Goal: Contribute content: Contribute content

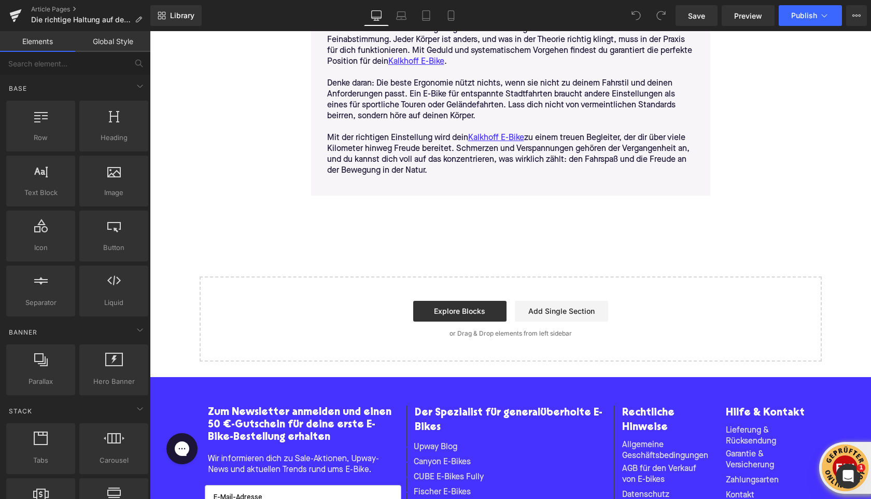
scroll to position [3854, 0]
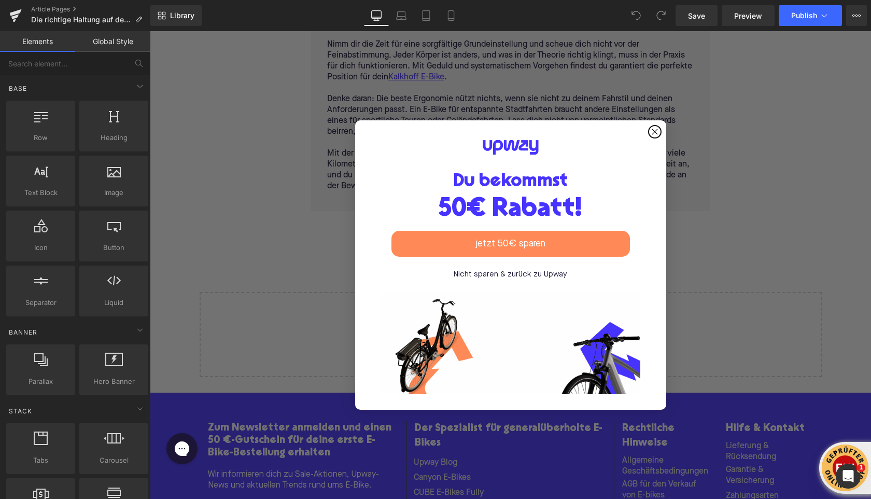
click at [657, 126] on circle "Close dialog" at bounding box center [655, 132] width 12 height 12
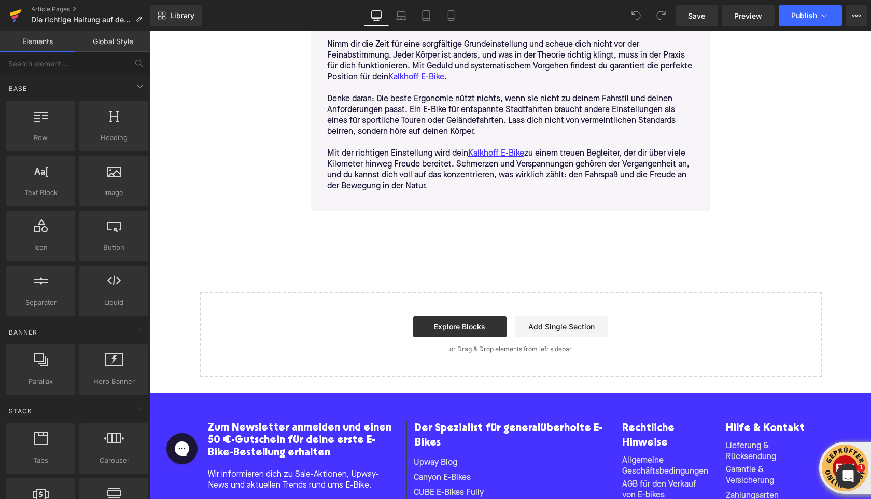
click at [17, 18] on icon at bounding box center [15, 16] width 12 height 26
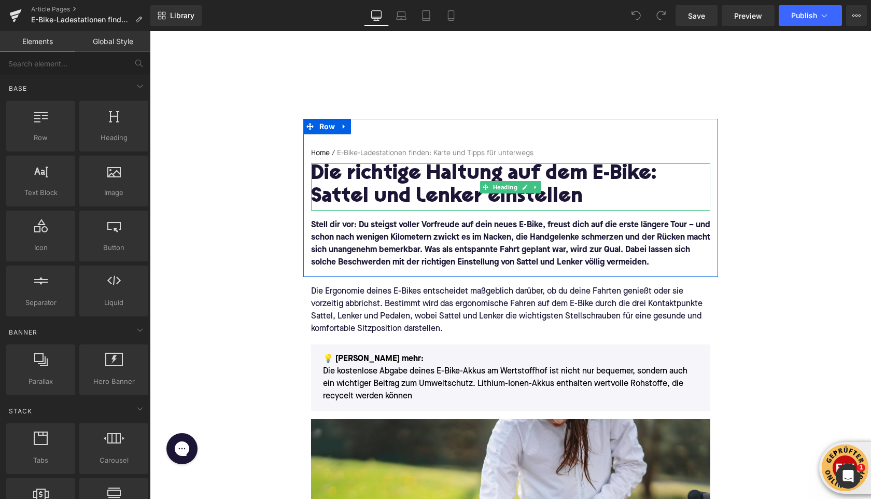
click at [348, 186] on h1 "Die richtige Haltung auf dem E-Bike: Sattel und Lenker einstellen" at bounding box center [510, 185] width 399 height 45
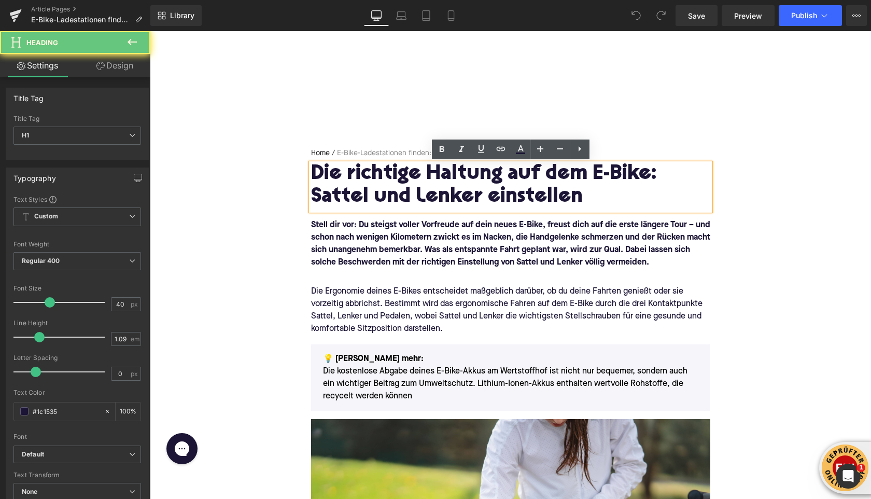
click at [348, 186] on h1 "Die richtige Haltung auf dem E-Bike: Sattel und Lenker einstellen" at bounding box center [510, 185] width 399 height 45
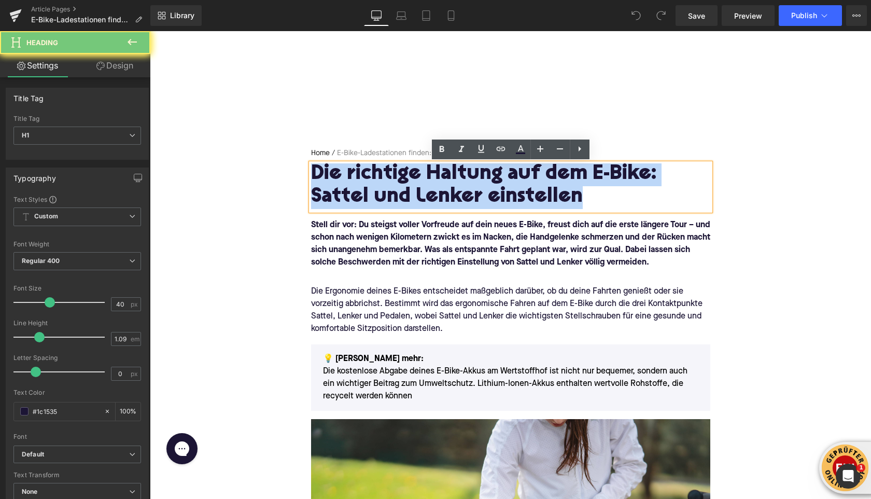
paste div
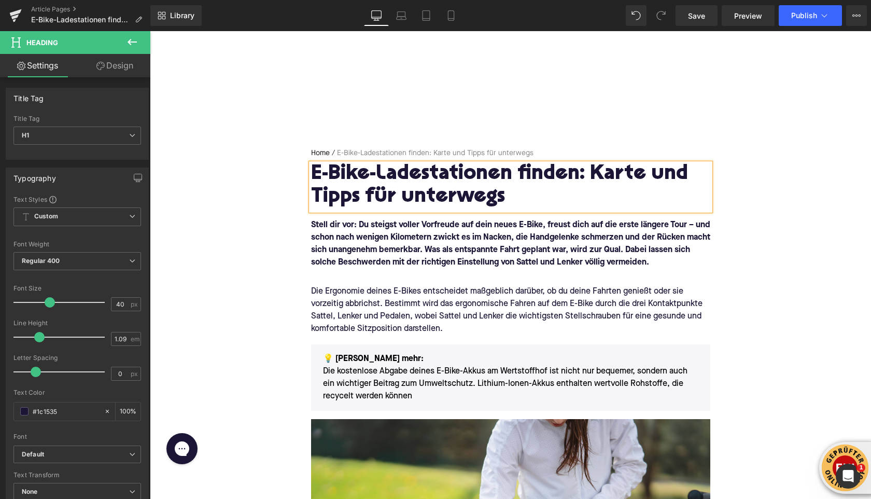
click at [430, 256] on p "Stell dir vor: Du steigst voller Vorfreude auf dein neues E-Bike, freust dich a…" at bounding box center [510, 244] width 399 height 50
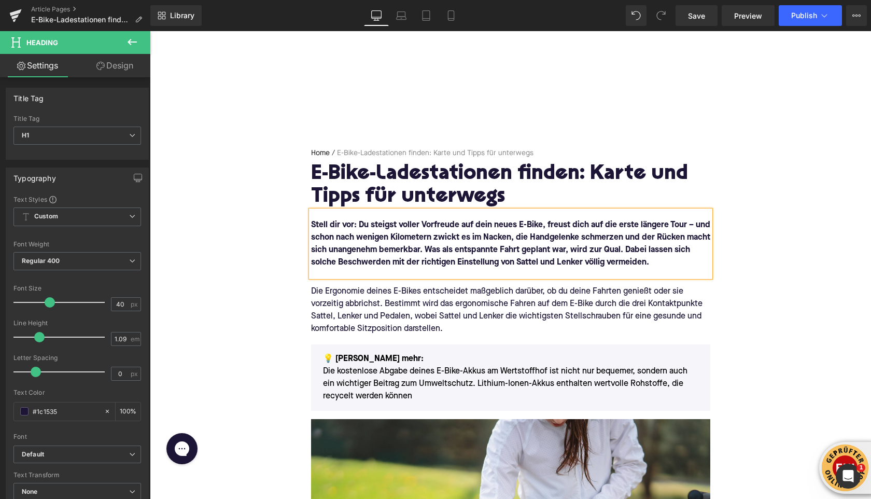
click at [430, 256] on p "Stell dir vor: Du steigst voller Vorfreude auf dein neues E-Bike, freust dich a…" at bounding box center [510, 244] width 399 height 50
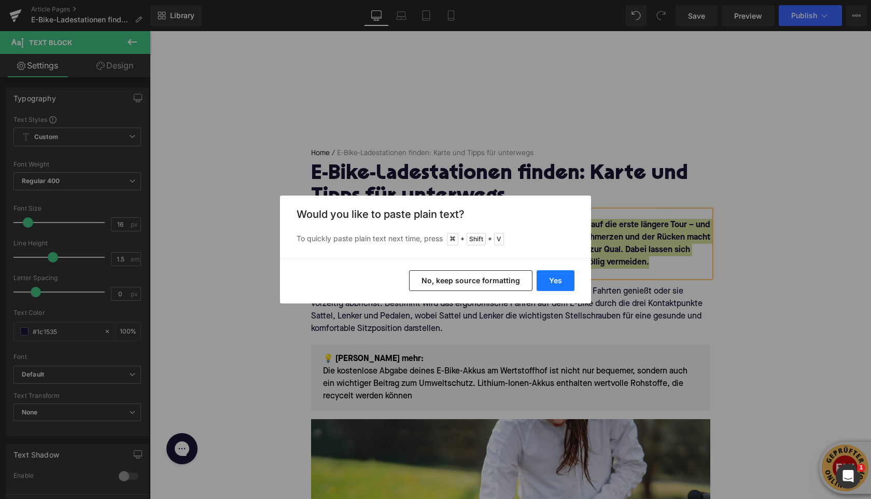
click at [557, 280] on button "Yes" at bounding box center [556, 280] width 38 height 21
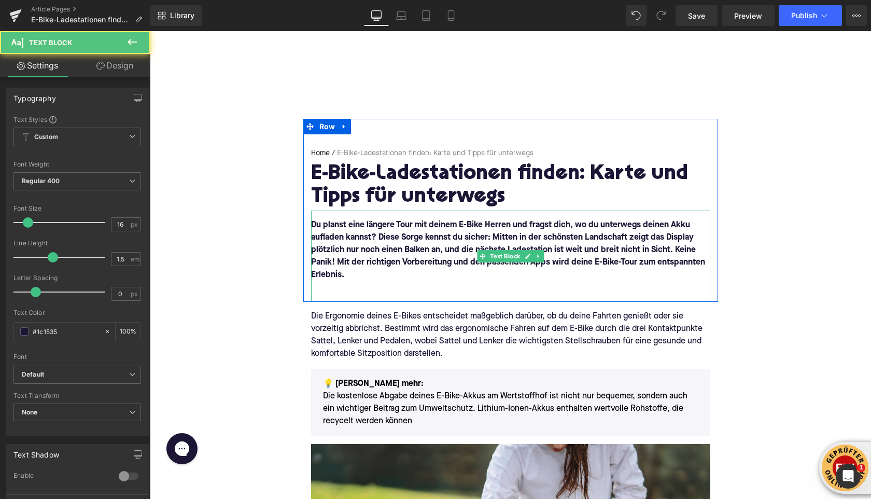
click at [428, 292] on p at bounding box center [510, 287] width 399 height 12
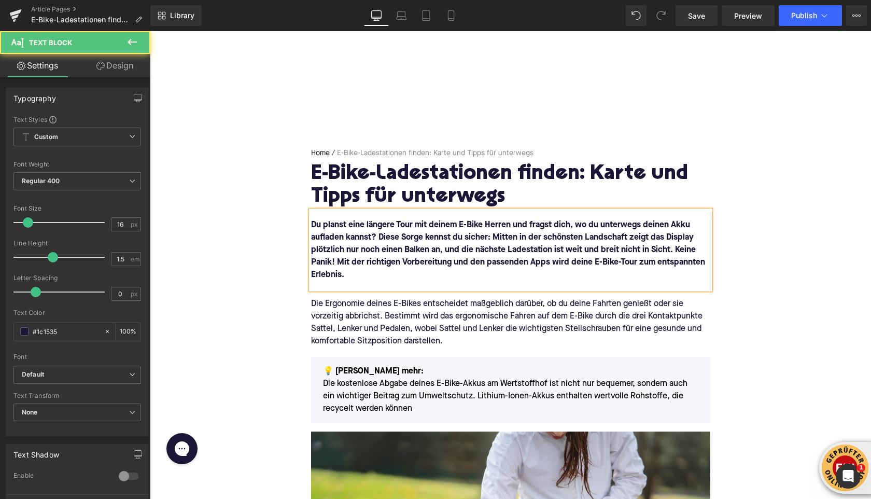
click at [344, 285] on div "Du planst eine längere Tour mit deinem E-Bike Herren und fragst dich, wo du unt…" at bounding box center [510, 250] width 399 height 79
click at [344, 312] on div "Die Ergonomie deines E-Bikes entscheidet maßgeblich darüber, ob du deine Fahrte…" at bounding box center [510, 323] width 399 height 50
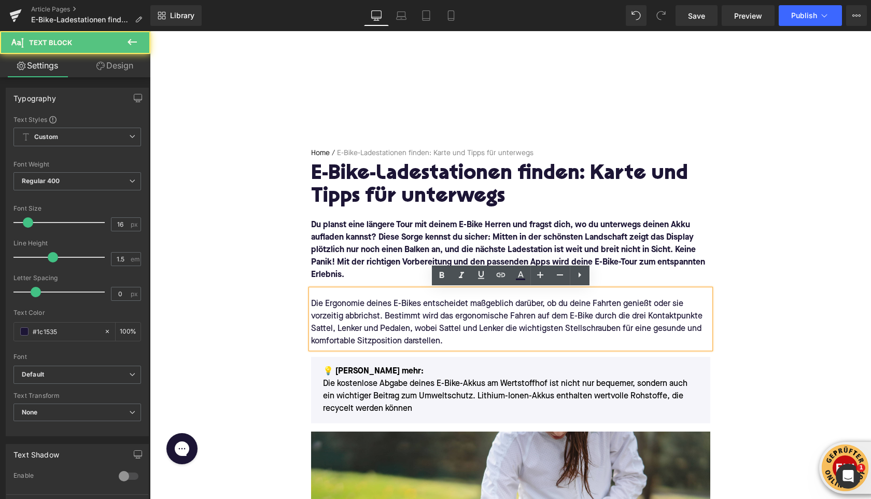
click at [344, 312] on div "Die Ergonomie deines E-Bikes entscheidet maßgeblich darüber, ob du deine Fahrte…" at bounding box center [510, 323] width 399 height 50
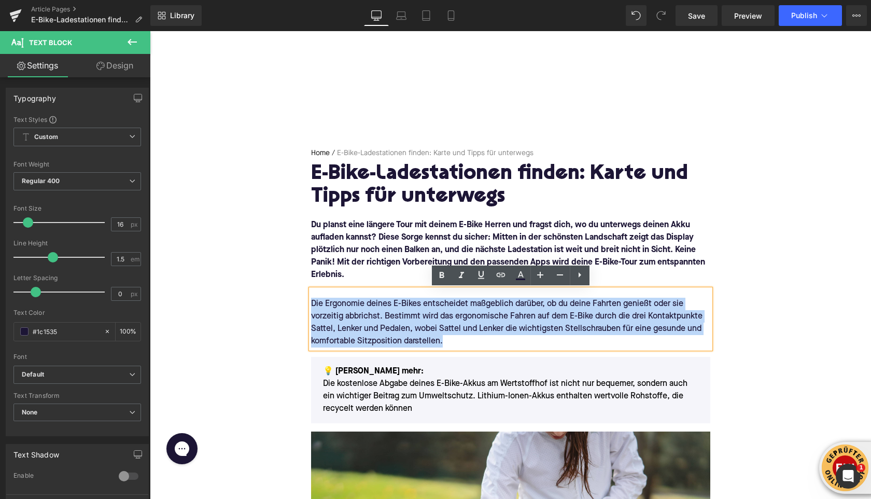
click at [344, 312] on div "Die Ergonomie deines E-Bikes entscheidet maßgeblich darüber, ob du deine Fahrte…" at bounding box center [510, 323] width 399 height 50
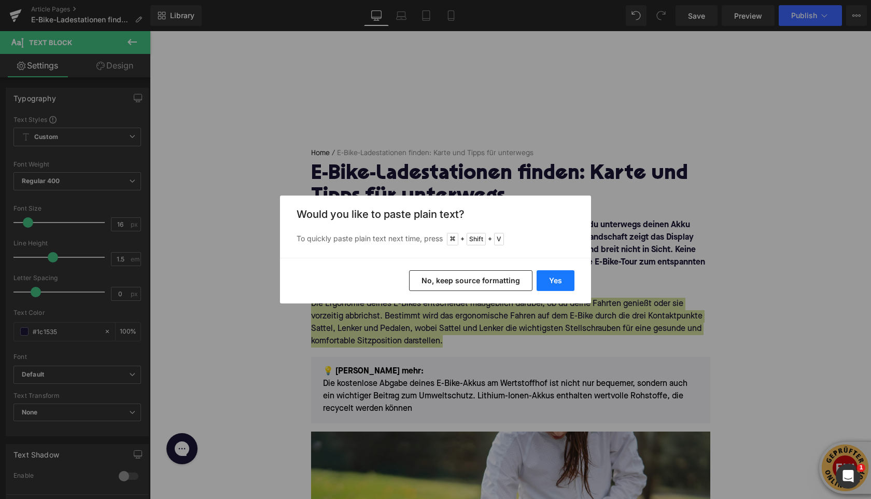
click at [558, 283] on button "Yes" at bounding box center [556, 280] width 38 height 21
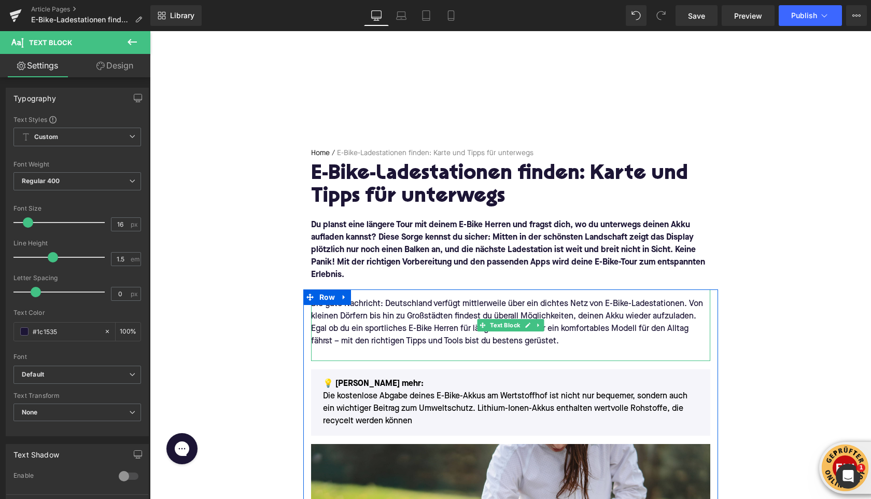
click at [340, 354] on div at bounding box center [510, 354] width 399 height 12
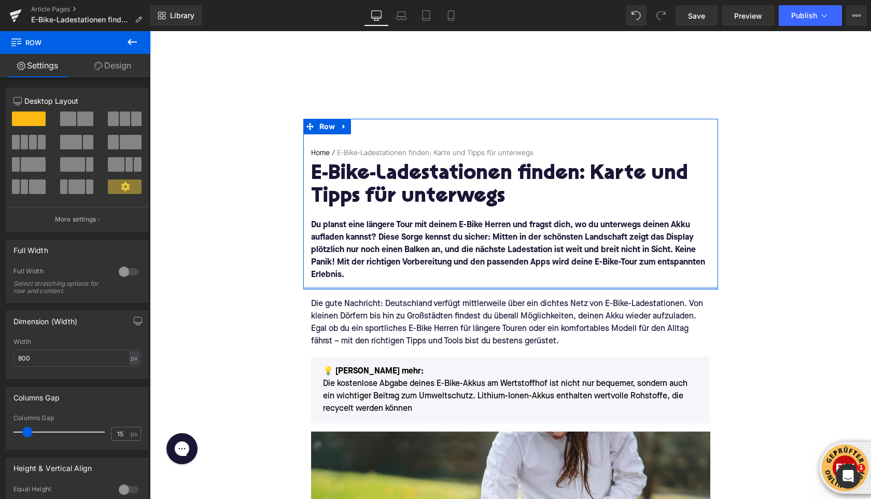
click at [327, 282] on div "Home / E-Bike-Ladestationen finden: Karte und Tipps für unterwegs Breadcrumbs E…" at bounding box center [510, 204] width 415 height 171
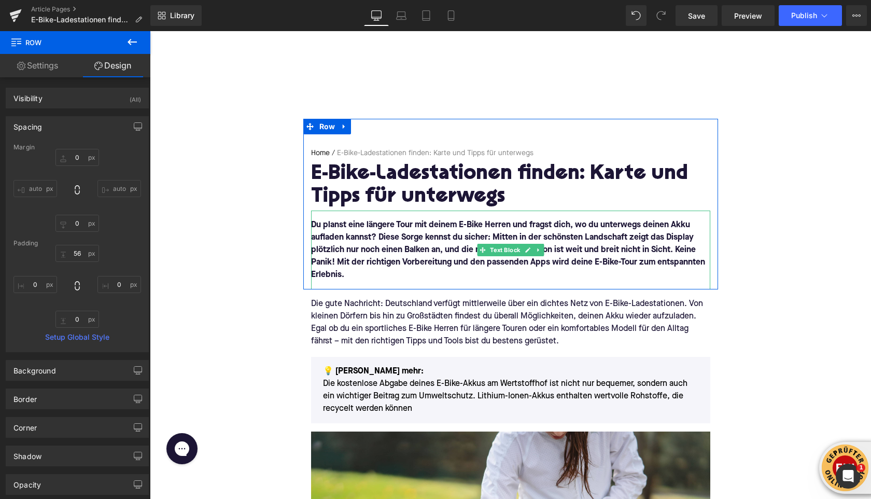
click at [336, 281] on p "Du planst eine längere Tour mit deinem E-Bike Herren und fragst dich, wo du unt…" at bounding box center [510, 250] width 399 height 62
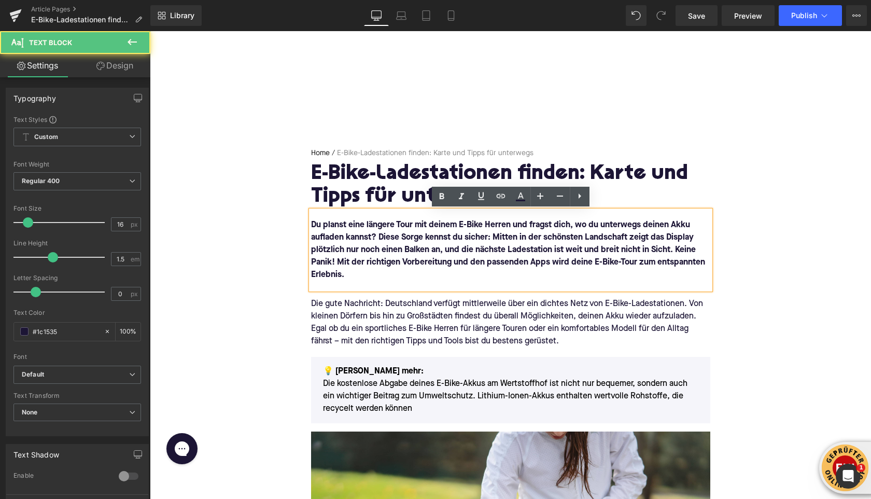
click at [336, 283] on div "Du planst eine längere Tour mit deinem E-Bike Herren und fragst dich, wo du unt…" at bounding box center [510, 250] width 399 height 79
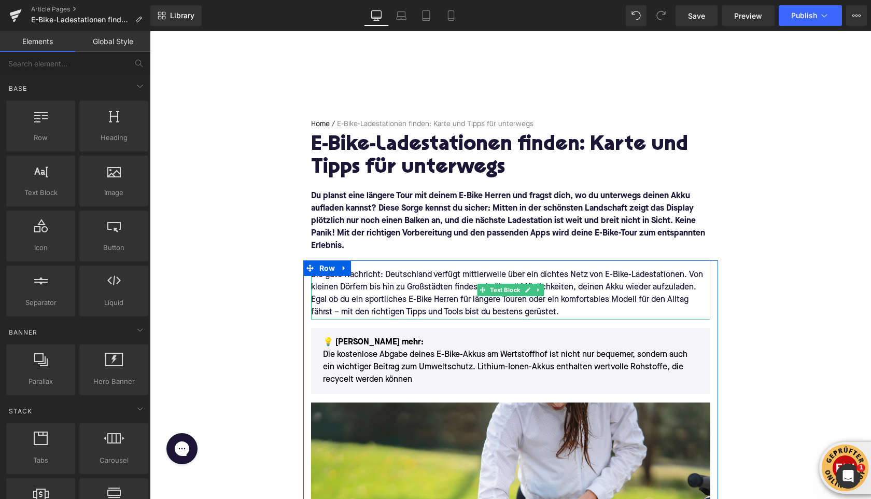
scroll to position [52, 0]
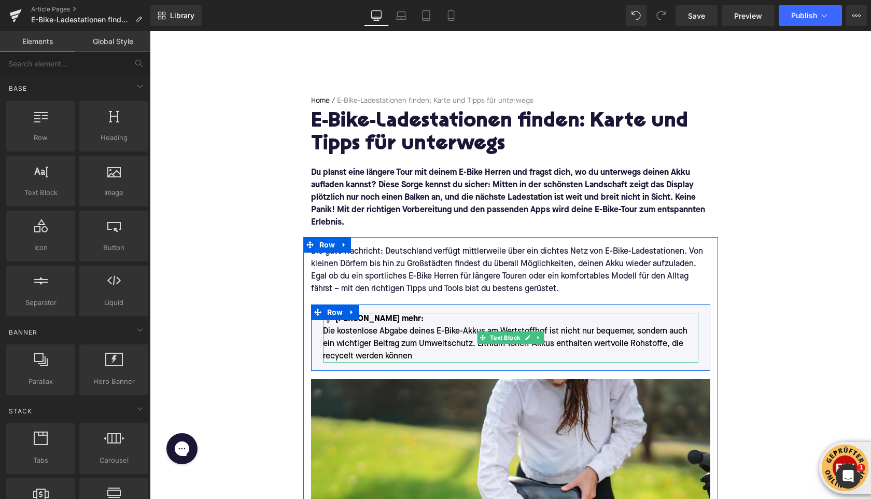
click at [413, 344] on p "💡 [PERSON_NAME] mehr: Die kostenlose Abgabe deines E-Bike-Akkus am Wertstoffhof…" at bounding box center [511, 338] width 376 height 50
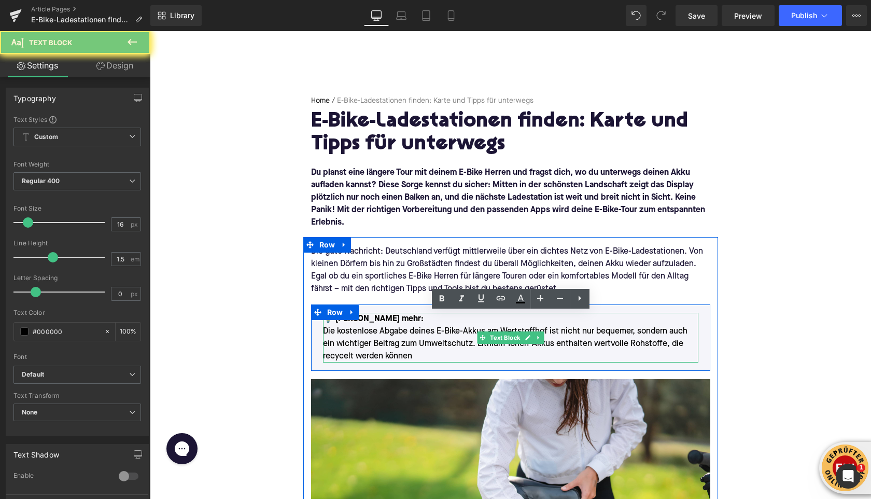
click at [413, 344] on p "💡 [PERSON_NAME] mehr: Die kostenlose Abgabe deines E-Bike-Akkus am Wertstoffhof…" at bounding box center [511, 338] width 376 height 50
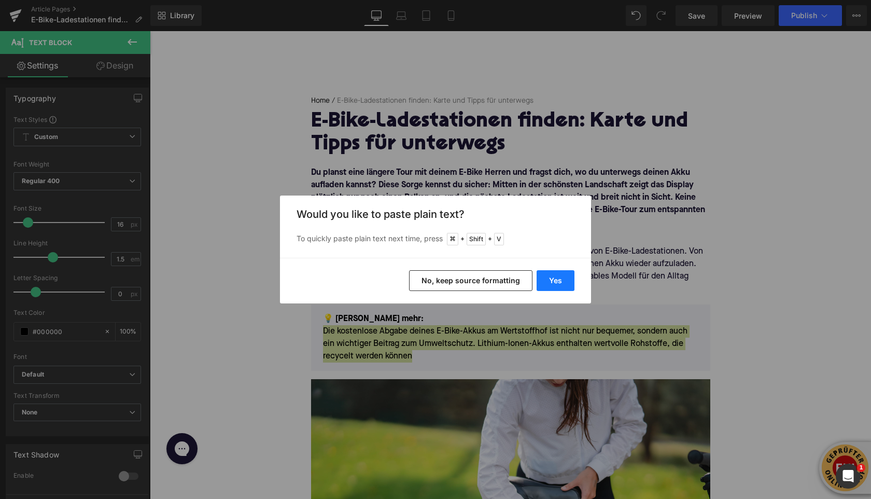
drag, startPoint x: 565, startPoint y: 281, endPoint x: 412, endPoint y: 251, distance: 155.9
click at [565, 281] on button "Yes" at bounding box center [556, 280] width 38 height 21
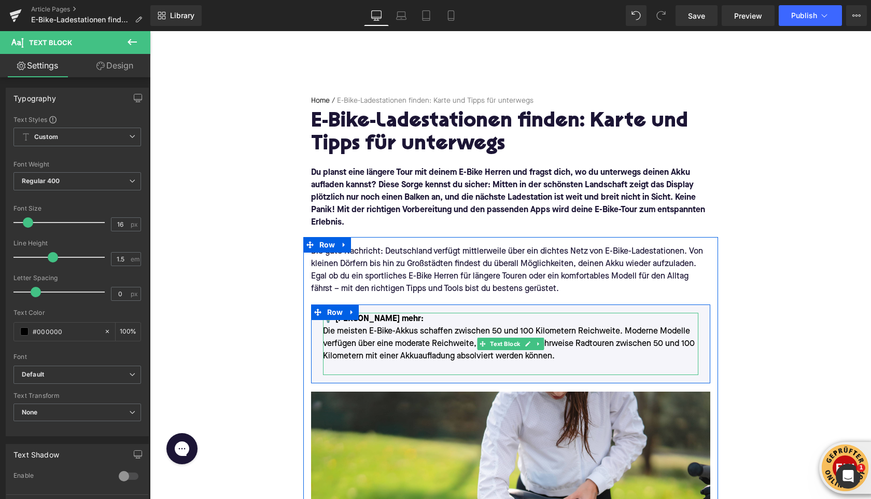
click at [419, 372] on p at bounding box center [511, 369] width 376 height 12
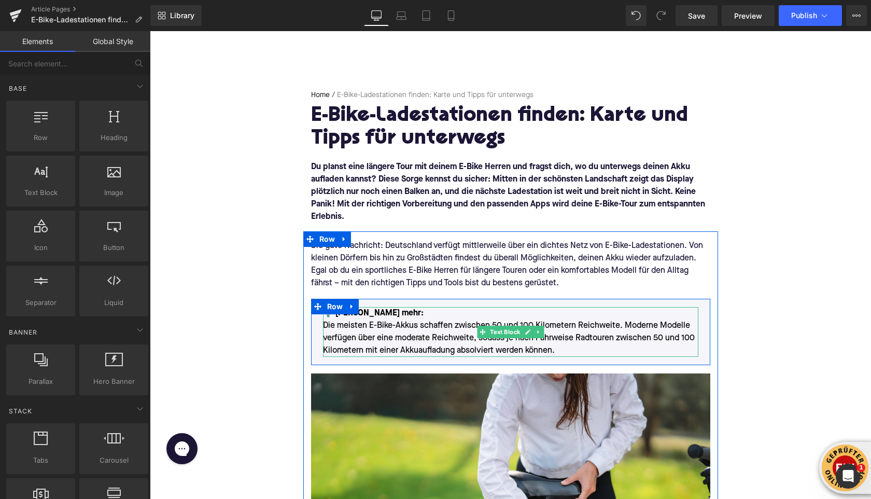
scroll to position [60, 0]
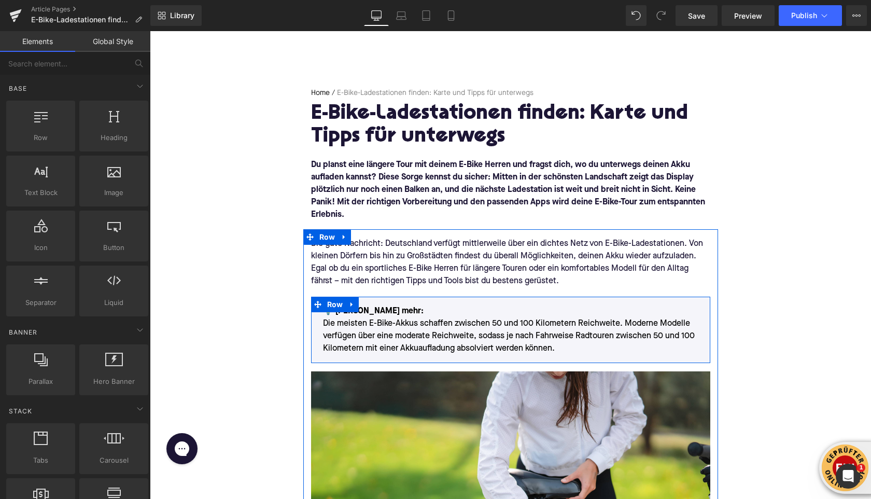
click at [415, 312] on font "💡 [PERSON_NAME] mehr:" at bounding box center [373, 311] width 101 height 8
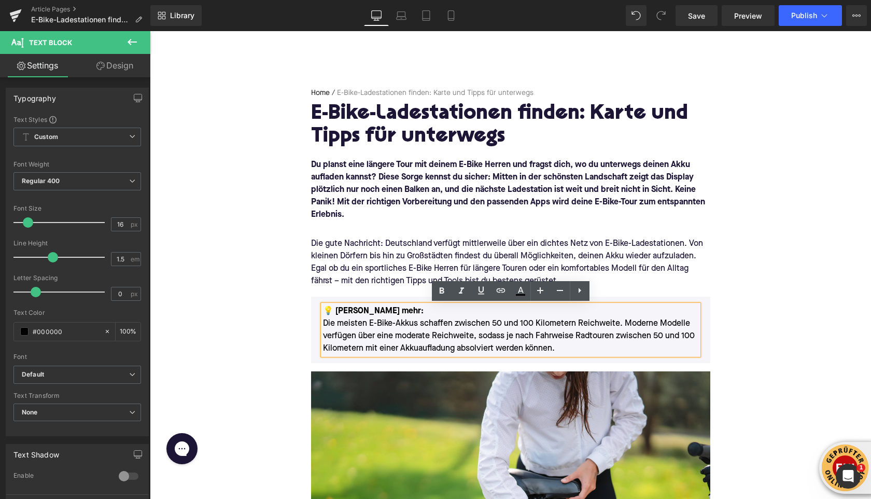
drag, startPoint x: 420, startPoint y: 312, endPoint x: 332, endPoint y: 312, distance: 87.7
click at [332, 312] on font "💡 [PERSON_NAME] mehr:" at bounding box center [373, 311] width 101 height 8
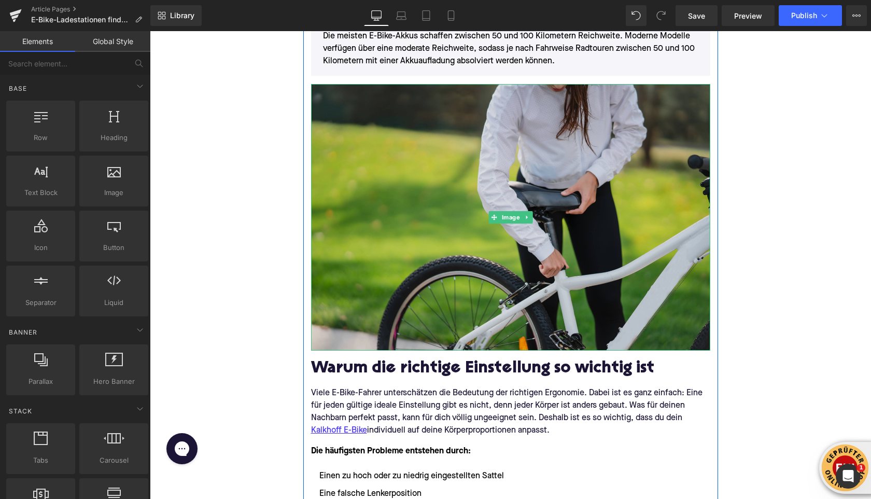
scroll to position [375, 0]
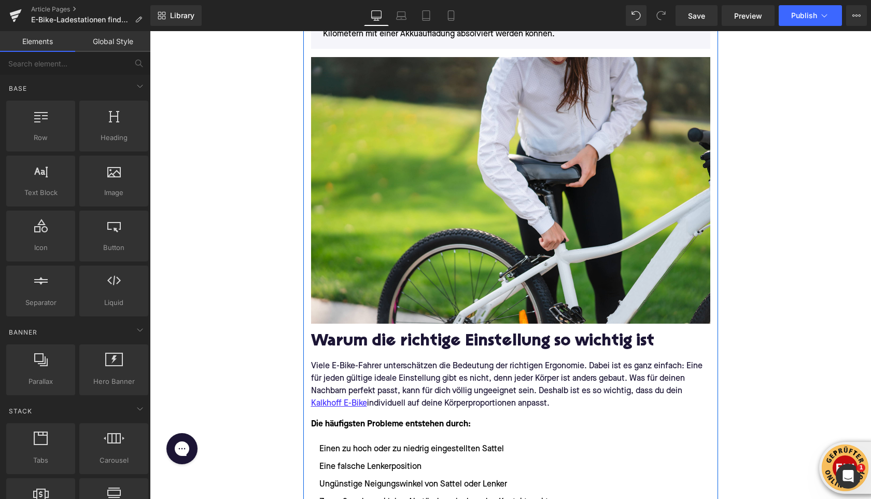
click at [453, 342] on h2 "Warum die richtige Einstellung so wichtig ist" at bounding box center [510, 342] width 399 height 19
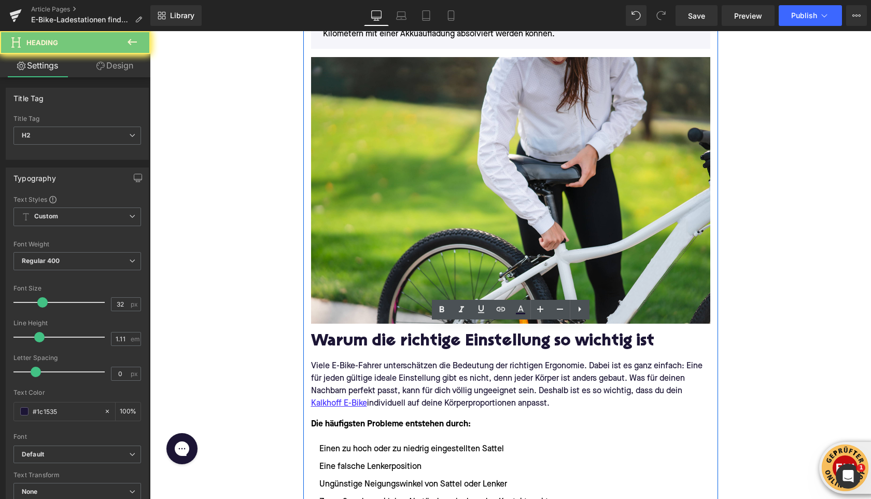
click at [453, 342] on h2 "Warum die richtige Einstellung so wichtig ist" at bounding box center [510, 342] width 399 height 19
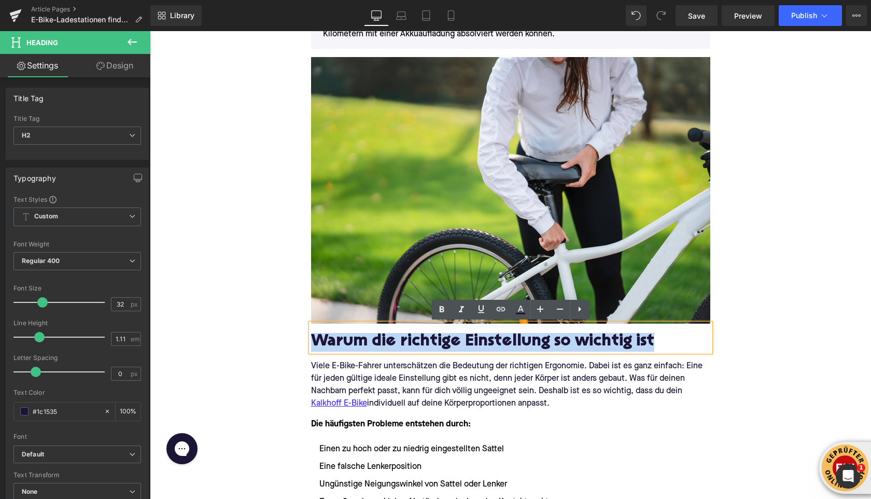
paste div
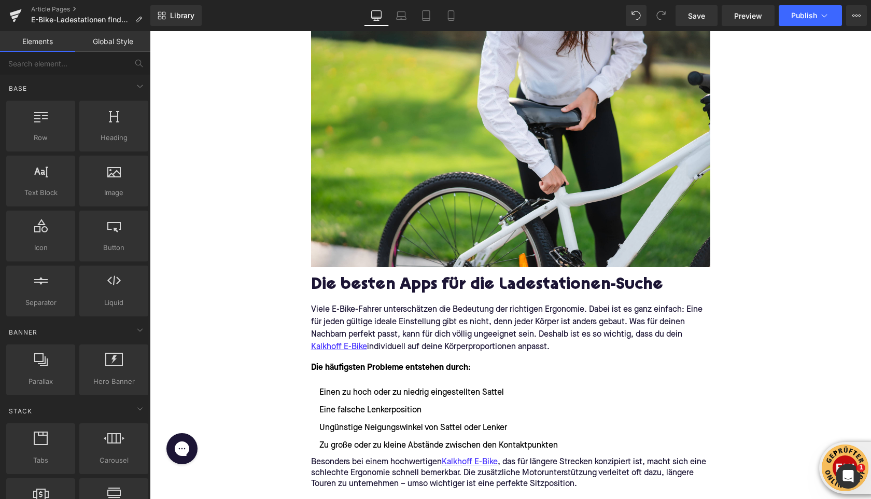
scroll to position [440, 0]
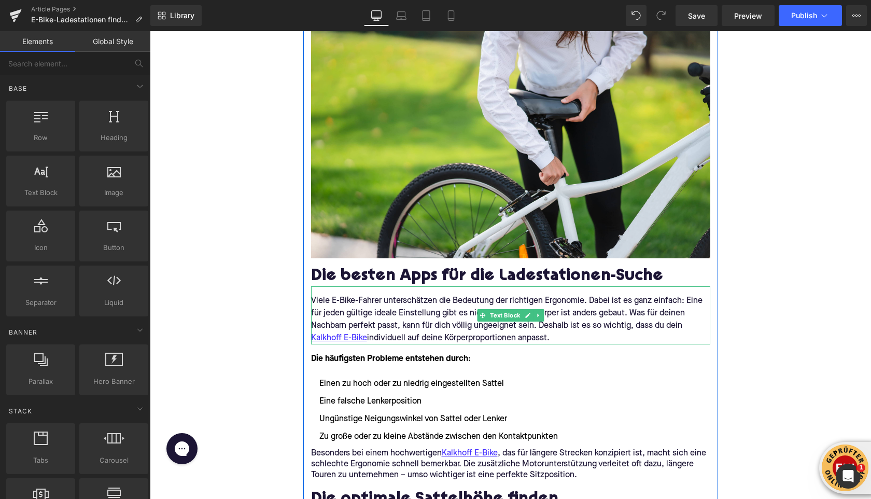
click at [472, 311] on p "Viele E-Bike-Fahrer unterschätzen die Bedeutung der richtigen Ergonomie. Dabei …" at bounding box center [510, 320] width 399 height 50
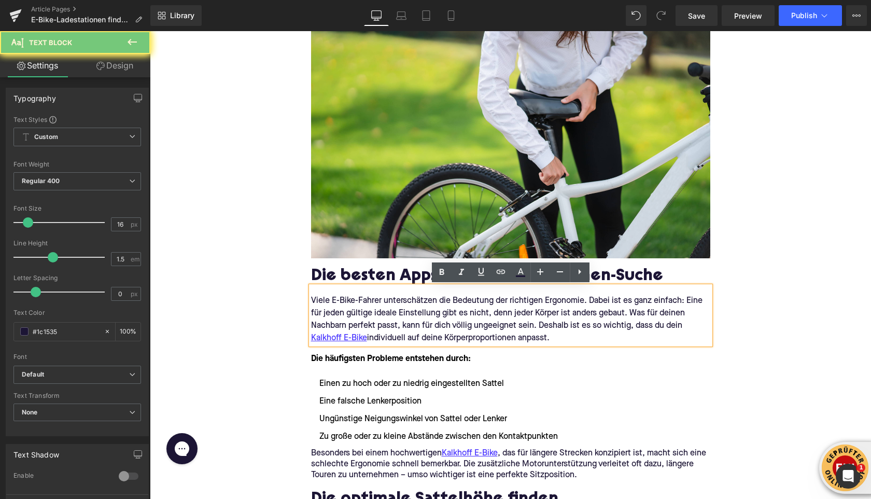
click at [472, 311] on p "Viele E-Bike-Fahrer unterschätzen die Bedeutung der richtigen Ergonomie. Dabei …" at bounding box center [510, 320] width 399 height 50
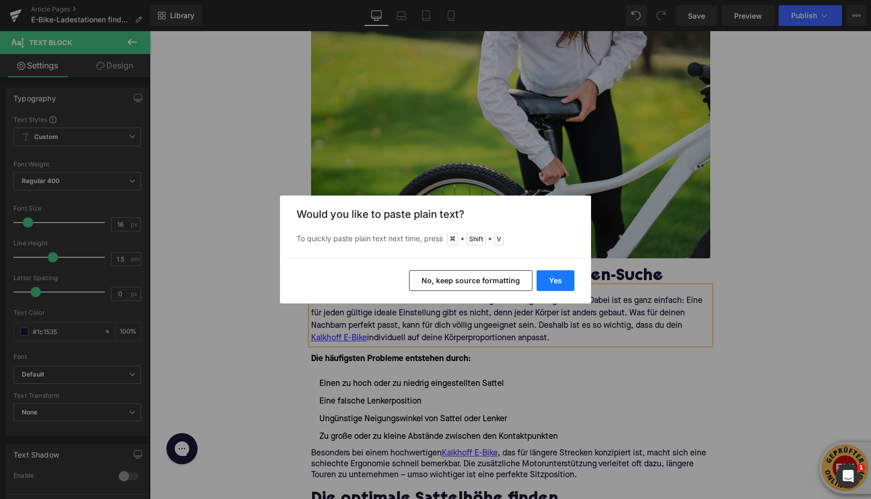
click at [562, 283] on button "Yes" at bounding box center [556, 280] width 38 height 21
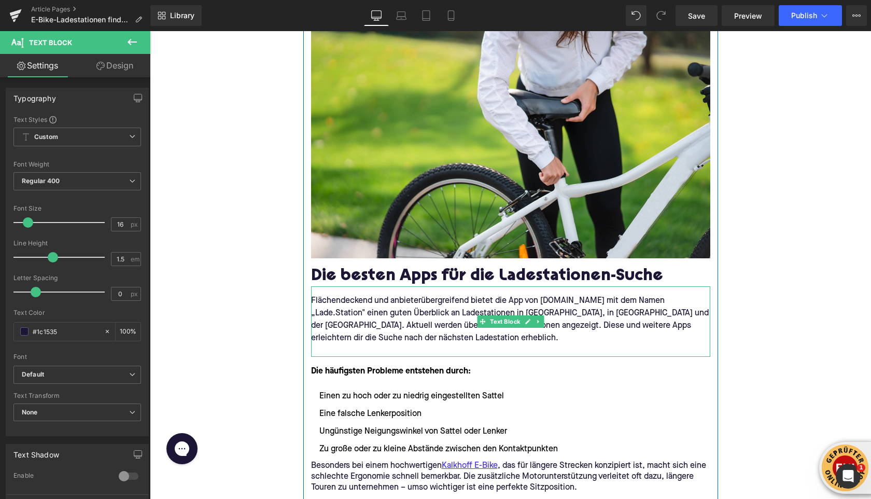
click at [438, 348] on p at bounding box center [510, 350] width 399 height 12
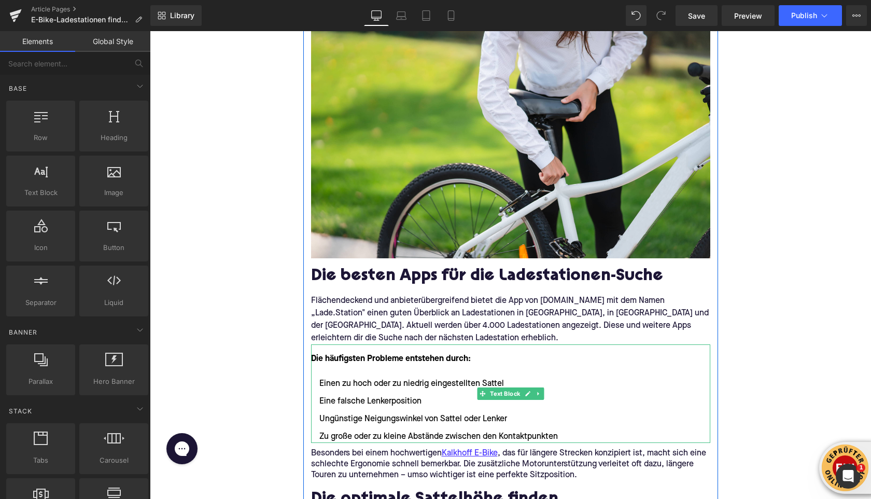
click at [397, 359] on font "Die häufigsten Probleme entstehen durch:" at bounding box center [391, 359] width 160 height 8
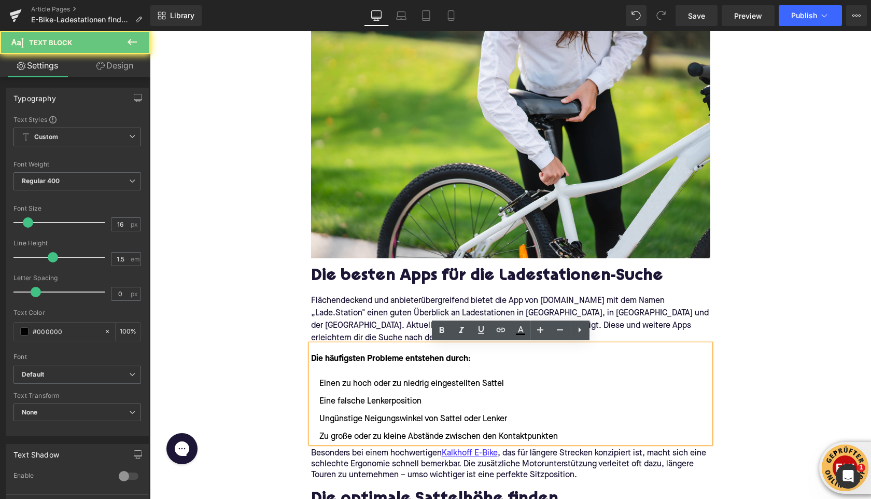
click at [397, 359] on font "Die häufigsten Probleme entstehen durch:" at bounding box center [391, 359] width 160 height 8
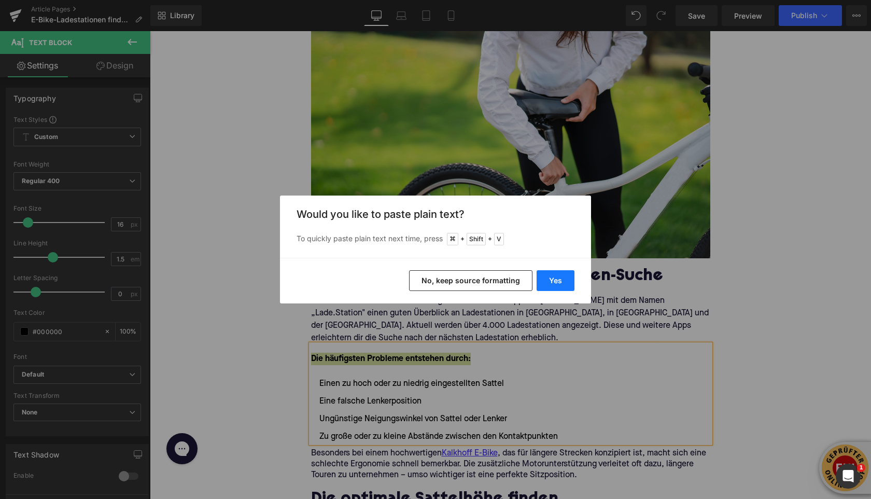
click at [550, 277] on button "Yes" at bounding box center [556, 280] width 38 height 21
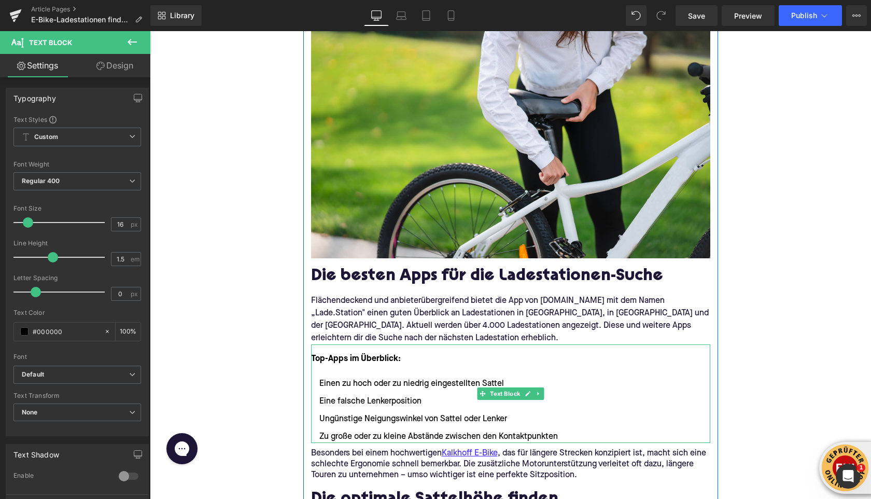
click at [370, 372] on p at bounding box center [510, 371] width 399 height 12
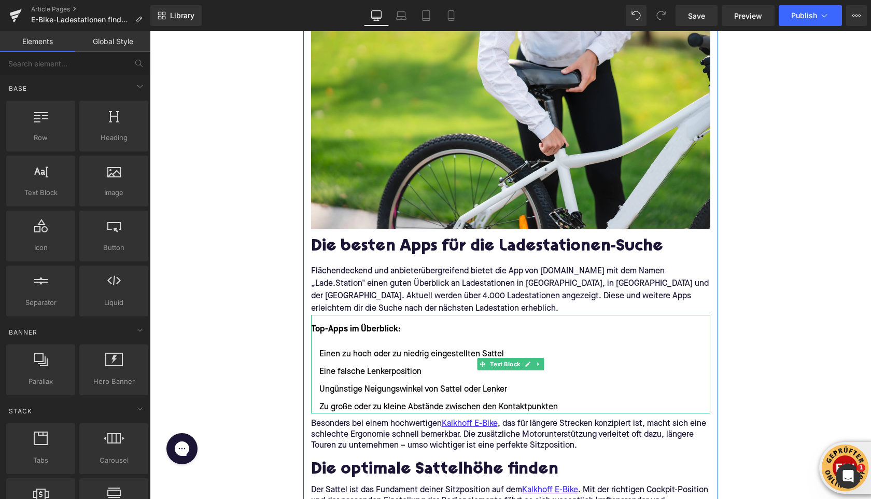
scroll to position [478, 0]
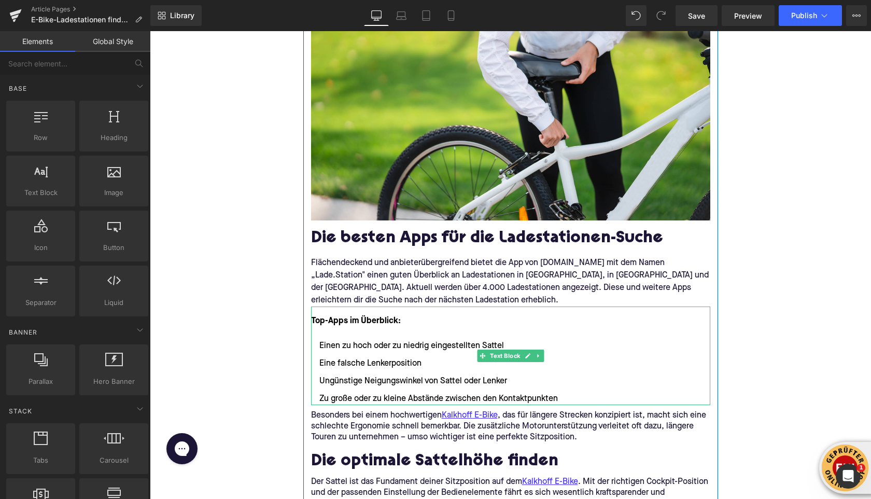
click at [432, 394] on li "Zu große oder zu kleine Abstände zwischen den Kontaktpunkten" at bounding box center [510, 399] width 399 height 12
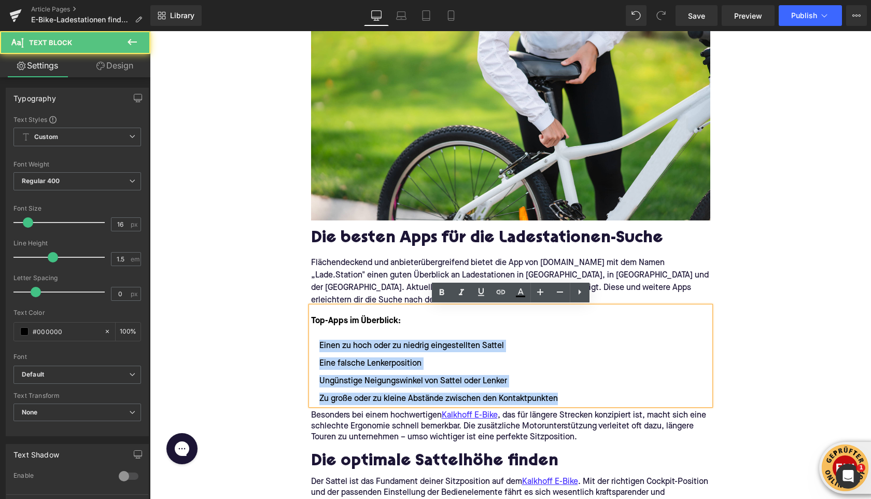
drag, startPoint x: 576, startPoint y: 399, endPoint x: 303, endPoint y: 344, distance: 278.7
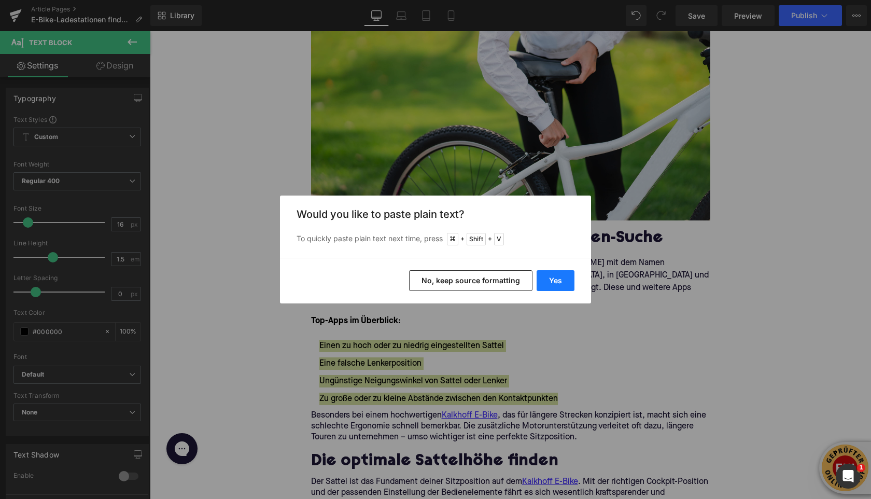
click at [558, 274] on button "Yes" at bounding box center [556, 280] width 38 height 21
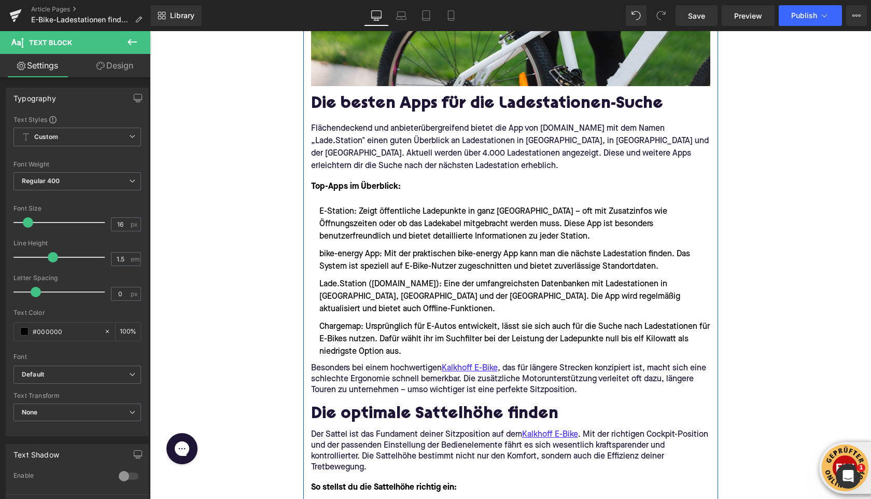
scroll to position [619, 0]
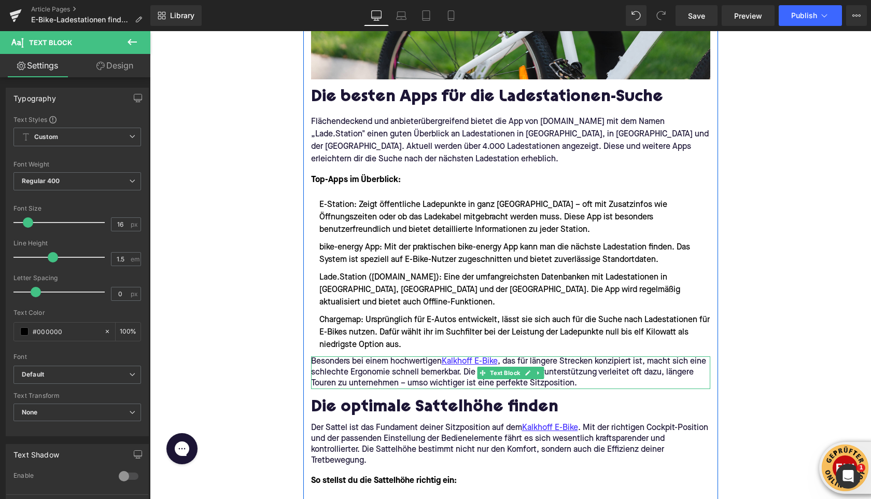
click at [339, 368] on p "Besonders bei einem hochwertigen Kalkhoff E-Bike , das für längere Strecken kon…" at bounding box center [510, 372] width 399 height 33
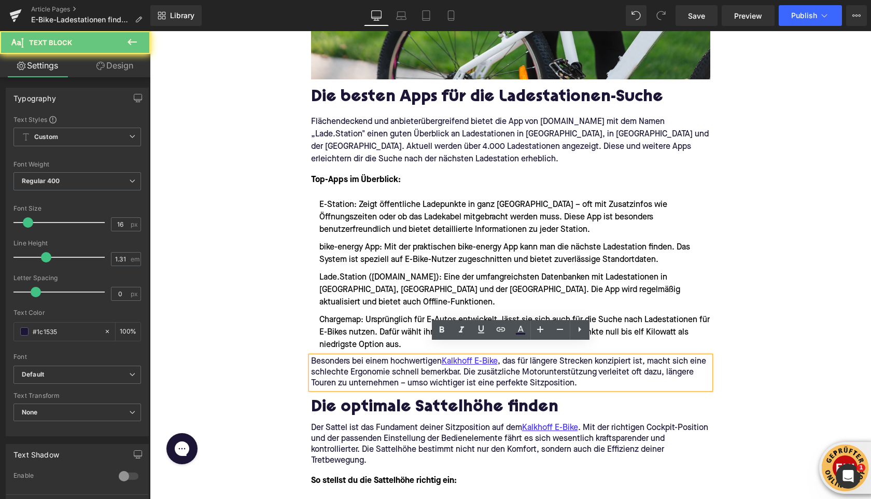
click at [339, 368] on p "Besonders bei einem hochwertigen Kalkhoff E-Bike , das für längere Strecken kon…" at bounding box center [510, 372] width 399 height 33
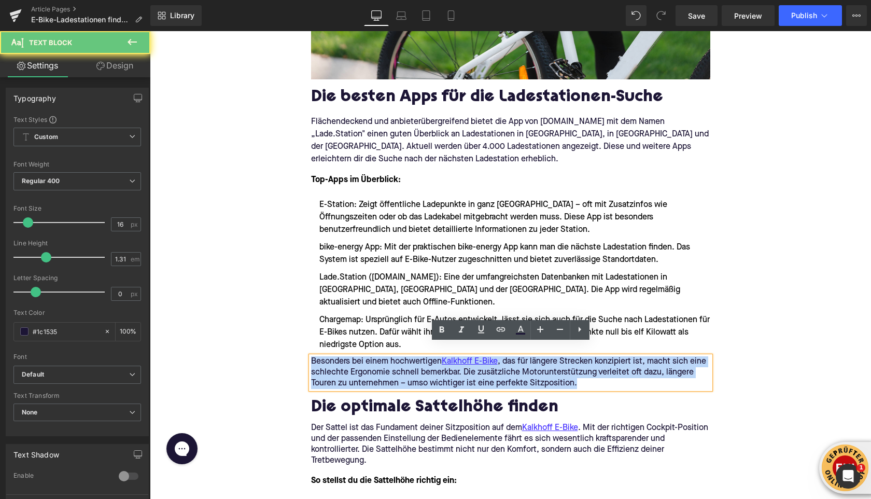
click at [339, 368] on p "Besonders bei einem hochwertigen Kalkhoff E-Bike , das für längere Strecken kon…" at bounding box center [510, 372] width 399 height 33
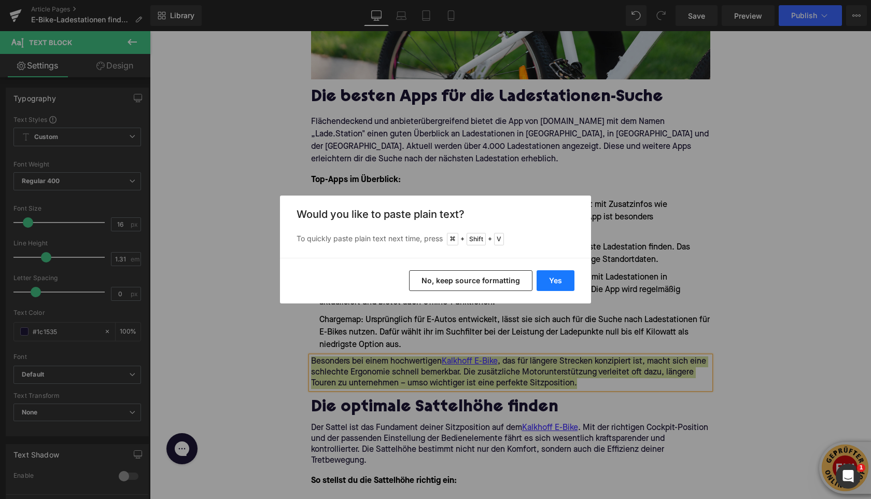
click at [563, 283] on button "Yes" at bounding box center [556, 280] width 38 height 21
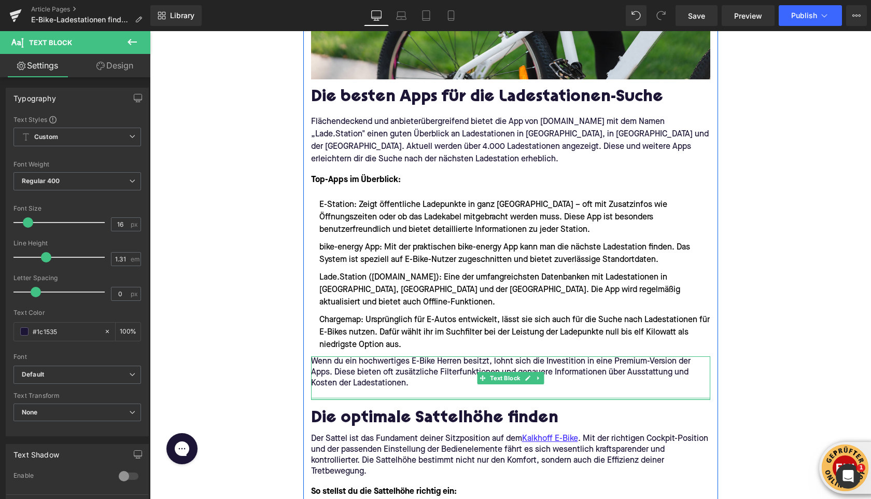
click at [375, 397] on div at bounding box center [510, 398] width 399 height 3
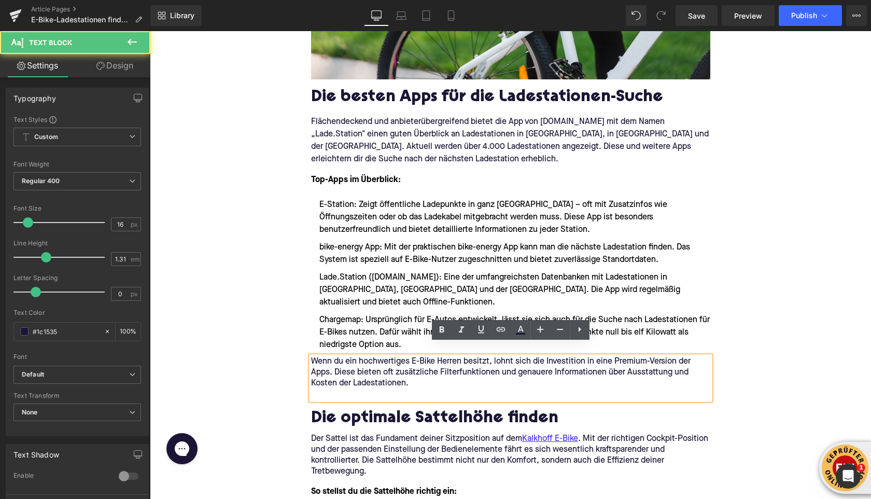
click at [372, 389] on p at bounding box center [510, 394] width 399 height 11
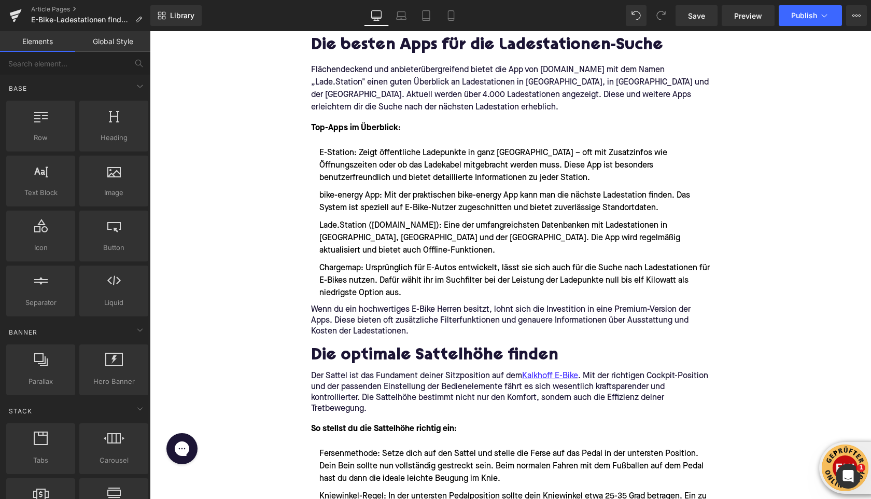
scroll to position [689, 0]
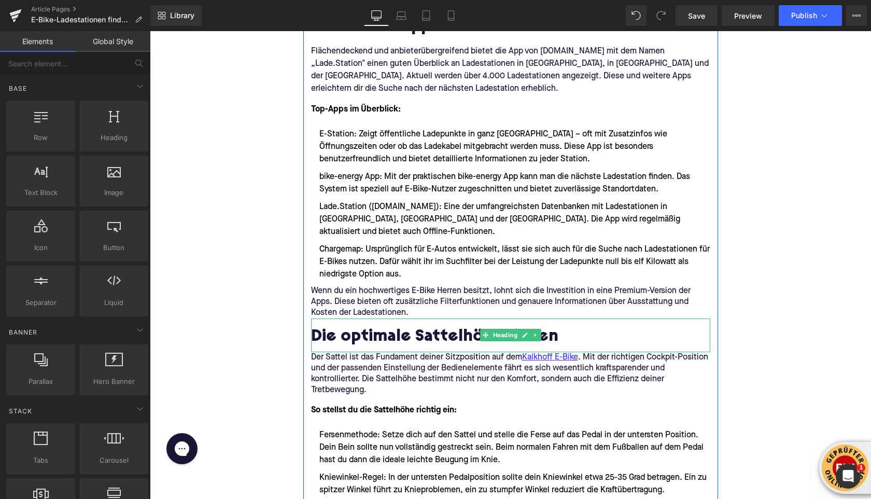
click at [410, 328] on h2 "Die optimale Sattelhöhe finden" at bounding box center [510, 337] width 399 height 19
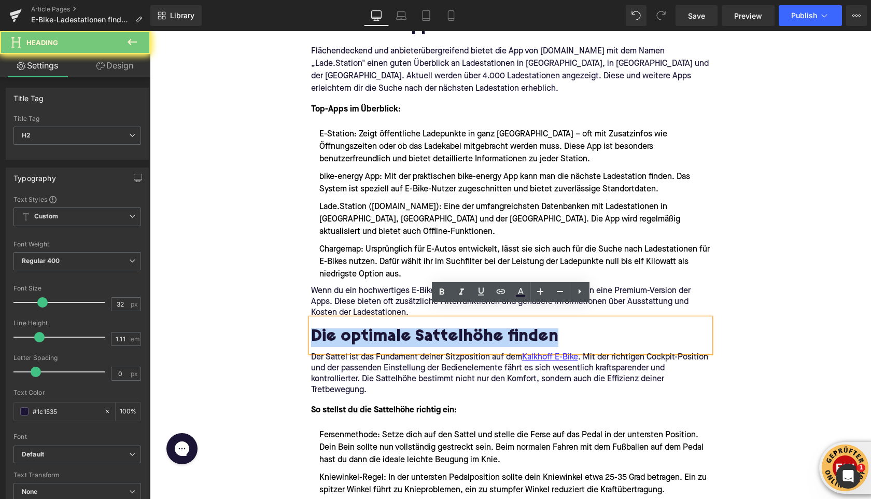
paste div
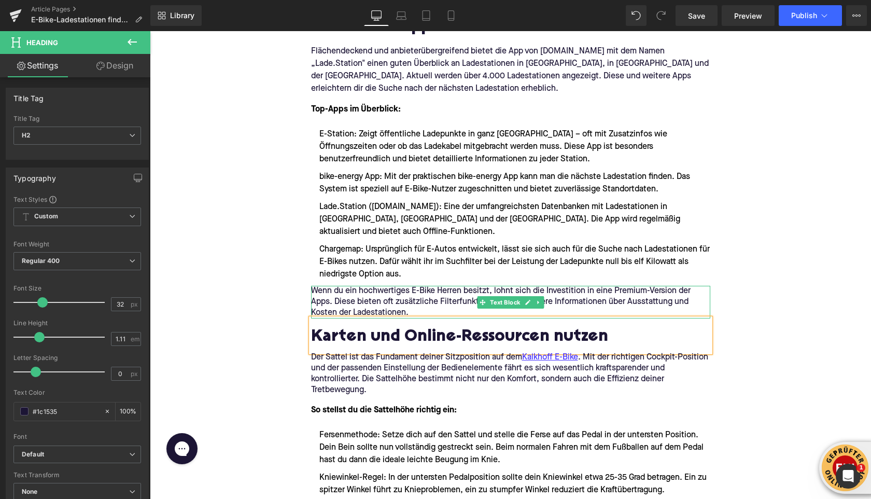
click at [333, 260] on li "Chargemap: Ursprünglich für E-Autos entwickelt, lässt sie sich auch für die Suc…" at bounding box center [510, 261] width 399 height 37
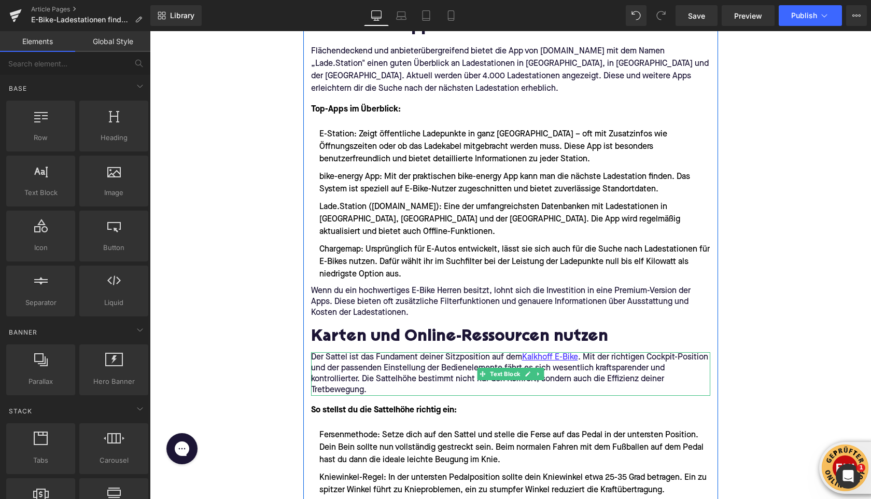
click at [412, 352] on p "Der Sattel ist das Fundament deiner Sitzposition auf dem Kalkhoff E-Bike . Mit …" at bounding box center [510, 374] width 399 height 44
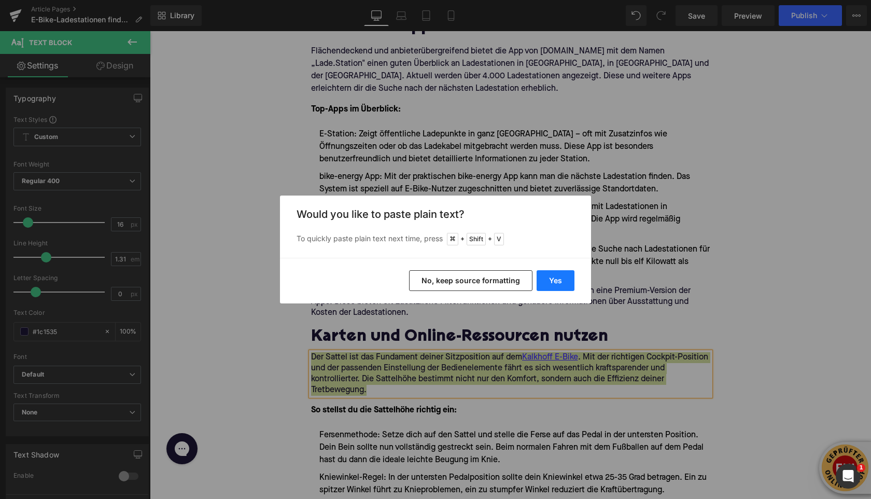
click at [552, 280] on button "Yes" at bounding box center [556, 280] width 38 height 21
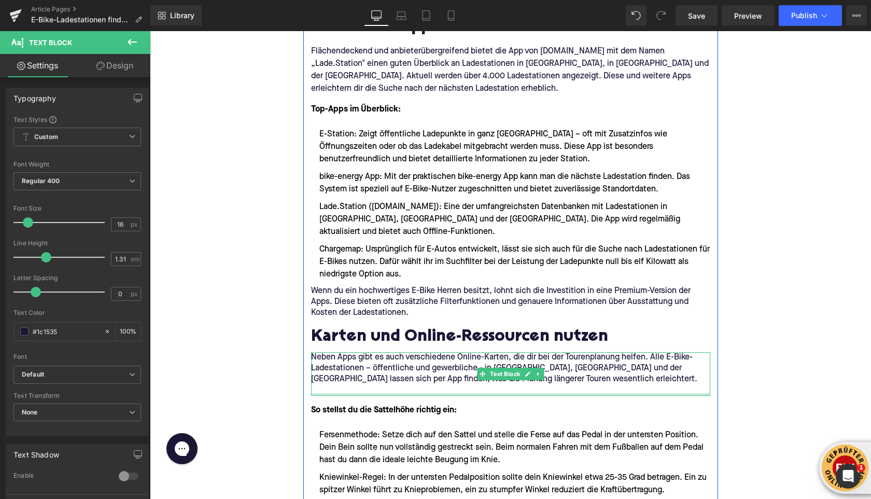
click at [350, 393] on div at bounding box center [510, 394] width 399 height 3
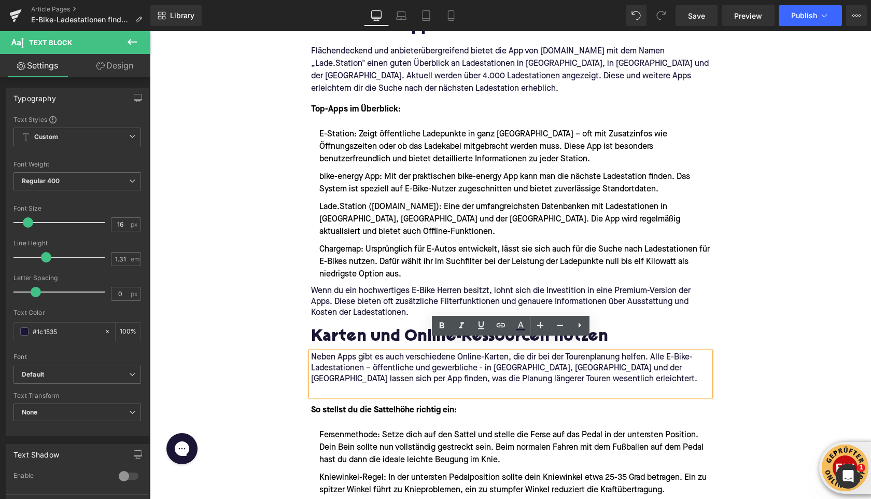
click at [350, 385] on p at bounding box center [510, 390] width 399 height 11
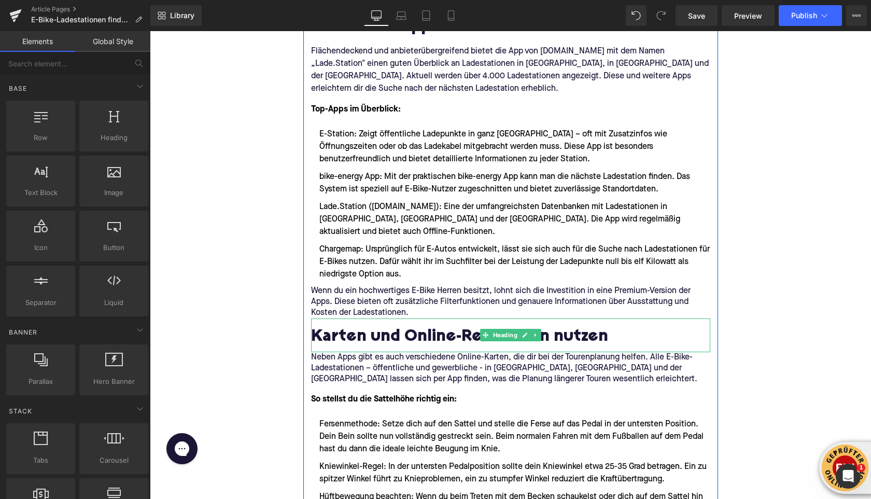
scroll to position [727, 0]
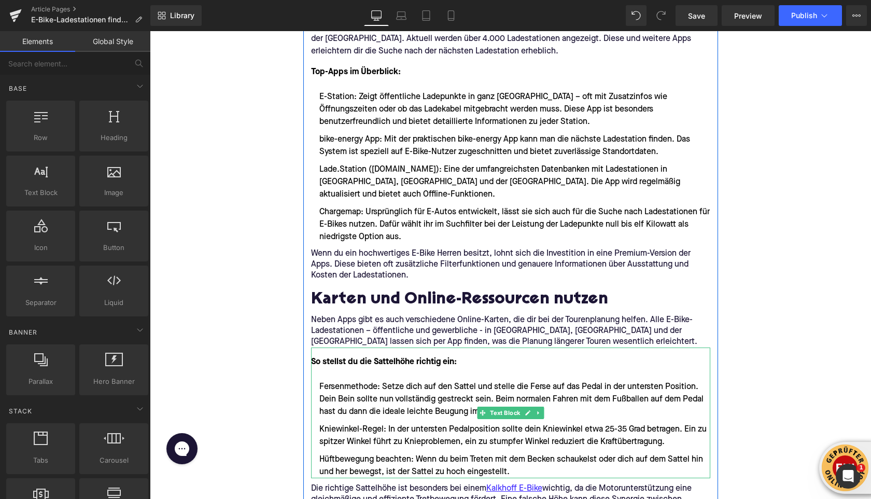
click at [366, 358] on font "So stellst du die Sattelhöhe richtig ein:" at bounding box center [384, 362] width 146 height 8
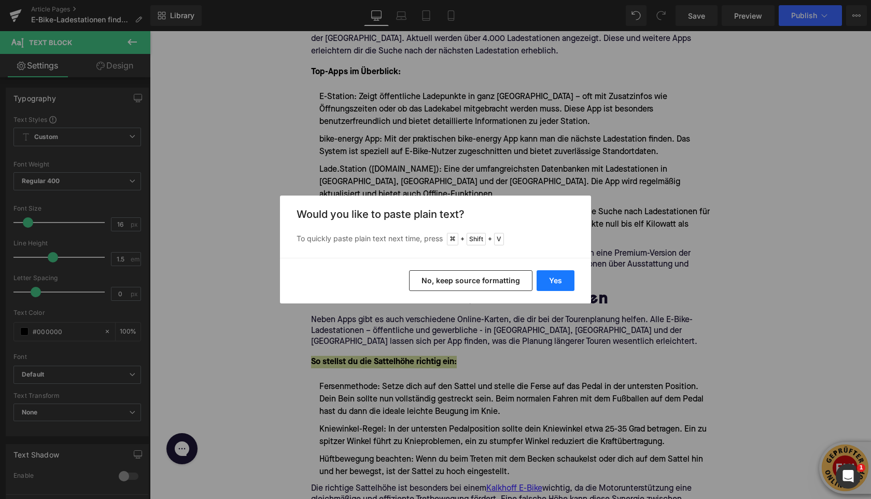
drag, startPoint x: 565, startPoint y: 287, endPoint x: 415, endPoint y: 256, distance: 153.1
click at [565, 287] on button "Yes" at bounding box center [556, 280] width 38 height 21
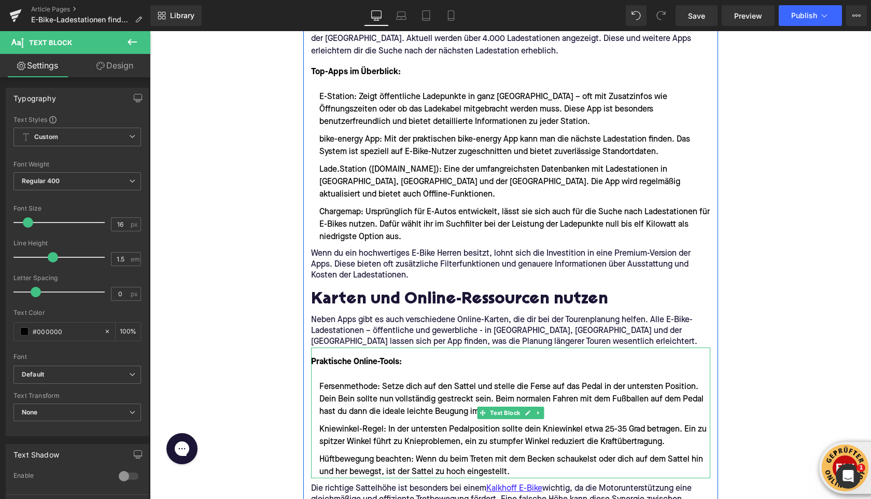
scroll to position [742, 0]
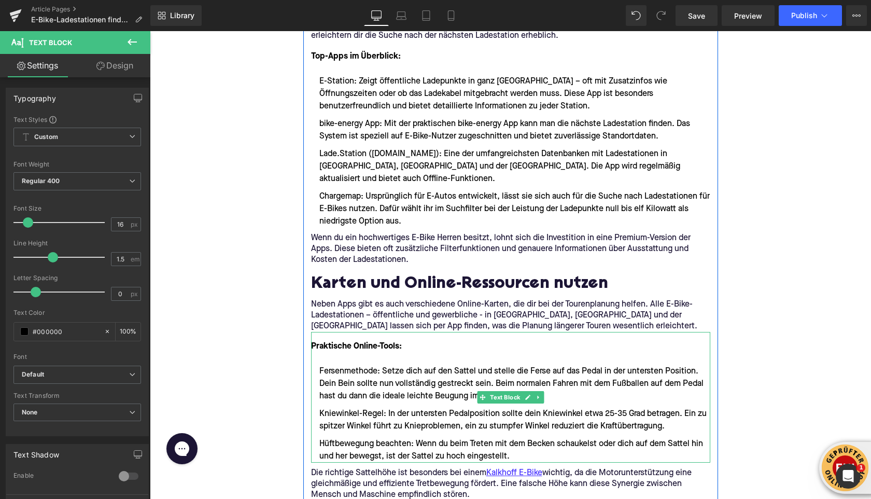
click at [522, 447] on li "Hüftbewegung beachten: Wenn du beim Treten mit dem Becken schaukelst oder dich …" at bounding box center [510, 450] width 399 height 25
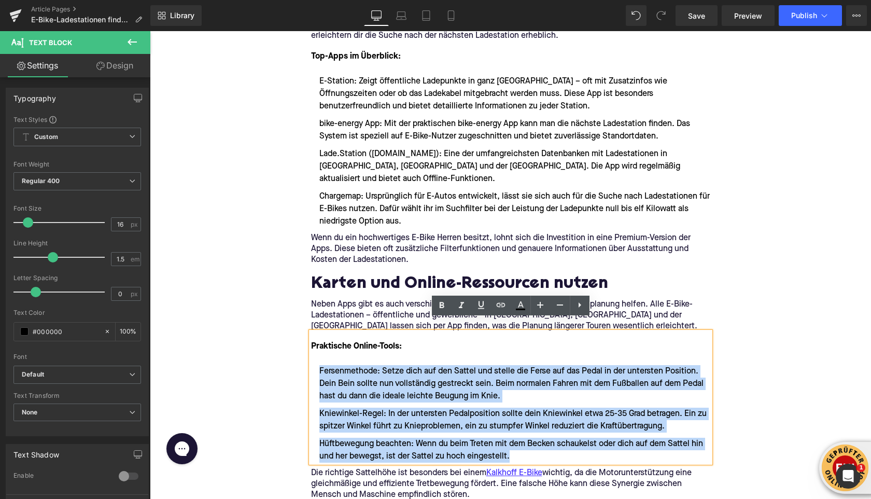
drag, startPoint x: 514, startPoint y: 446, endPoint x: 286, endPoint y: 365, distance: 241.7
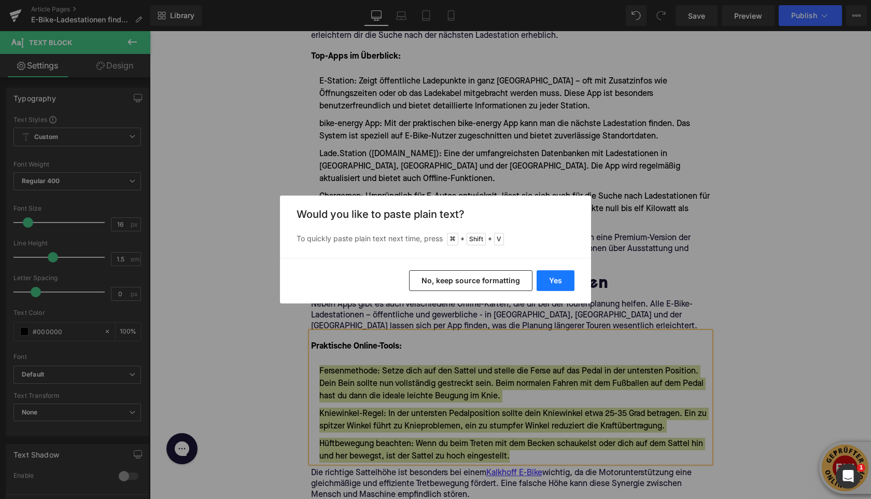
drag, startPoint x: 563, startPoint y: 279, endPoint x: 413, endPoint y: 248, distance: 153.0
click at [563, 279] on button "Yes" at bounding box center [556, 280] width 38 height 21
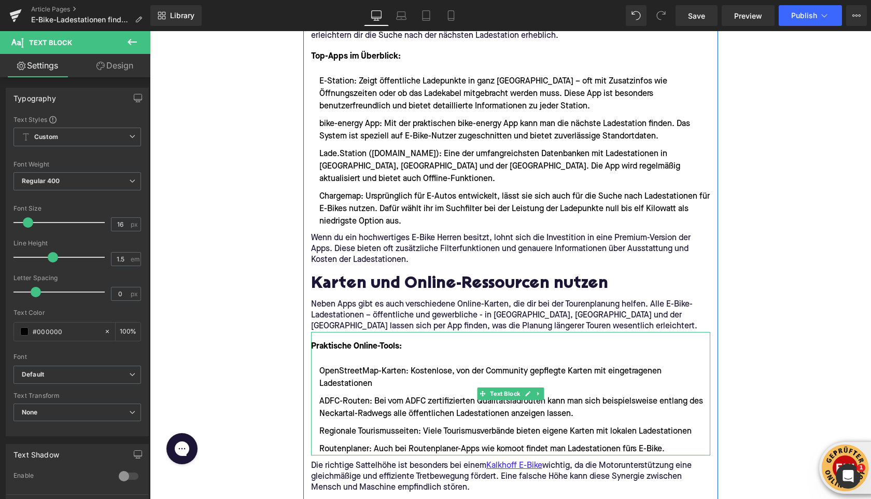
scroll to position [778, 0]
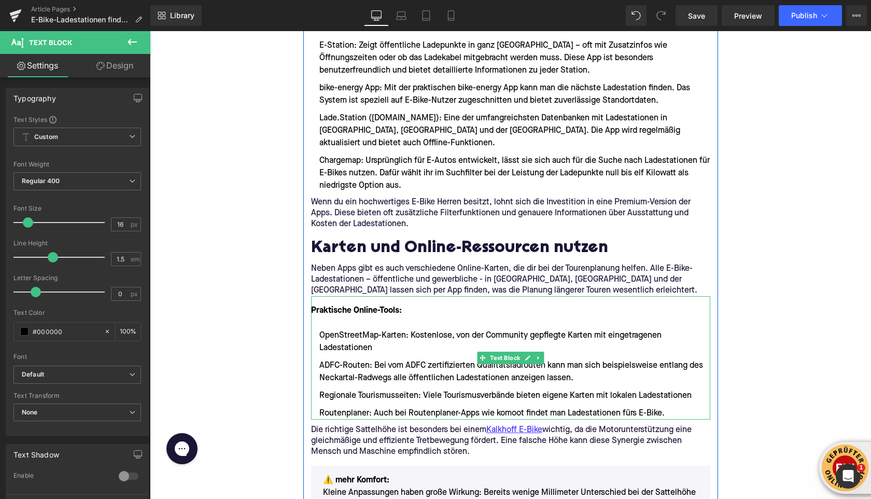
click at [373, 336] on li "OpenStreetMap-Karten: Kostenlose, von der Community gepflegte Karten mit einget…" at bounding box center [510, 341] width 399 height 25
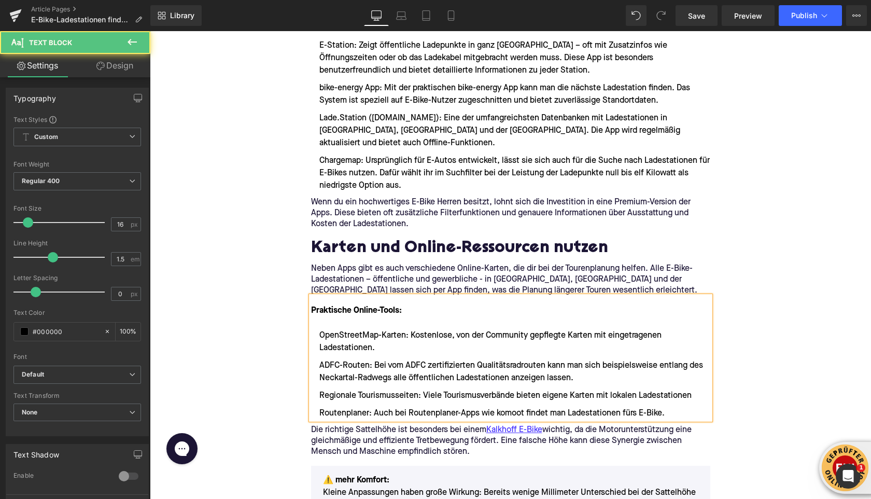
click at [694, 390] on li "Regionale Tourismusseiten: Viele Tourismusverbände bieten eigene Karten mit lok…" at bounding box center [510, 396] width 399 height 12
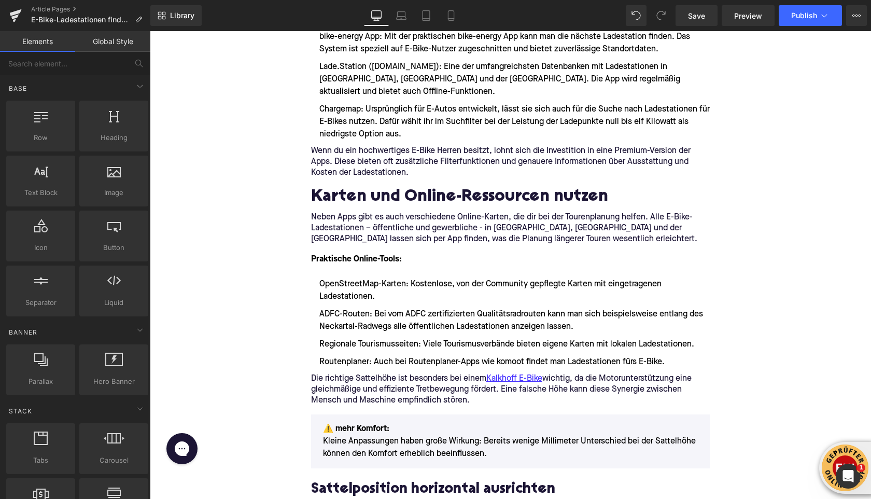
scroll to position [830, 0]
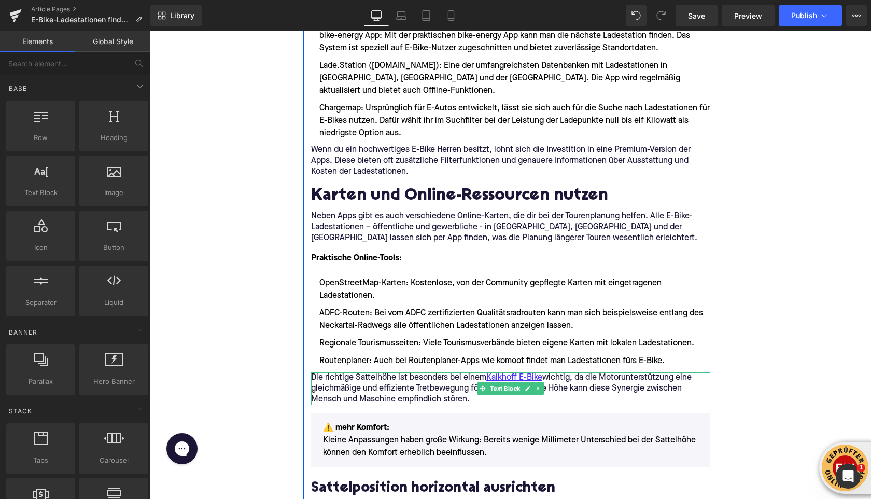
click at [374, 378] on p "Die richtige Sattelhöhe ist besonders bei einem Kalkhoff E-Bike wichtig, da die…" at bounding box center [510, 388] width 399 height 33
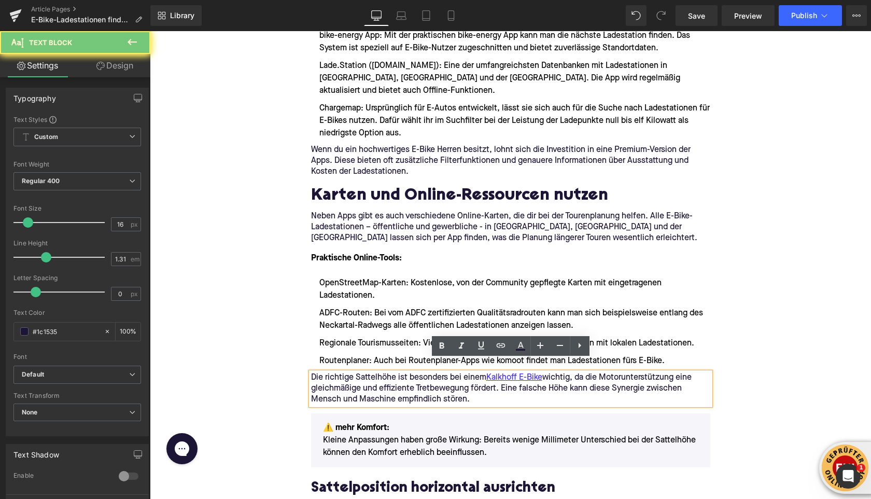
click at [374, 378] on p "Die richtige Sattelhöhe ist besonders bei einem Kalkhoff E-Bike wichtig, da die…" at bounding box center [510, 388] width 399 height 33
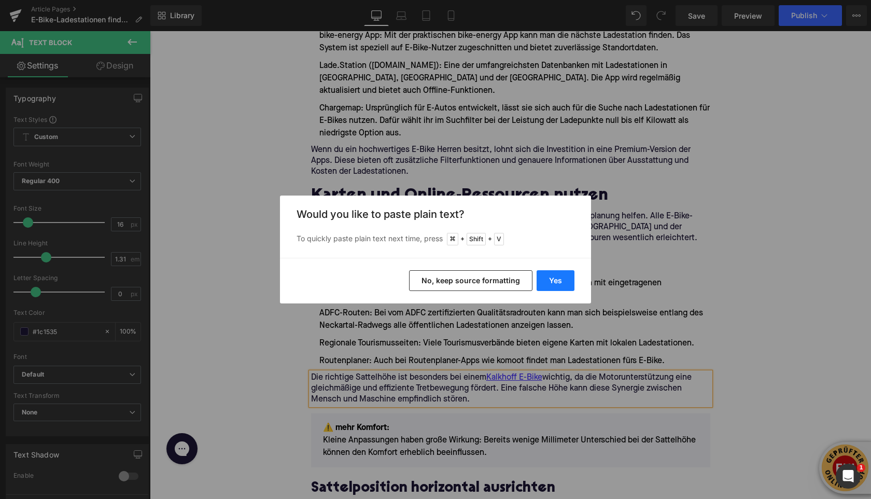
click at [559, 276] on button "Yes" at bounding box center [556, 280] width 38 height 21
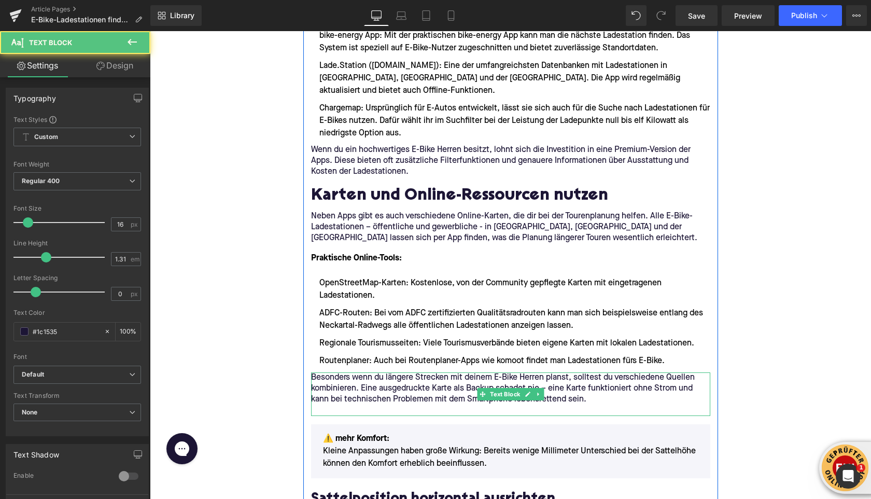
click at [356, 405] on p at bounding box center [510, 410] width 399 height 11
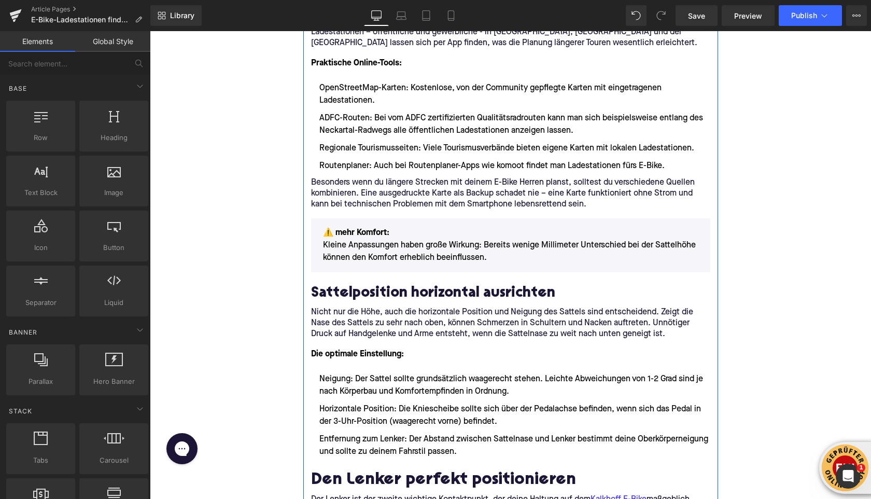
scroll to position [1027, 0]
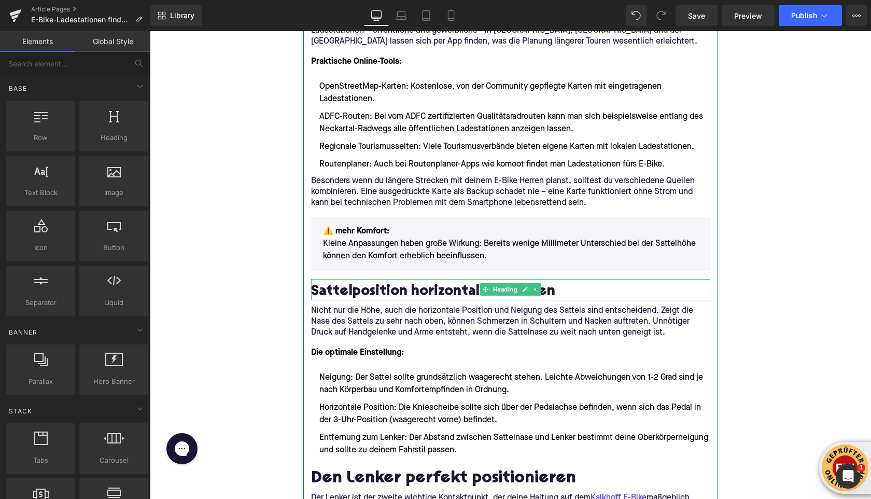
click at [379, 284] on h2 "Sattelposition horizontal ausrichten" at bounding box center [510, 292] width 399 height 16
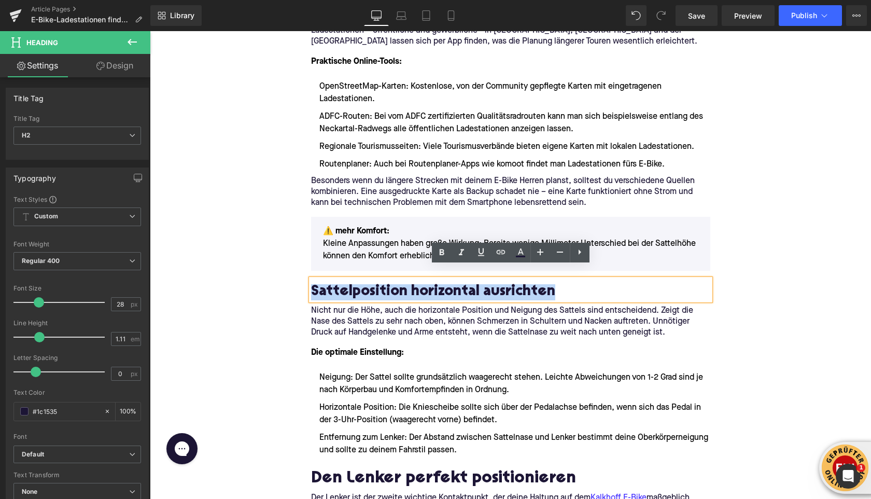
paste div
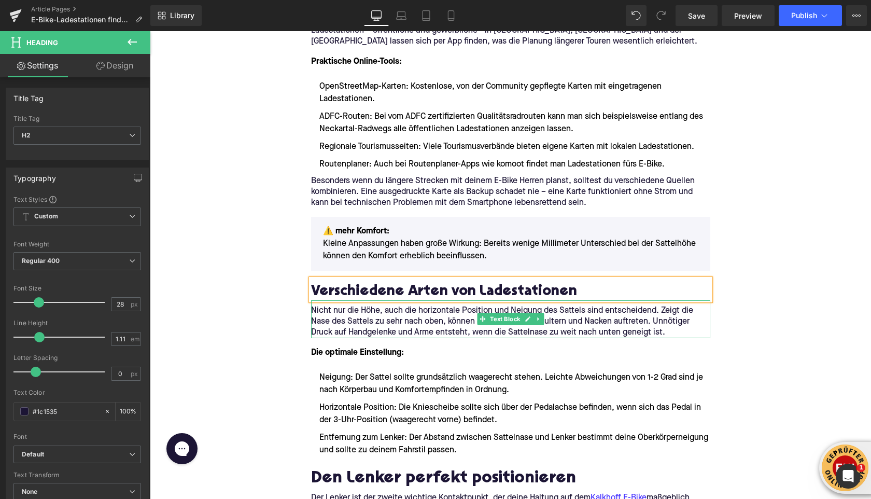
click at [404, 306] on p "Nicht nur die Höhe, auch die horizontale Position und Neigung des Sattels sind …" at bounding box center [510, 322] width 399 height 33
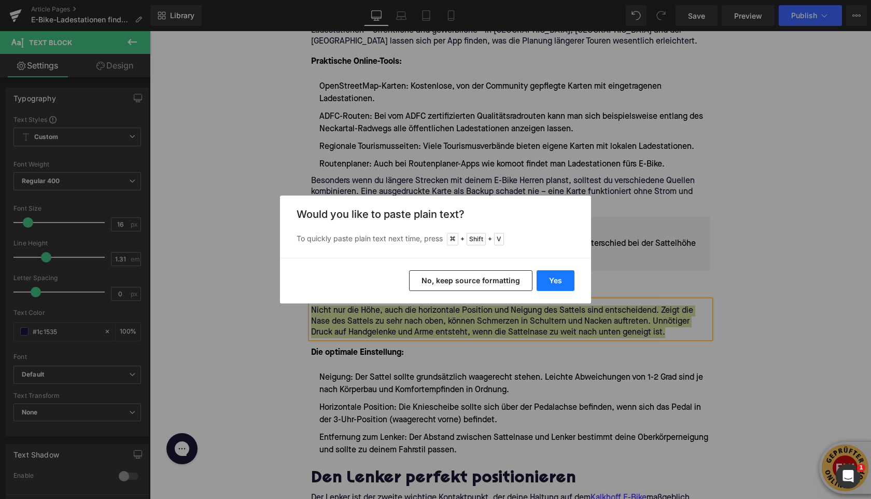
drag, startPoint x: 556, startPoint y: 282, endPoint x: 406, endPoint y: 251, distance: 152.6
click at [556, 282] on button "Yes" at bounding box center [556, 280] width 38 height 21
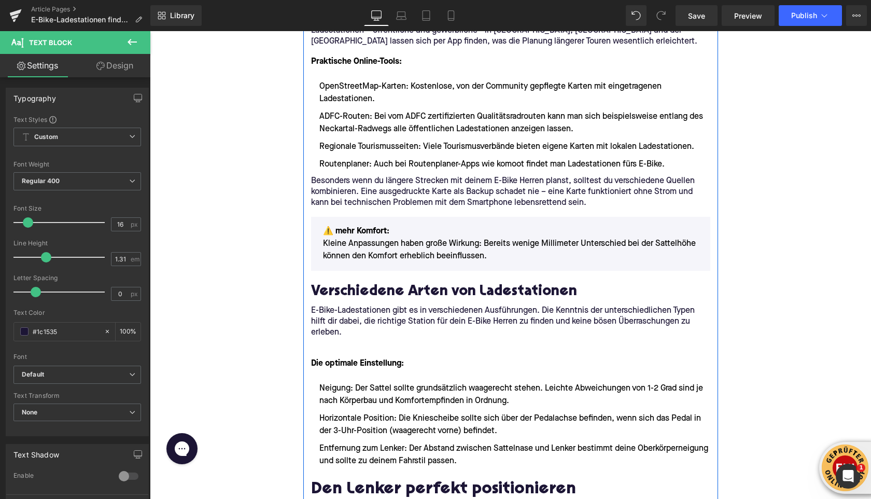
click at [150, 31] on div at bounding box center [150, 31] width 0 height 0
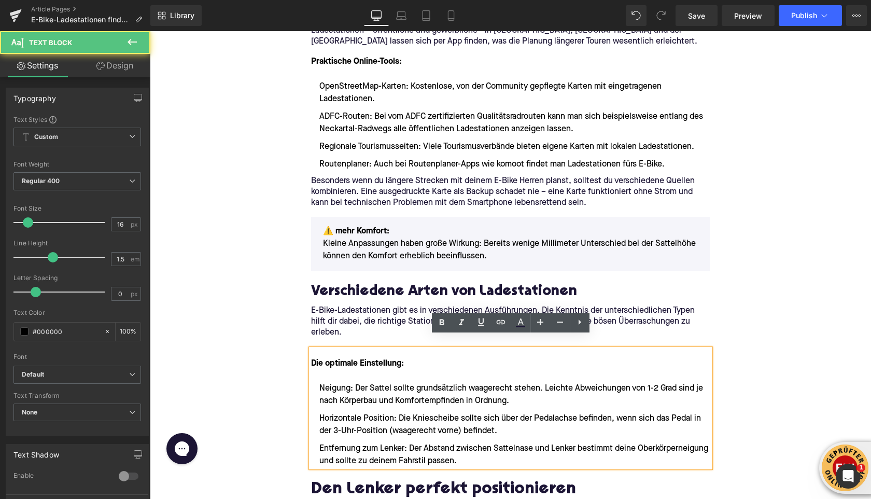
click at [378, 338] on p at bounding box center [510, 343] width 399 height 11
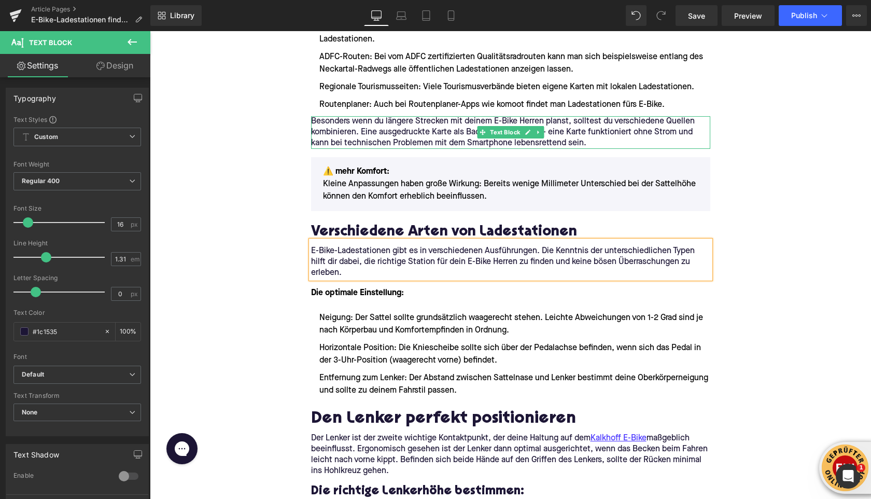
scroll to position [1092, 0]
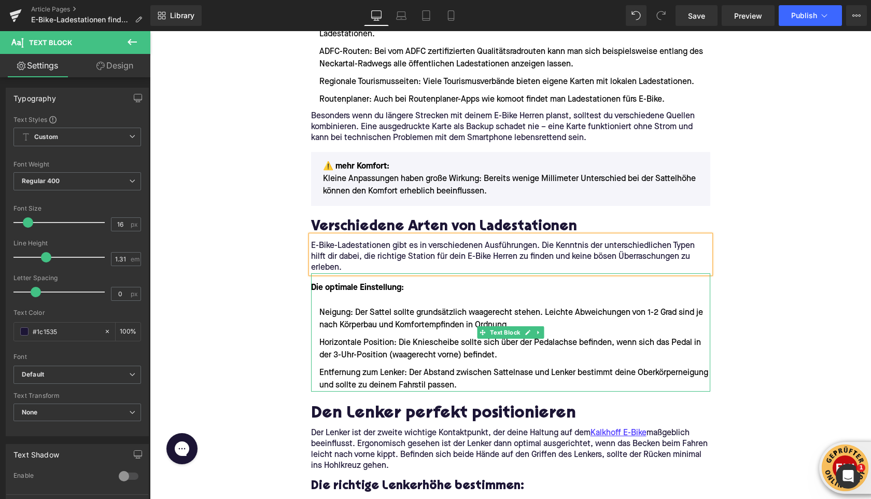
click at [355, 284] on font "Die optimale Einstellung:" at bounding box center [357, 288] width 93 height 8
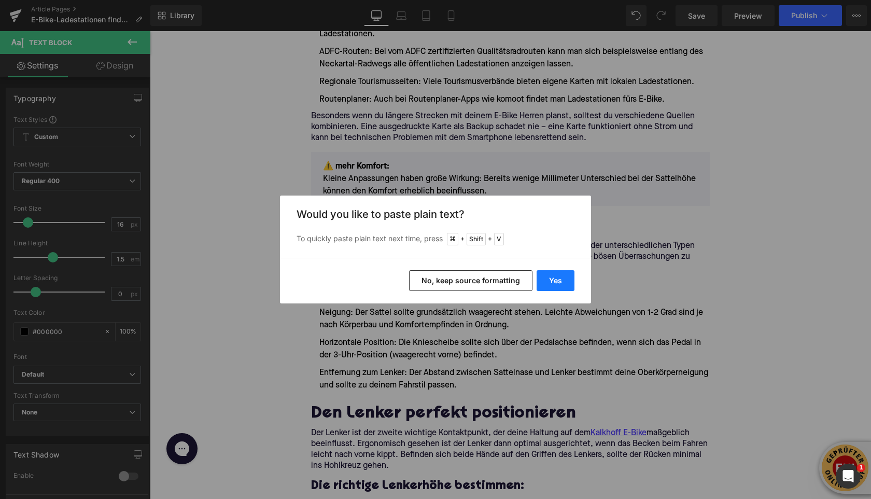
click at [550, 282] on button "Yes" at bounding box center [556, 280] width 38 height 21
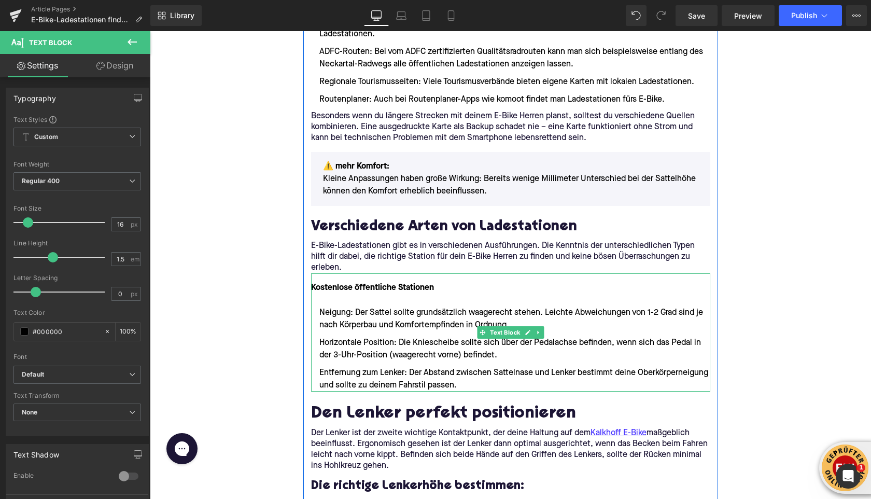
click at [439, 282] on p "Kostenlose öffentliche Stationen" at bounding box center [510, 288] width 399 height 12
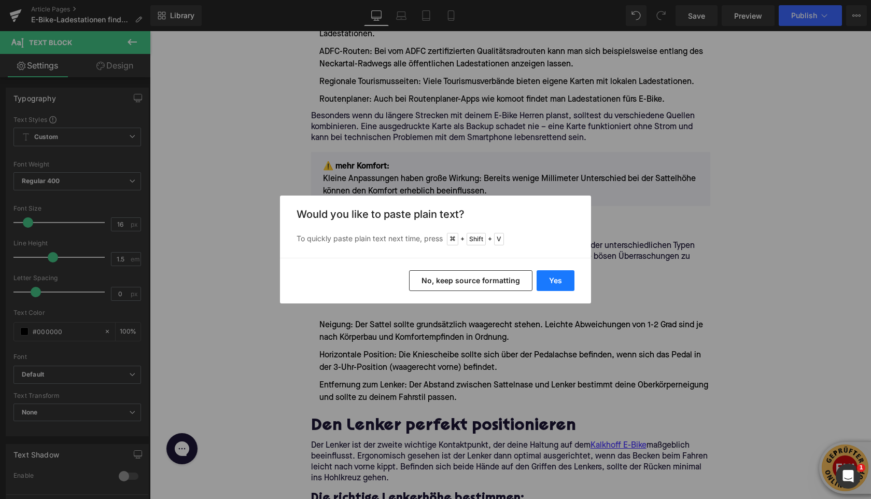
click at [559, 284] on button "Yes" at bounding box center [556, 280] width 38 height 21
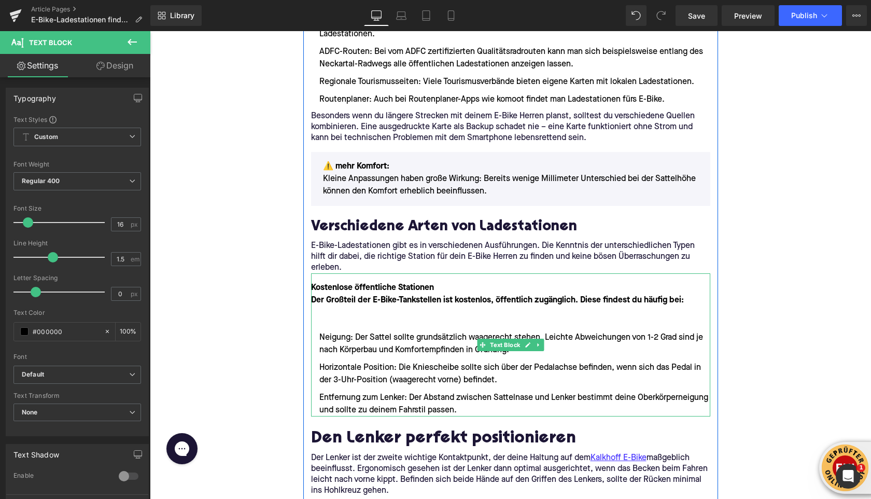
click at [377, 296] on font "Der Großteil der E-Bike-Tankstellen ist kostenlos, öffentlich zugänglich. Diese…" at bounding box center [497, 300] width 373 height 8
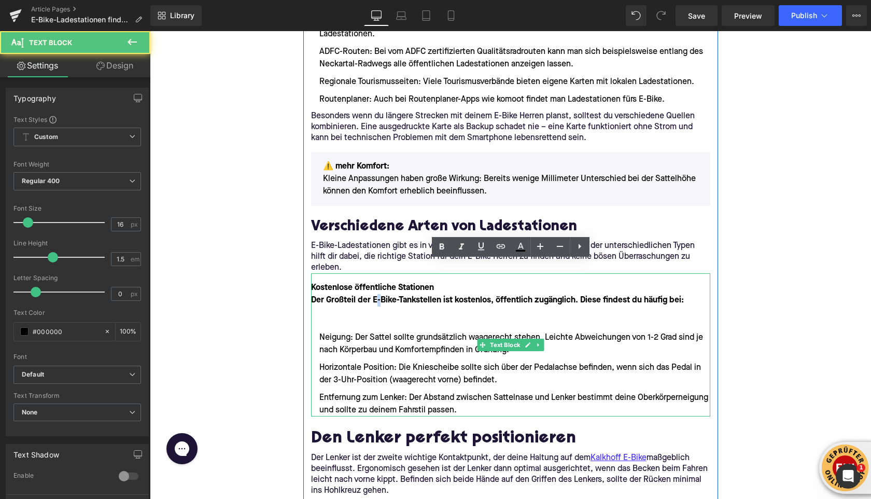
click at [377, 296] on font "Der Großteil der E-Bike-Tankstellen ist kostenlos, öffentlich zugänglich. Diese…" at bounding box center [497, 300] width 373 height 8
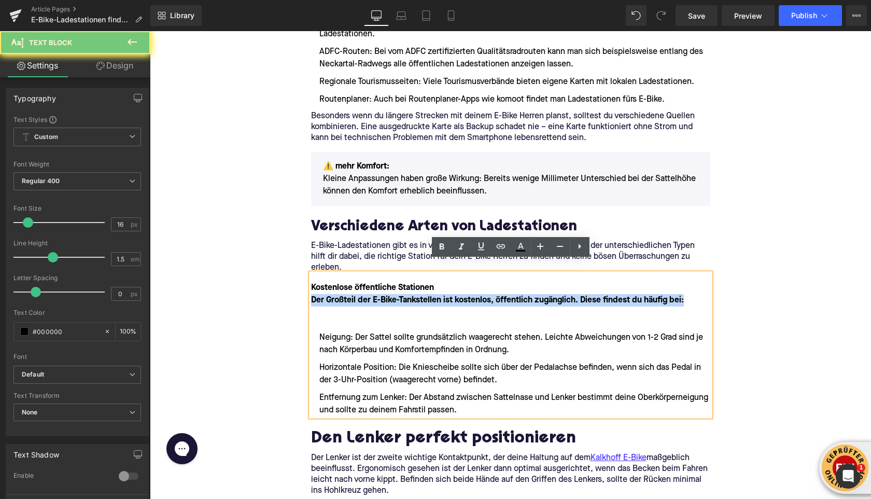
click at [377, 296] on font "Der Großteil der E-Bike-Tankstellen ist kostenlos, öffentlich zugänglich. Diese…" at bounding box center [497, 300] width 373 height 8
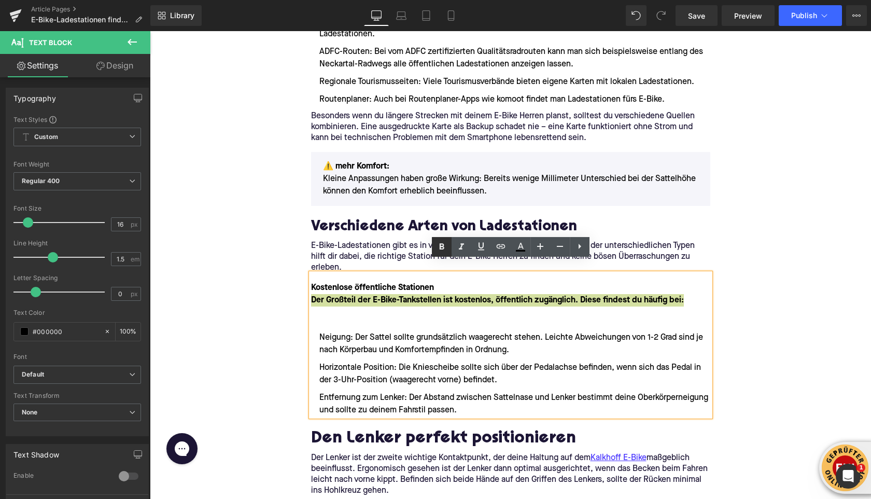
click at [445, 249] on icon at bounding box center [442, 247] width 12 height 12
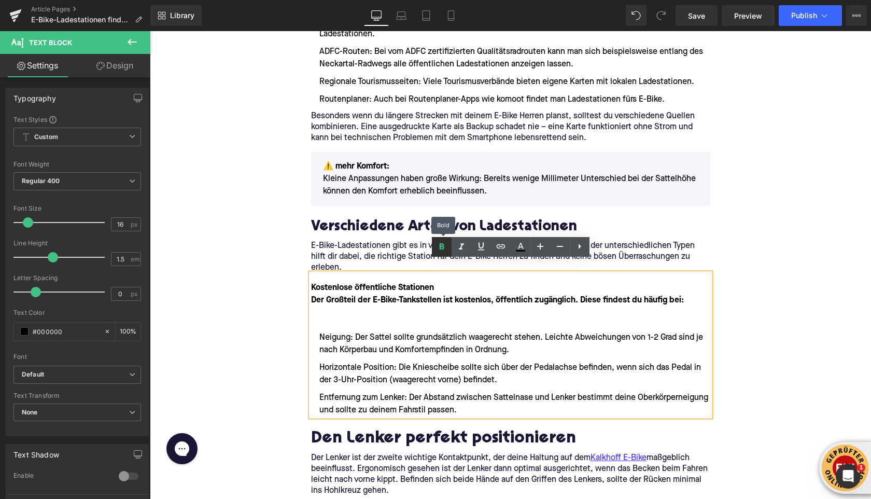
click at [445, 249] on icon at bounding box center [442, 247] width 12 height 12
click at [418, 296] on strong "Der Großteil der E-Bike-Tankstellen ist kostenlos, öffentlich zugänglich. Diese…" at bounding box center [497, 300] width 373 height 8
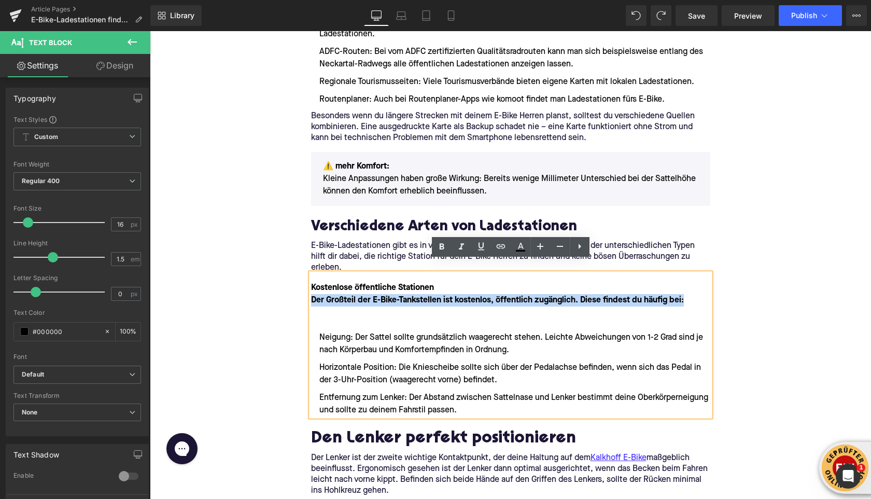
click at [418, 296] on strong "Der Großteil der E-Bike-Tankstellen ist kostenlos, öffentlich zugänglich. Diese…" at bounding box center [497, 300] width 373 height 8
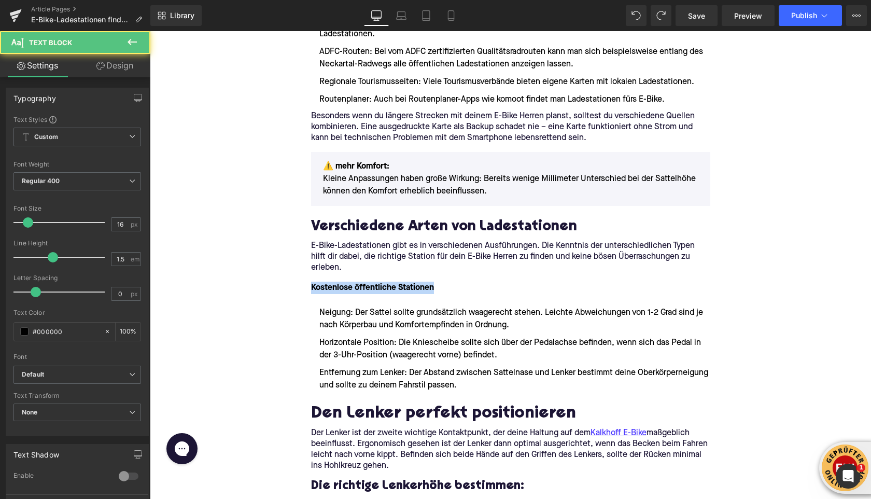
drag, startPoint x: 340, startPoint y: 276, endPoint x: 273, endPoint y: 275, distance: 66.9
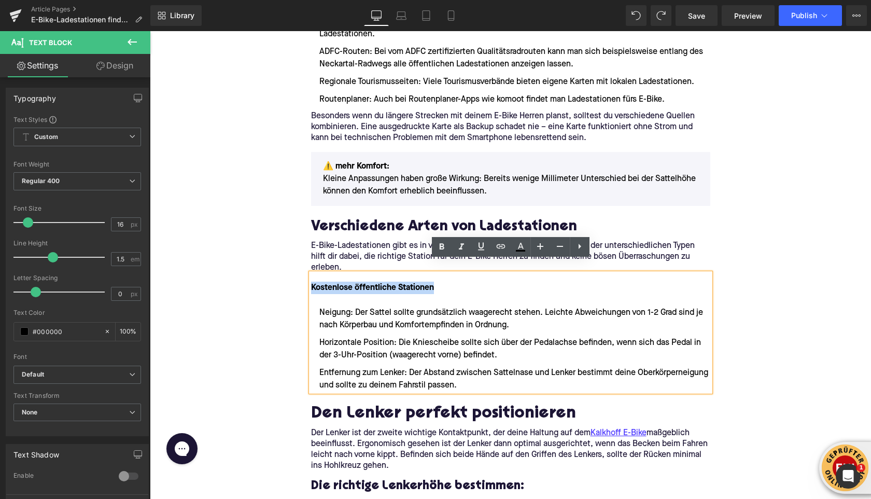
click at [438, 282] on p "Kostenlose öffentliche Stationen" at bounding box center [510, 288] width 399 height 12
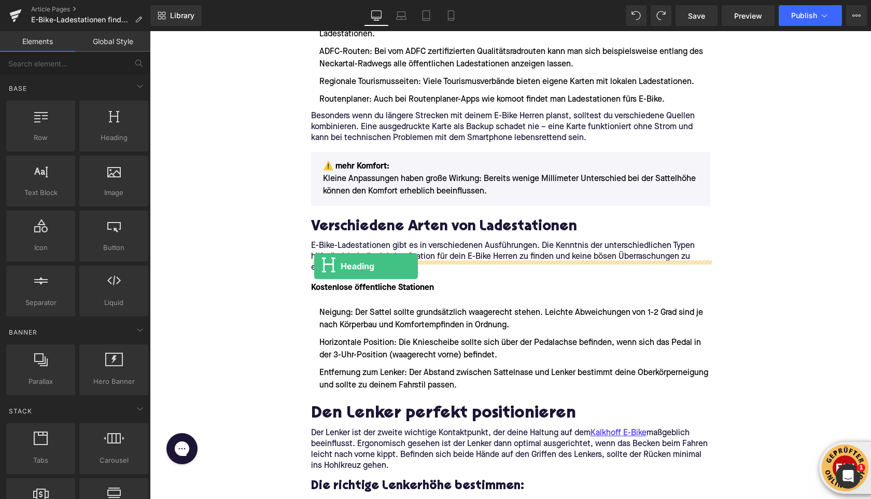
drag, startPoint x: 255, startPoint y: 171, endPoint x: 315, endPoint y: 266, distance: 112.8
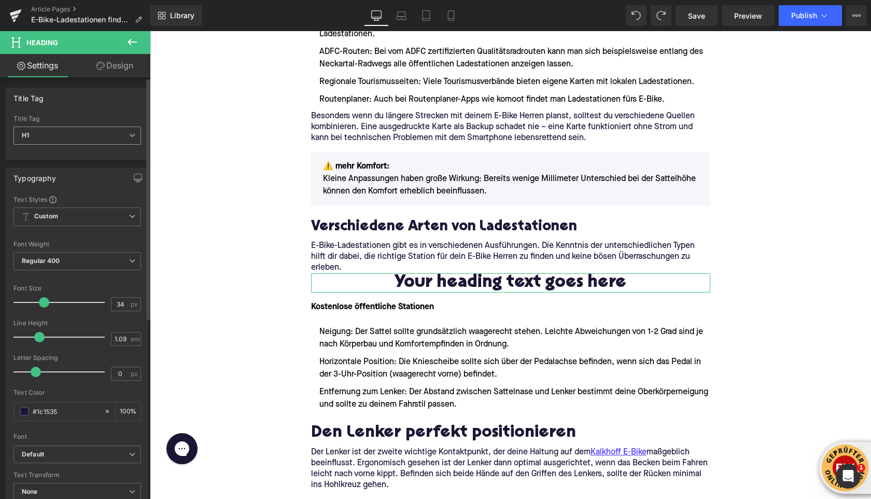
click at [85, 136] on span "H1" at bounding box center [77, 136] width 128 height 18
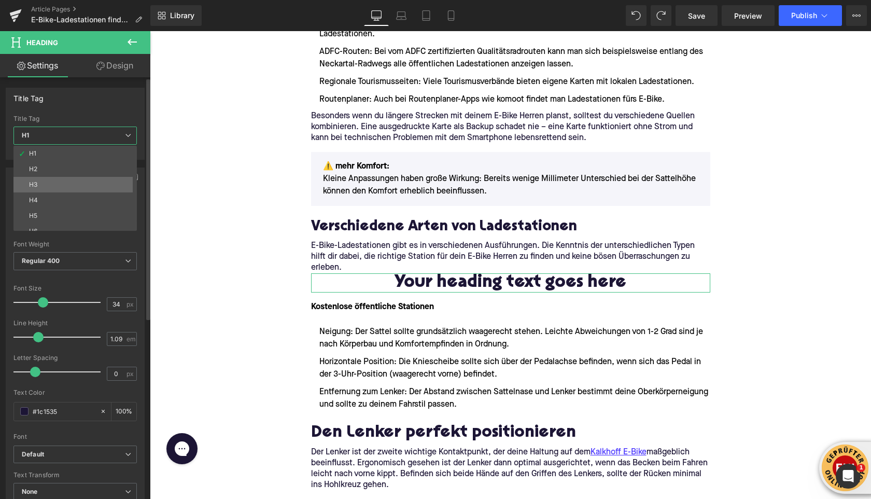
click at [81, 189] on li "H3" at bounding box center [77, 185] width 128 height 16
type input "24"
type input "1.29"
type input "100"
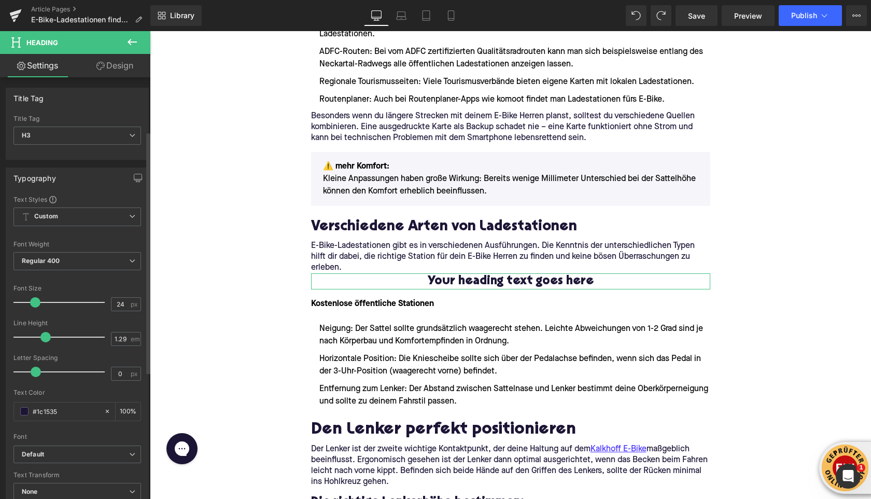
scroll to position [314, 0]
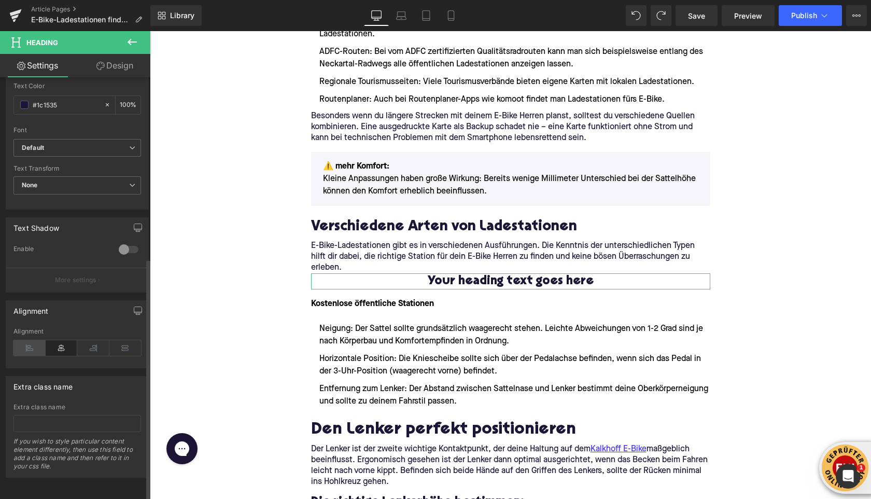
click at [29, 340] on icon at bounding box center [29, 348] width 32 height 16
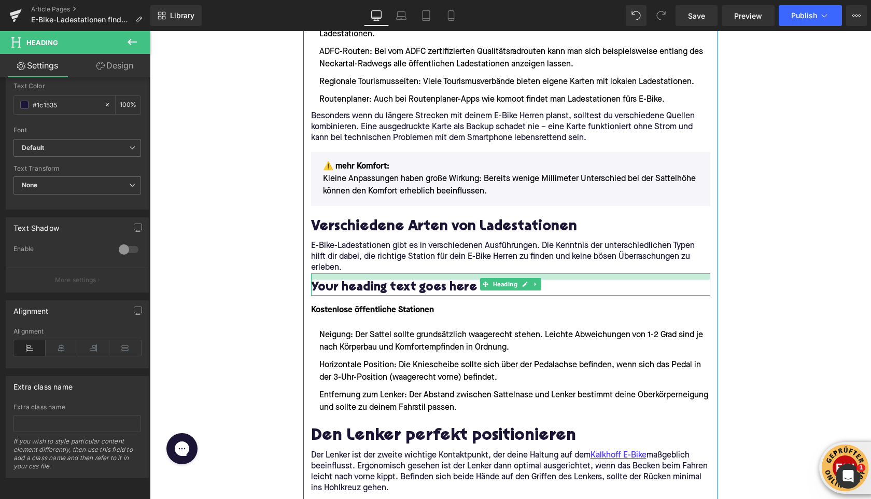
drag, startPoint x: 353, startPoint y: 262, endPoint x: 354, endPoint y: 268, distance: 6.2
click at [354, 273] on div "Your heading text goes here Heading" at bounding box center [510, 284] width 399 height 22
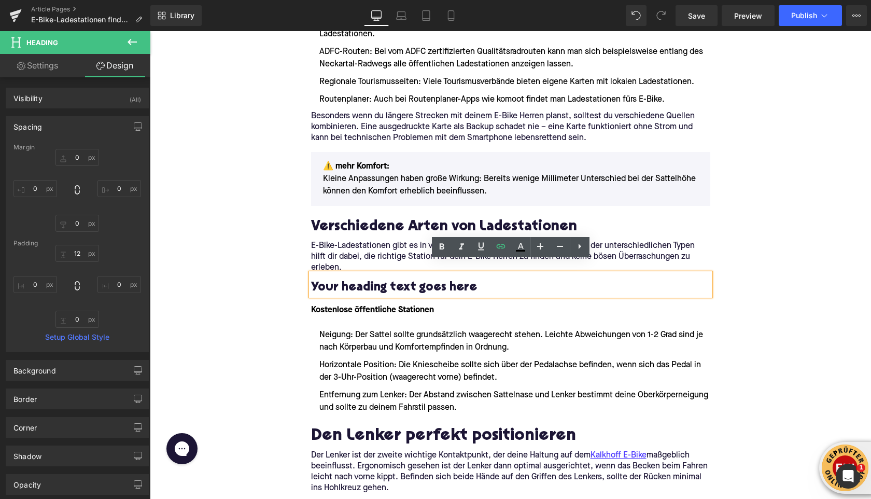
click at [360, 280] on h3 "Your heading text goes here" at bounding box center [510, 288] width 399 height 16
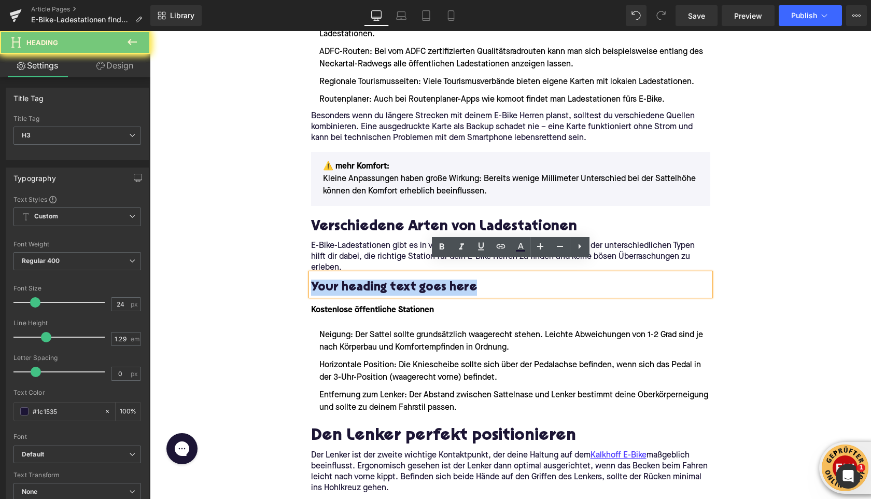
paste div
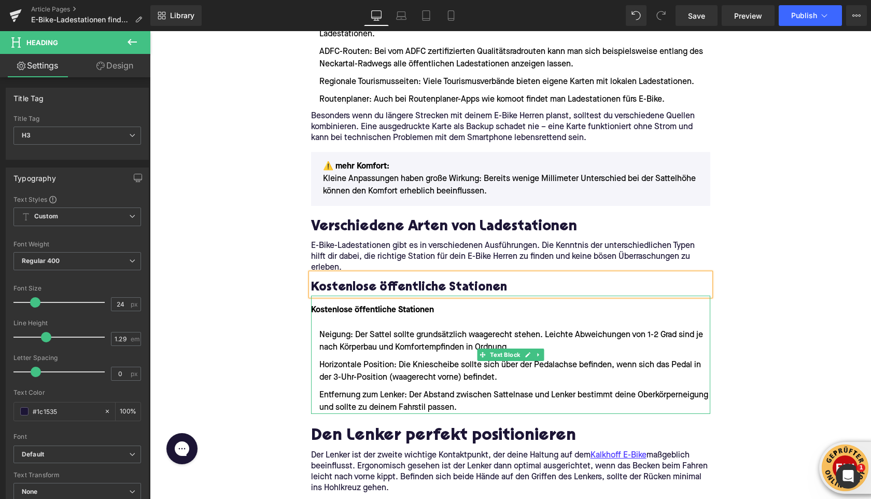
click at [343, 306] on font "Kostenlose öffentliche Stationen" at bounding box center [372, 310] width 123 height 8
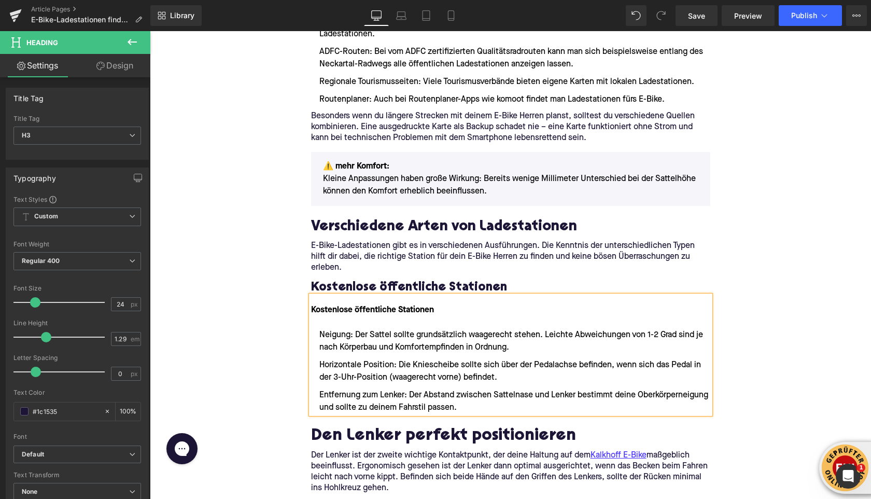
click at [343, 306] on font "Kostenlose öffentliche Stationen" at bounding box center [372, 310] width 123 height 8
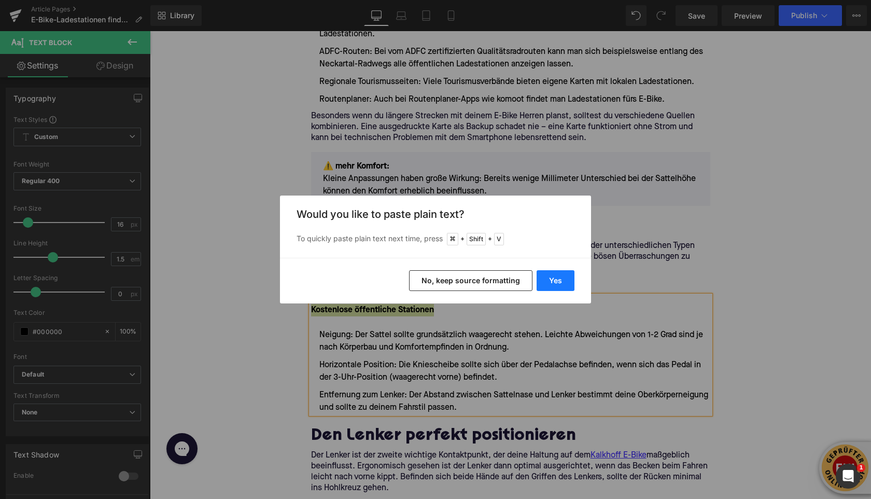
click at [561, 280] on button "Yes" at bounding box center [556, 280] width 38 height 21
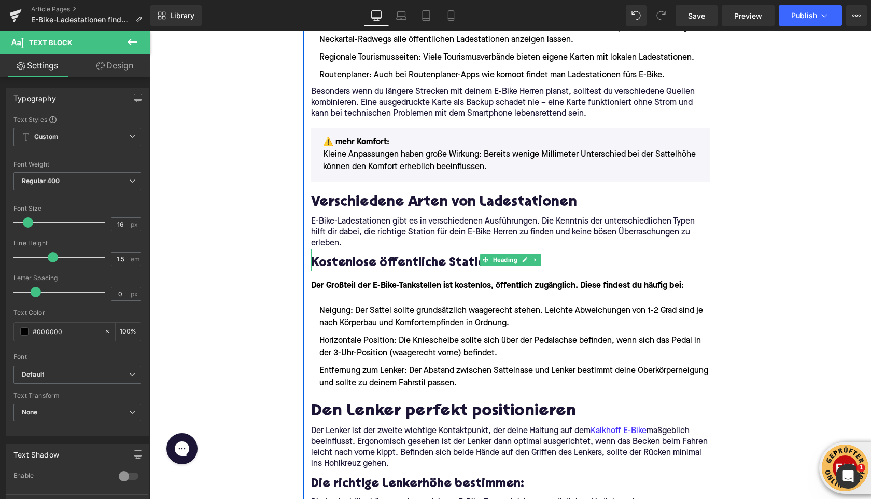
scroll to position [1122, 0]
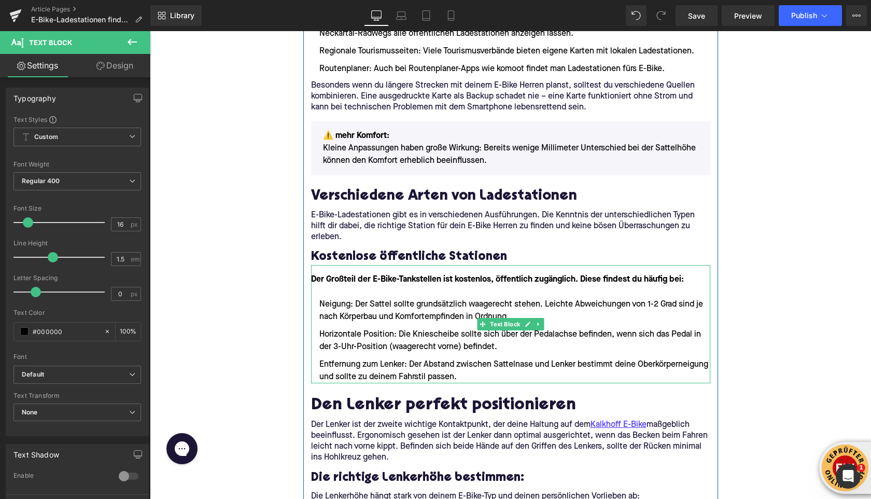
click at [403, 328] on li "Horizontale Position: Die Kniescheibe sollte sich über der Pedalachse befinden,…" at bounding box center [510, 340] width 399 height 25
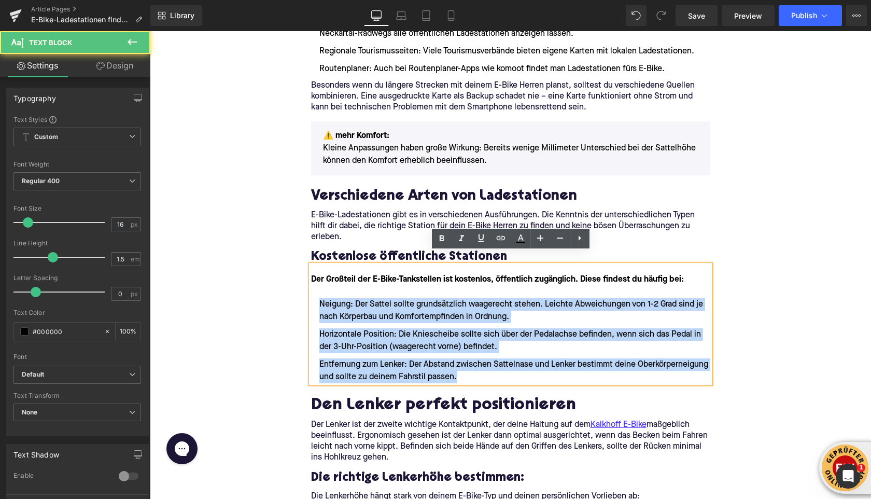
drag, startPoint x: 531, startPoint y: 365, endPoint x: 316, endPoint y: 296, distance: 225.6
click at [316, 298] on ul "Neigung: Der Sattel sollte grundsätzlich waagerecht stehen. Leichte Abweichunge…" at bounding box center [510, 340] width 399 height 85
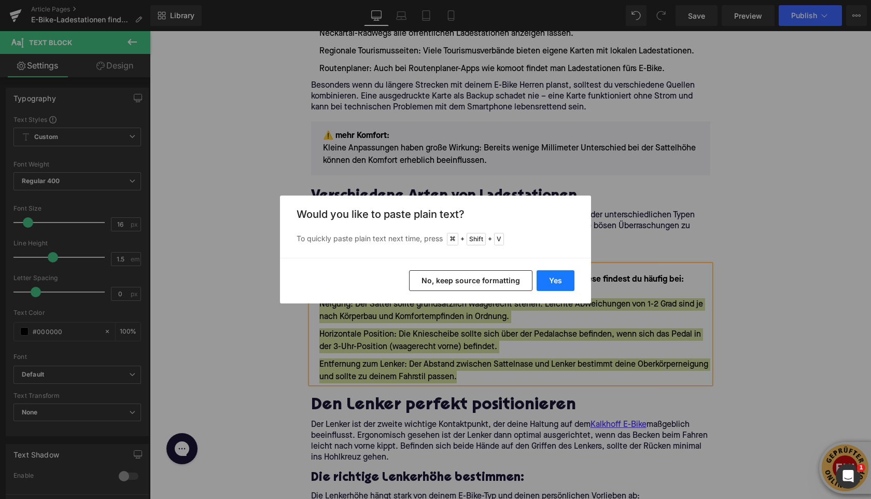
drag, startPoint x: 553, startPoint y: 283, endPoint x: 401, endPoint y: 252, distance: 155.6
click at [553, 283] on button "Yes" at bounding box center [556, 280] width 38 height 21
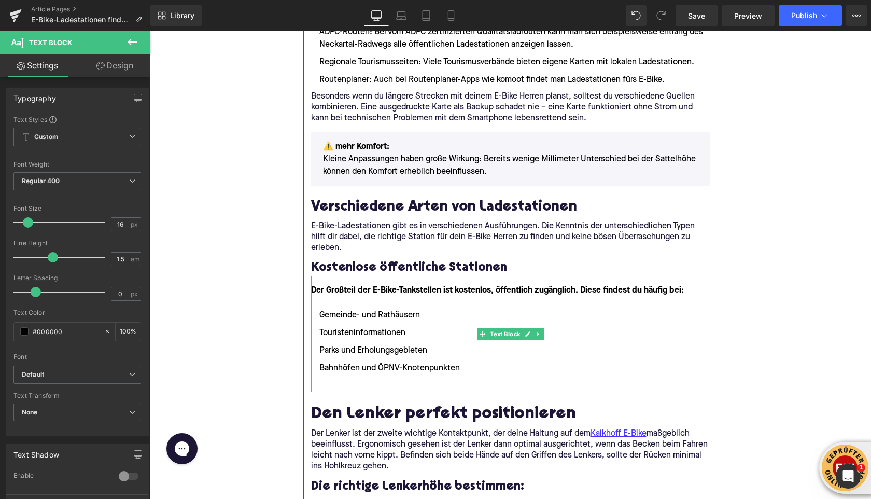
scroll to position [1112, 0]
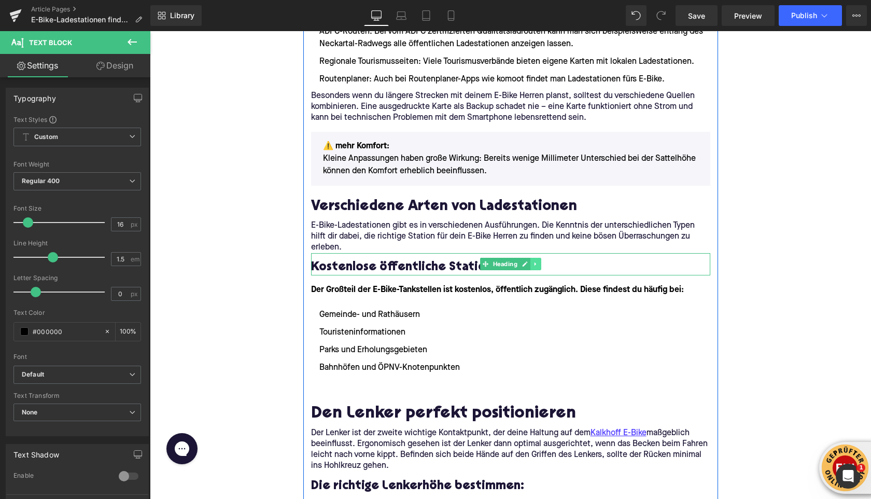
click at [538, 258] on link at bounding box center [536, 264] width 11 height 12
click at [532, 261] on icon at bounding box center [531, 264] width 6 height 6
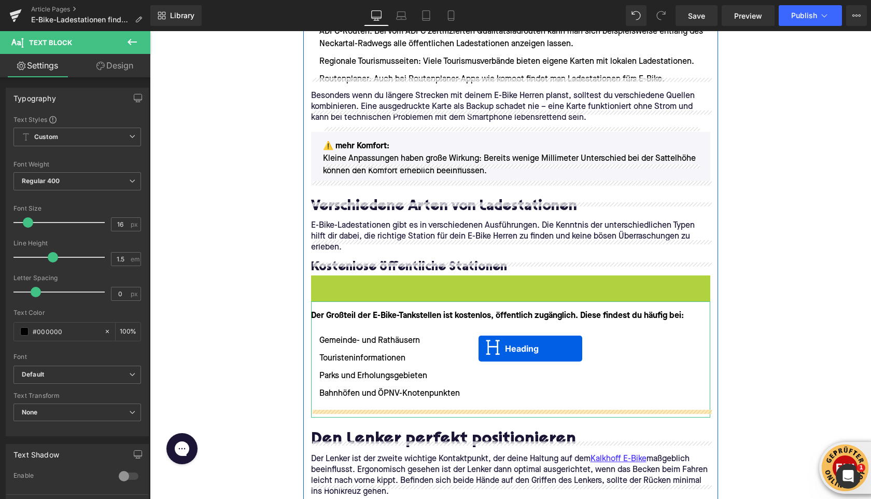
drag, startPoint x: 483, startPoint y: 271, endPoint x: 479, endPoint y: 349, distance: 77.9
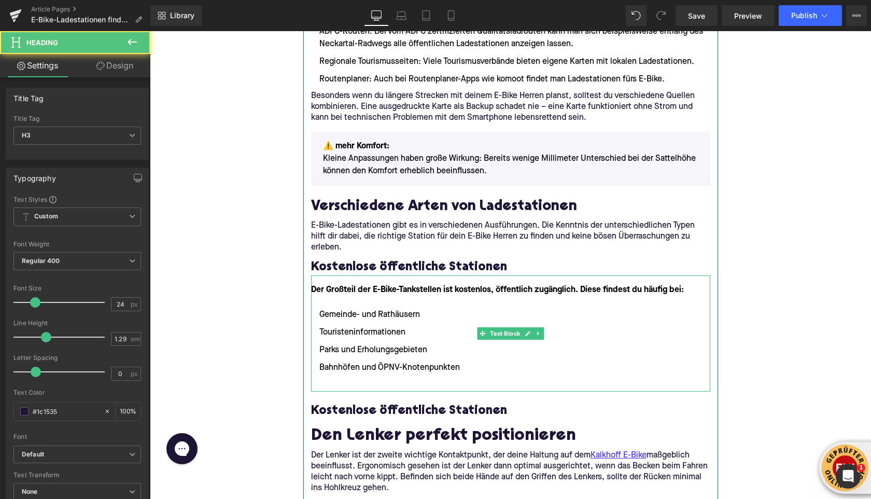
click at [360, 379] on li at bounding box center [510, 385] width 399 height 12
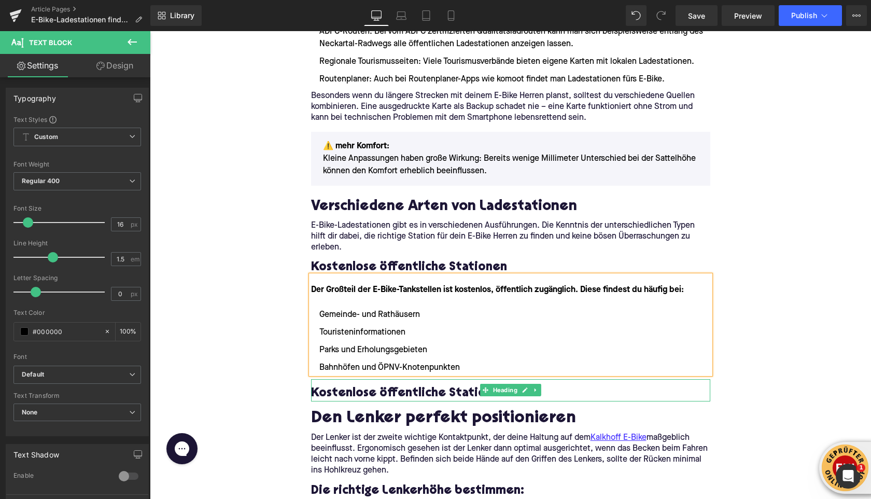
click at [348, 385] on h3 "Kostenlose öffentliche Stationen" at bounding box center [510, 393] width 399 height 16
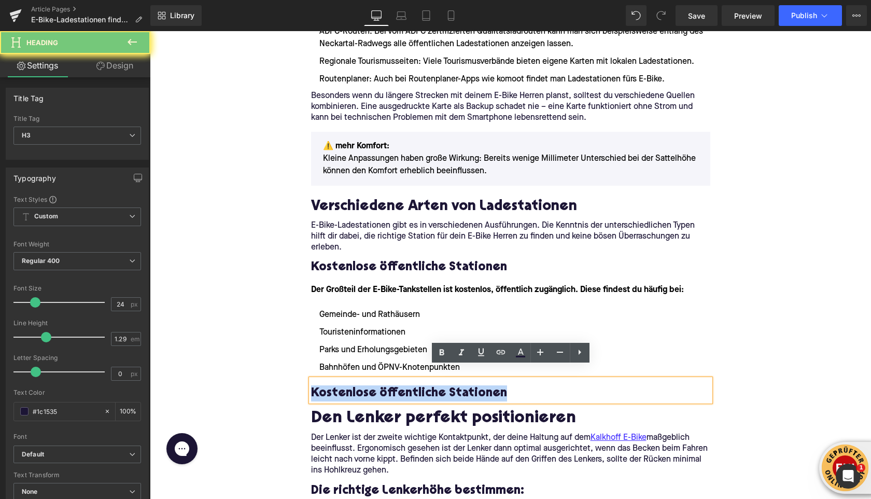
paste div
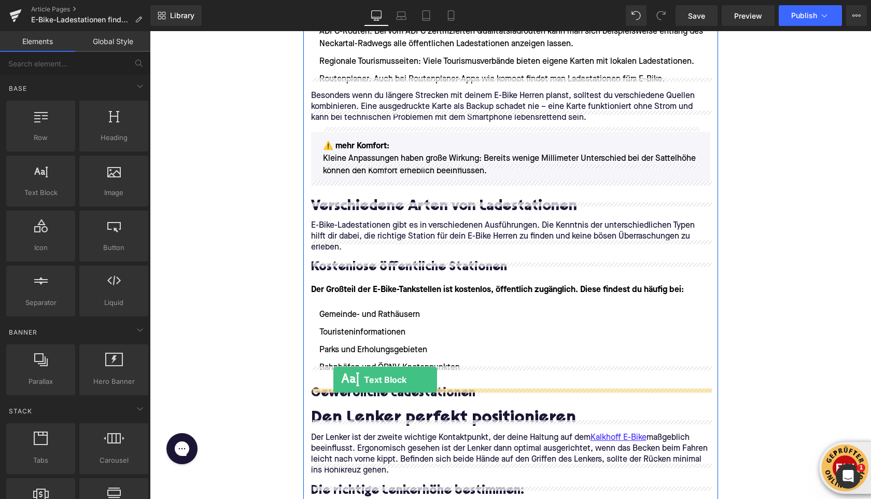
drag, startPoint x: 187, startPoint y: 205, endPoint x: 334, endPoint y: 379, distance: 227.5
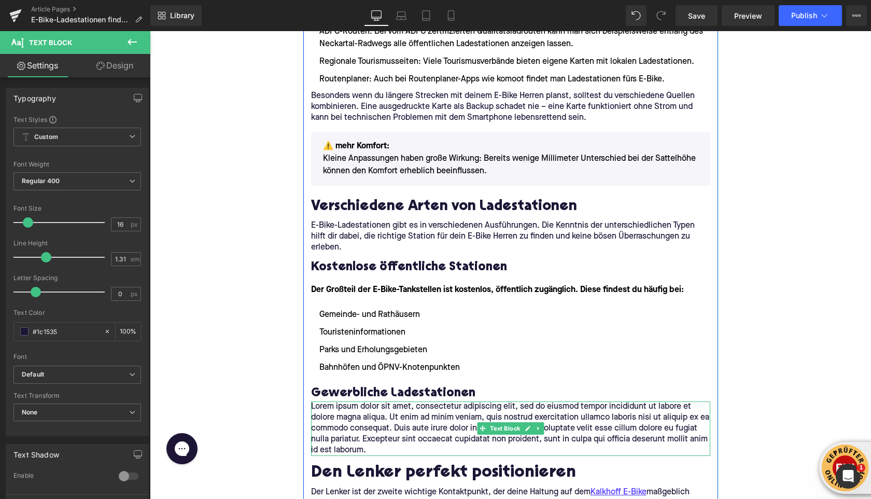
click at [377, 407] on p "Lorem ipsum dolor sit amet, consectetur adipiscing elit, sed do eiusmod tempor …" at bounding box center [510, 428] width 399 height 54
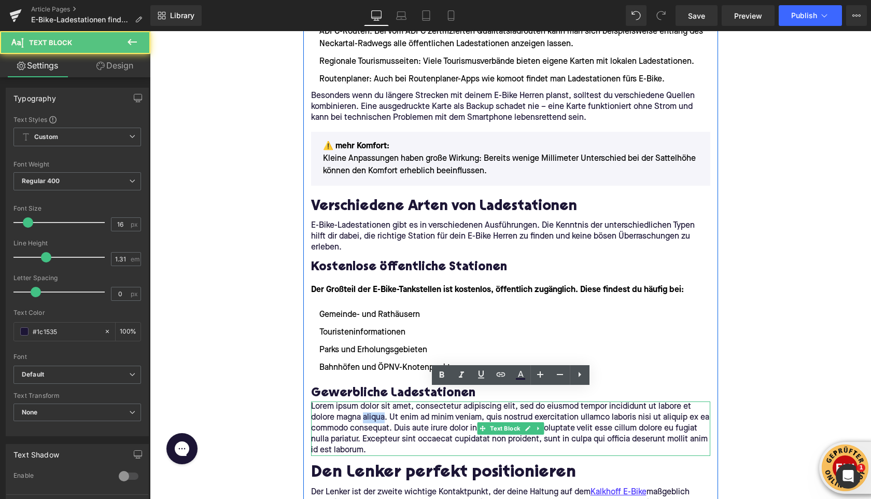
click at [377, 407] on p "Lorem ipsum dolor sit amet, consectetur adipiscing elit, sed do eiusmod tempor …" at bounding box center [510, 428] width 399 height 54
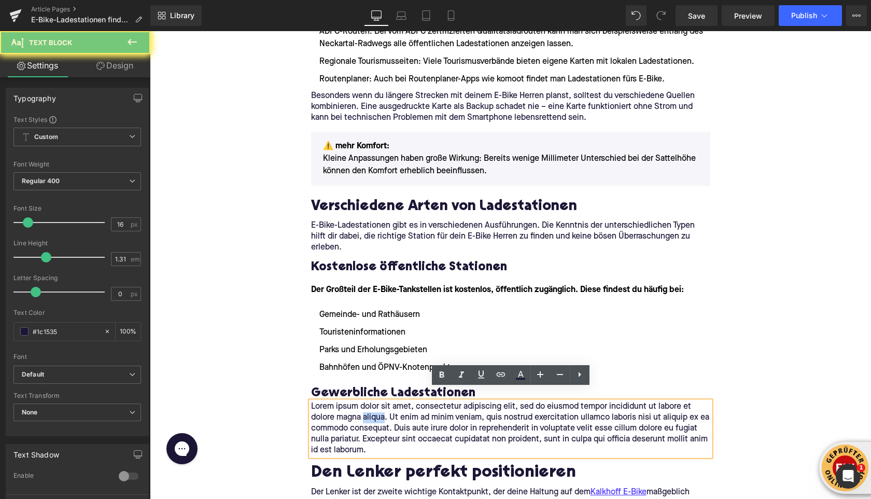
click at [377, 407] on p "Lorem ipsum dolor sit amet, consectetur adipiscing elit, sed do eiusmod tempor …" at bounding box center [510, 428] width 399 height 54
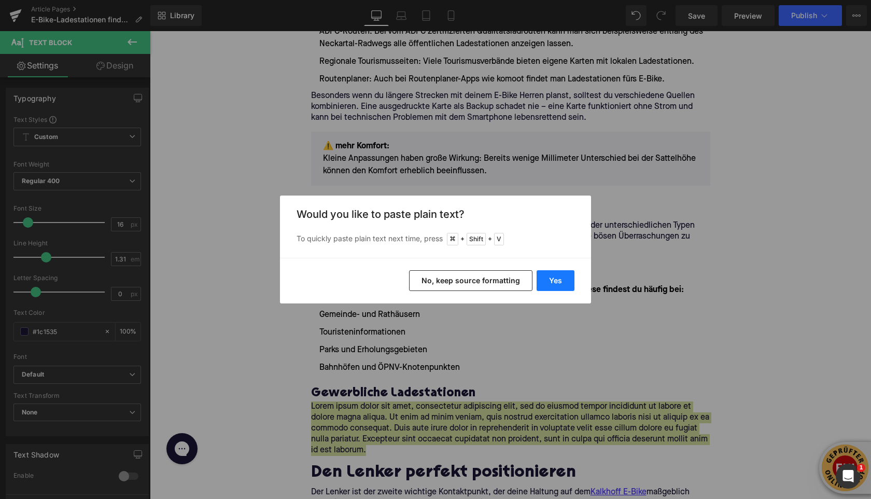
click at [557, 281] on button "Yes" at bounding box center [556, 280] width 38 height 21
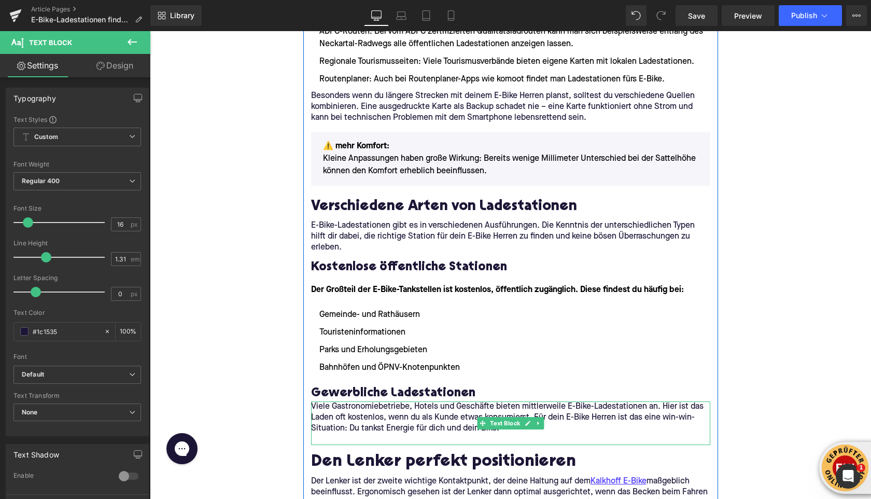
click at [336, 434] on p at bounding box center [510, 439] width 399 height 11
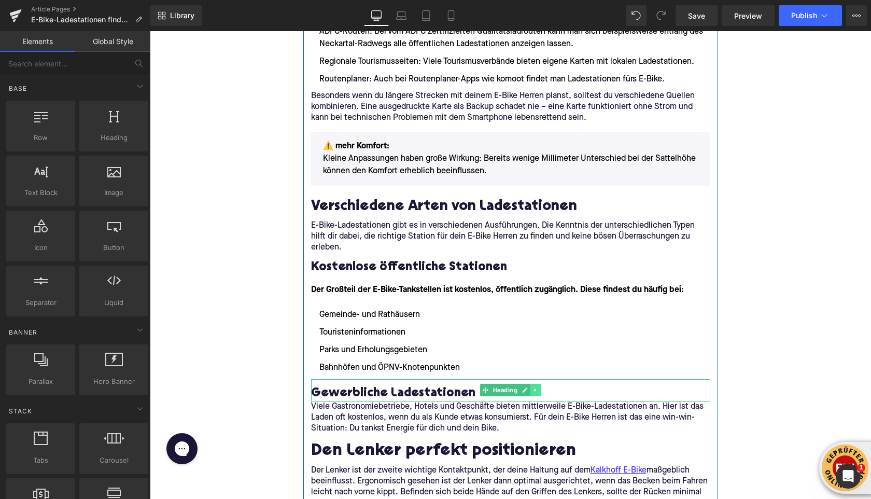
click at [533, 387] on icon at bounding box center [536, 390] width 6 height 6
click at [533, 387] on icon at bounding box center [531, 390] width 6 height 6
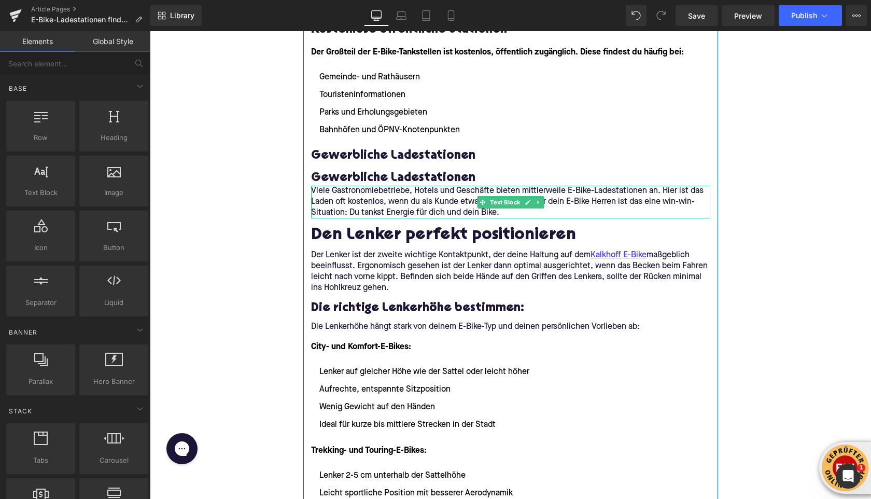
scroll to position [1350, 0]
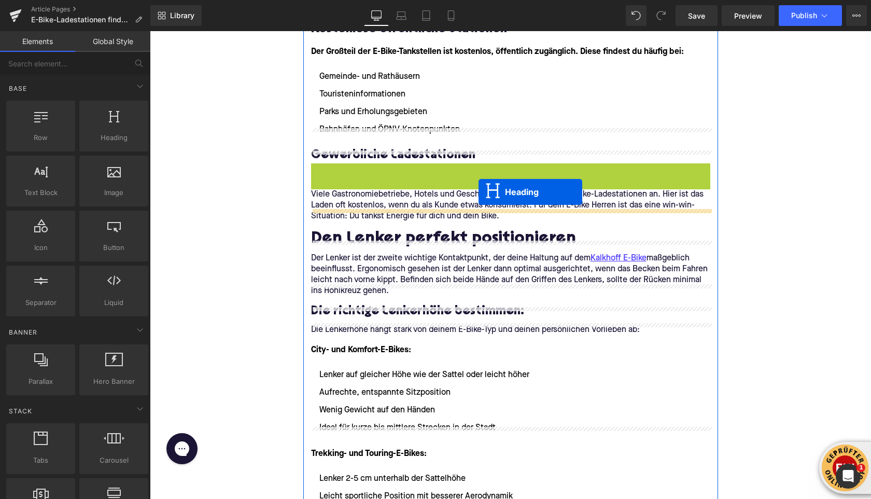
drag, startPoint x: 483, startPoint y: 160, endPoint x: 479, endPoint y: 191, distance: 31.5
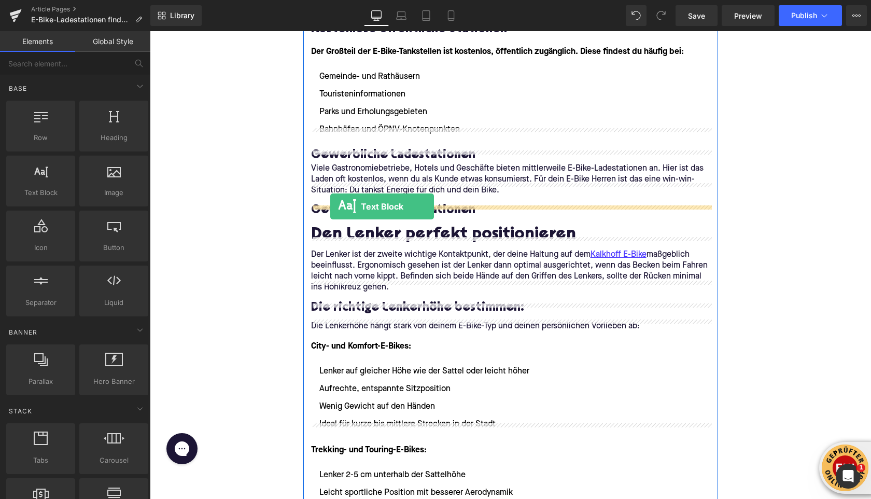
drag, startPoint x: 196, startPoint y: 204, endPoint x: 330, endPoint y: 206, distance: 134.4
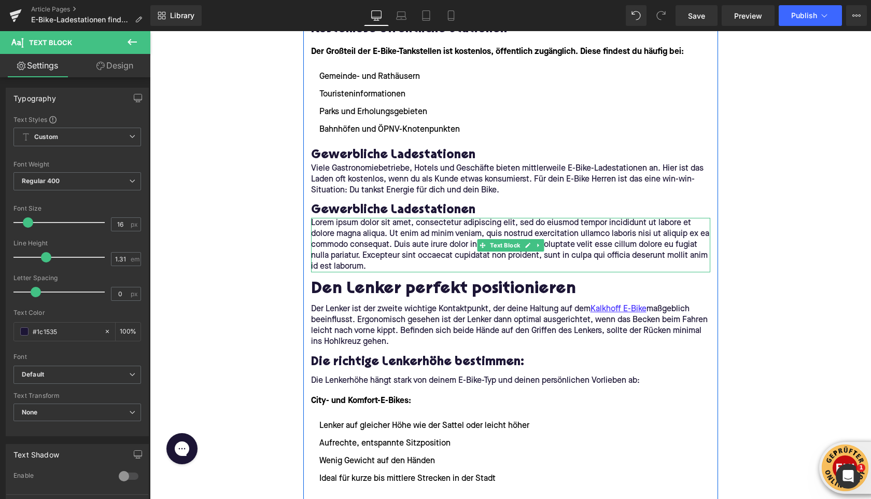
click at [377, 233] on p "Lorem ipsum dolor sit amet, consectetur adipiscing elit, sed do eiusmod tempor …" at bounding box center [510, 245] width 399 height 54
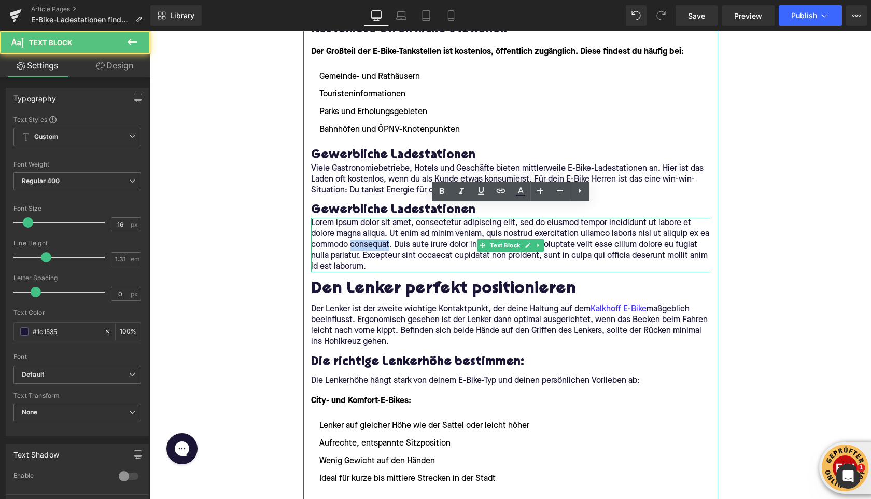
click at [377, 233] on p "Lorem ipsum dolor sit amet, consectetur adipiscing elit, sed do eiusmod tempor …" at bounding box center [510, 245] width 399 height 54
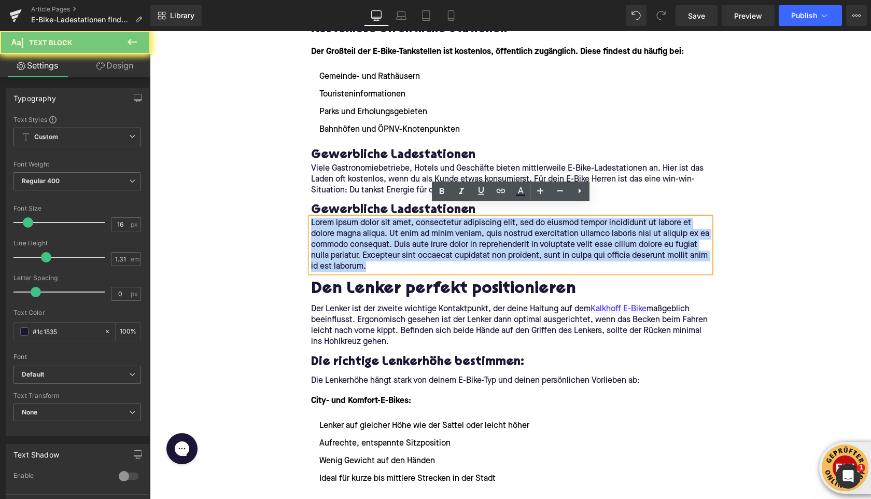
click at [377, 233] on p "Lorem ipsum dolor sit amet, consectetur adipiscing elit, sed do eiusmod tempor …" at bounding box center [510, 245] width 399 height 54
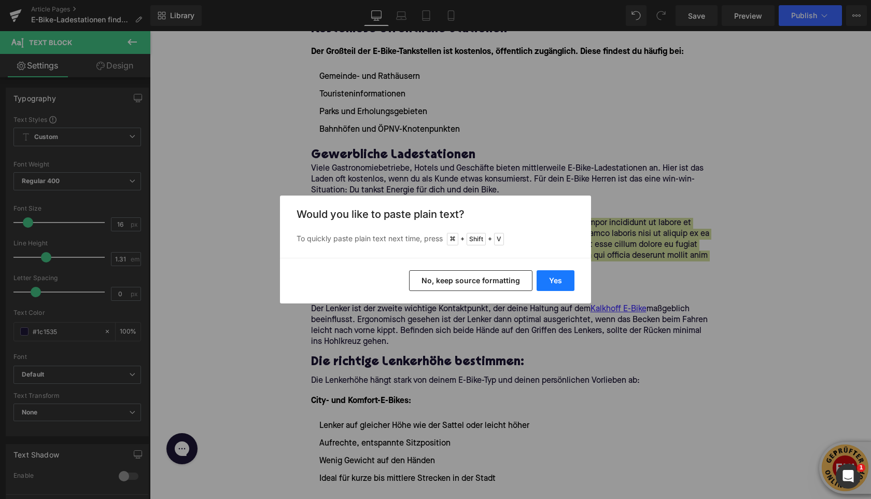
click at [550, 276] on button "Yes" at bounding box center [556, 280] width 38 height 21
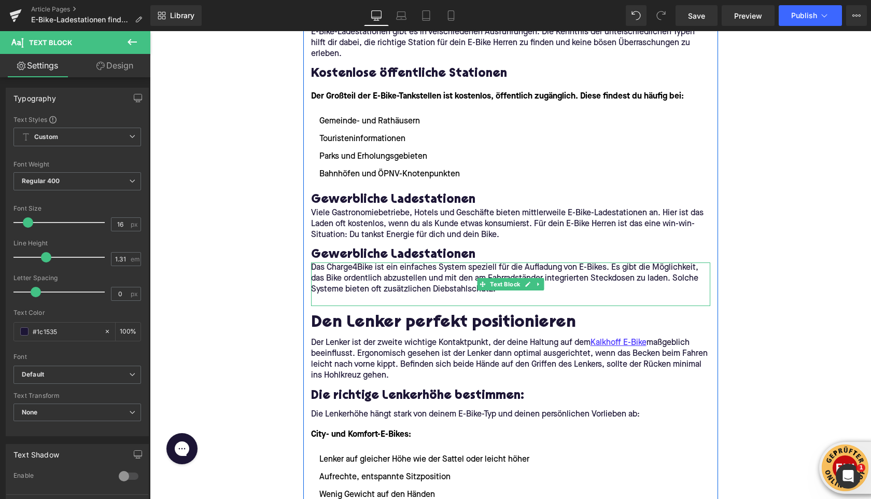
scroll to position [1307, 0]
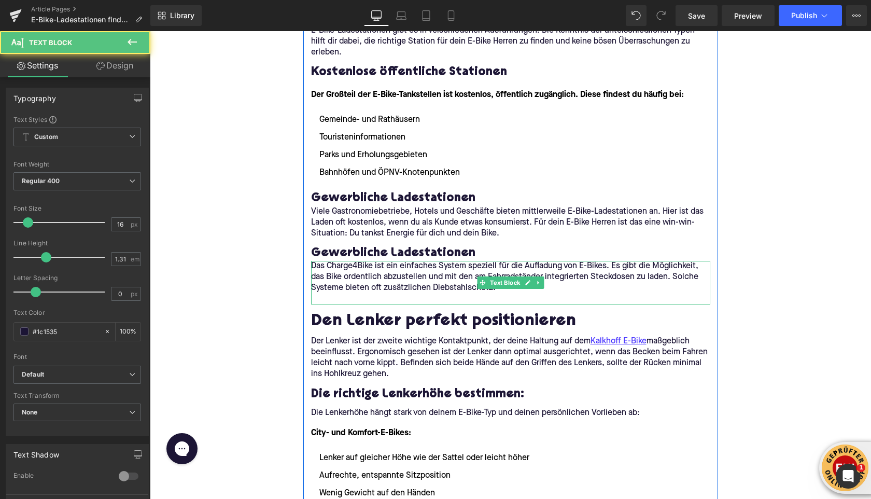
click at [366, 294] on p at bounding box center [510, 299] width 399 height 11
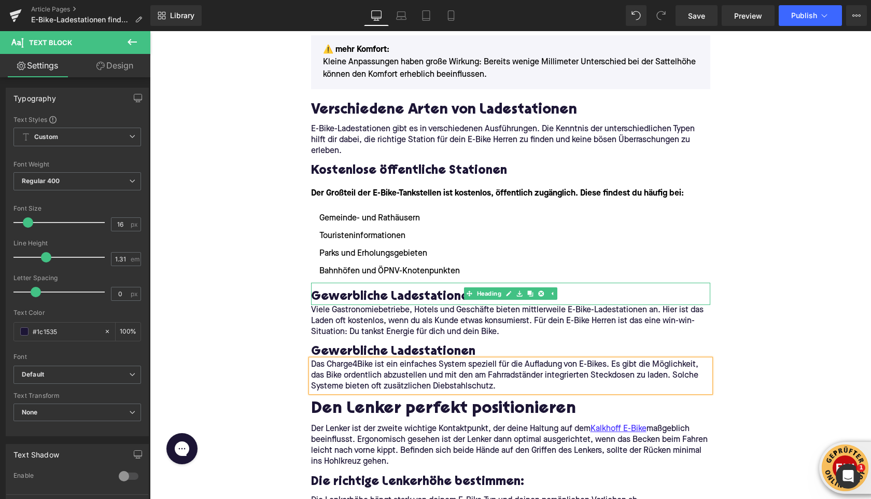
scroll to position [1140, 0]
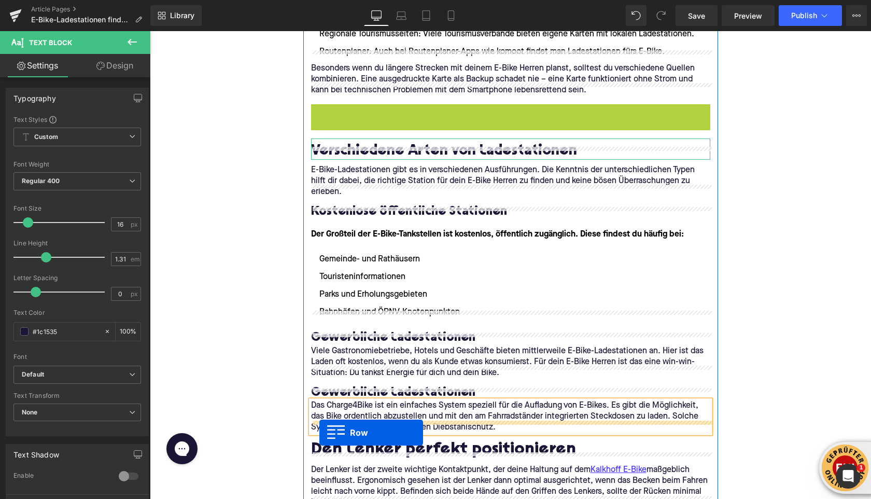
drag, startPoint x: 318, startPoint y: 98, endPoint x: 320, endPoint y: 432, distance: 334.6
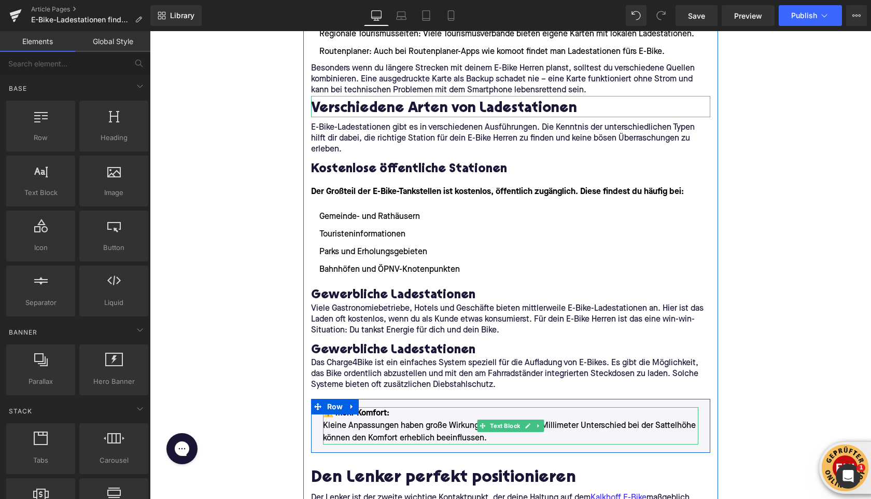
click at [394, 418] on p "⚠️ mehr Komfort: Kleine Anpassungen haben große Wirkung: Bereits wenige Millime…" at bounding box center [511, 425] width 376 height 37
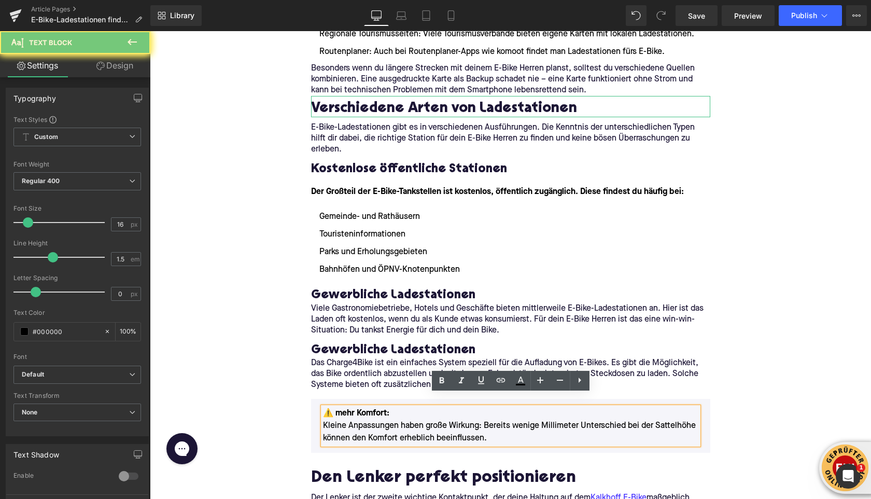
click at [394, 418] on p "⚠️ mehr Komfort: Kleine Anpassungen haben große Wirkung: Bereits wenige Millime…" at bounding box center [511, 425] width 376 height 37
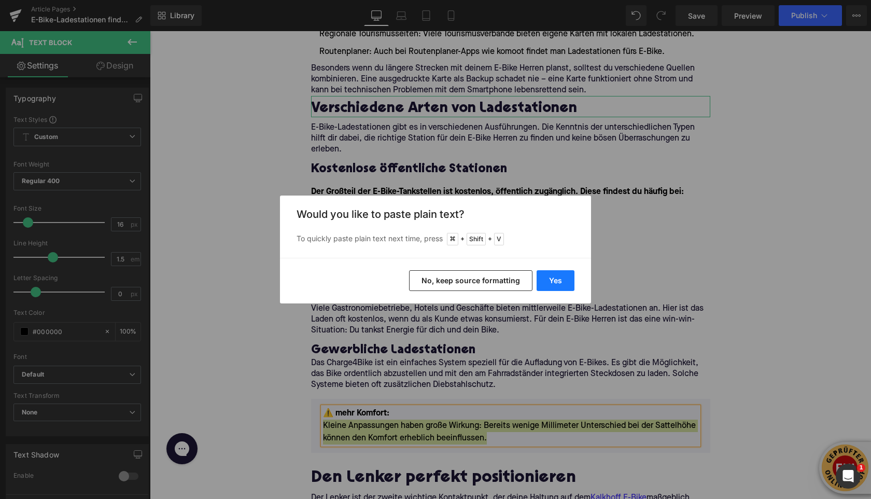
drag, startPoint x: 563, startPoint y: 279, endPoint x: 413, endPoint y: 248, distance: 153.5
click at [563, 279] on button "Yes" at bounding box center [556, 280] width 38 height 21
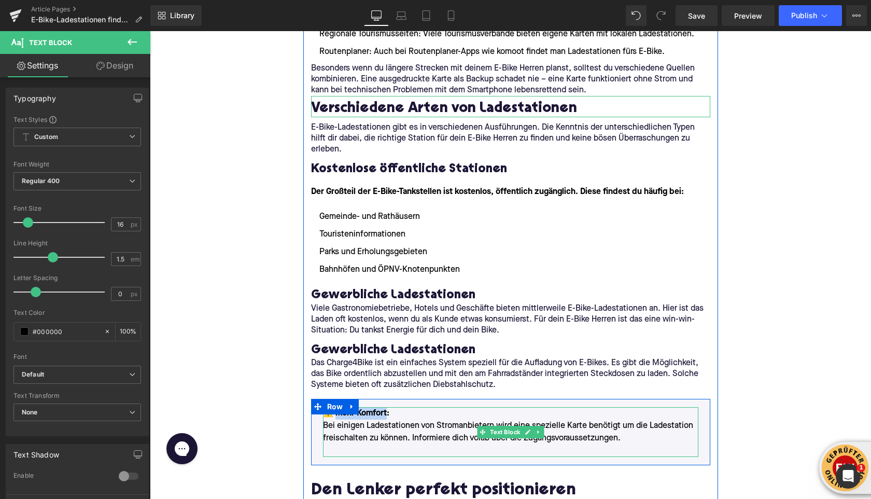
drag, startPoint x: 386, startPoint y: 400, endPoint x: 334, endPoint y: 403, distance: 51.9
click at [334, 409] on font "⚠️ mehr Komfort:" at bounding box center [356, 413] width 66 height 8
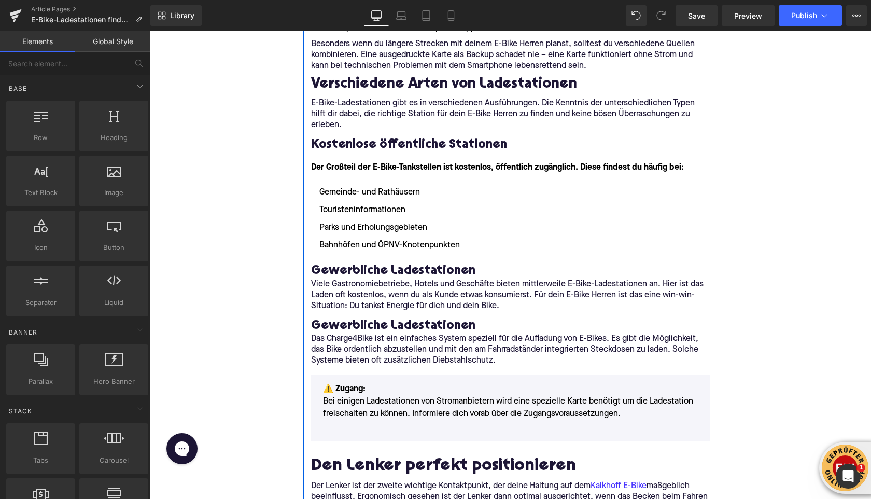
scroll to position [1300, 0]
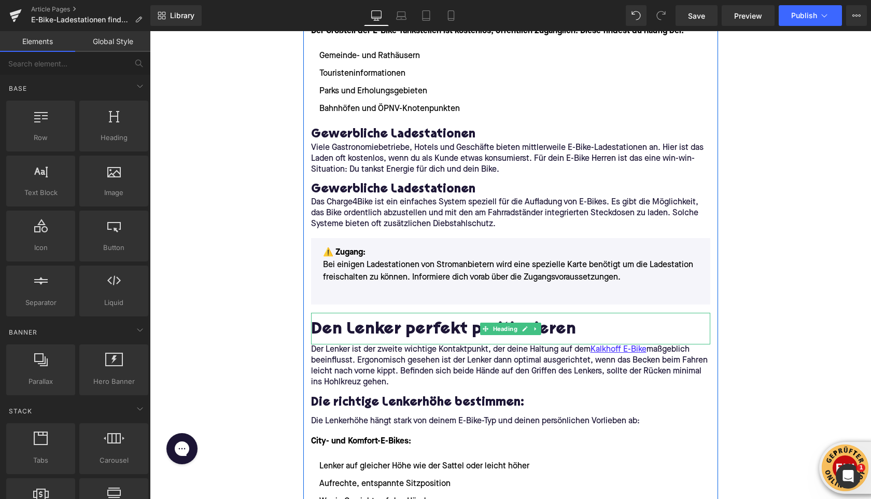
click at [382, 321] on h2 "Den Lenker perfekt positionieren" at bounding box center [510, 330] width 399 height 19
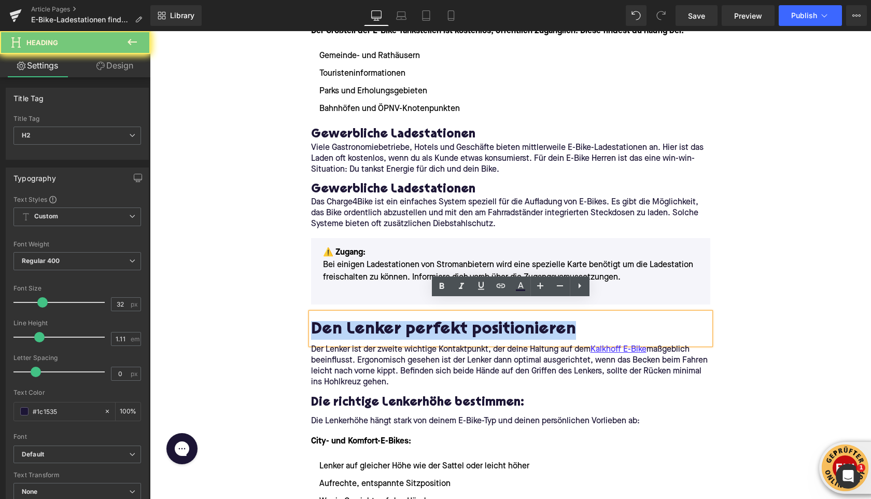
paste div
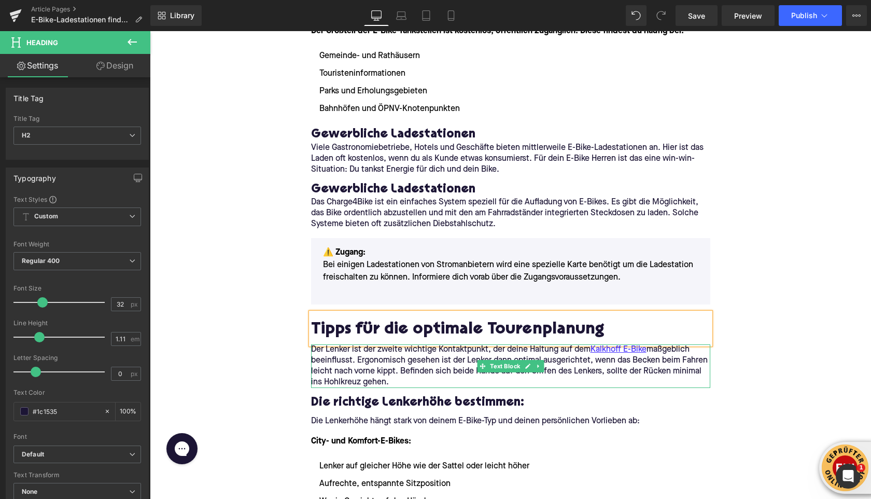
click at [399, 349] on p "Der Lenker ist der zweite wichtige Kontaktpunkt, der deine Haltung auf dem Kalk…" at bounding box center [510, 366] width 399 height 44
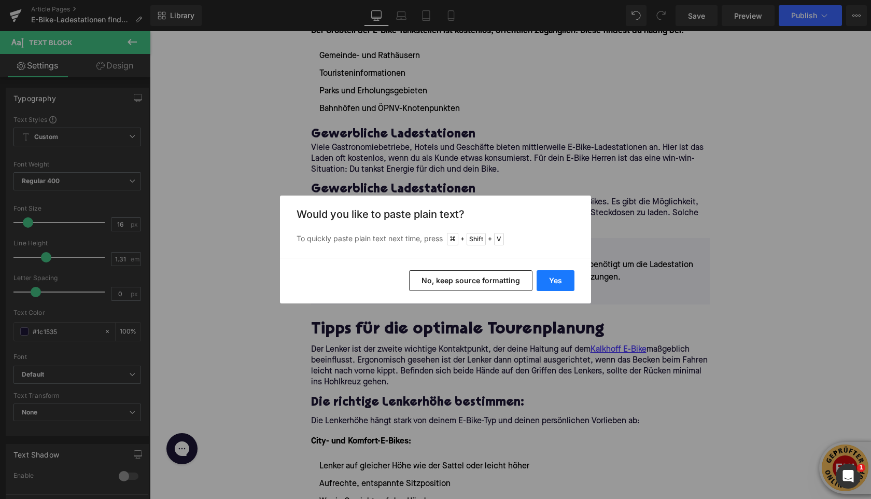
drag, startPoint x: 540, startPoint y: 275, endPoint x: 391, endPoint y: 244, distance: 152.1
click at [540, 275] on button "Yes" at bounding box center [556, 280] width 38 height 21
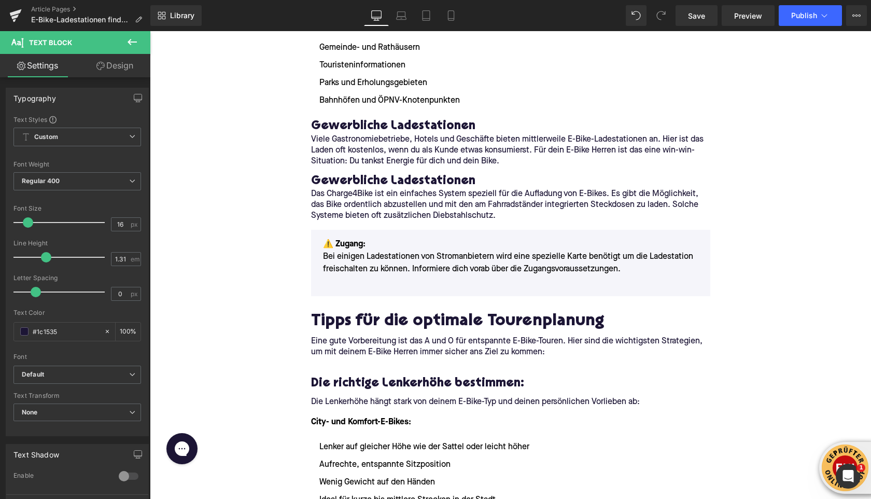
scroll to position [1309, 0]
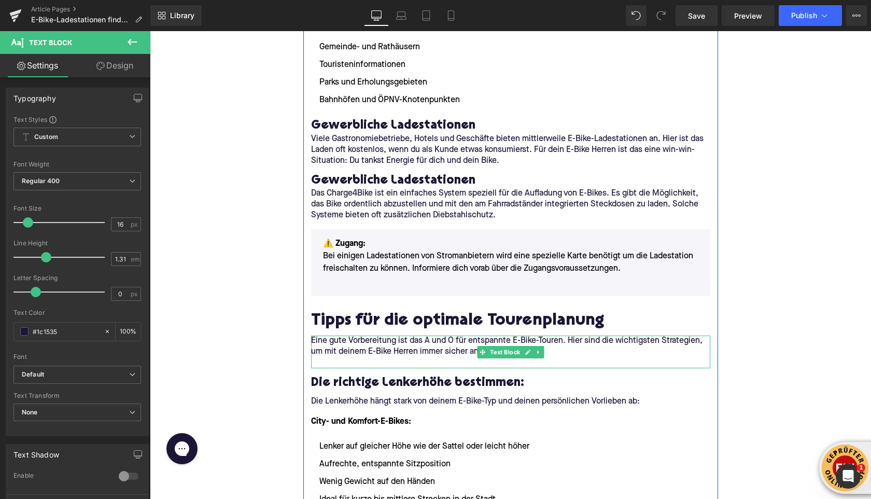
click at [342, 357] on p at bounding box center [510, 362] width 399 height 11
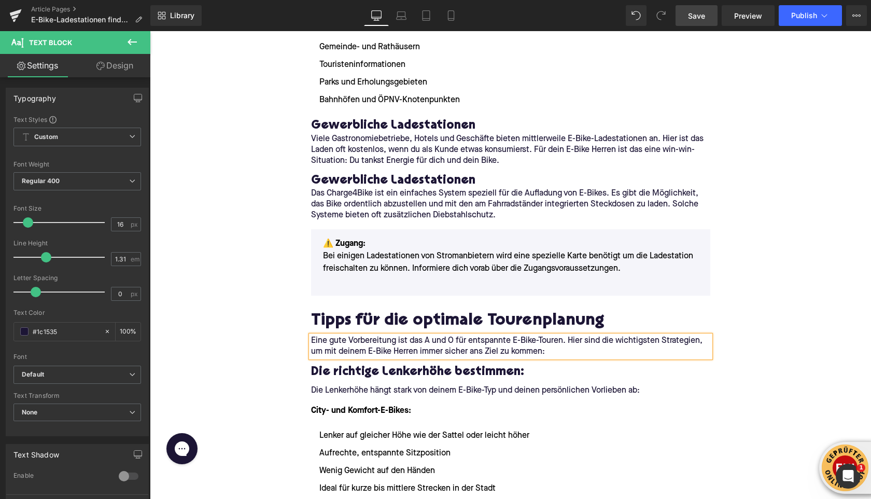
click at [694, 17] on span "Save" at bounding box center [696, 15] width 17 height 11
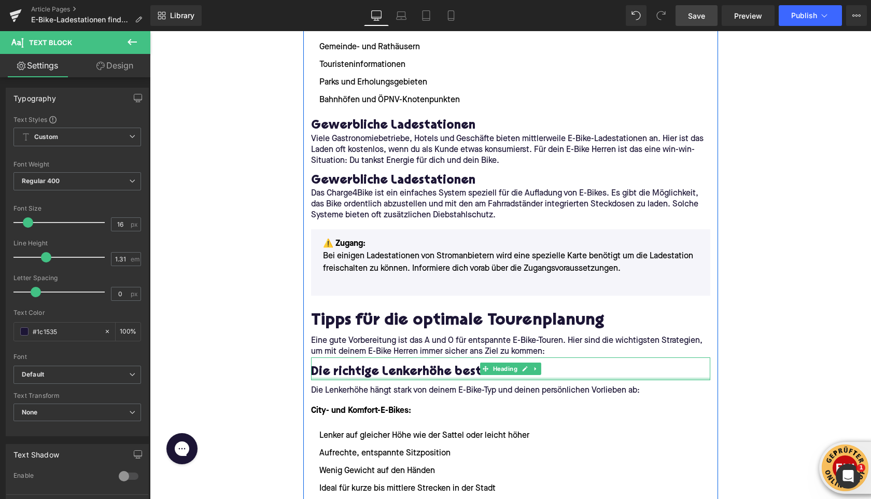
click at [351, 365] on div "Die richtige Lenkerhöhe bestimmen: Heading" at bounding box center [510, 368] width 399 height 23
click at [352, 365] on h3 "Die richtige Lenkerhöhe bestimmen:" at bounding box center [510, 372] width 399 height 16
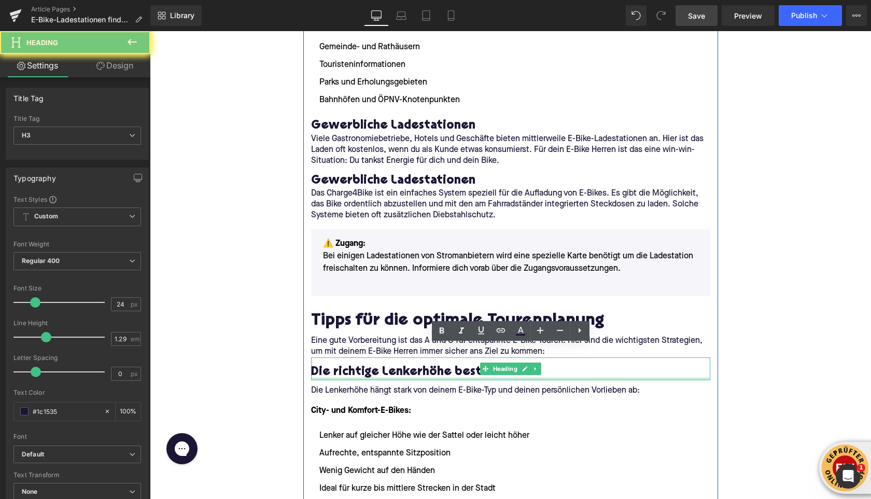
click at [352, 365] on h3 "Die richtige Lenkerhöhe bestimmen:" at bounding box center [510, 372] width 399 height 16
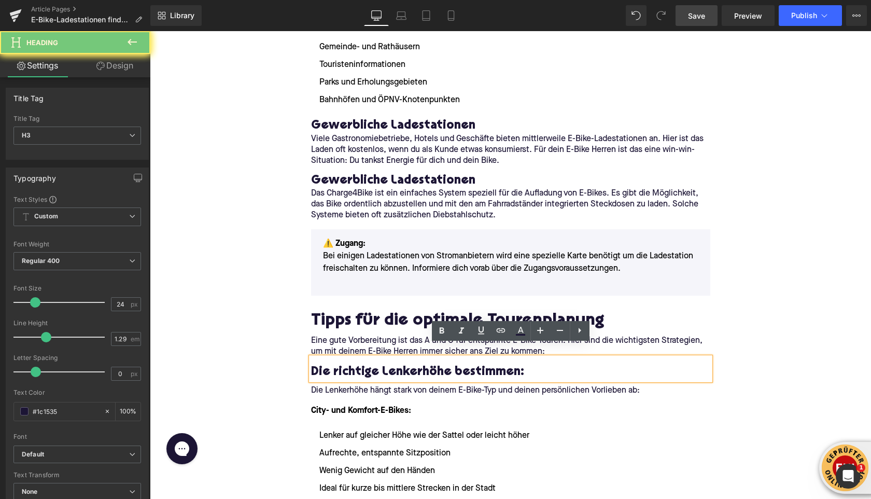
click at [347, 364] on h3 "Die richtige Lenkerhöhe bestimmen:" at bounding box center [510, 372] width 399 height 16
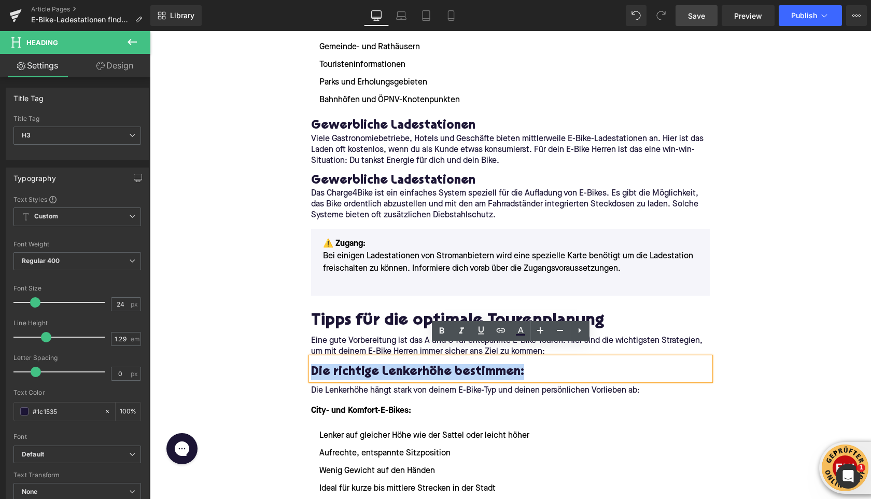
paste div
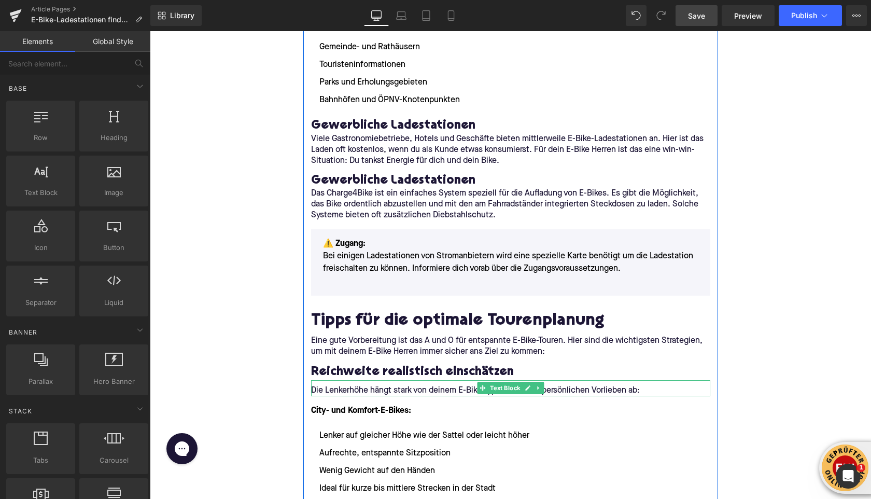
click at [371, 385] on p "Die Lenkerhöhe hängt stark von deinem E-Bike-Typ und deinen persönlichen Vorlie…" at bounding box center [510, 390] width 399 height 11
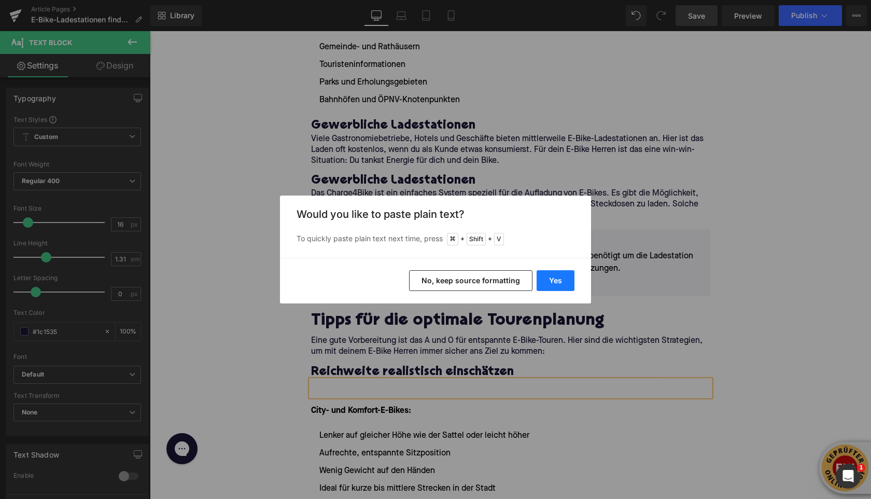
drag, startPoint x: 567, startPoint y: 286, endPoint x: 417, endPoint y: 254, distance: 153.2
click at [567, 286] on button "Yes" at bounding box center [556, 280] width 38 height 21
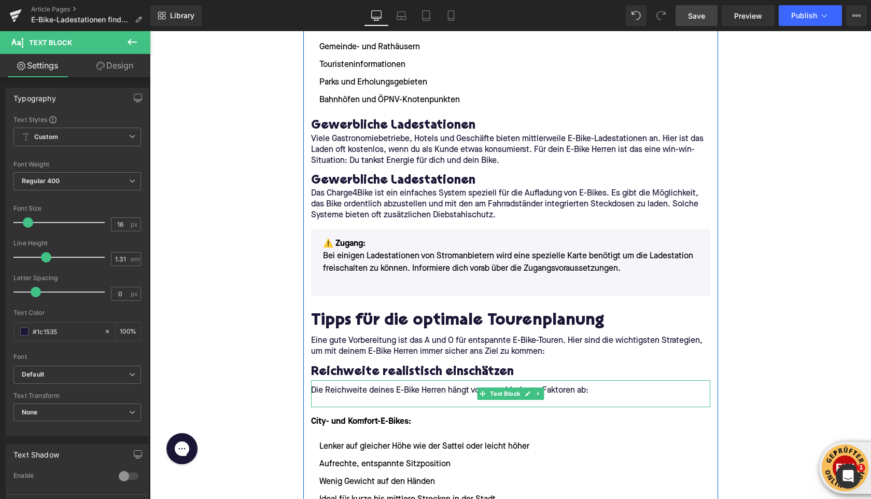
click at [333, 396] on p at bounding box center [510, 401] width 399 height 11
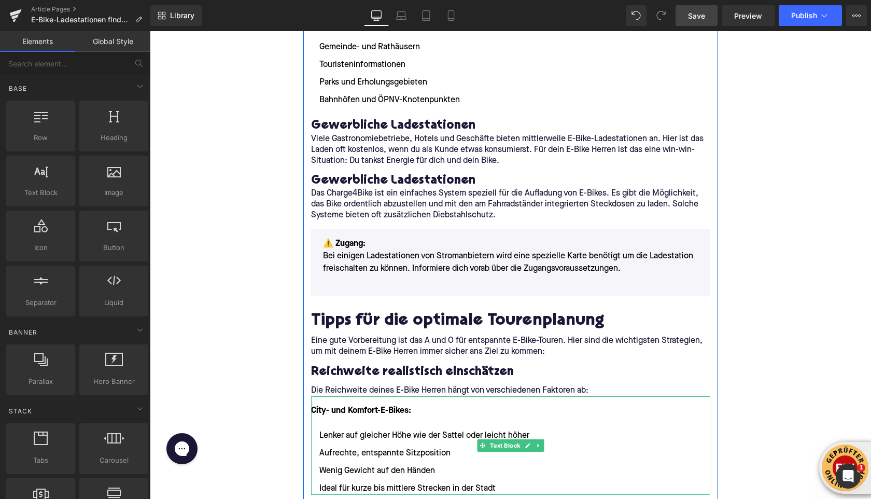
click at [428, 405] on p "City- und Komfort-E-Bikes:" at bounding box center [510, 411] width 399 height 12
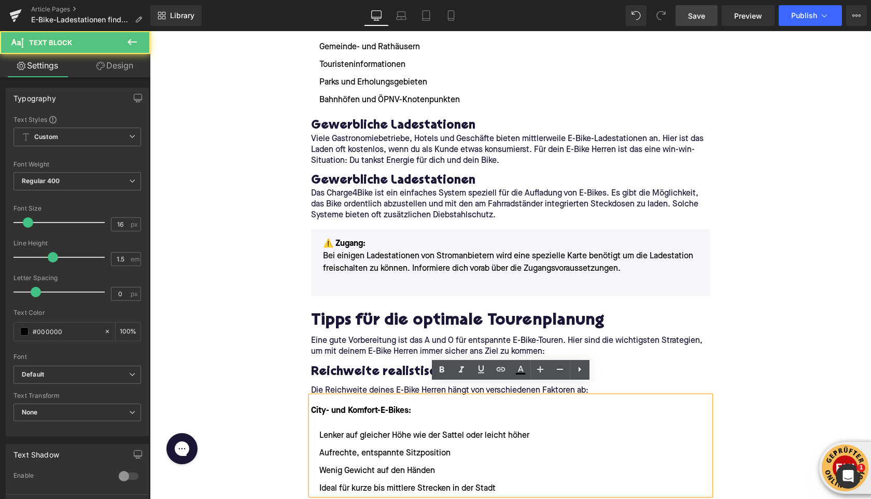
click at [428, 405] on p "City- und Komfort-E-Bikes:" at bounding box center [510, 411] width 399 height 12
click at [403, 407] on strong "City- und Komfort-E-Bikes:" at bounding box center [361, 411] width 100 height 8
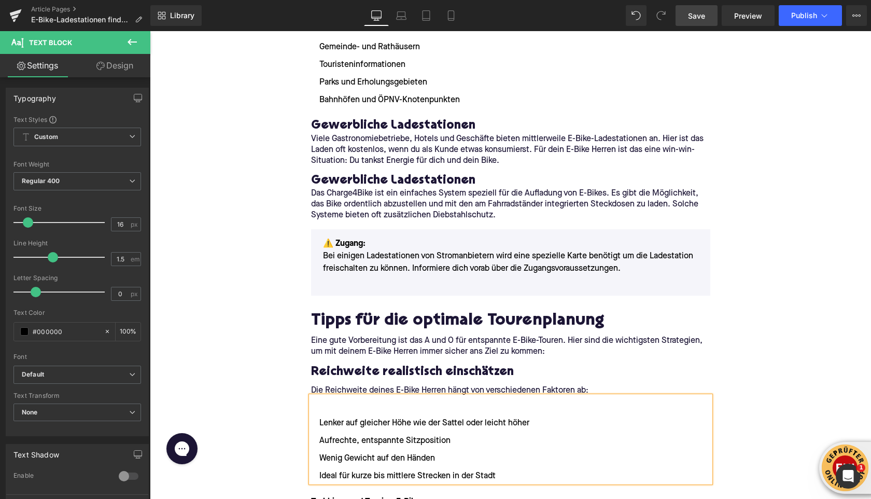
click at [320, 417] on li "Lenker auf gleicher Höhe wie der Sattel oder leicht höher" at bounding box center [510, 423] width 399 height 12
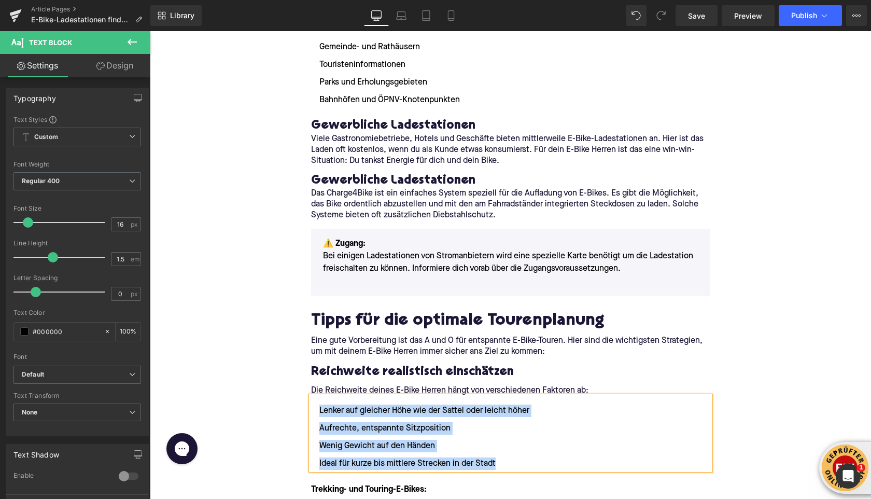
drag, startPoint x: 500, startPoint y: 452, endPoint x: 318, endPoint y: 401, distance: 188.0
click at [318, 405] on ul "Lenker auf gleicher Höhe wie der Sattel oder leicht höher Aufrechte, entspannte…" at bounding box center [510, 437] width 399 height 65
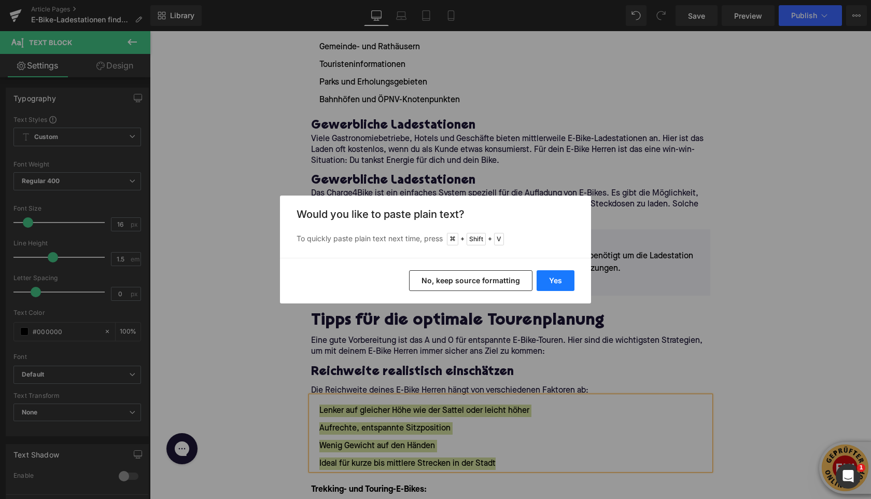
drag, startPoint x: 566, startPoint y: 281, endPoint x: 416, endPoint y: 250, distance: 153.6
click at [566, 281] on button "Yes" at bounding box center [556, 280] width 38 height 21
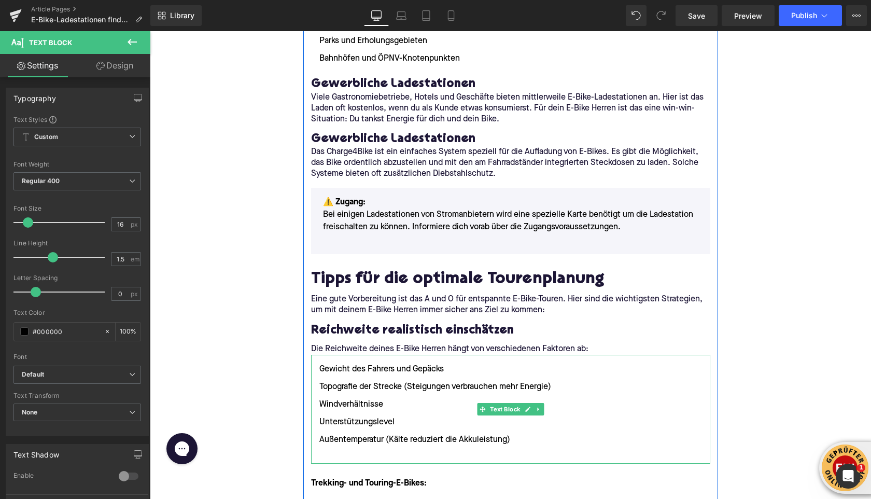
scroll to position [1366, 0]
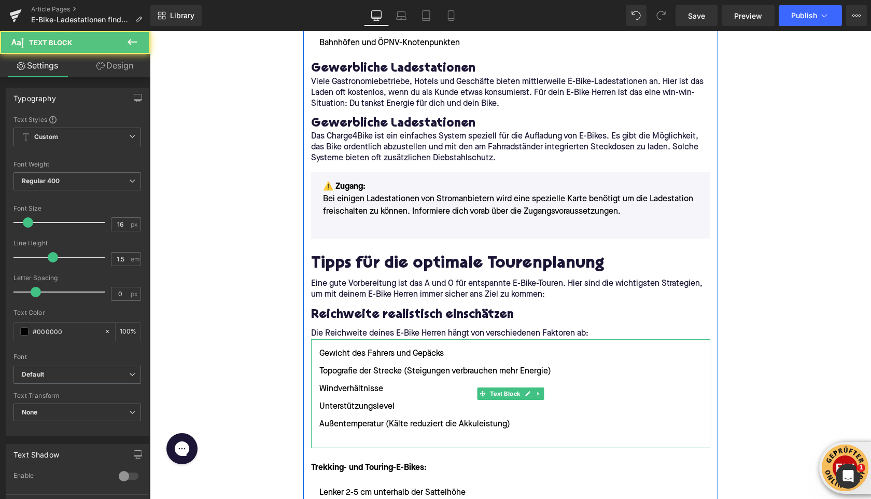
click at [359, 419] on ul "Gewicht des Fahrers und Gepäcks Topografie der Strecke (Steigungen verbrauchen …" at bounding box center [510, 398] width 399 height 101
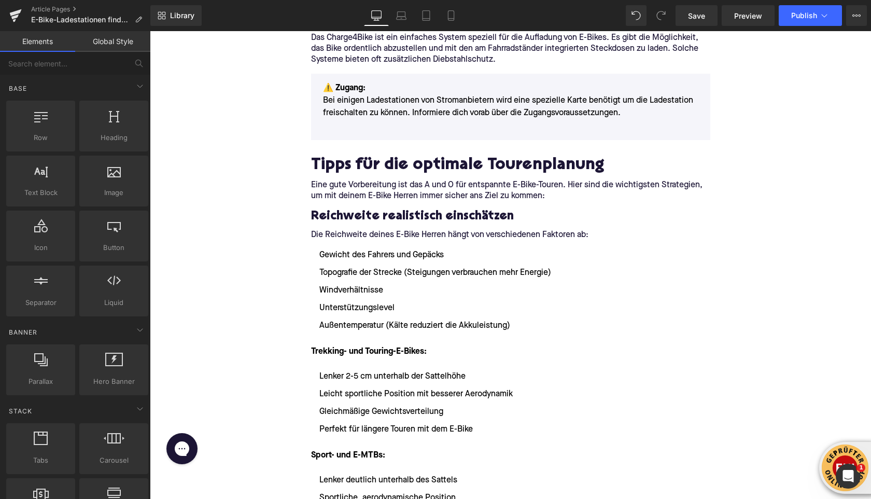
scroll to position [1477, 0]
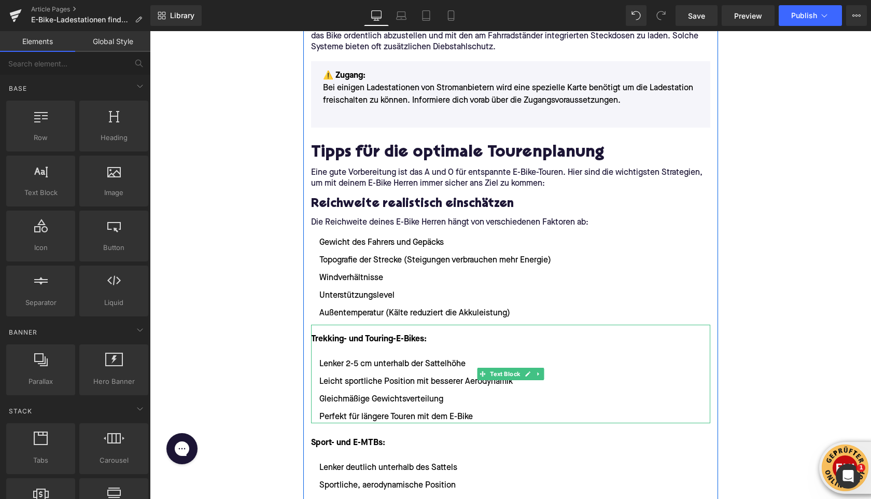
click at [538, 372] on icon at bounding box center [538, 374] width 2 height 4
click at [542, 371] on icon at bounding box center [544, 374] width 6 height 6
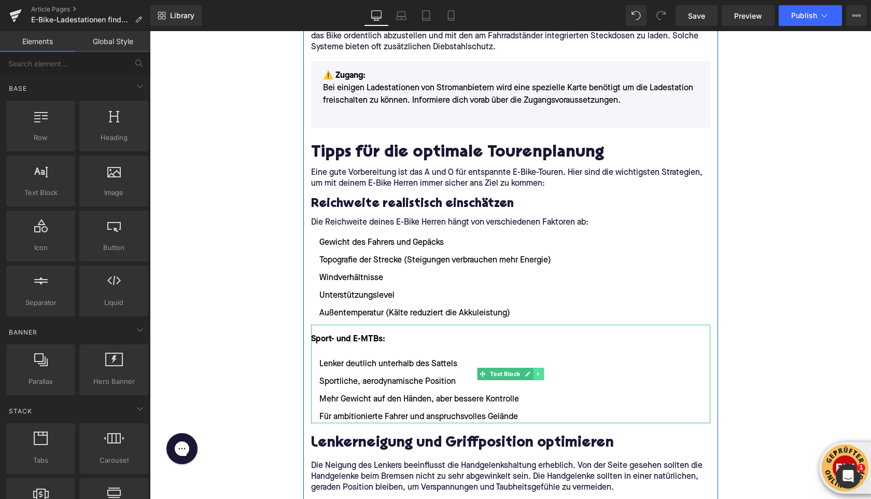
click at [537, 371] on icon at bounding box center [539, 374] width 6 height 6
click at [542, 371] on icon at bounding box center [544, 374] width 6 height 6
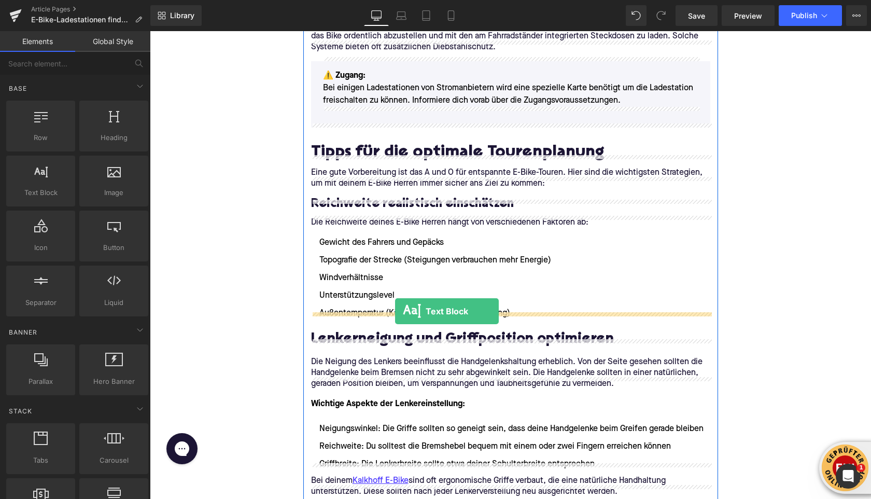
drag, startPoint x: 183, startPoint y: 210, endPoint x: 395, endPoint y: 309, distance: 233.9
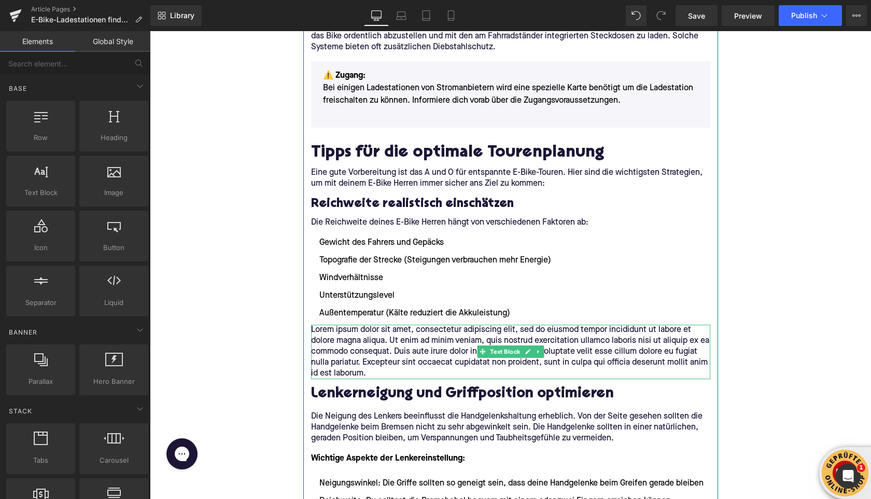
click at [346, 325] on p "Lorem ipsum dolor sit amet, consectetur adipiscing elit, sed do eiusmod tempor …" at bounding box center [510, 352] width 399 height 54
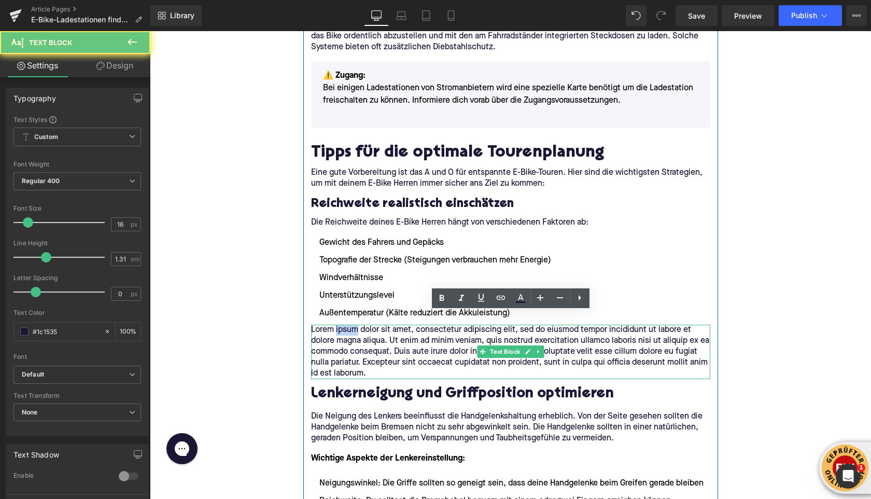
click at [346, 325] on p "Lorem ipsum dolor sit amet, consectetur adipiscing elit, sed do eiusmod tempor …" at bounding box center [510, 352] width 399 height 54
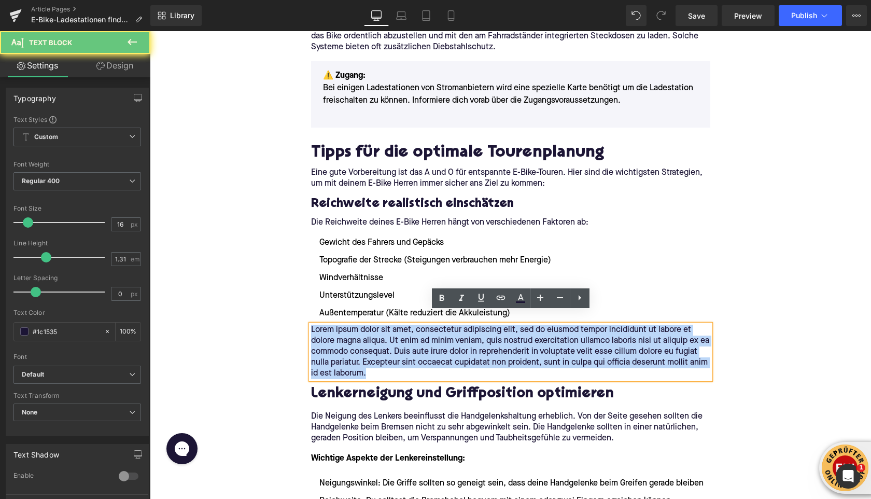
click at [346, 325] on p "Lorem ipsum dolor sit amet, consectetur adipiscing elit, sed do eiusmod tempor …" at bounding box center [510, 352] width 399 height 54
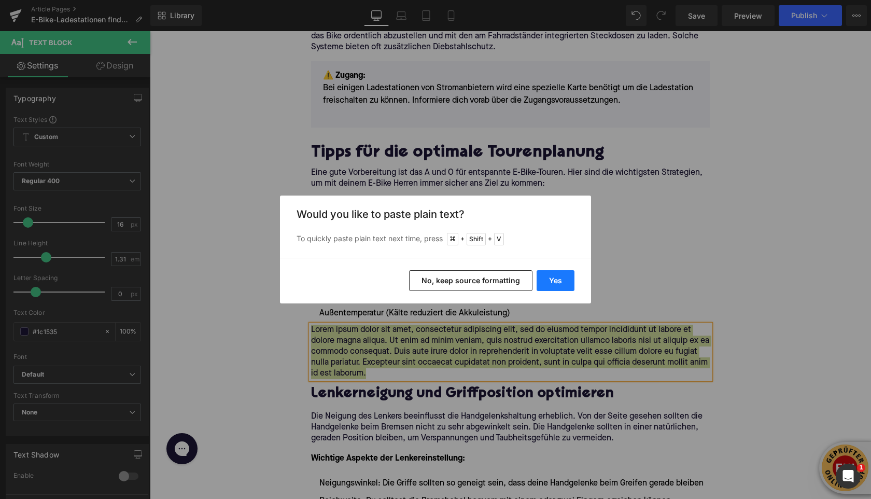
click at [554, 287] on button "Yes" at bounding box center [556, 280] width 38 height 21
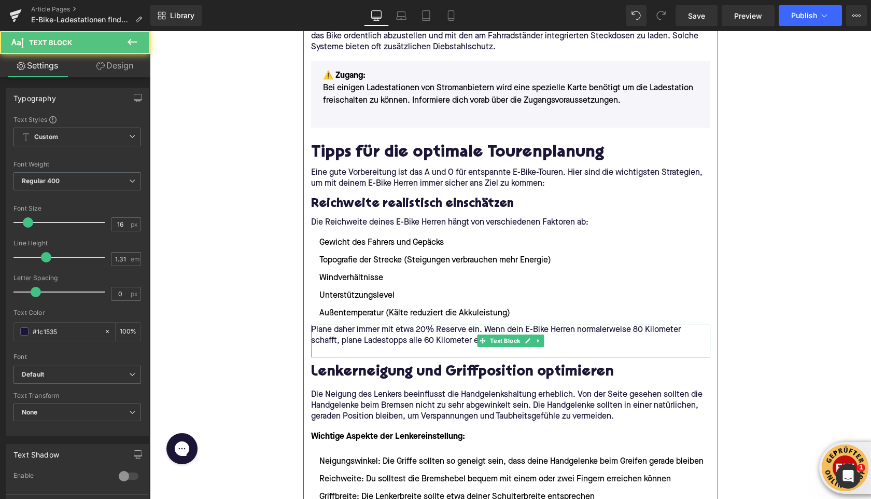
click at [407, 346] on p at bounding box center [510, 351] width 399 height 11
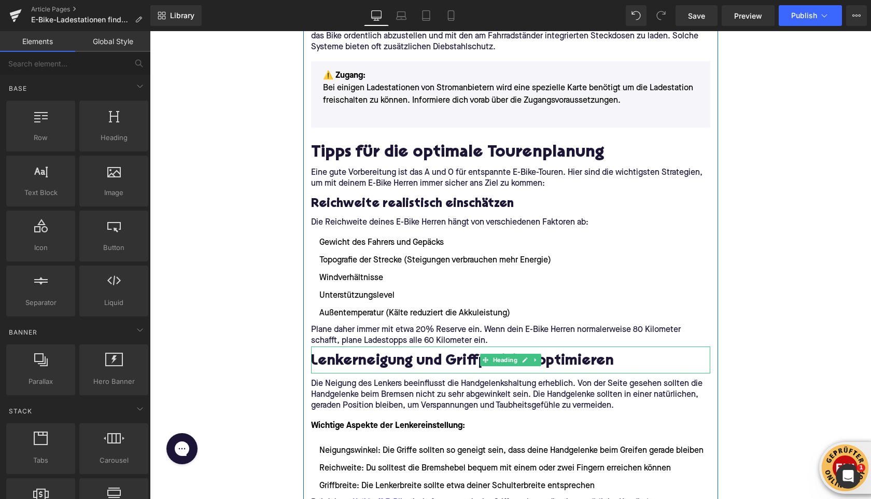
drag, startPoint x: 365, startPoint y: 350, endPoint x: 359, endPoint y: 344, distance: 8.4
click at [365, 354] on h2 "Lenkerneigung und Griffposition optimieren" at bounding box center [510, 362] width 399 height 16
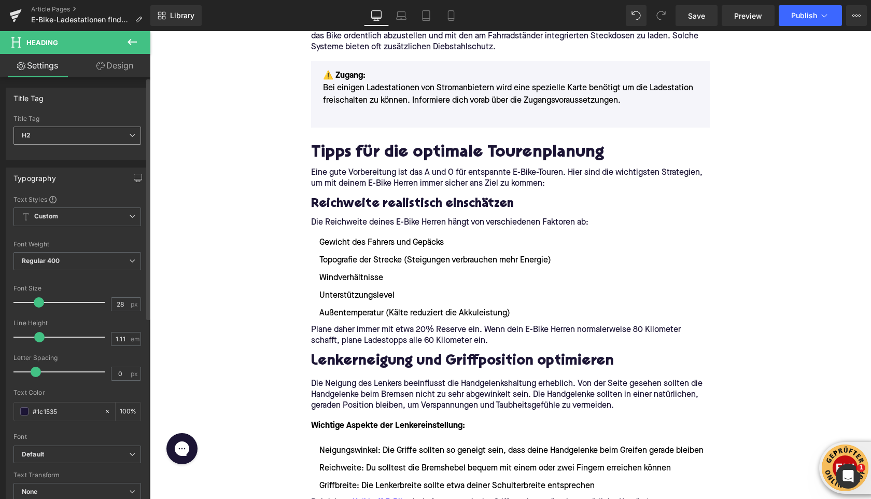
click at [49, 136] on span "H2" at bounding box center [77, 136] width 128 height 18
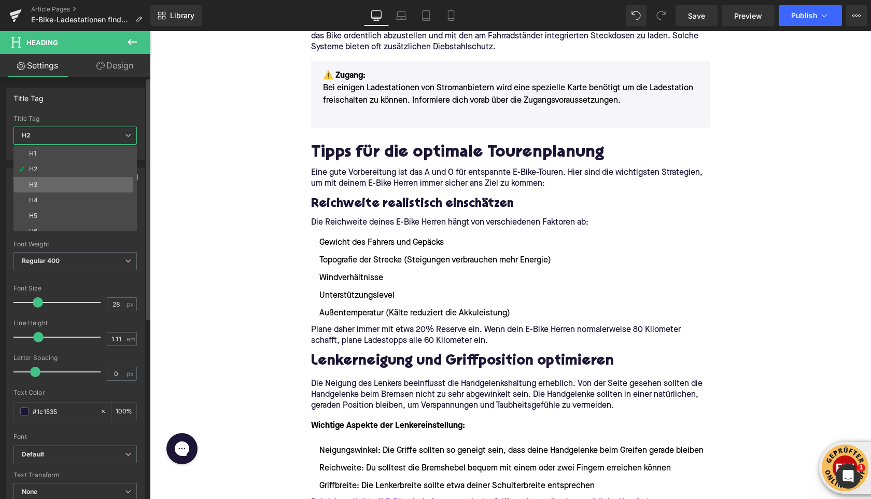
click at [48, 185] on li "H3" at bounding box center [77, 185] width 128 height 16
type input "24"
type input "1.29"
type input "100"
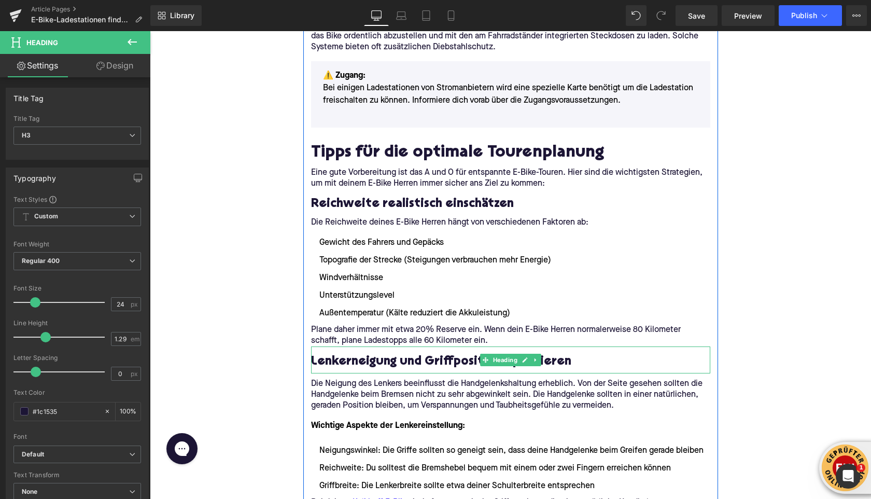
click at [342, 354] on h3 "Lenkerneigung und Griffposition optimieren" at bounding box center [510, 362] width 399 height 16
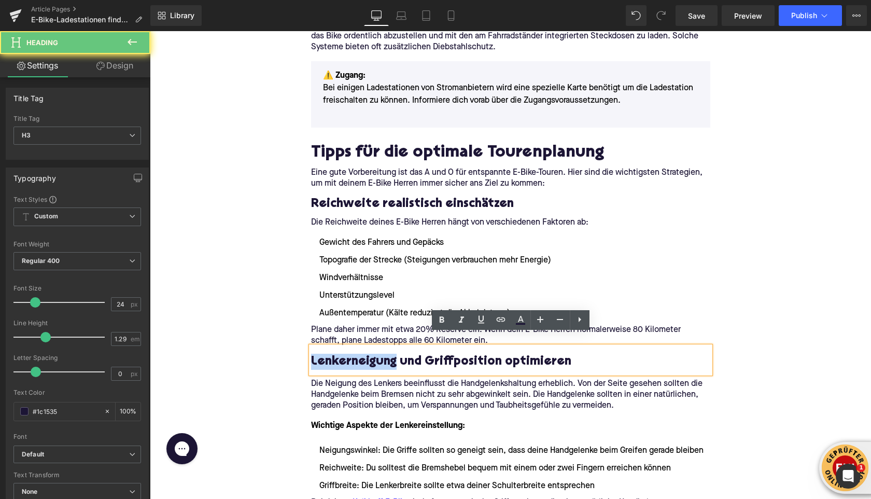
click at [342, 354] on h3 "Lenkerneigung und Griffposition optimieren" at bounding box center [510, 362] width 399 height 16
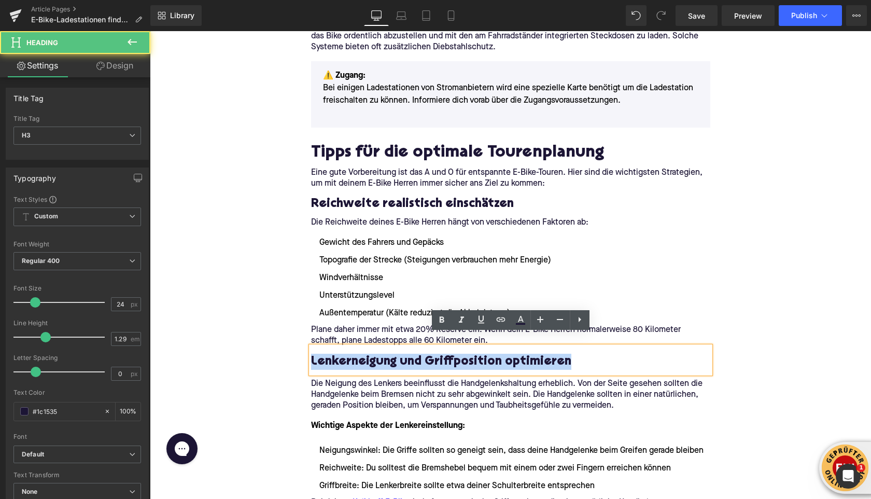
paste div
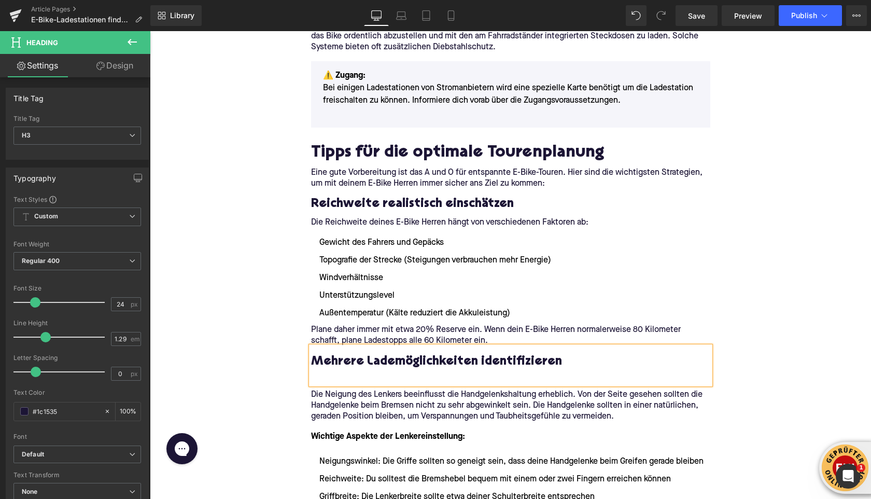
click at [519, 356] on h3 "Mehrere Lademöglichkeiten identifizieren" at bounding box center [510, 362] width 399 height 16
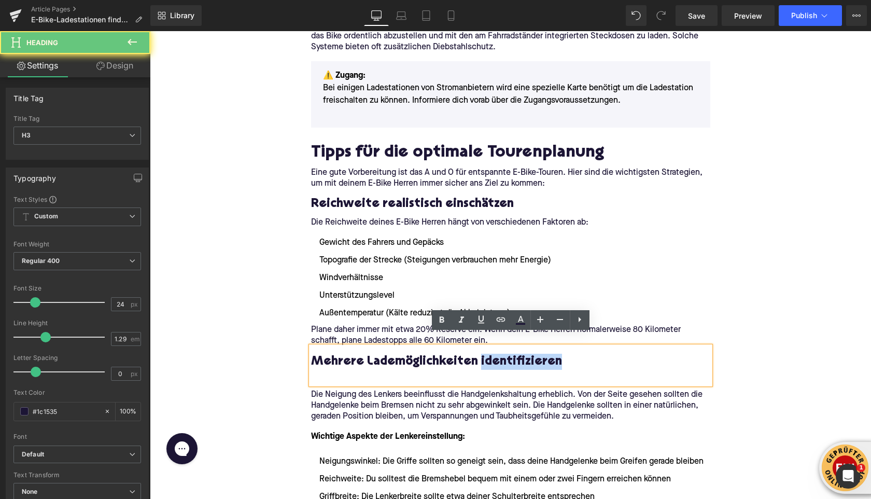
click at [519, 356] on h3 "Mehrere Lademöglichkeiten identifizieren" at bounding box center [510, 362] width 399 height 16
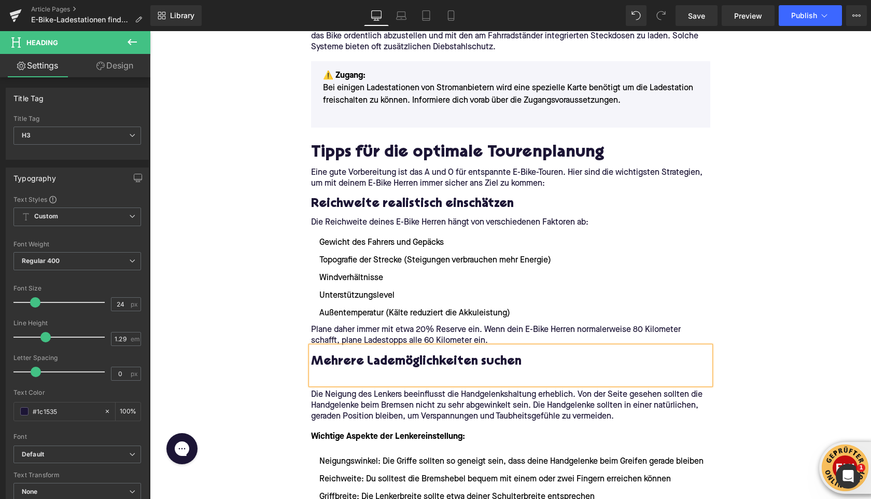
click at [336, 370] on div at bounding box center [510, 375] width 399 height 11
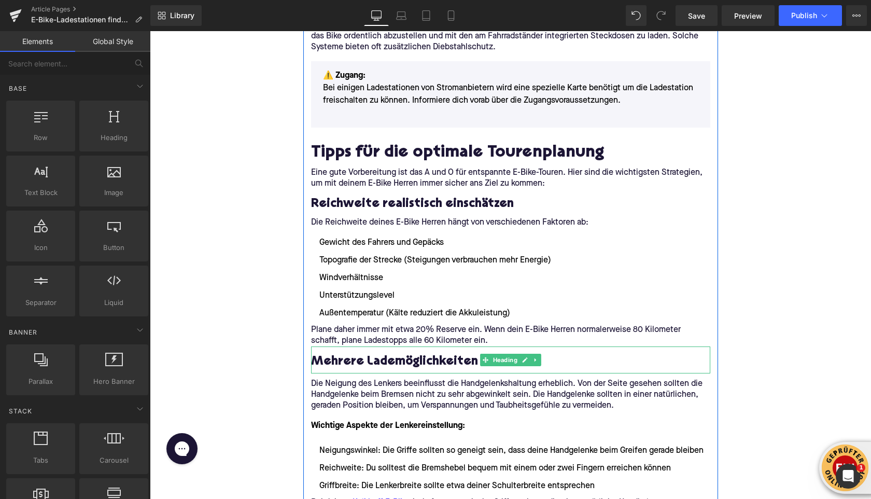
click at [477, 354] on h3 "Mehrere Lademöglichkeiten suchen" at bounding box center [510, 362] width 399 height 16
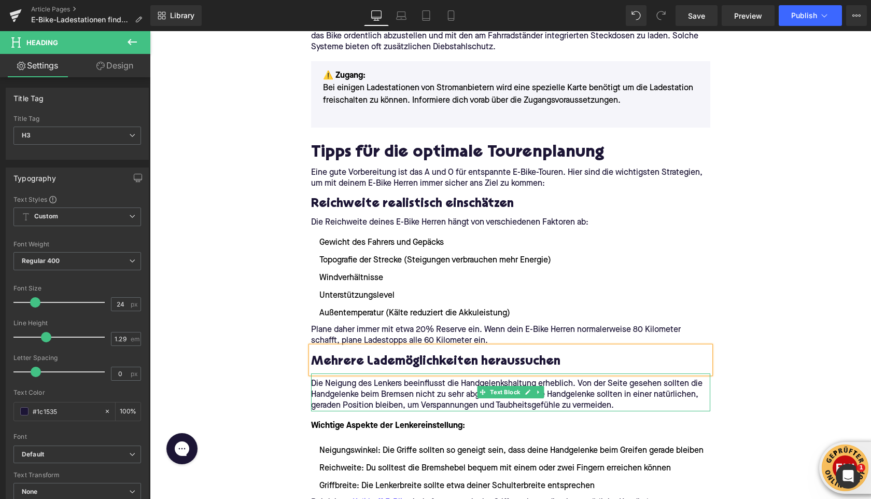
click at [455, 379] on p "Die Neigung des Lenkers beeinflusst die Handgelenkshaltung erheblich. Von der S…" at bounding box center [510, 395] width 399 height 33
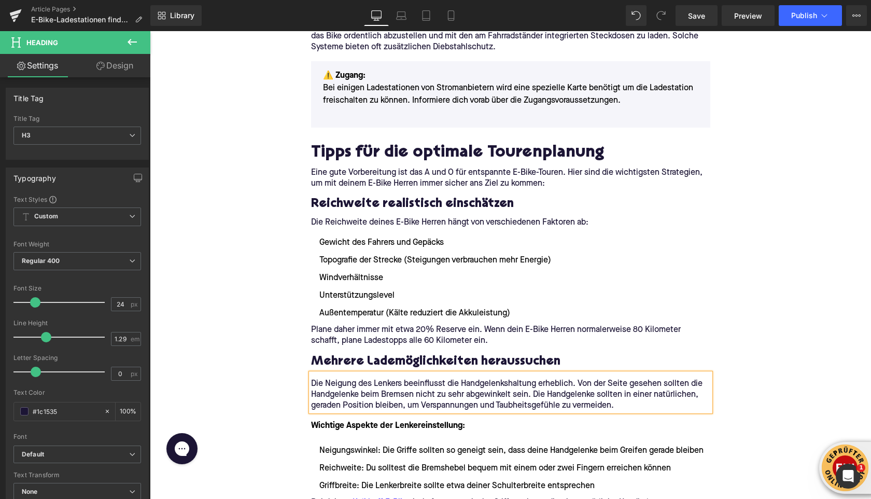
click at [455, 379] on p "Die Neigung des Lenkers beeinflusst die Handgelenkshaltung erheblich. Von der S…" at bounding box center [510, 395] width 399 height 33
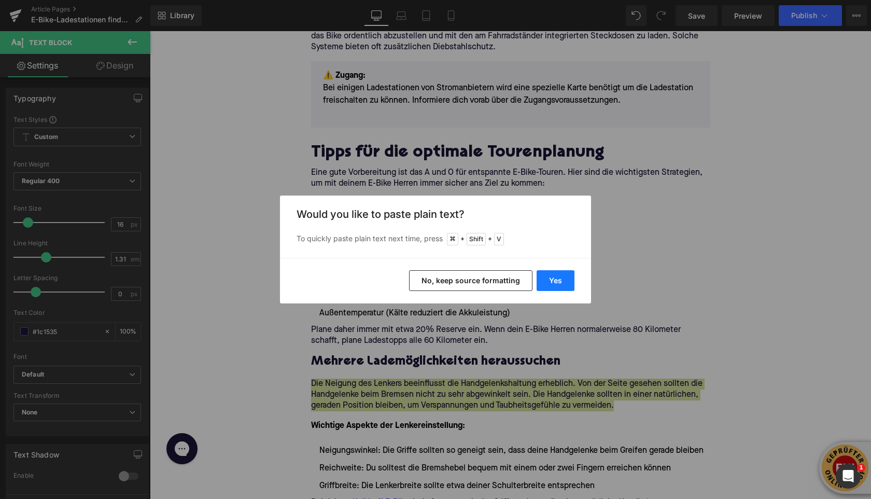
click at [548, 276] on button "Yes" at bounding box center [556, 280] width 38 height 21
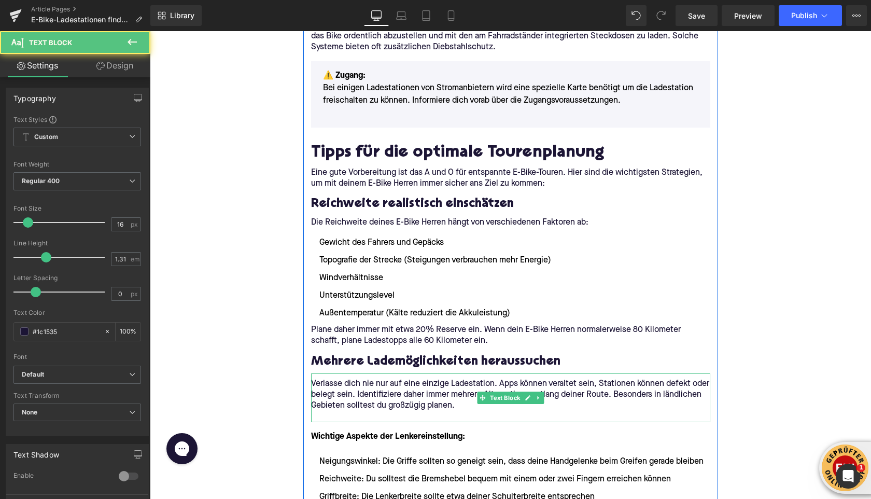
click at [405, 411] on p at bounding box center [510, 416] width 399 height 11
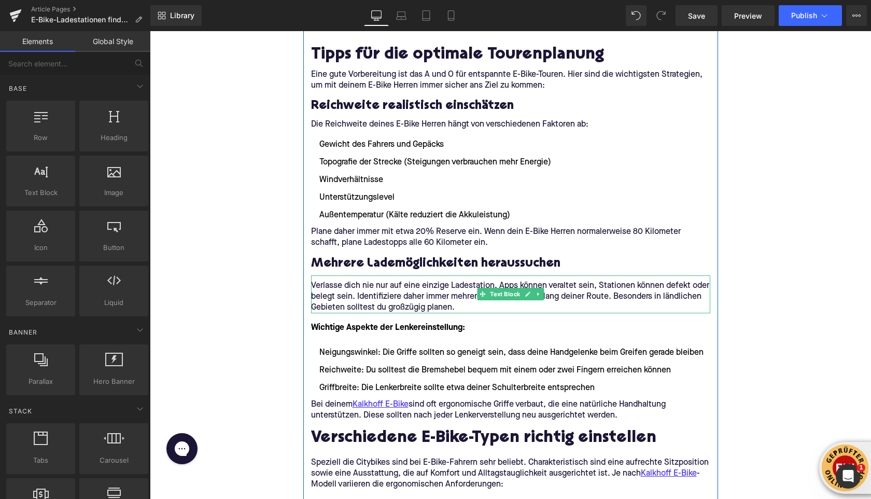
scroll to position [1609, 0]
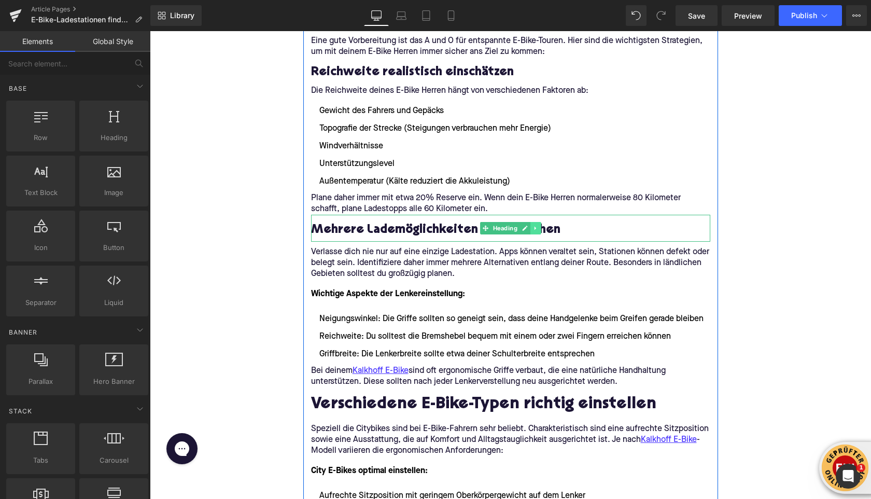
click at [539, 222] on link at bounding box center [536, 228] width 11 height 12
click at [530, 225] on icon at bounding box center [531, 228] width 6 height 6
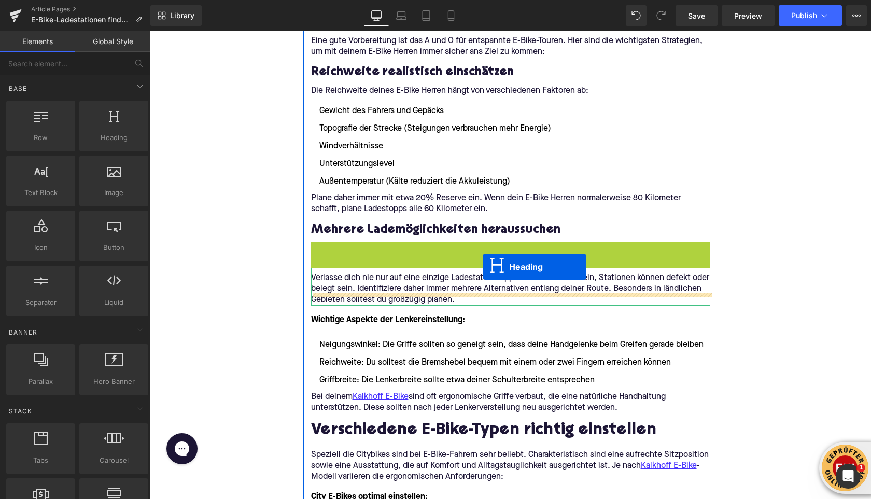
drag, startPoint x: 484, startPoint y: 241, endPoint x: 482, endPoint y: 268, distance: 26.5
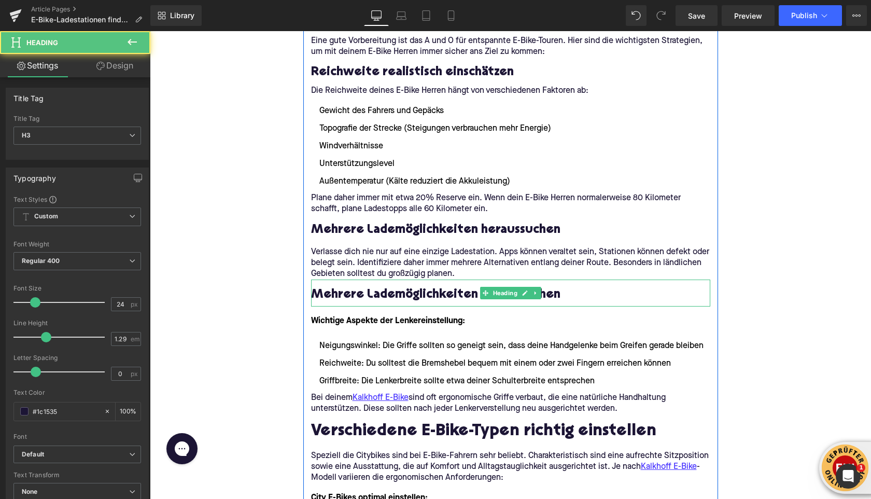
click at [396, 287] on h3 "Mehrere Lademöglichkeiten heraussuchen" at bounding box center [510, 295] width 399 height 16
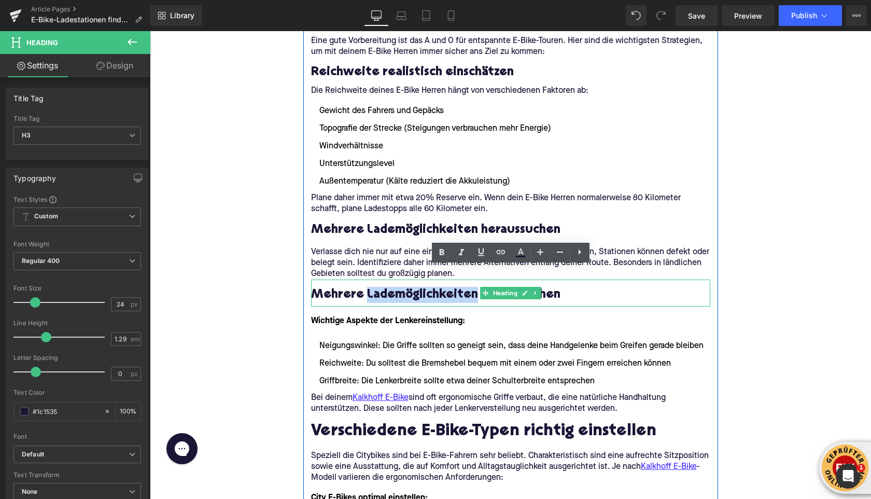
click at [396, 287] on h3 "Mehrere Lademöglichkeiten heraussuchen" at bounding box center [510, 295] width 399 height 16
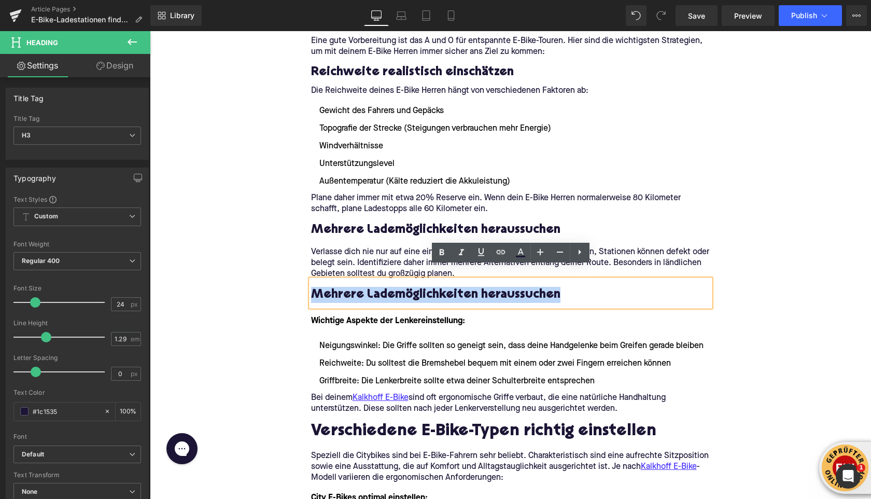
click at [396, 287] on h3 "Mehrere Lademöglichkeiten heraussuchen" at bounding box center [510, 295] width 399 height 16
paste div
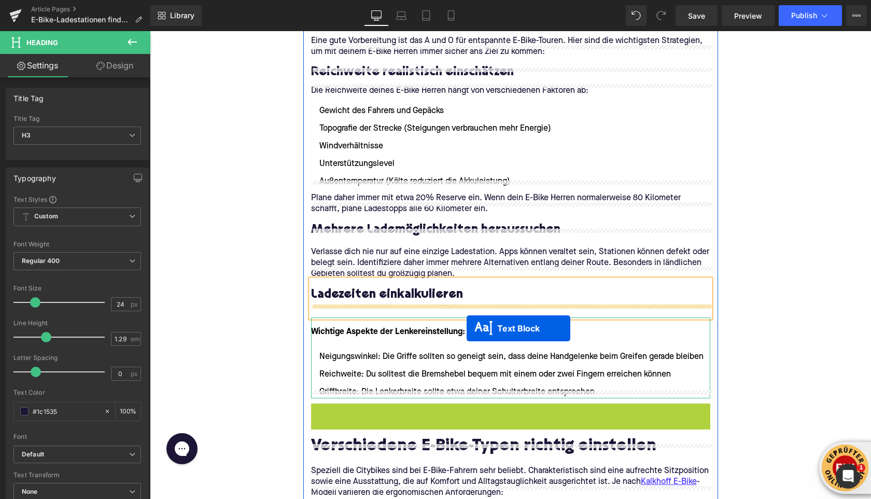
drag, startPoint x: 483, startPoint y: 402, endPoint x: 400, endPoint y: 299, distance: 132.8
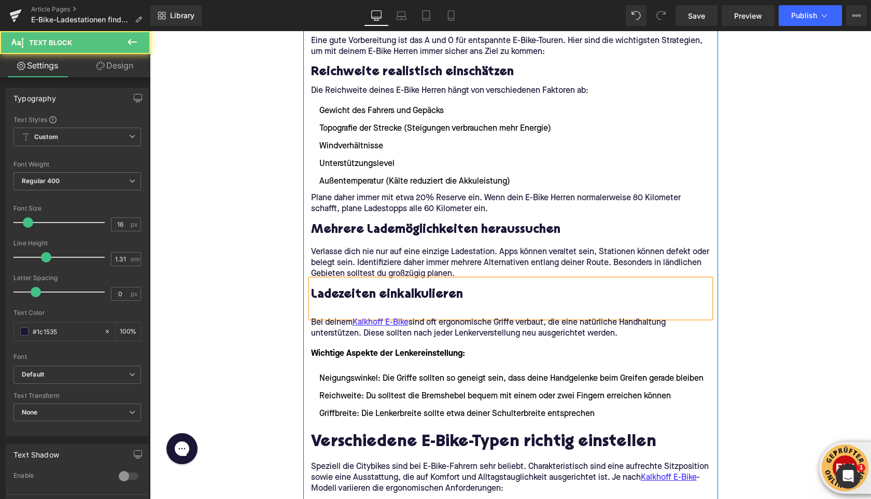
click at [388, 303] on div at bounding box center [510, 308] width 399 height 11
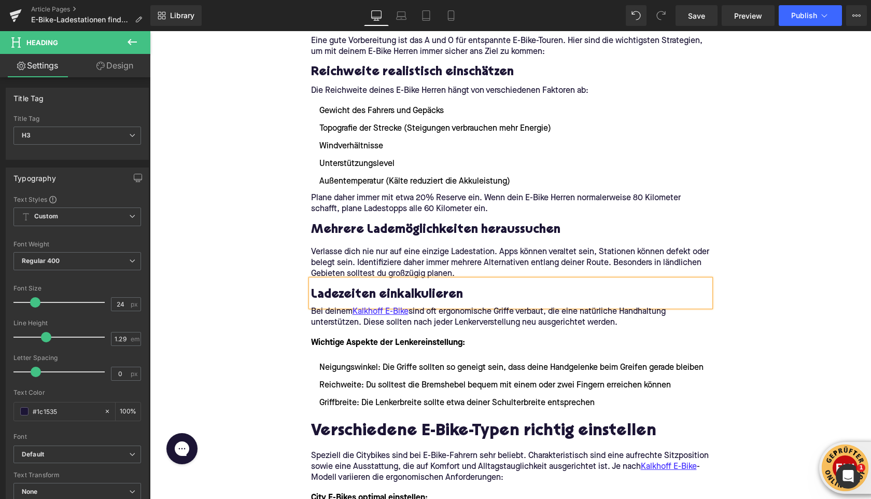
click at [319, 307] on p "Bei deinem Kalkhoff E-Bike sind oft ergonomische Griffe verbaut, die eine natür…" at bounding box center [510, 318] width 399 height 22
click at [320, 307] on p "Bei deinem Kalkhoff E-Bike sind oft ergonomische Griffe verbaut, die eine natür…" at bounding box center [510, 318] width 399 height 22
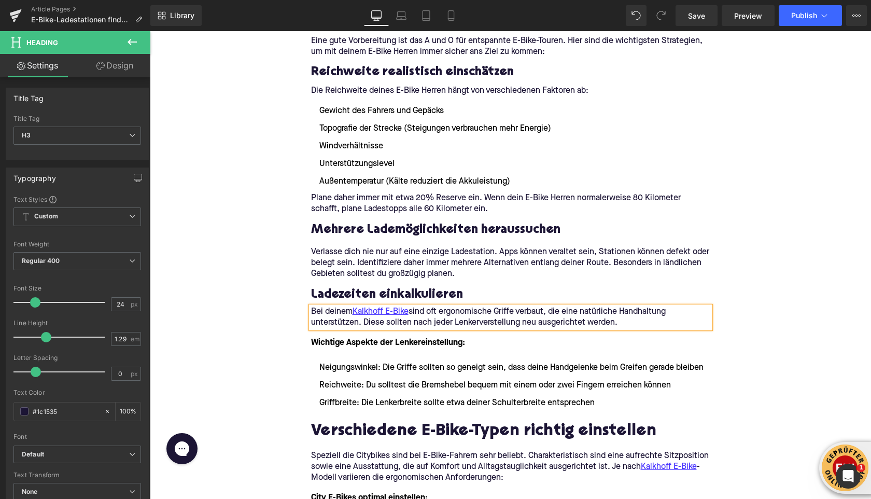
click at [320, 307] on p "Bei deinem Kalkhoff E-Bike sind oft ergonomische Griffe verbaut, die eine natür…" at bounding box center [510, 318] width 399 height 22
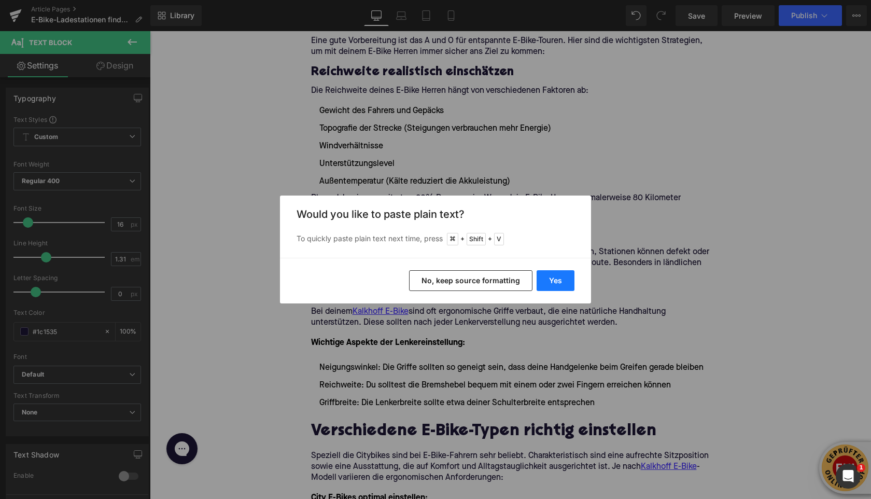
click at [563, 280] on button "Yes" at bounding box center [556, 280] width 38 height 21
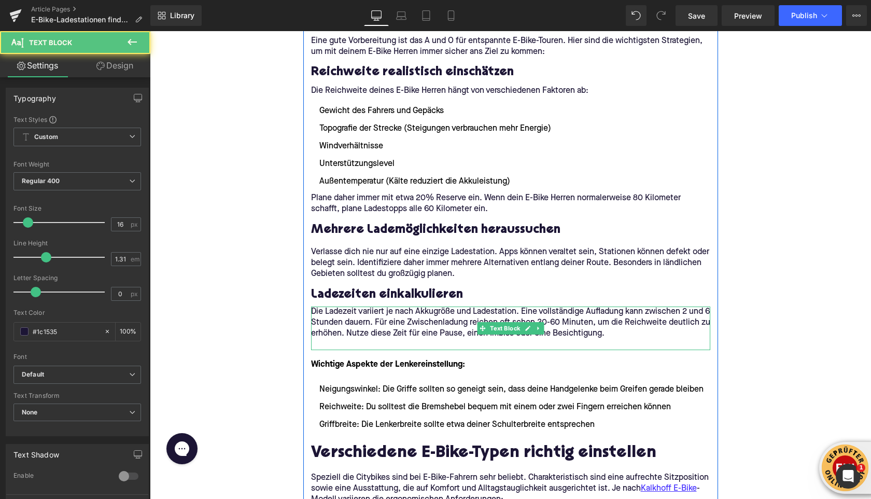
click at [411, 339] on p at bounding box center [510, 344] width 399 height 11
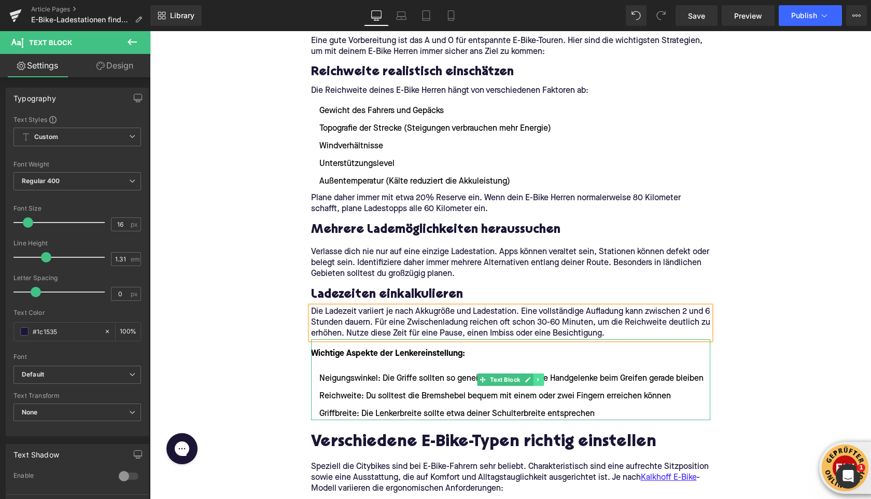
drag, startPoint x: 531, startPoint y: 368, endPoint x: 538, endPoint y: 367, distance: 7.3
click at [538, 373] on ul "Text Block" at bounding box center [510, 379] width 67 height 12
click at [538, 378] on icon at bounding box center [538, 380] width 2 height 4
click at [544, 377] on icon at bounding box center [544, 380] width 6 height 6
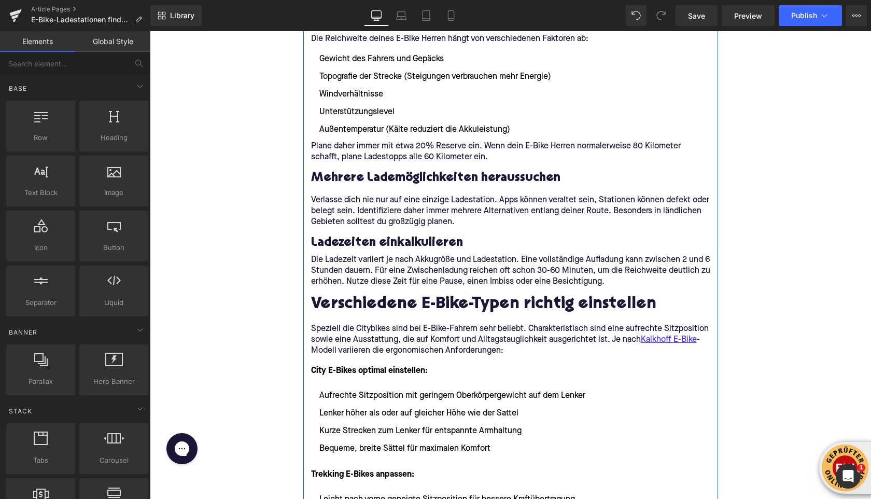
scroll to position [1670, 0]
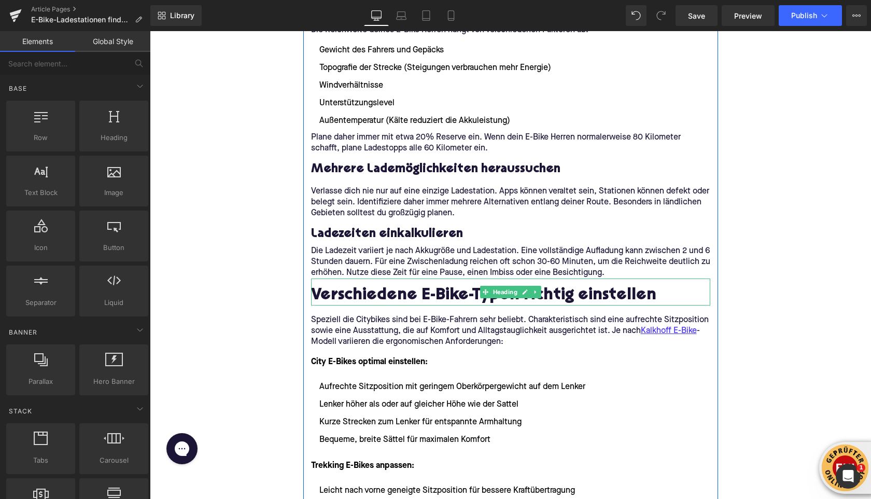
click at [361, 287] on h2 "Verschiedene E-Bike-Typen richtig einstellen" at bounding box center [510, 296] width 399 height 19
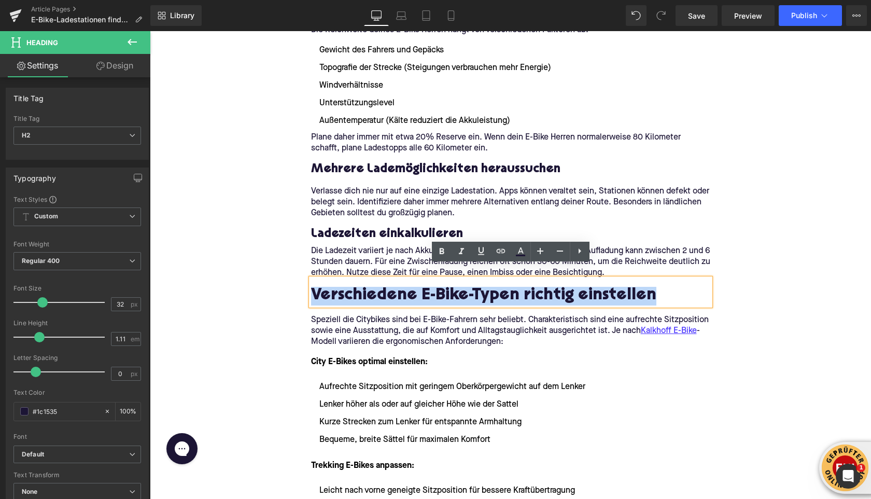
paste div
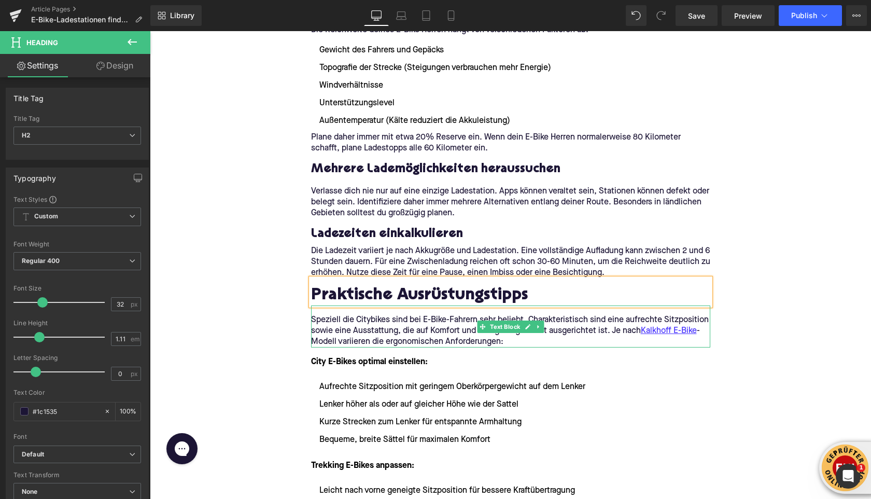
click at [421, 323] on p "Speziell die Citybikes sind bei E-Bike-Fahrern sehr beliebt. Charakteristisch s…" at bounding box center [510, 331] width 399 height 33
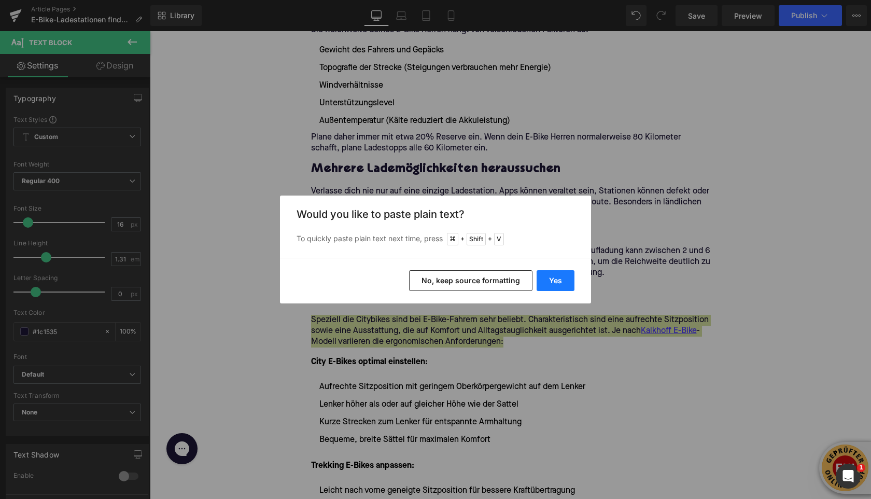
click at [551, 279] on button "Yes" at bounding box center [556, 280] width 38 height 21
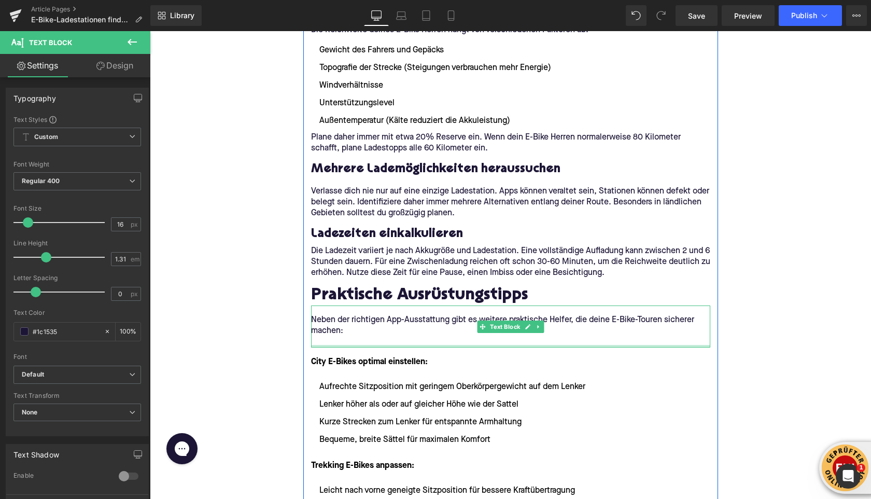
click at [320, 345] on div at bounding box center [510, 346] width 399 height 3
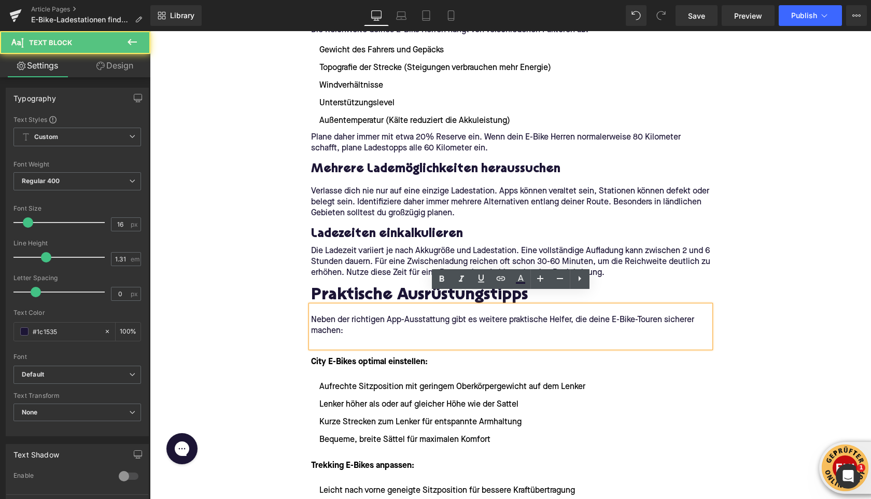
click at [320, 337] on p at bounding box center [510, 342] width 399 height 11
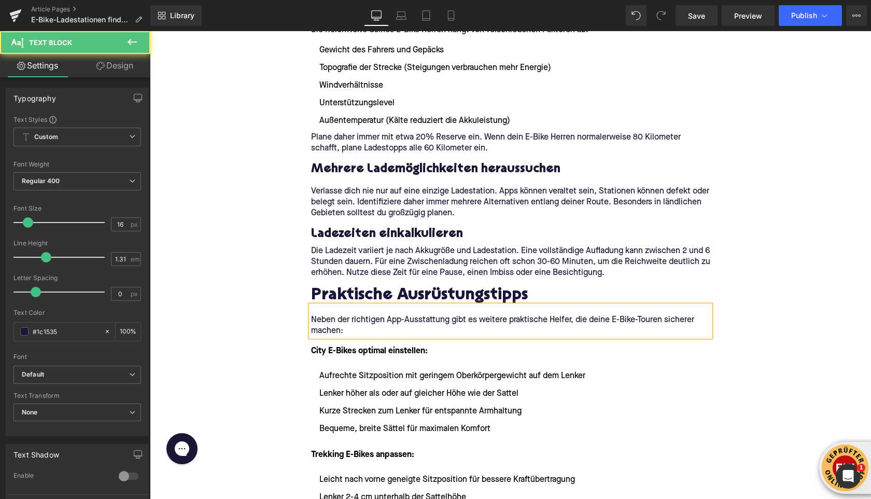
click at [213, 338] on div "Home / E-Bike-Ladestationen finden: Karte und Tipps für unterwegs Breadcrumbs E…" at bounding box center [511, 471] width 722 height 4045
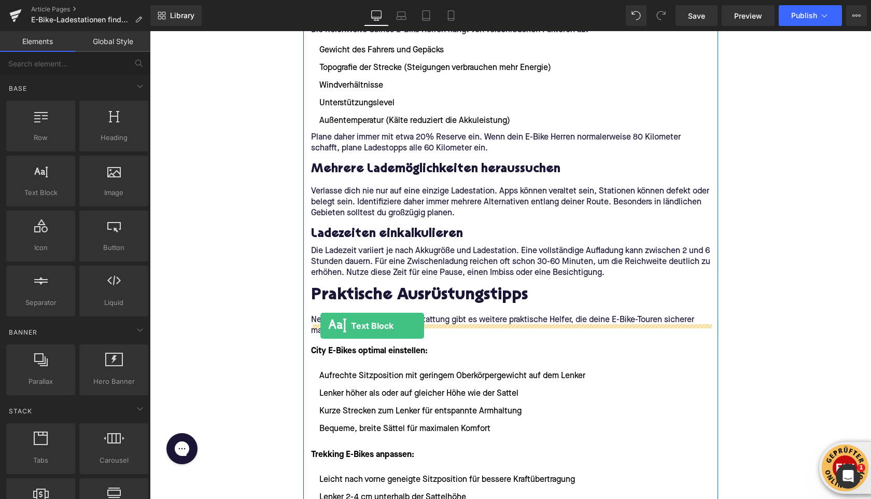
drag, startPoint x: 189, startPoint y: 207, endPoint x: 323, endPoint y: 329, distance: 180.3
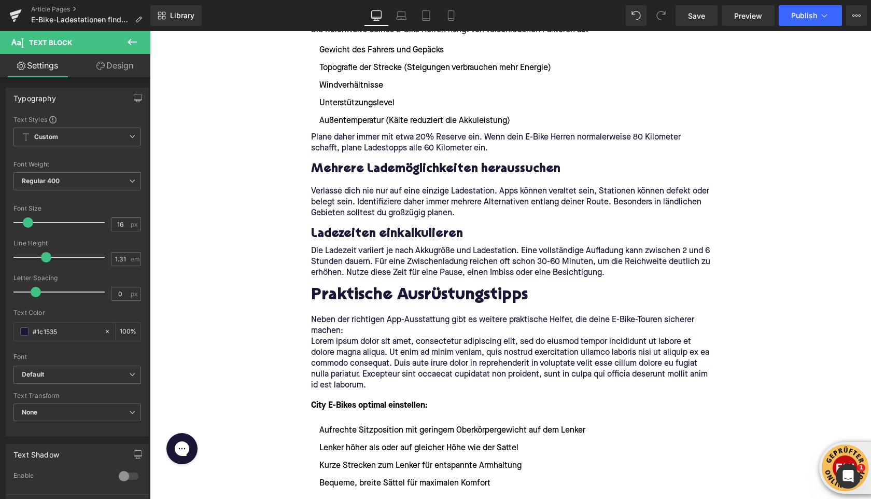
click at [135, 47] on icon at bounding box center [132, 42] width 12 height 12
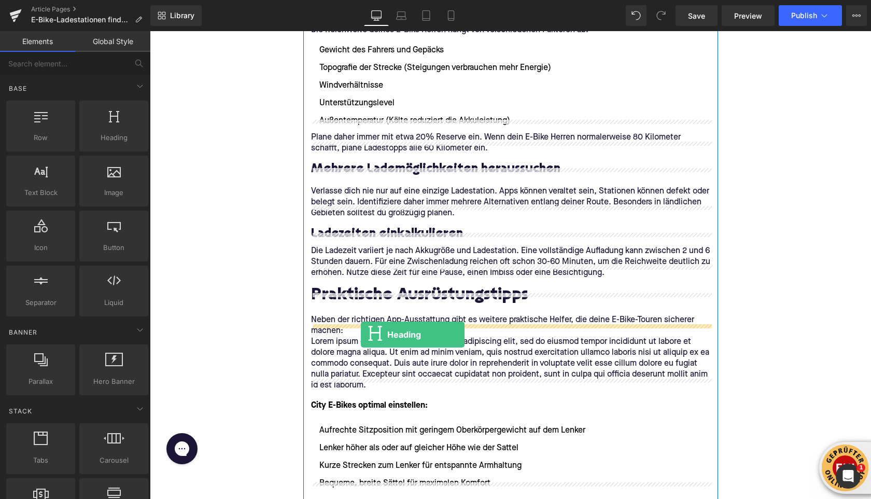
drag, startPoint x: 254, startPoint y: 165, endPoint x: 361, endPoint y: 334, distance: 199.2
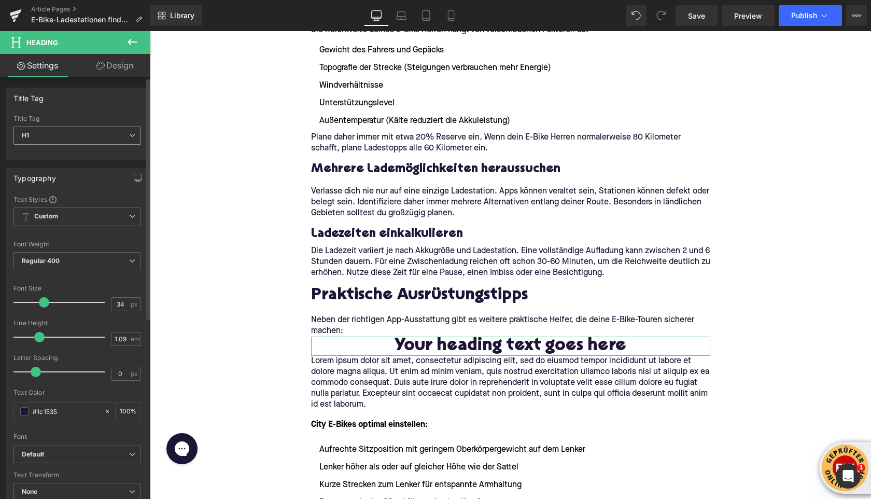
click at [71, 132] on span "H1" at bounding box center [77, 136] width 128 height 18
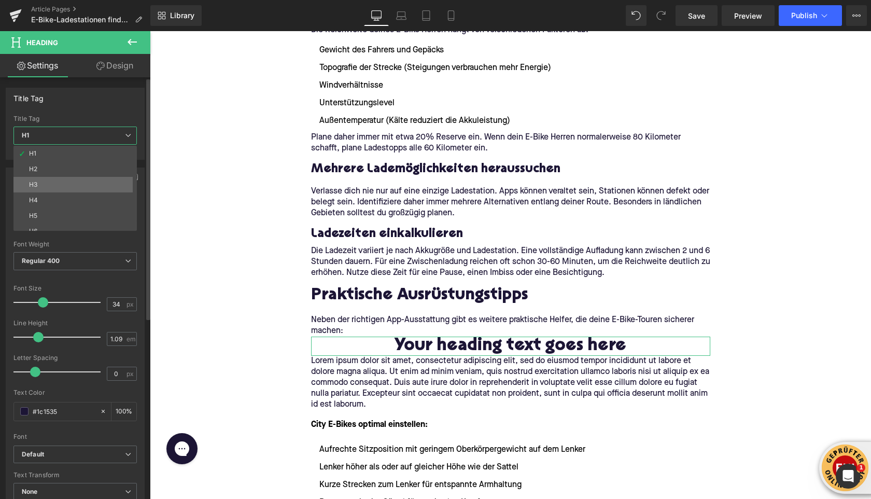
click at [71, 186] on li "H3" at bounding box center [77, 185] width 128 height 16
type input "24"
type input "1.29"
type input "100"
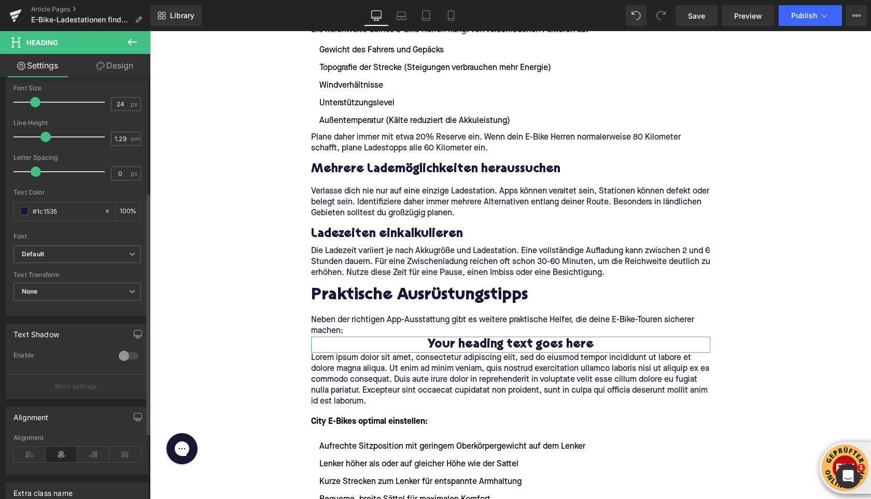
scroll to position [314, 0]
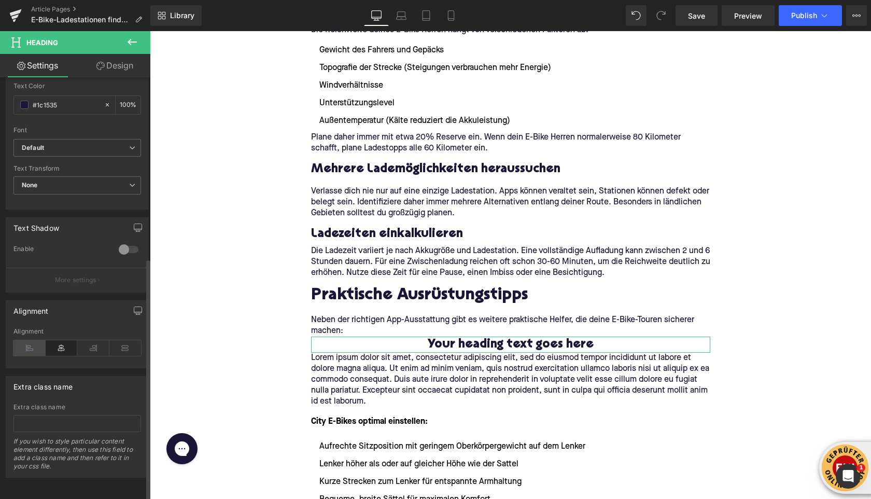
click at [33, 340] on icon at bounding box center [29, 348] width 32 height 16
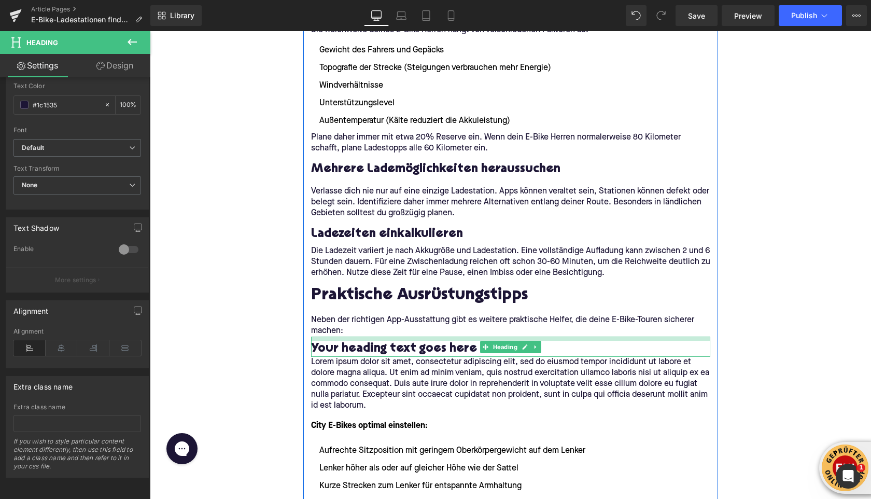
click at [335, 337] on div "Your heading text goes here Heading" at bounding box center [510, 347] width 399 height 20
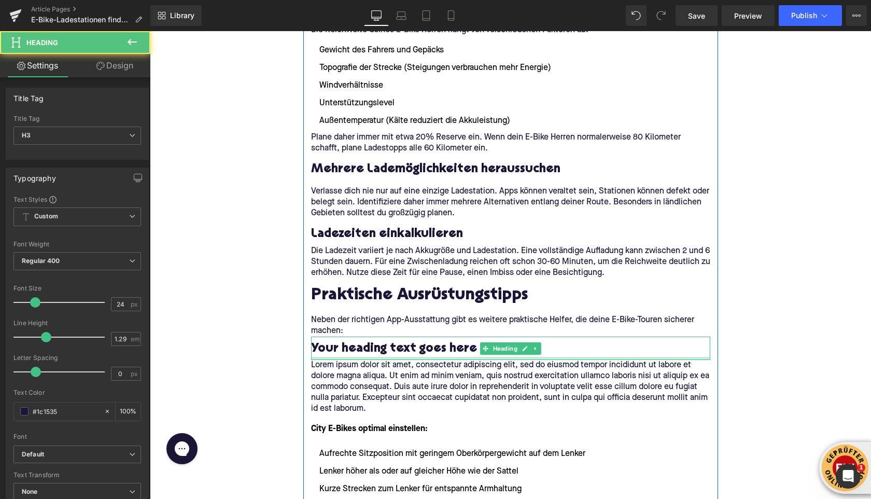
drag, startPoint x: 319, startPoint y: 343, endPoint x: 248, endPoint y: 325, distance: 73.2
click at [319, 357] on div at bounding box center [510, 358] width 399 height 3
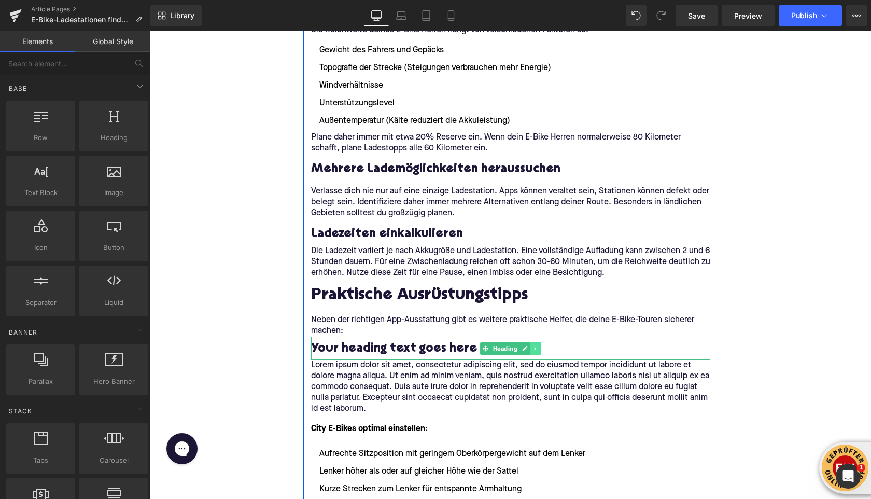
click at [534, 342] on link at bounding box center [536, 348] width 11 height 12
click at [532, 342] on link at bounding box center [530, 348] width 11 height 12
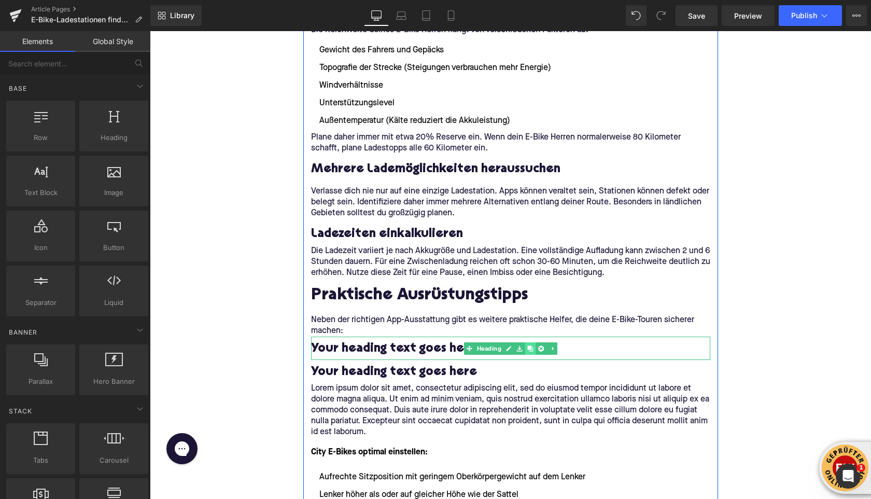
click at [532, 345] on icon at bounding box center [531, 348] width 6 height 6
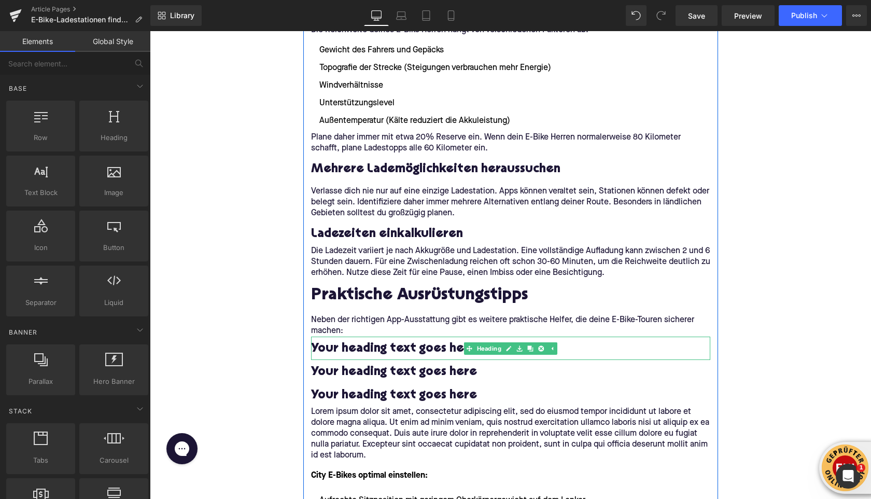
click at [323, 341] on h3 "Your heading text goes here" at bounding box center [510, 349] width 399 height 16
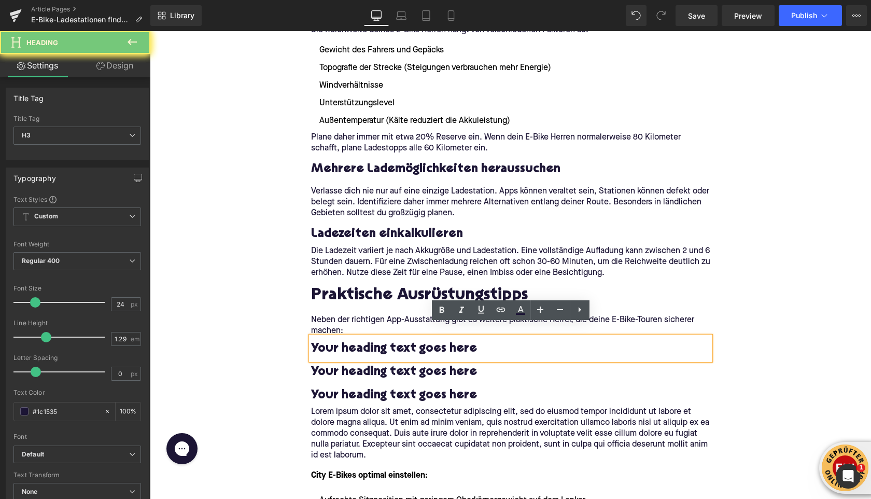
paste div
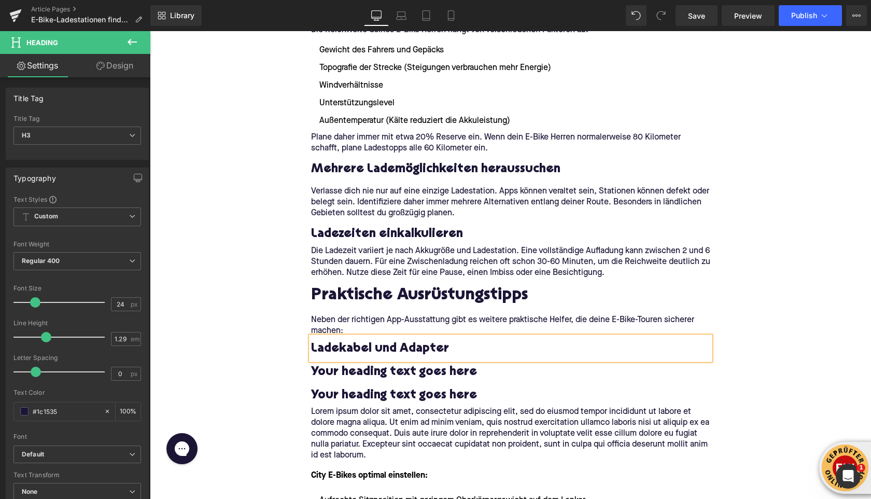
click at [366, 364] on h3 "Your heading text goes here" at bounding box center [510, 372] width 399 height 16
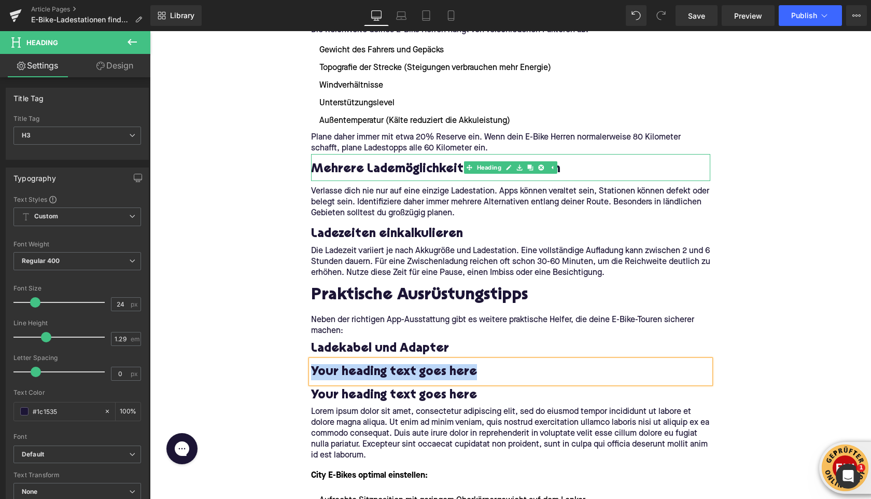
paste div
click at [414, 364] on h3 "Your heading text goes here" at bounding box center [510, 372] width 399 height 16
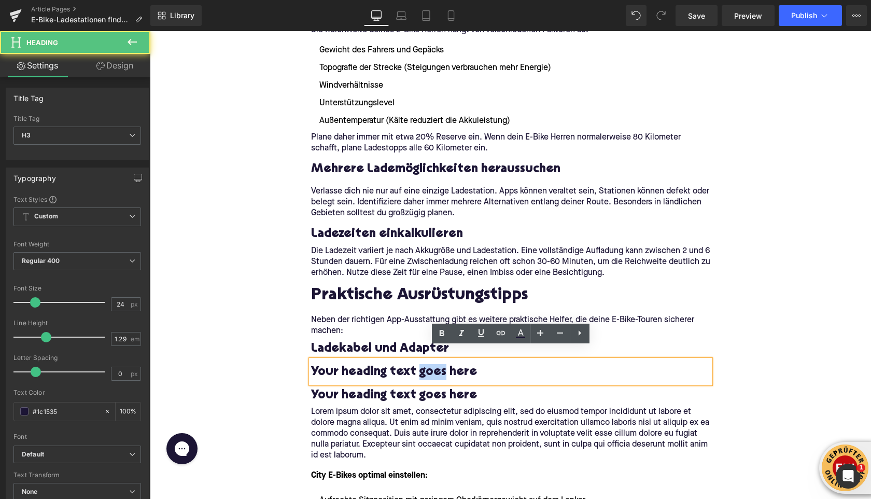
click at [414, 364] on h3 "Your heading text goes here" at bounding box center [510, 372] width 399 height 16
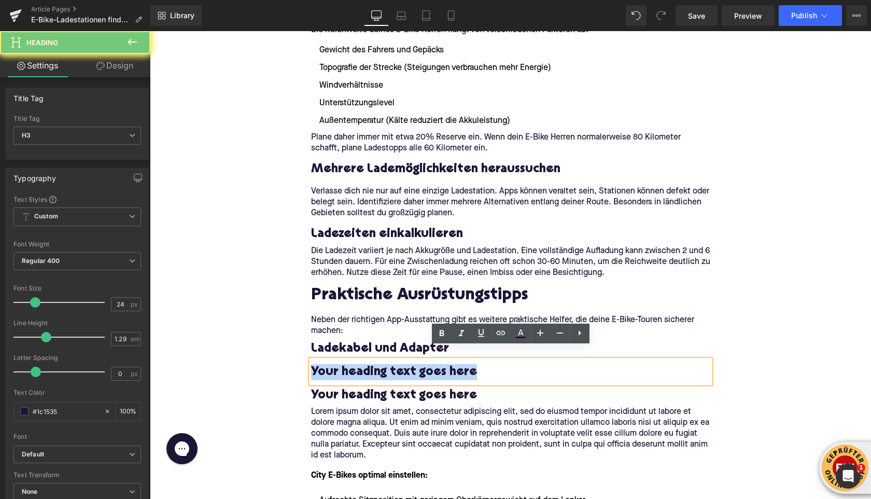
click at [414, 364] on h3 "Your heading text goes here" at bounding box center [510, 372] width 399 height 16
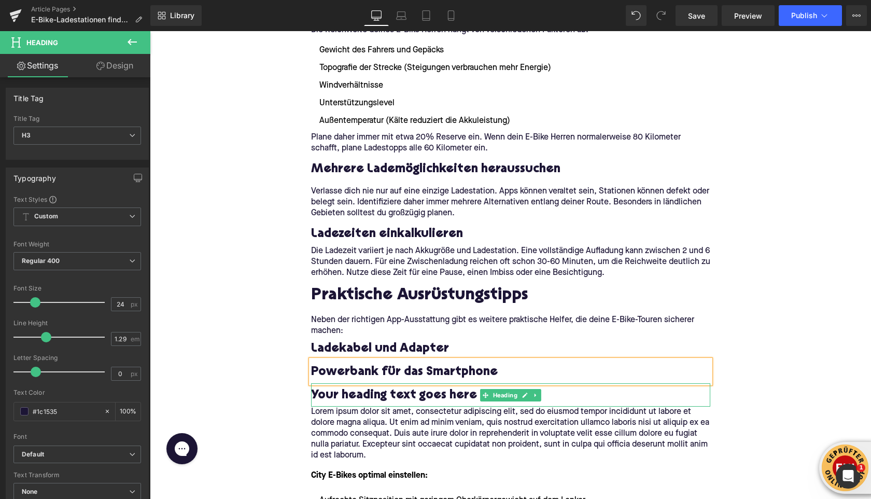
click at [392, 387] on h3 "Your heading text goes here" at bounding box center [510, 395] width 399 height 16
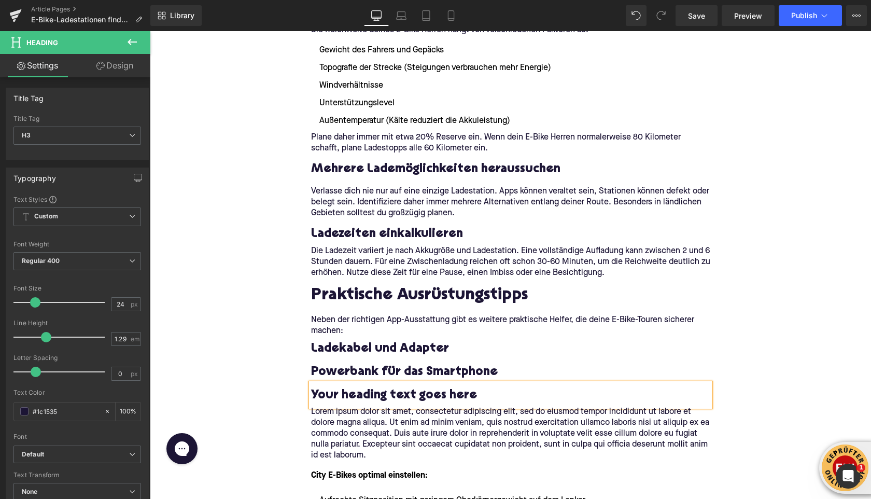
click at [392, 387] on h3 "Your heading text goes here" at bounding box center [510, 395] width 399 height 16
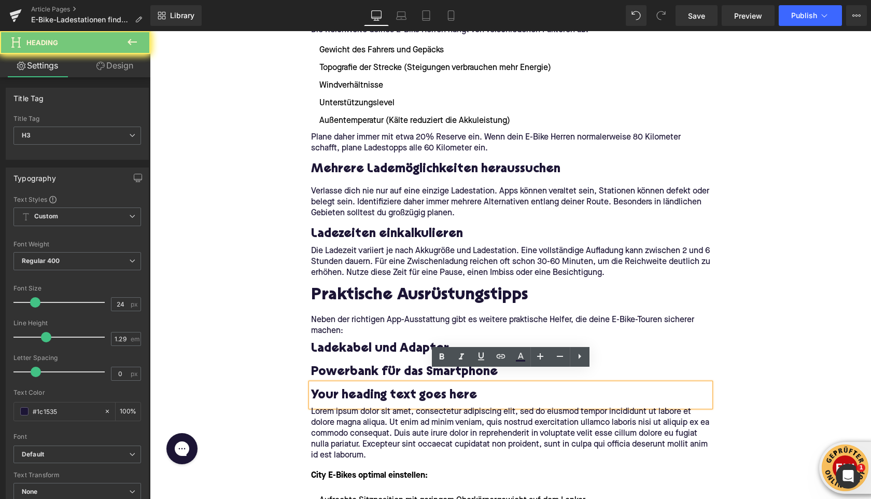
paste div
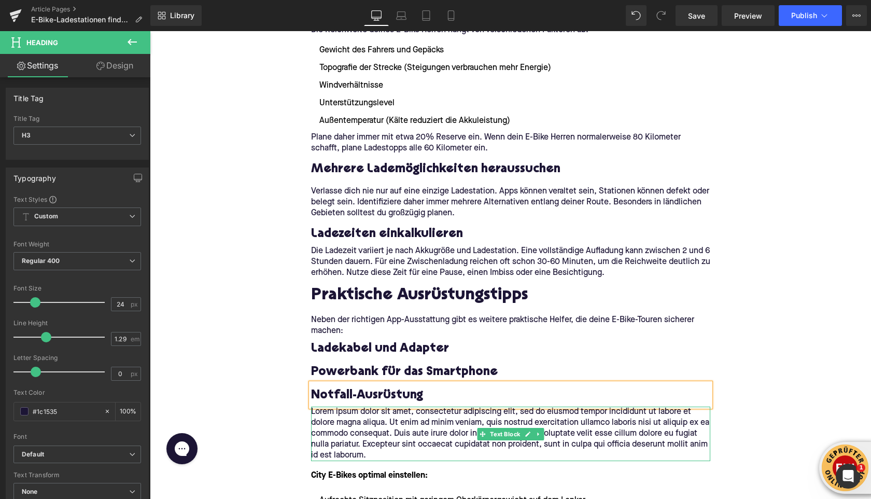
click at [405, 407] on p "Lorem ipsum dolor sit amet, consectetur adipiscing elit, sed do eiusmod tempor …" at bounding box center [510, 434] width 399 height 54
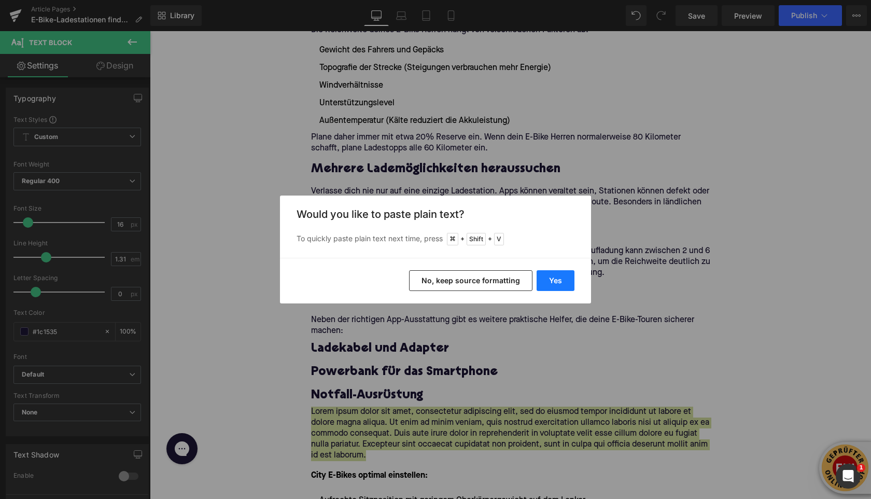
click at [552, 275] on button "Yes" at bounding box center [556, 280] width 38 height 21
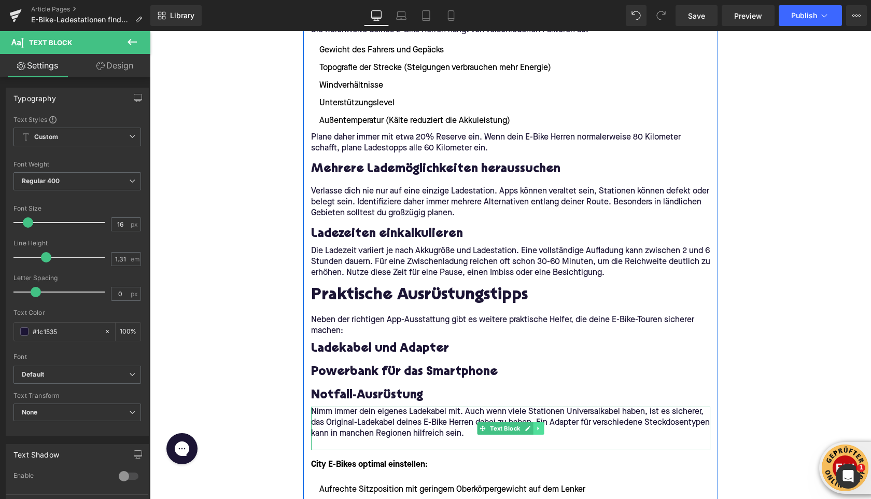
click at [543, 422] on link at bounding box center [538, 428] width 11 height 12
click at [534, 426] on icon at bounding box center [534, 429] width 6 height 6
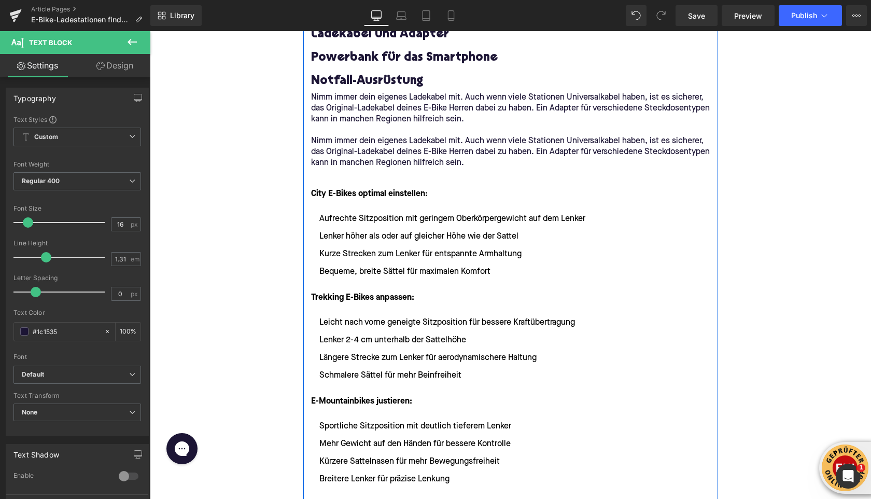
scroll to position [1977, 0]
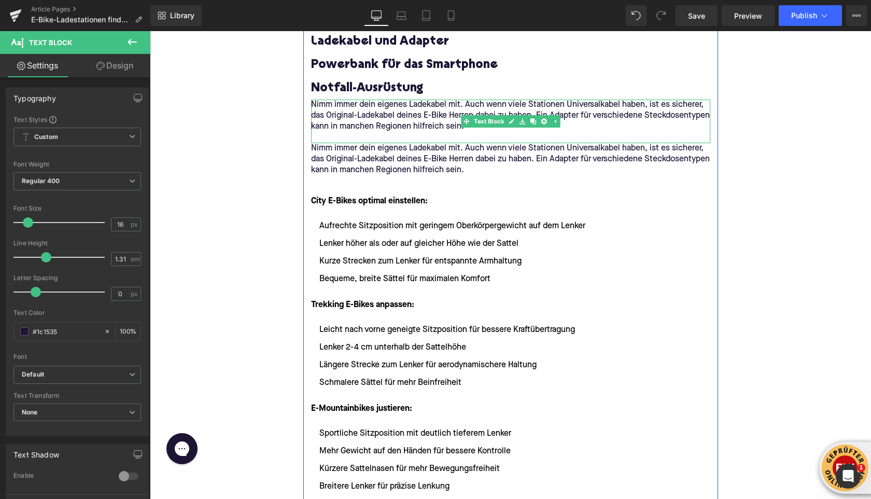
click at [427, 132] on p at bounding box center [510, 137] width 399 height 11
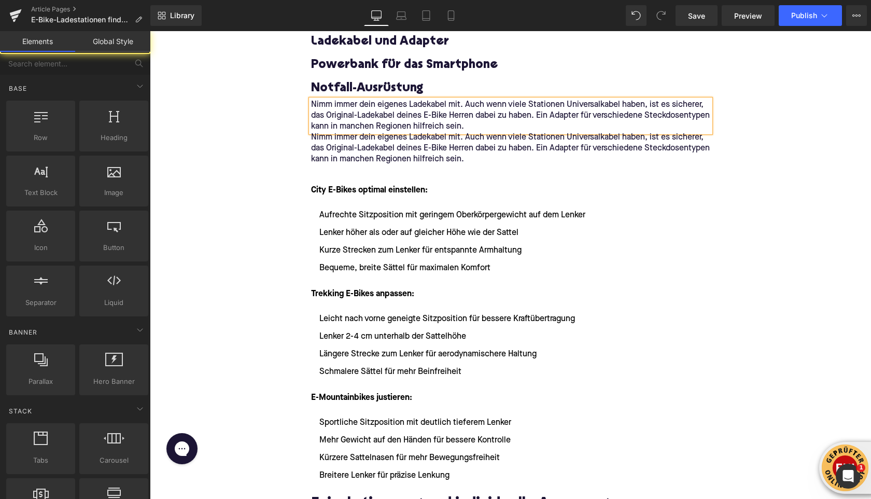
click at [271, 107] on div "Home / E-Bike-Ladestationen finden: Karte und Tipps für unterwegs Breadcrumbs E…" at bounding box center [511, 237] width 722 height 4191
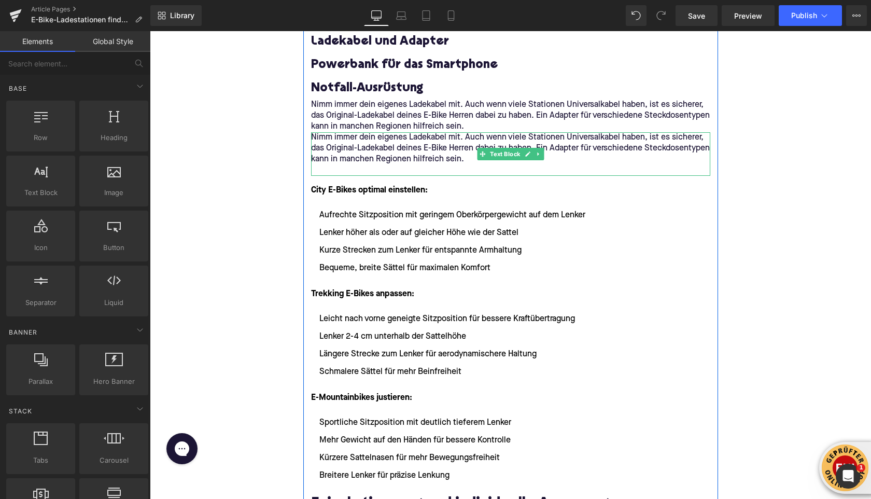
click at [385, 135] on p "Nimm immer dein eigenes Ladekabel mit. Auch wenn viele Stationen Universalkabel…" at bounding box center [510, 148] width 399 height 33
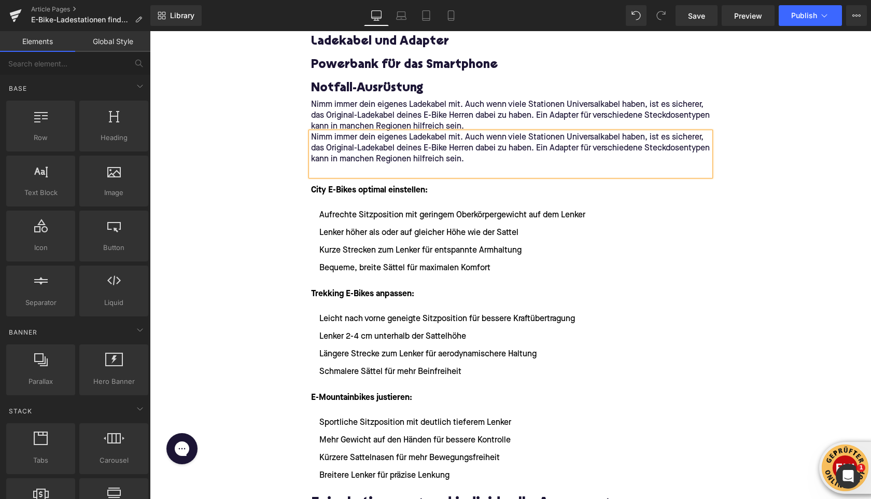
click at [385, 135] on p "Nimm immer dein eigenes Ladekabel mit. Auch wenn viele Stationen Universalkabel…" at bounding box center [510, 148] width 399 height 33
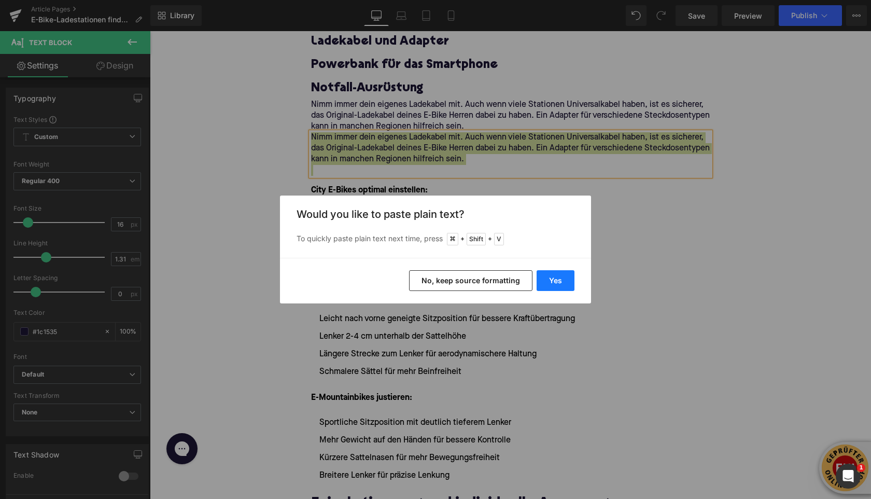
click at [560, 279] on button "Yes" at bounding box center [556, 280] width 38 height 21
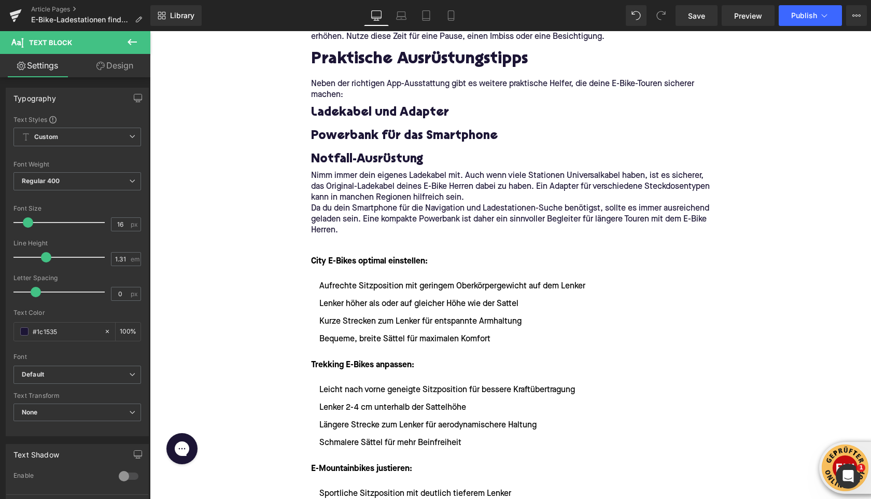
scroll to position [1896, 0]
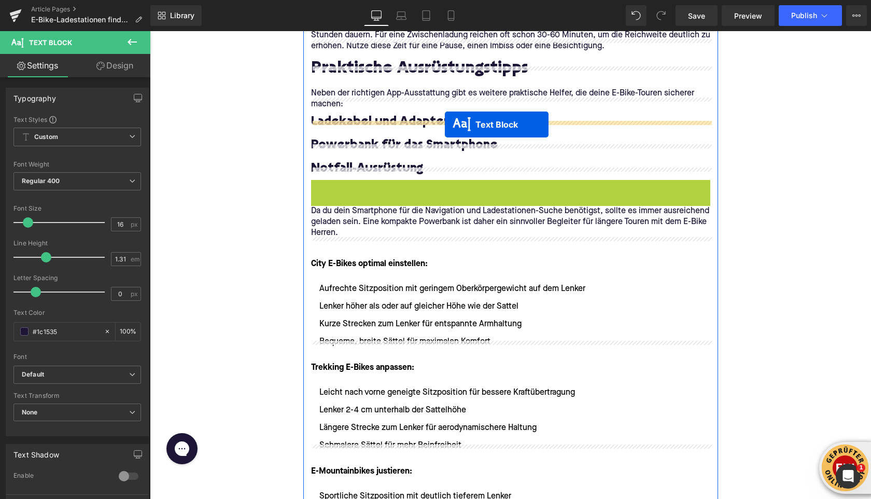
drag, startPoint x: 466, startPoint y: 185, endPoint x: 445, endPoint y: 124, distance: 64.8
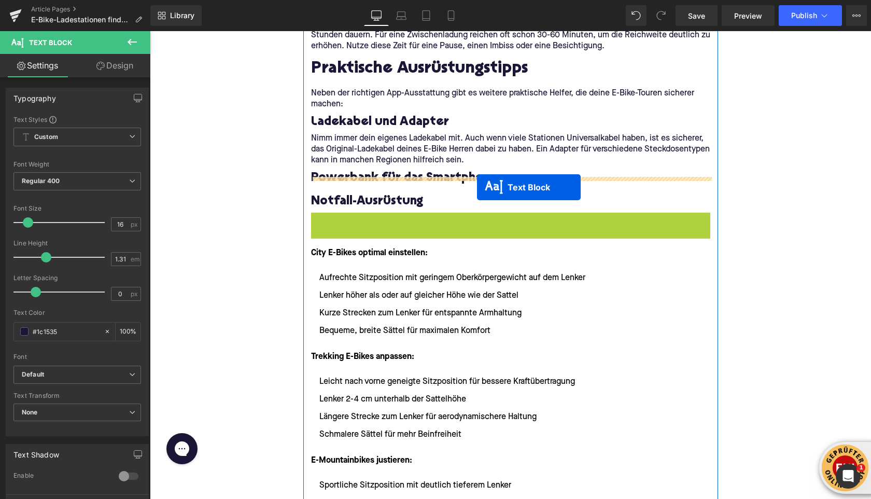
drag, startPoint x: 483, startPoint y: 224, endPoint x: 478, endPoint y: 186, distance: 38.2
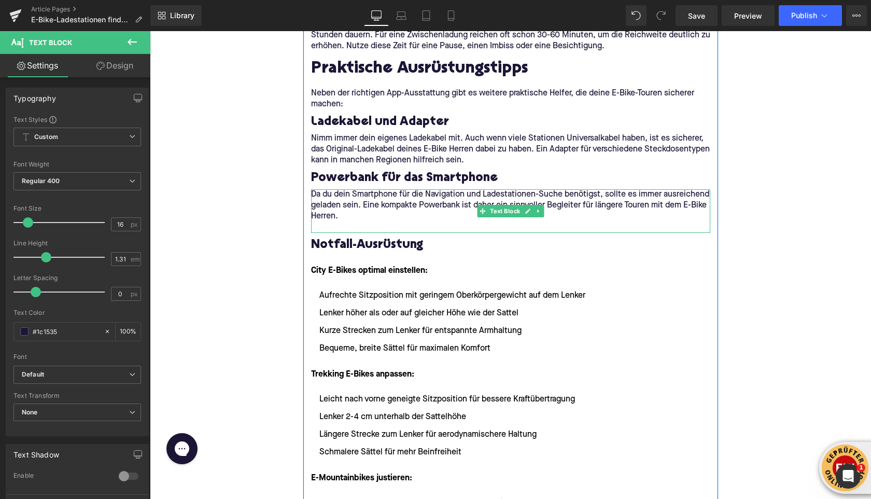
click at [352, 222] on p at bounding box center [510, 227] width 399 height 11
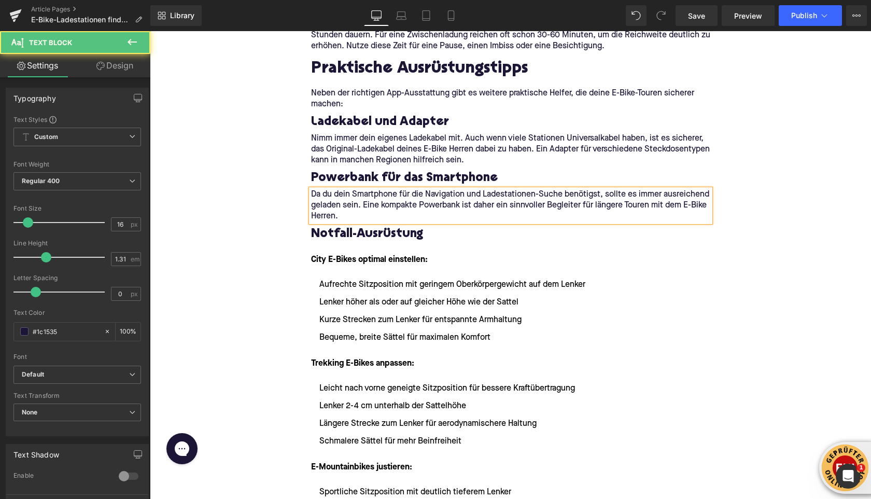
click at [243, 185] on div "Home / E-Bike-Ladestationen finden: Karte und Tipps für unterwegs Breadcrumbs E…" at bounding box center [511, 312] width 722 height 4180
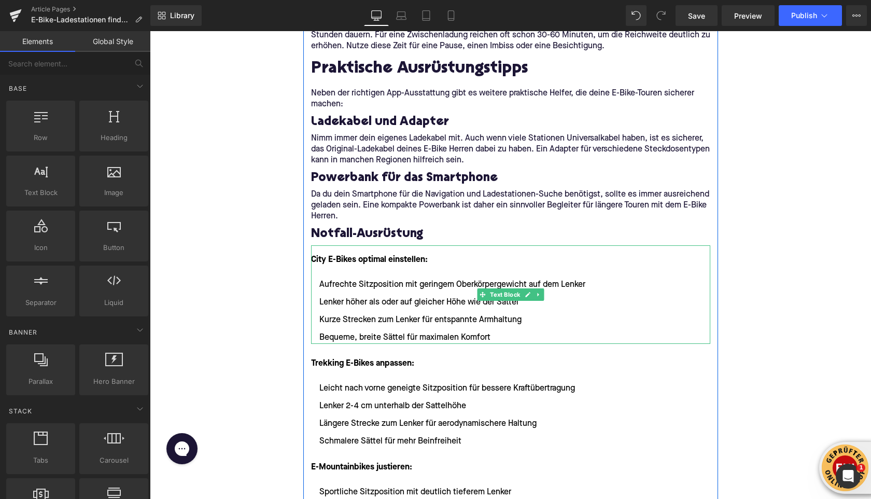
click at [331, 256] on font "City E-Bikes optimal einstellen:" at bounding box center [369, 260] width 117 height 8
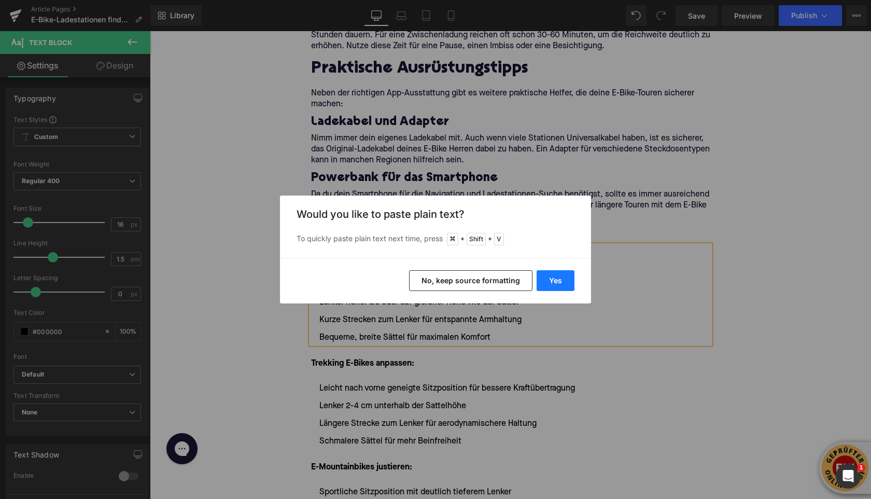
click at [560, 278] on button "Yes" at bounding box center [556, 280] width 38 height 21
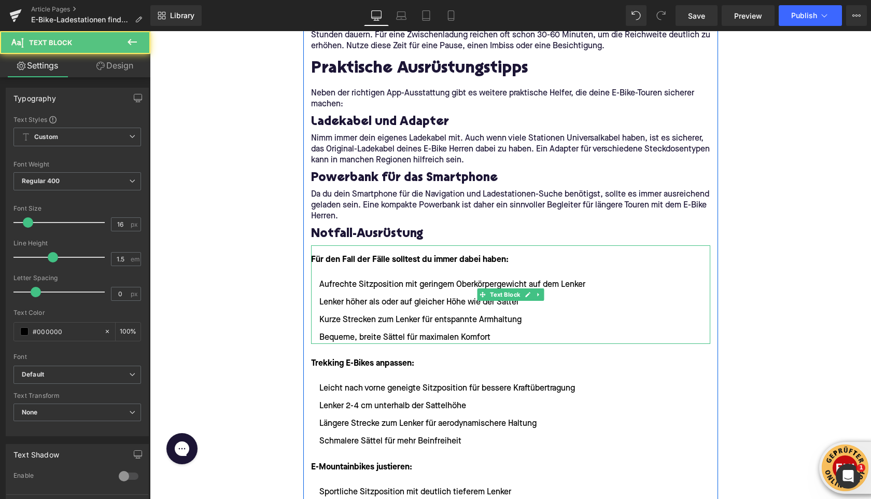
click at [473, 331] on li "Bequeme, breite Sättel für maximalen Komfort" at bounding box center [510, 337] width 399 height 12
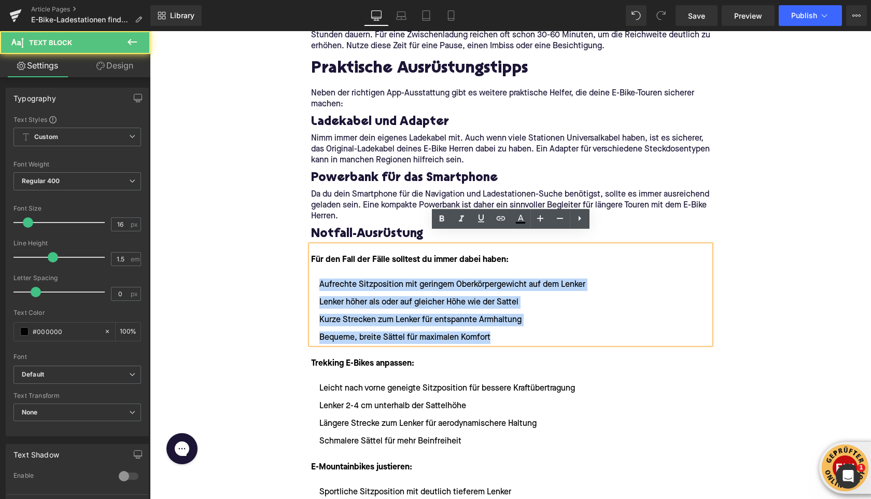
drag, startPoint x: 505, startPoint y: 326, endPoint x: 316, endPoint y: 273, distance: 196.7
click at [316, 279] on ul "Aufrechte Sitzposition mit geringem Oberkörpergewicht auf dem Lenker Lenker höh…" at bounding box center [510, 311] width 399 height 65
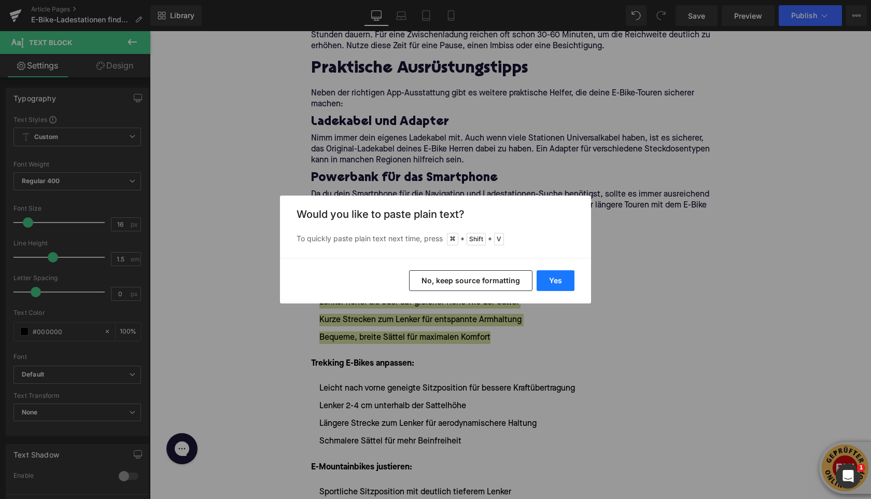
click at [572, 281] on button "Yes" at bounding box center [556, 280] width 38 height 21
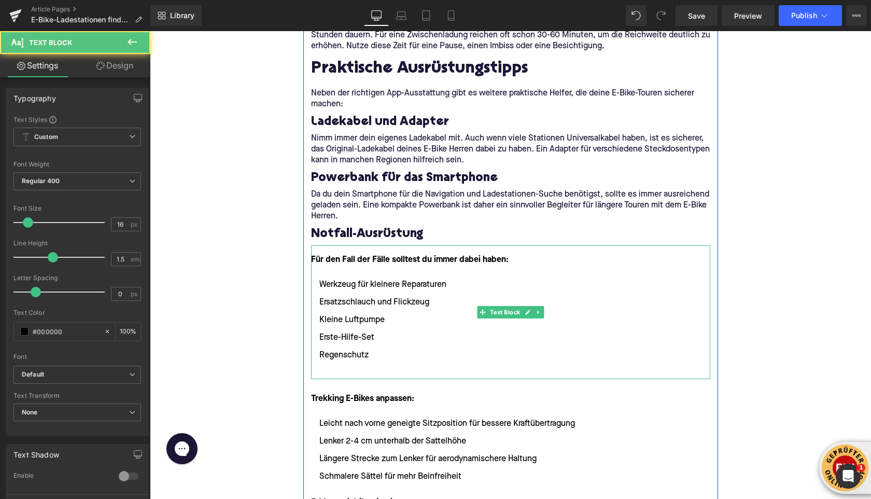
click at [366, 351] on ul "Werkzeug für kleinere Reparaturen Ersatzschlauch und Flickzeug Kleine Luftpumpe…" at bounding box center [510, 329] width 399 height 101
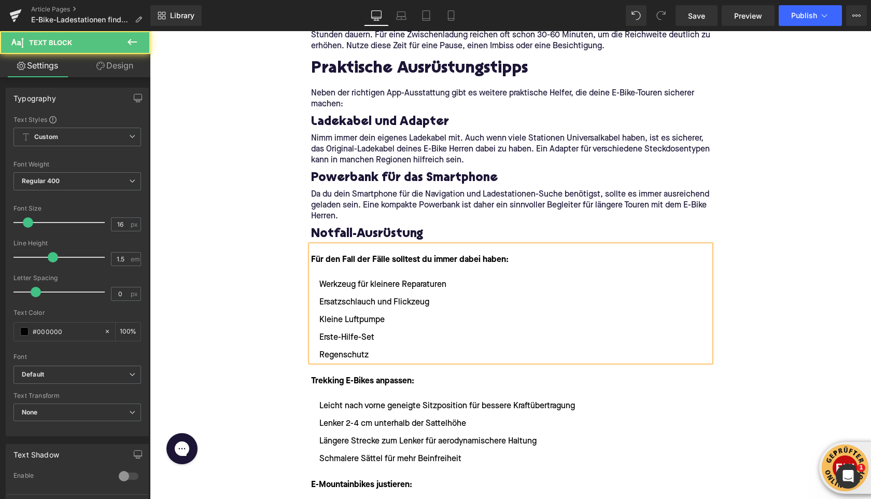
click at [246, 346] on div "Home / E-Bike-Ladestationen finden: Karte und Tipps für unterwegs Breadcrumbs E…" at bounding box center [511, 321] width 722 height 4198
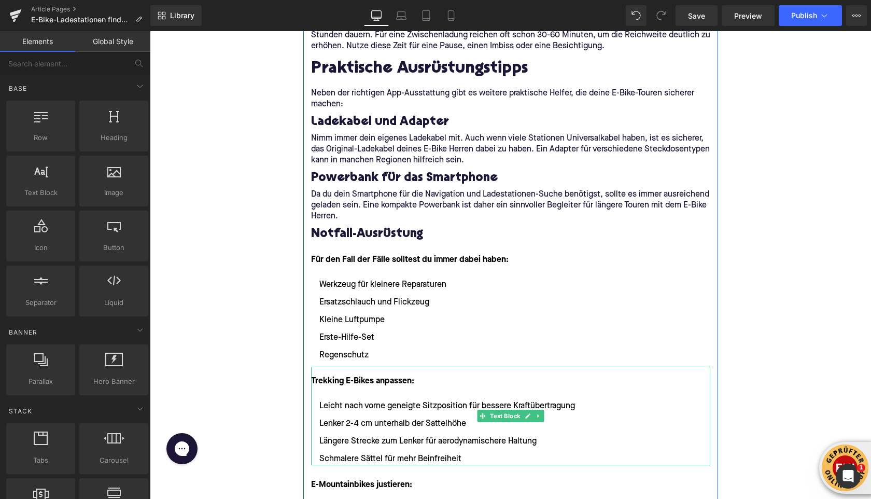
click at [546, 403] on ul "Leicht nach vorne geneigte Sitzposition für bessere Kraftübertragung Lenker 2-4…" at bounding box center [510, 432] width 399 height 65
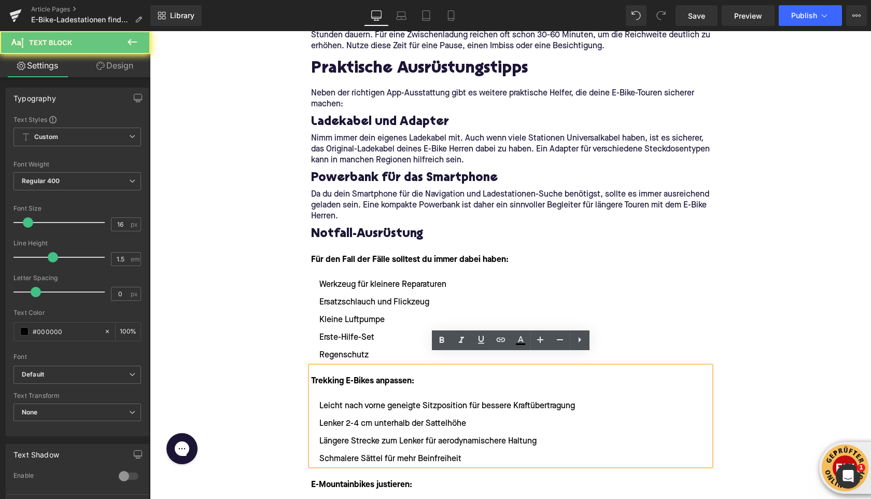
click at [542, 403] on ul "Leicht nach vorne geneigte Sitzposition für bessere Kraftübertragung Lenker 2-4…" at bounding box center [510, 432] width 399 height 65
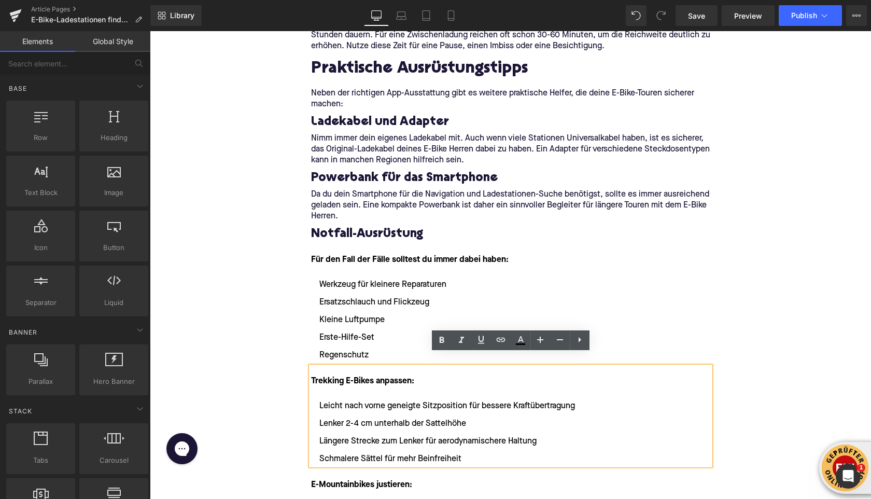
click at [230, 383] on div "Home / E-Bike-Ladestationen finden: Karte und Tipps für unterwegs Breadcrumbs E…" at bounding box center [511, 321] width 722 height 4198
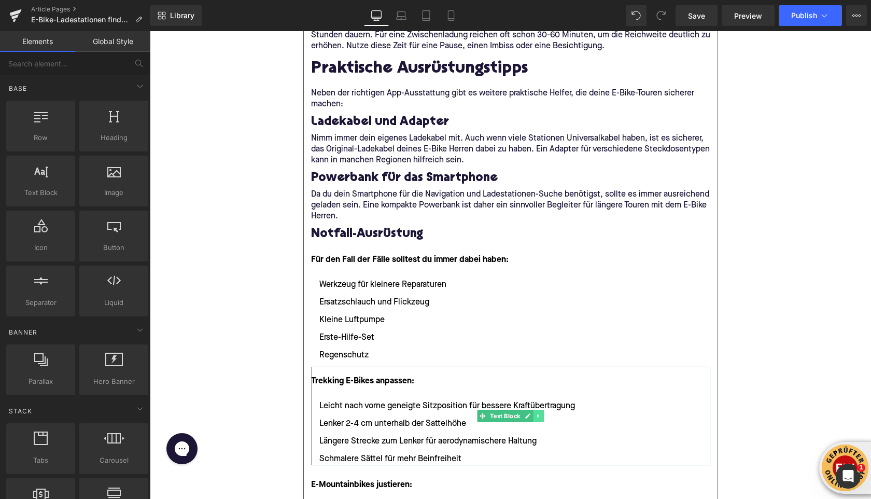
click at [540, 413] on icon at bounding box center [539, 416] width 6 height 6
click at [540, 410] on link at bounding box center [544, 416] width 11 height 12
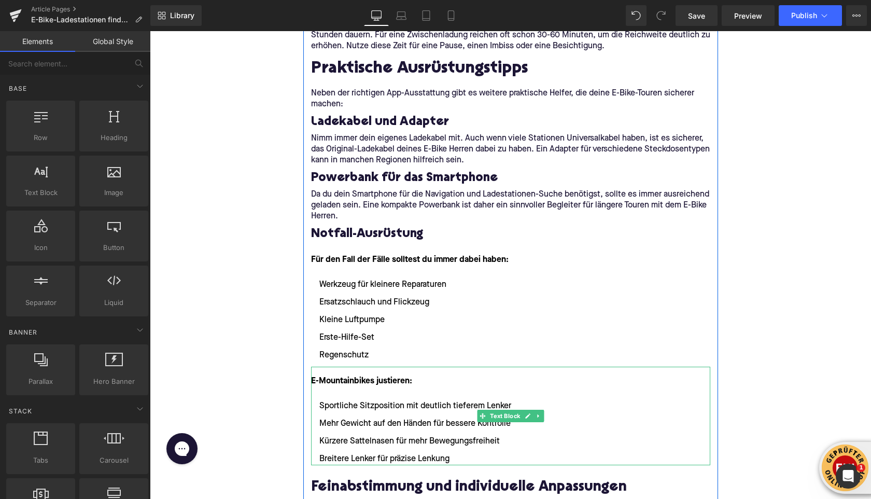
click at [541, 413] on icon at bounding box center [539, 416] width 6 height 6
click at [541, 410] on link at bounding box center [544, 416] width 11 height 12
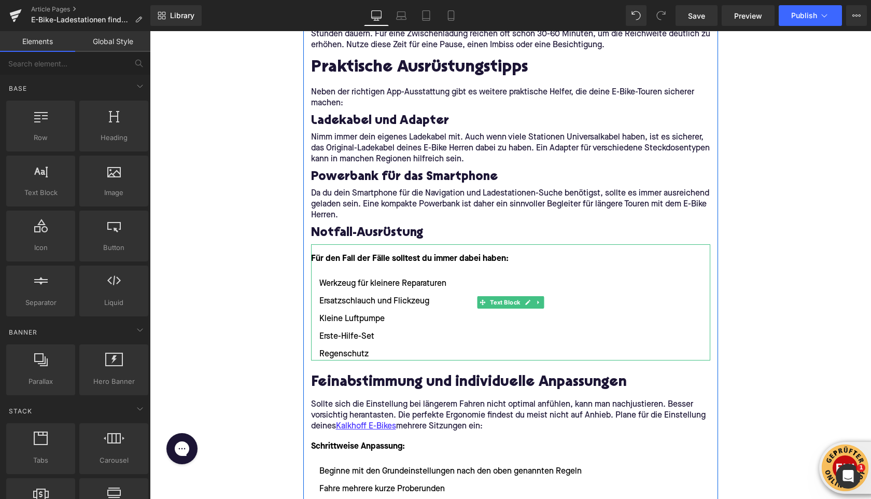
scroll to position [1934, 0]
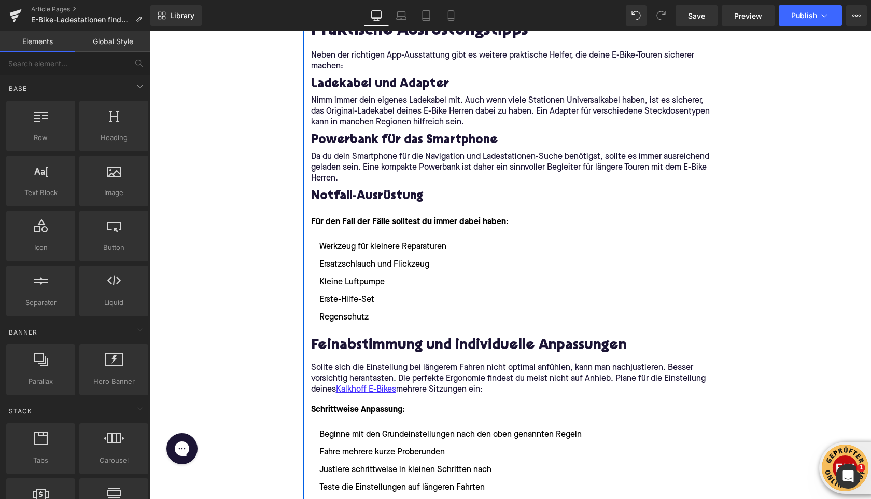
click at [415, 338] on h2 "Feinabstimmung und individuelle Anpassungen" at bounding box center [510, 346] width 399 height 16
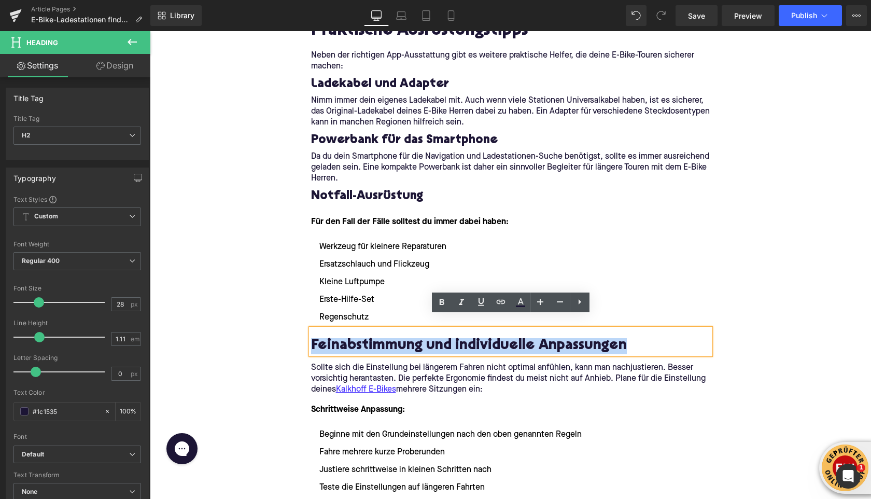
paste div
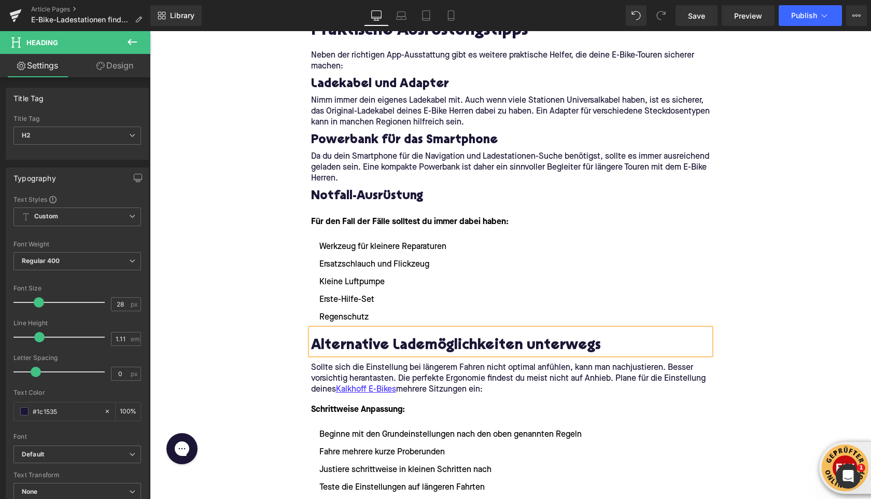
click at [400, 363] on p "Sollte sich die Einstellung bei längerem Fahren nicht optimal anfühlen, kann ma…" at bounding box center [510, 379] width 399 height 33
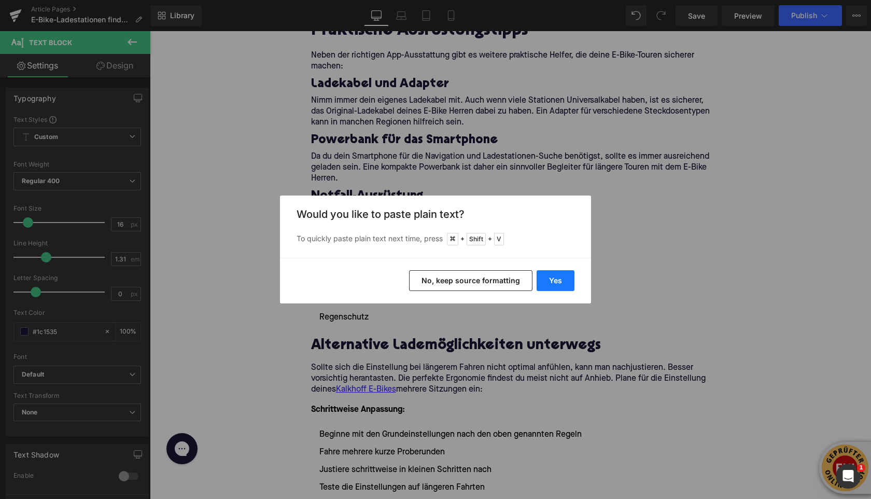
click at [552, 278] on button "Yes" at bounding box center [556, 280] width 38 height 21
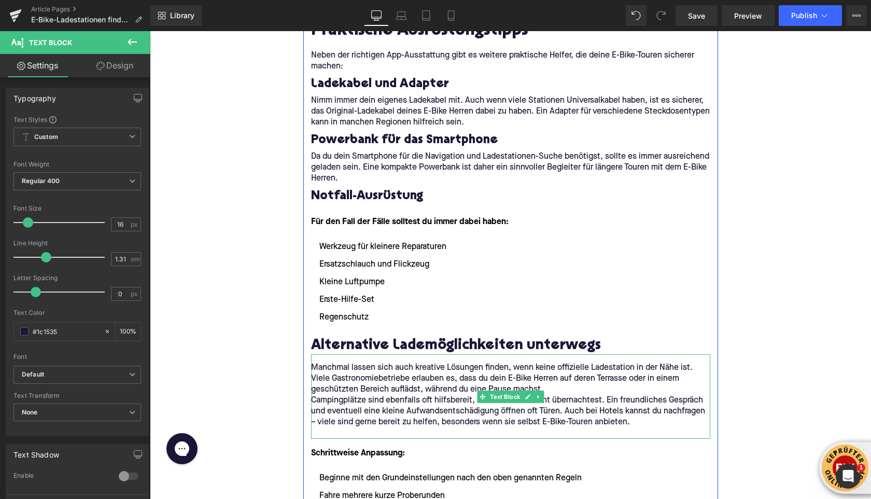
click at [562, 374] on p "Manchmal lassen sich auch kreative Lösungen finden, wenn keine offizielle Lades…" at bounding box center [510, 379] width 399 height 33
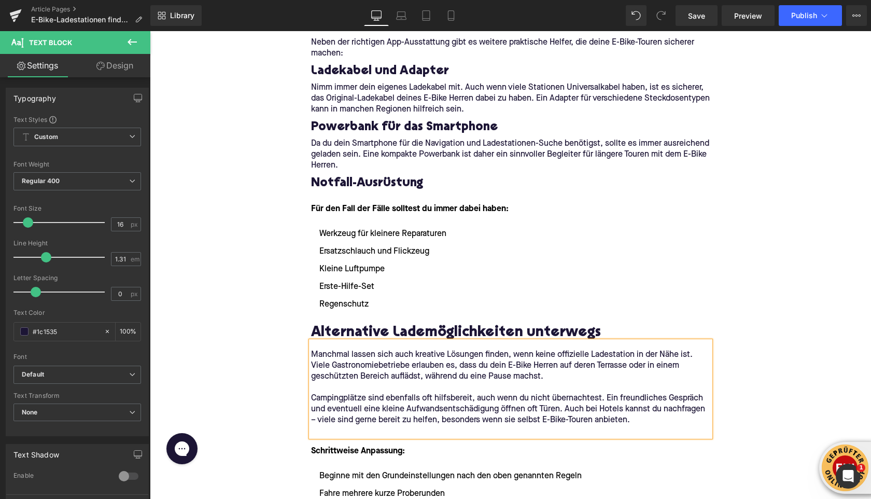
scroll to position [1948, 0]
click at [508, 425] on p at bounding box center [510, 430] width 399 height 11
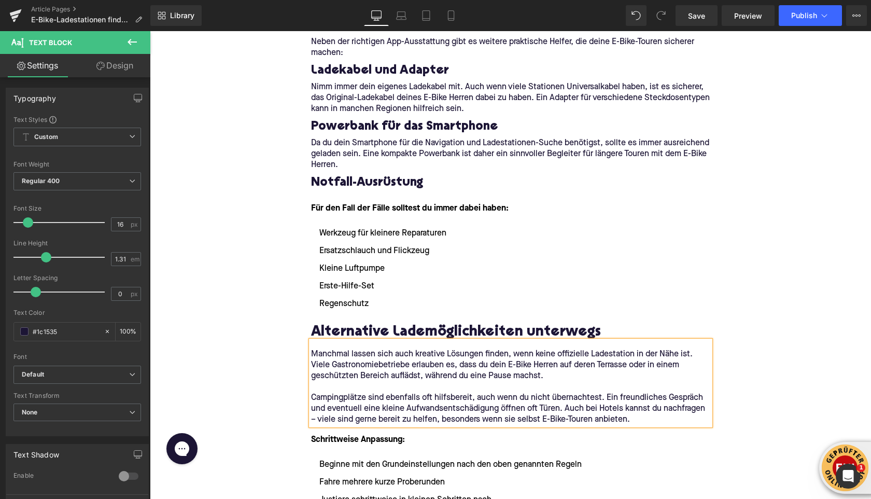
click at [290, 320] on div "Home / E-Bike-Ladestationen finden: Karte und Tipps für unterwegs Breadcrumbs E…" at bounding box center [511, 188] width 722 height 4034
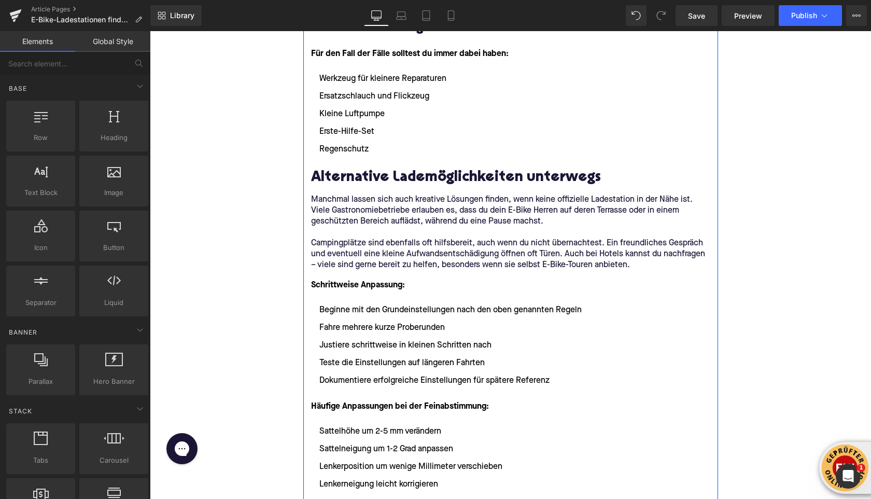
scroll to position [2118, 0]
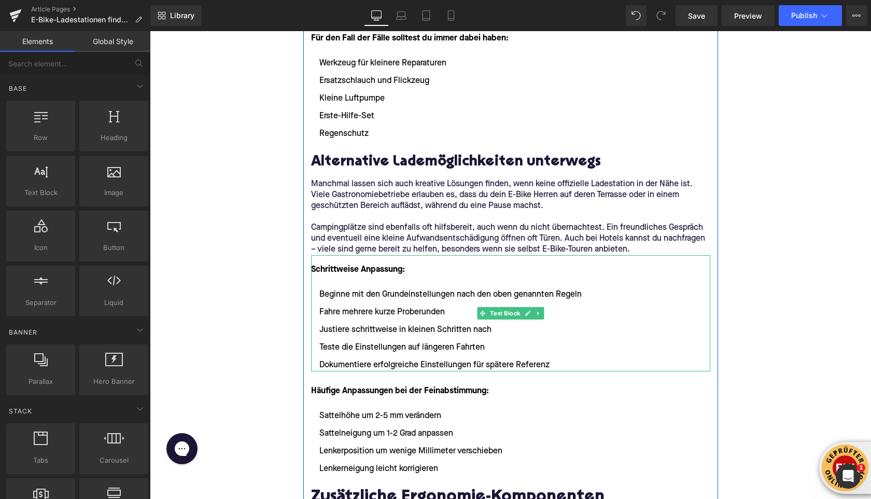
click at [341, 266] on font "Schrittweise Anpassung:" at bounding box center [358, 270] width 94 height 8
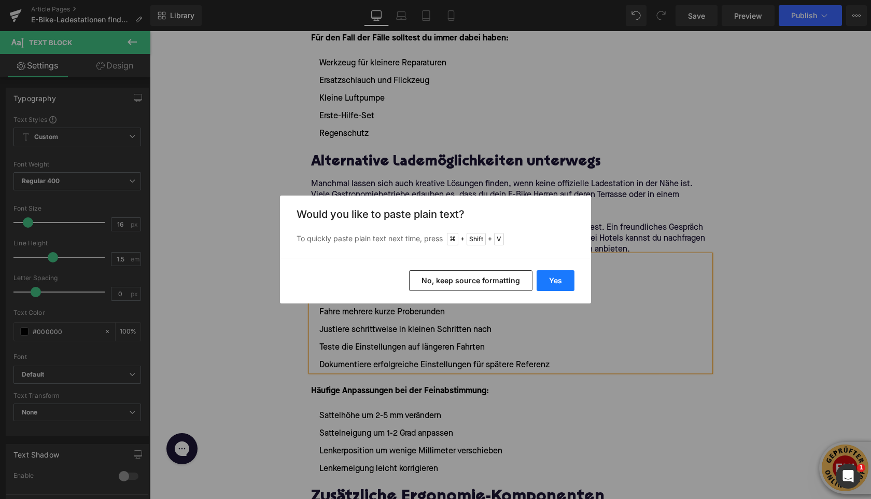
click at [549, 274] on button "Yes" at bounding box center [556, 280] width 38 height 21
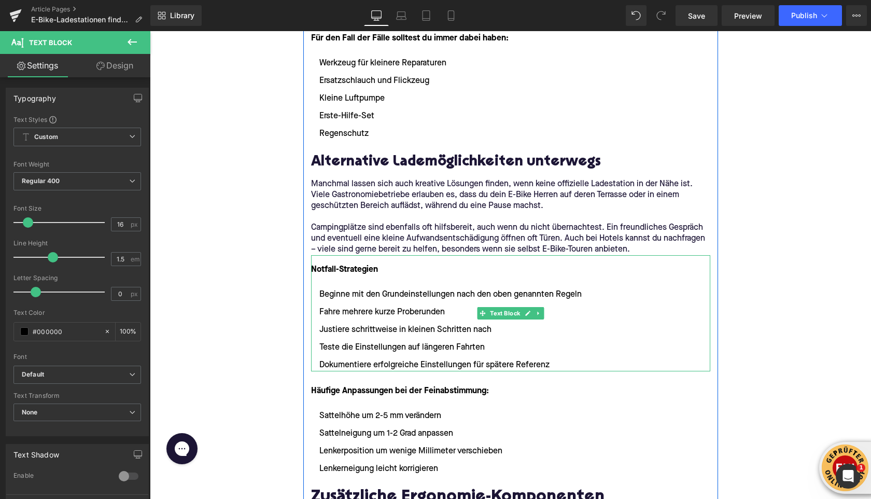
click at [397, 341] on li "Teste die Einstellungen auf längeren Fahrten" at bounding box center [510, 347] width 399 height 12
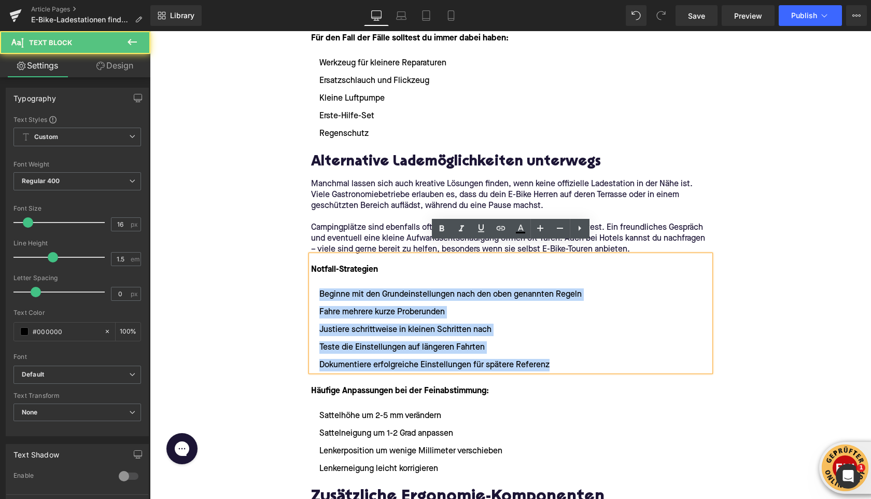
drag, startPoint x: 566, startPoint y: 355, endPoint x: 276, endPoint y: 280, distance: 298.9
click at [276, 280] on div "Home / E-Bike-Ladestationen finden: Karte und Tipps für unterwegs Breadcrumbs E…" at bounding box center [511, 18] width 722 height 4034
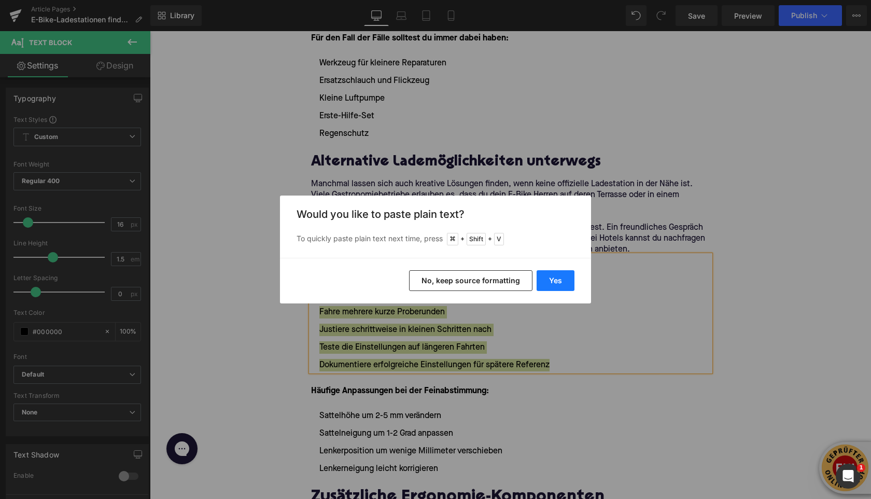
drag, startPoint x: 548, startPoint y: 276, endPoint x: 398, endPoint y: 245, distance: 153.6
click at [548, 276] on button "Yes" at bounding box center [556, 280] width 38 height 21
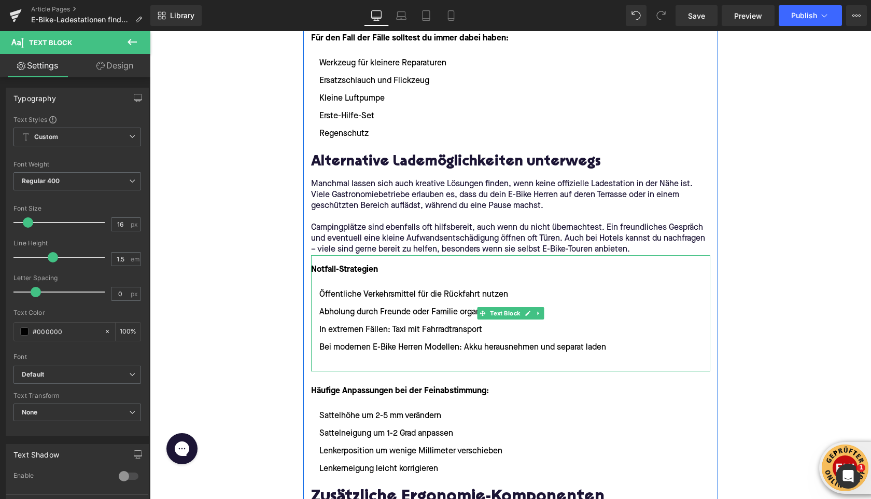
click at [395, 345] on ul "Öffentliche Verkehrsmittel für die Rückfahrt nutzen Abholung durch Freunde oder…" at bounding box center [510, 329] width 399 height 83
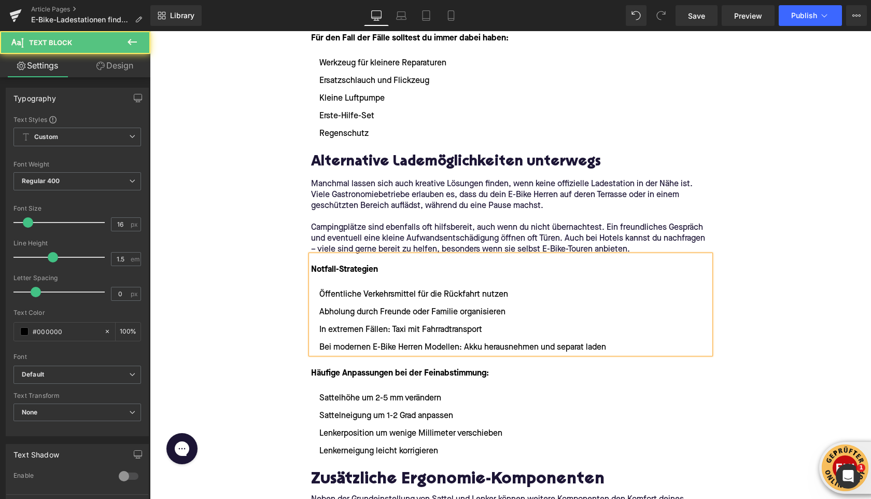
click at [259, 240] on div "Home / E-Bike-Ladestationen finden: Karte und Tipps für unterwegs Breadcrumbs E…" at bounding box center [511, 9] width 722 height 4016
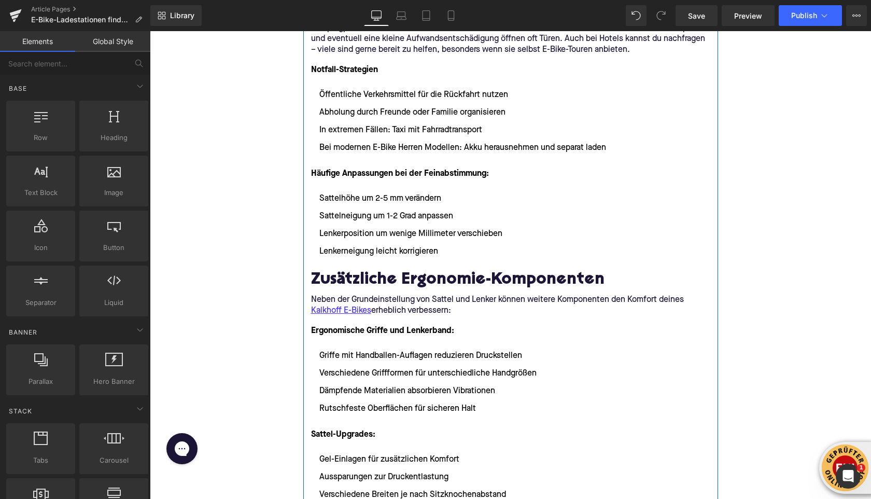
scroll to position [2340, 0]
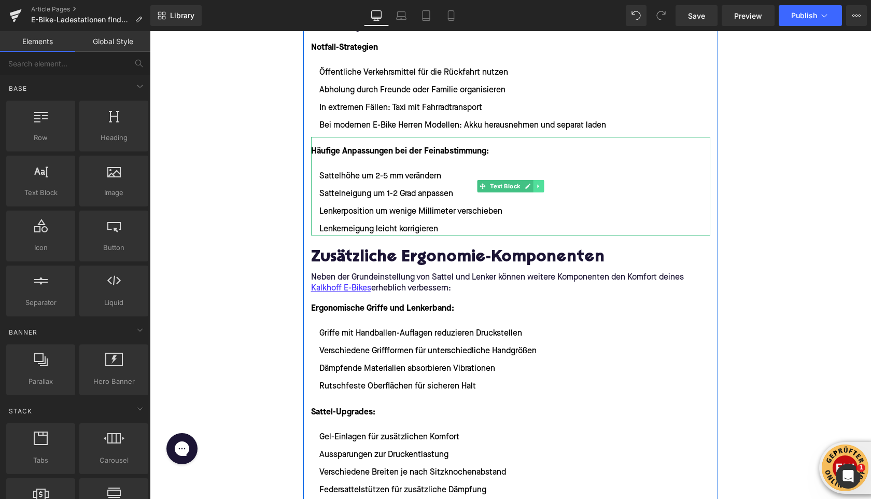
click at [539, 183] on icon at bounding box center [539, 186] width 6 height 6
click at [547, 183] on icon at bounding box center [544, 186] width 6 height 6
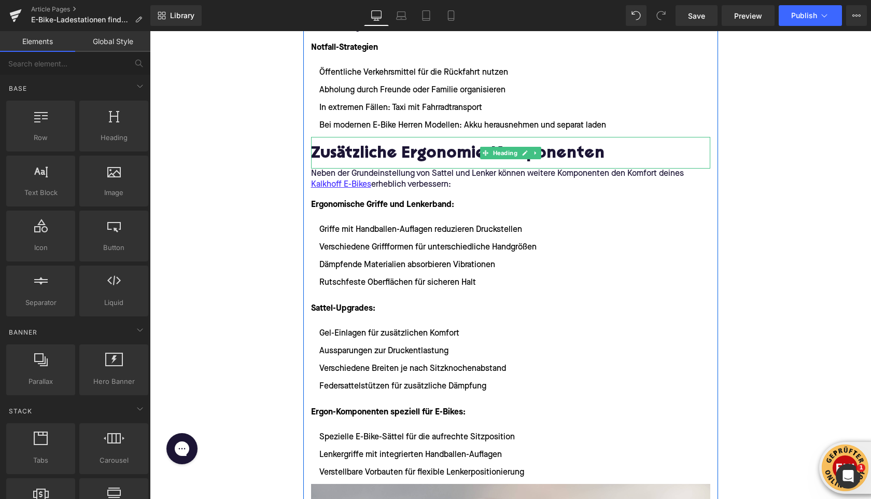
click at [339, 147] on h2 "Zusätzliche Ergonomie-Komponenten" at bounding box center [510, 154] width 399 height 19
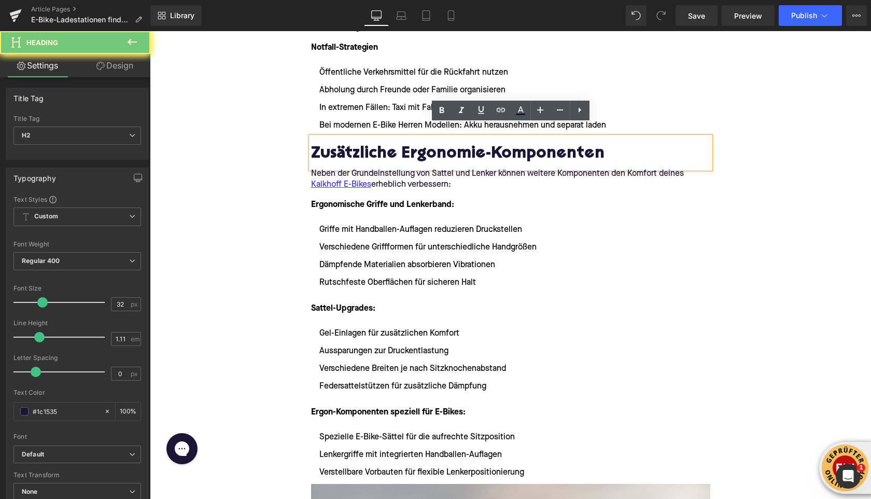
paste div
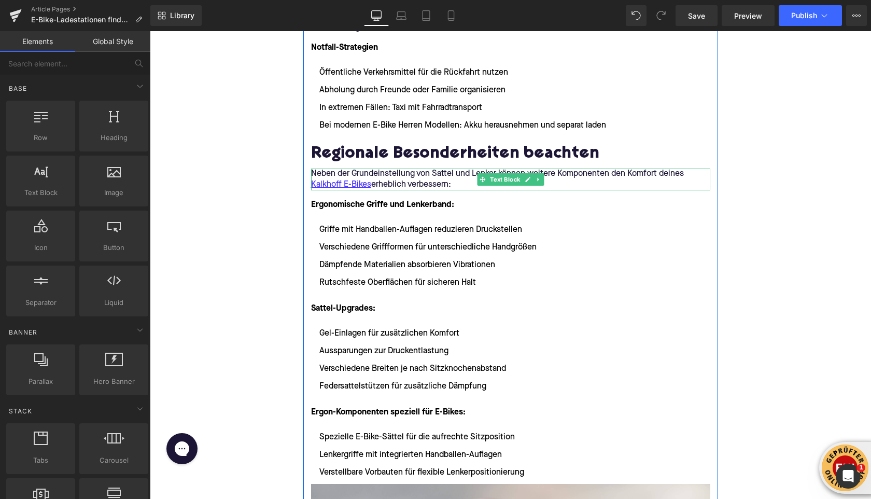
click at [395, 169] on p "Neben der Grundeinstellung von Sattel und Lenker können weitere Komponenten den…" at bounding box center [510, 180] width 399 height 22
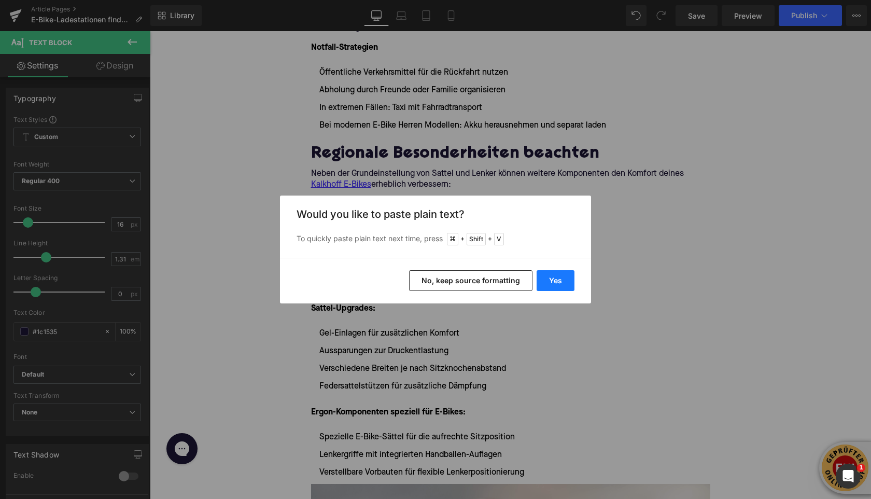
click at [549, 276] on button "Yes" at bounding box center [556, 280] width 38 height 21
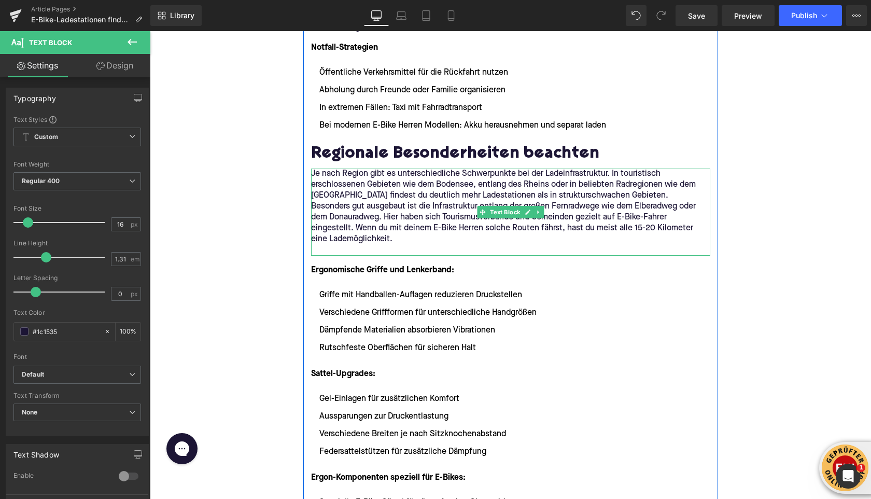
click at [643, 184] on p "Je nach Region gibt es unterschiedliche Schwerpunkte bei der Ladeinfrastruktur.…" at bounding box center [510, 185] width 399 height 33
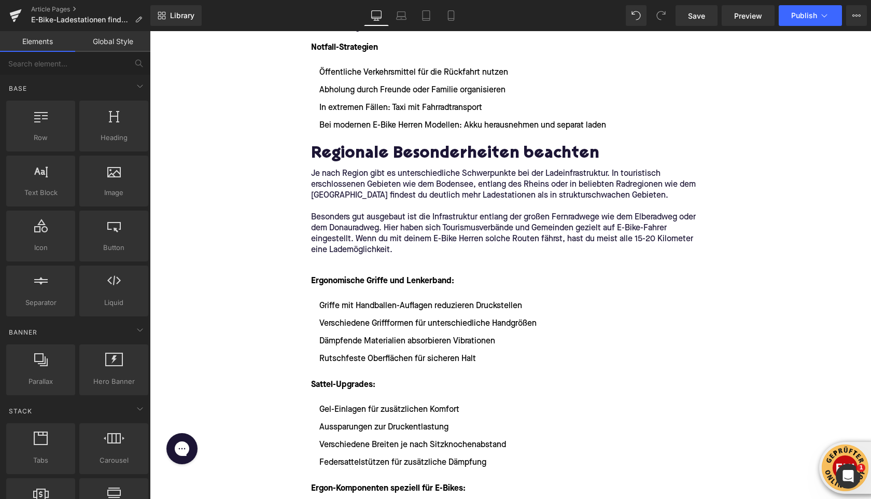
click at [323, 256] on p at bounding box center [510, 261] width 399 height 11
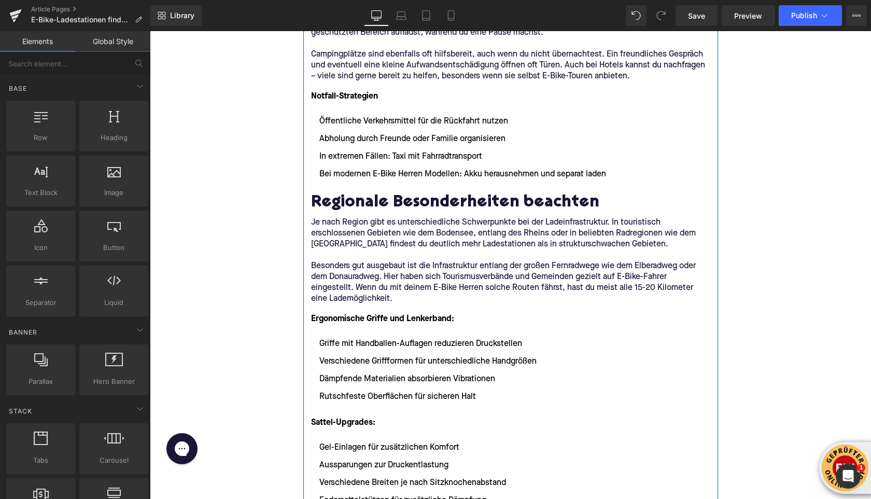
scroll to position [2328, 0]
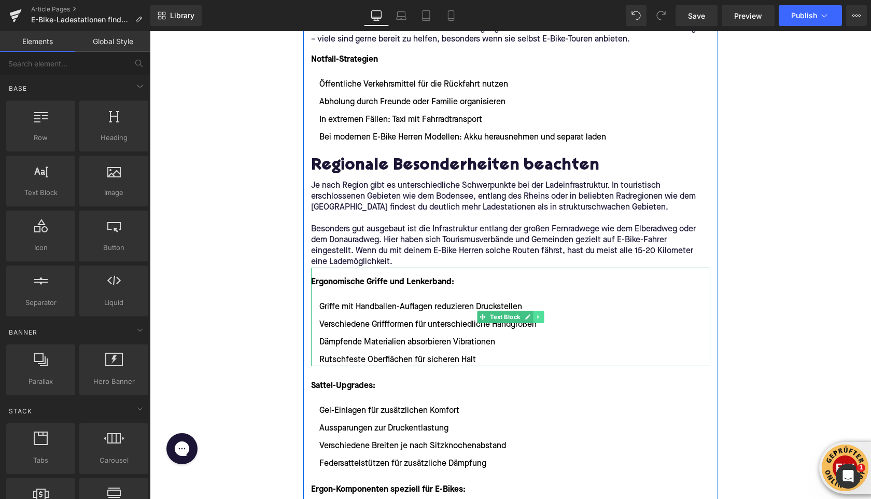
click at [539, 314] on icon at bounding box center [539, 317] width 6 height 6
click at [539, 311] on link at bounding box center [544, 317] width 11 height 12
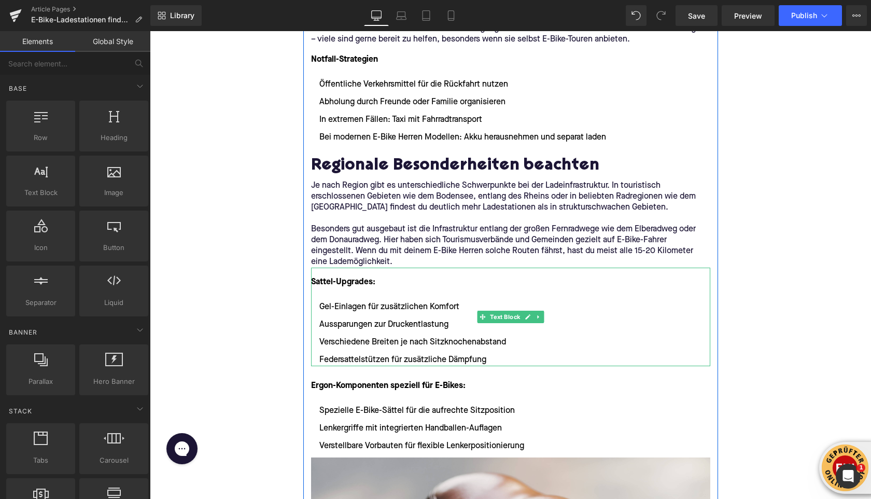
click at [539, 314] on icon at bounding box center [539, 317] width 6 height 6
click at [539, 311] on link at bounding box center [544, 317] width 11 height 12
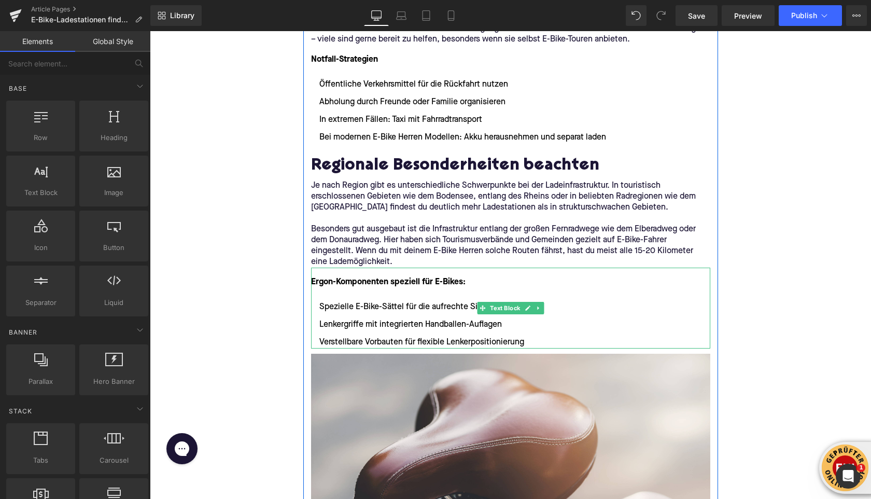
click at [539, 305] on ul "Spezielle E-Bike-Sättel für die aufrechte Sitzposition Lenkergriffe mit integri…" at bounding box center [510, 325] width 399 height 48
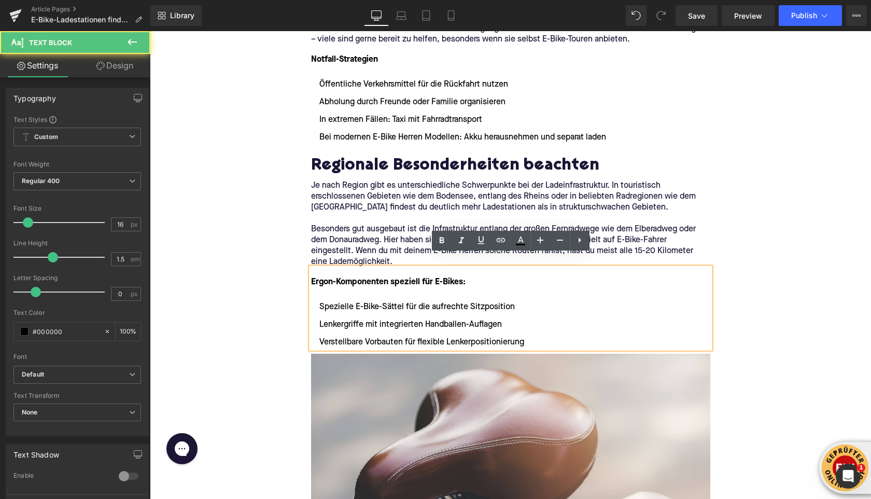
click at [317, 288] on div at bounding box center [510, 294] width 399 height 12
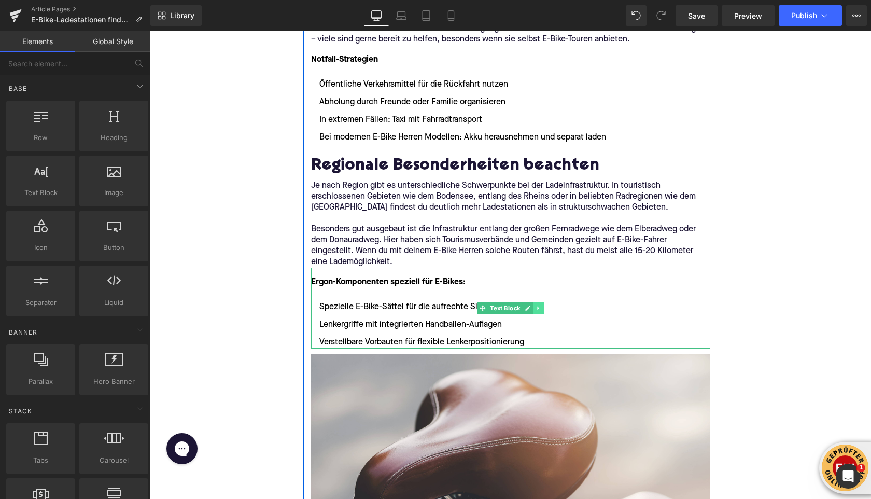
click at [538, 302] on link at bounding box center [538, 308] width 11 height 12
click at [543, 305] on icon at bounding box center [544, 308] width 6 height 6
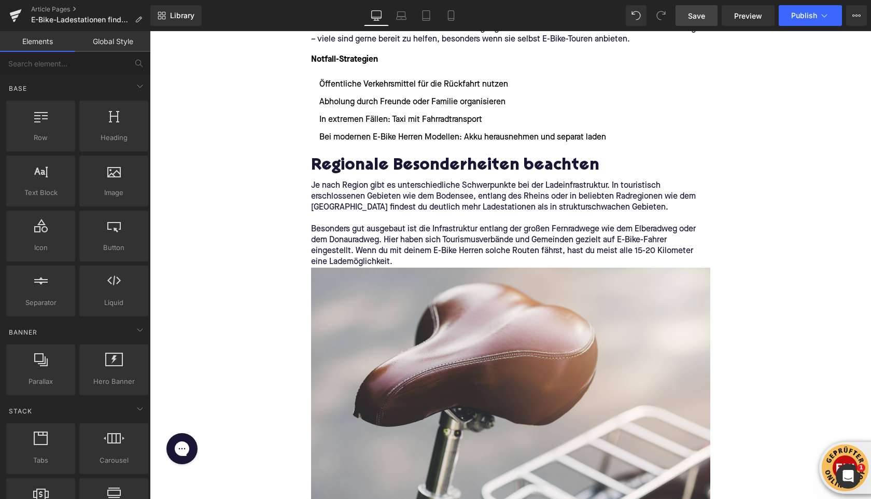
click at [704, 18] on span "Save" at bounding box center [696, 15] width 17 height 11
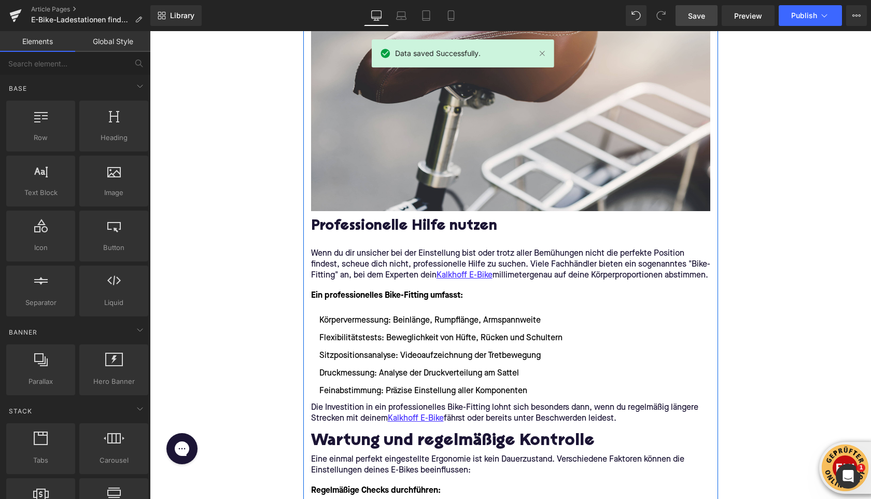
scroll to position [2710, 0]
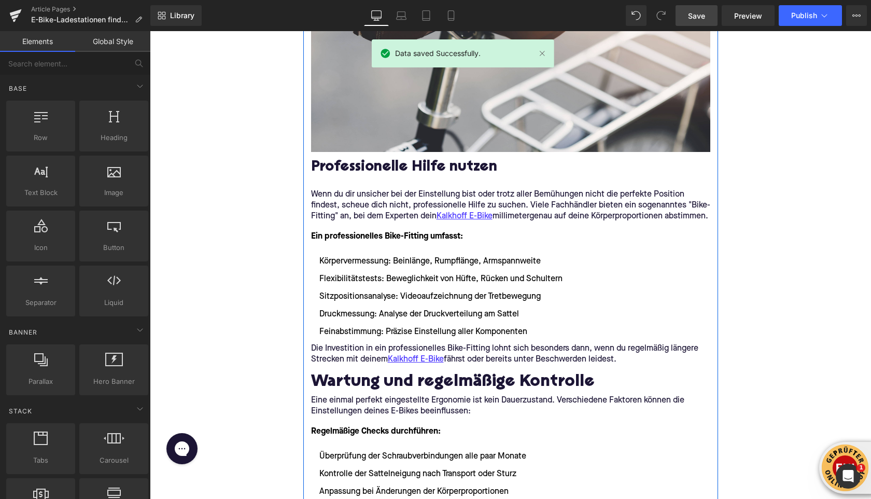
click at [426, 160] on h2 "Professionelle Hilfe nutzen" at bounding box center [510, 168] width 399 height 16
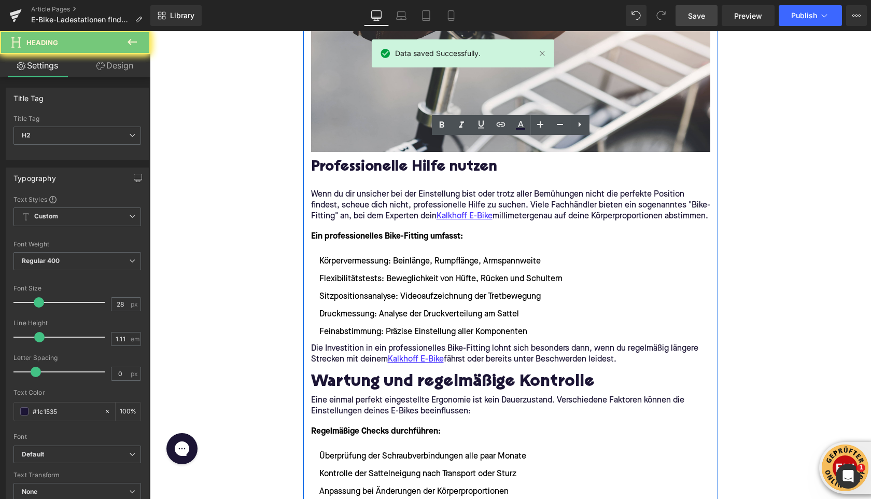
click at [426, 160] on h2 "Professionelle Hilfe nutzen" at bounding box center [510, 168] width 399 height 16
paste div
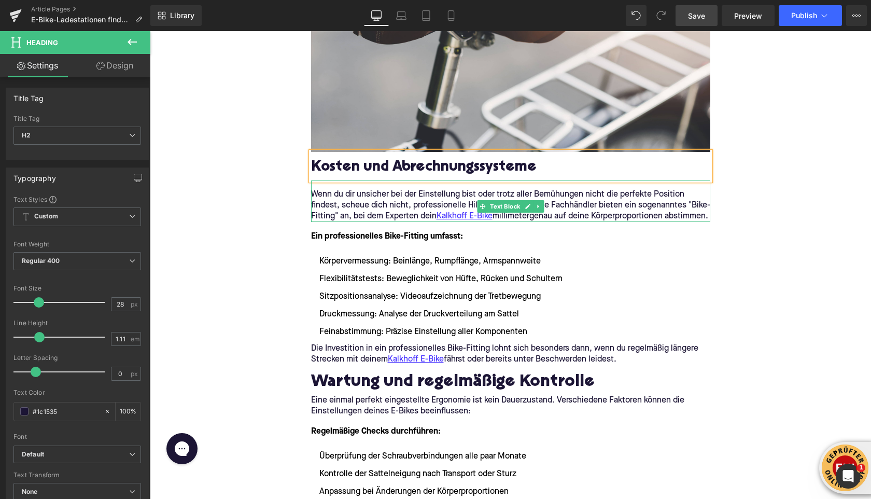
click at [354, 201] on p "Wenn du dir unsicher bei der Einstellung bist oder trotz aller Bemühungen nicht…" at bounding box center [510, 205] width 399 height 33
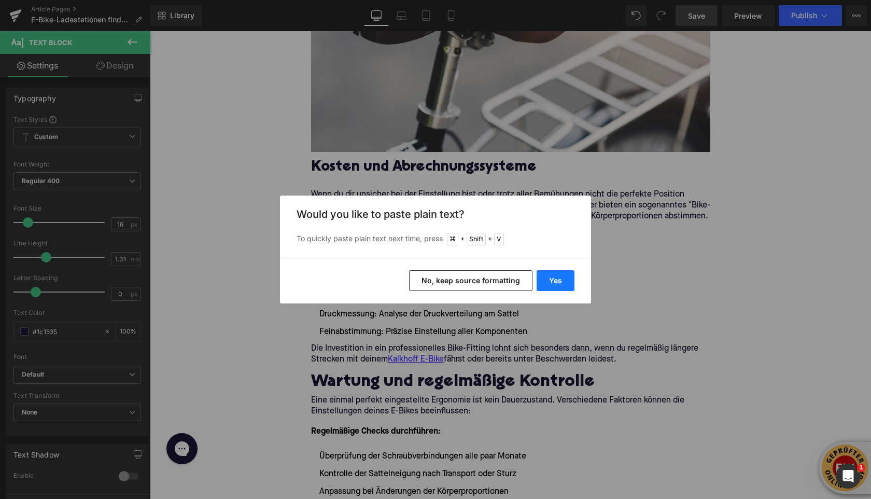
drag, startPoint x: 551, startPoint y: 283, endPoint x: 374, endPoint y: 241, distance: 181.8
click at [551, 283] on button "Yes" at bounding box center [556, 280] width 38 height 21
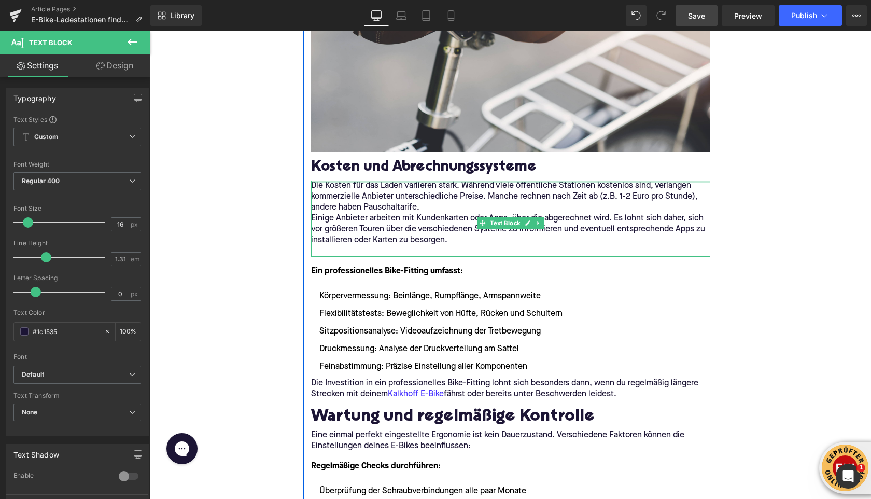
drag, startPoint x: 348, startPoint y: 169, endPoint x: 343, endPoint y: 156, distance: 14.3
click at [423, 196] on p "Die Kosten für das Laden variieren stark. Während viele öffentliche Stationen k…" at bounding box center [510, 197] width 399 height 33
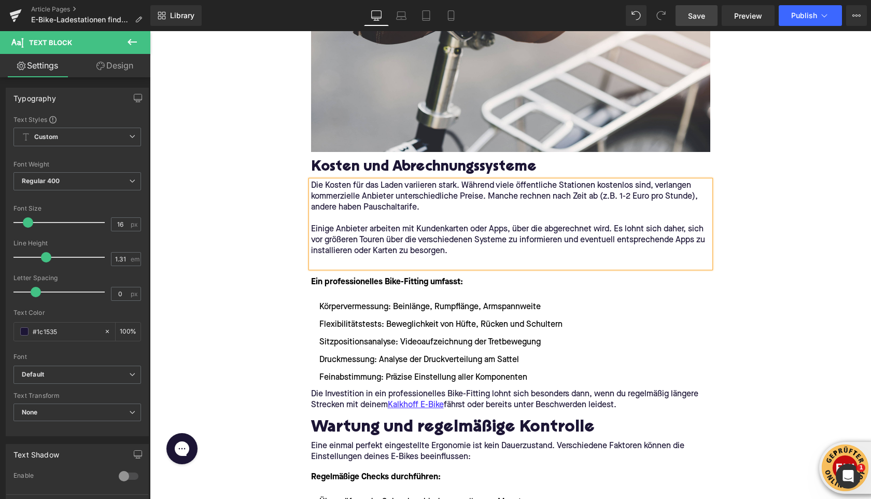
click at [380, 257] on p at bounding box center [510, 262] width 399 height 11
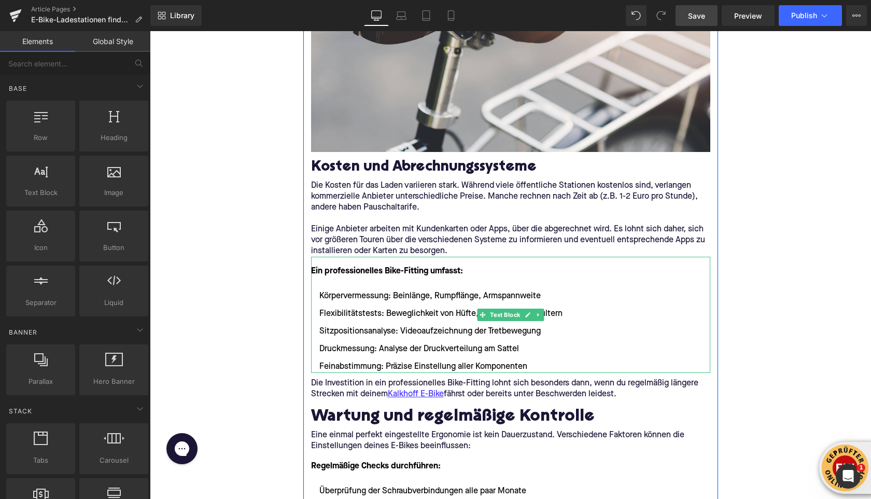
click at [397, 267] on font "Ein professionelles Bike-Fitting umfasst:" at bounding box center [387, 271] width 152 height 8
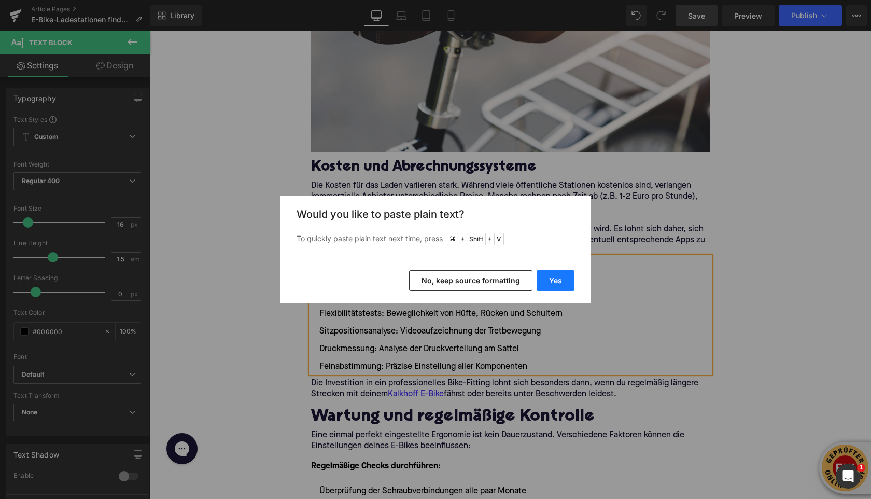
click at [548, 275] on button "Yes" at bounding box center [556, 280] width 38 height 21
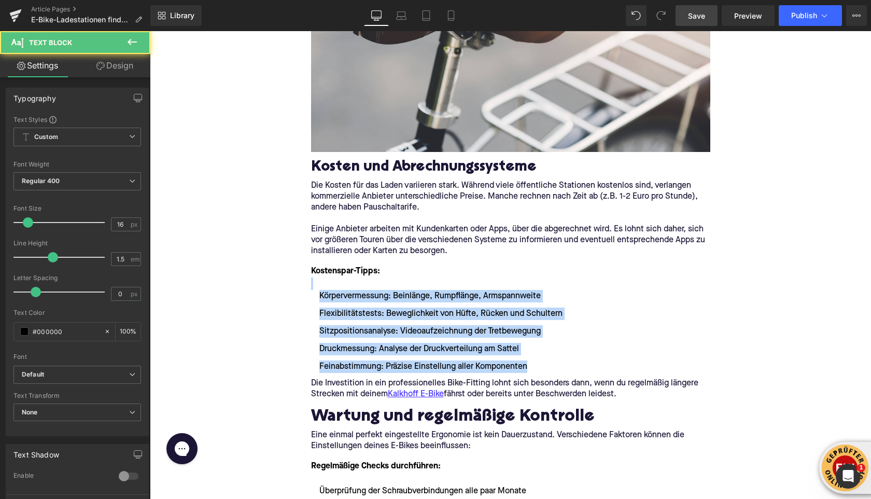
drag, startPoint x: 527, startPoint y: 354, endPoint x: 298, endPoint y: 274, distance: 242.6
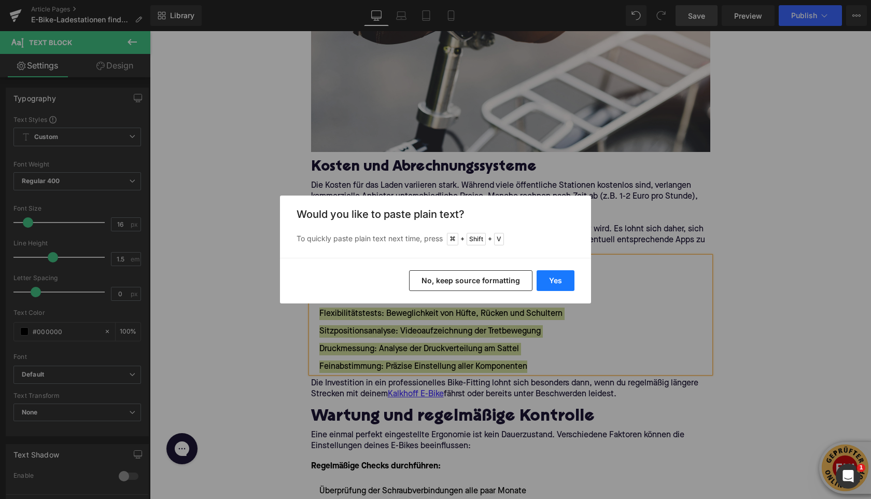
click at [562, 279] on button "Yes" at bounding box center [556, 280] width 38 height 21
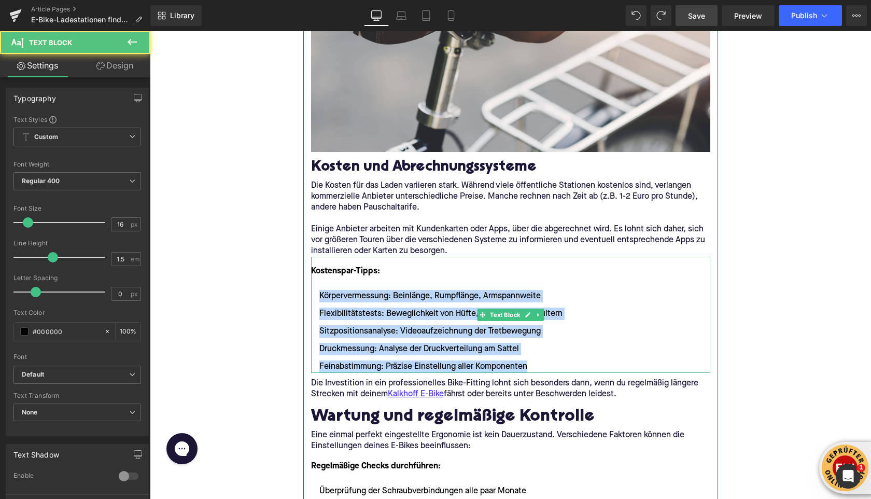
drag, startPoint x: 320, startPoint y: 285, endPoint x: 531, endPoint y: 352, distance: 222.1
click at [531, 352] on ul "Körpervermessung: Beinlänge, Rumpflänge, Armspannweite Flexibilitätstests: Bewe…" at bounding box center [510, 331] width 399 height 83
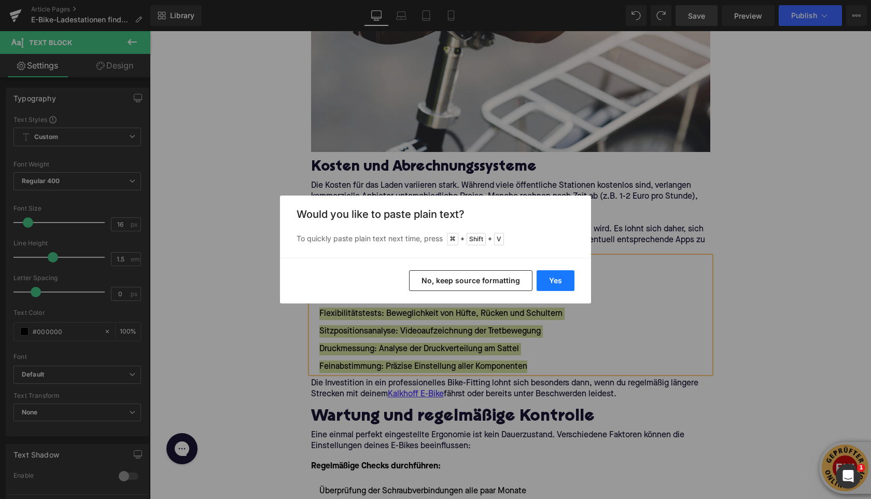
click at [564, 281] on button "Yes" at bounding box center [556, 280] width 38 height 21
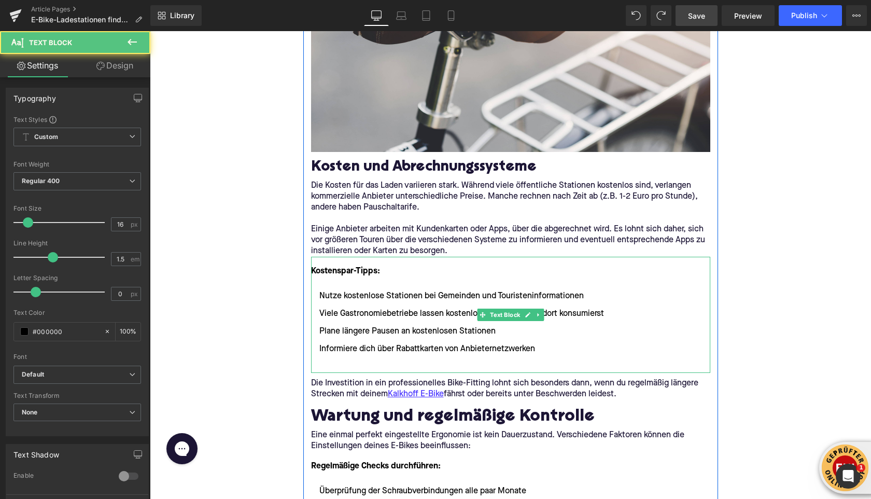
click at [382, 344] on ul "Nutze kostenlose Stationen bei Gemeinden und Touristeninformationen Viele Gastr…" at bounding box center [510, 331] width 399 height 83
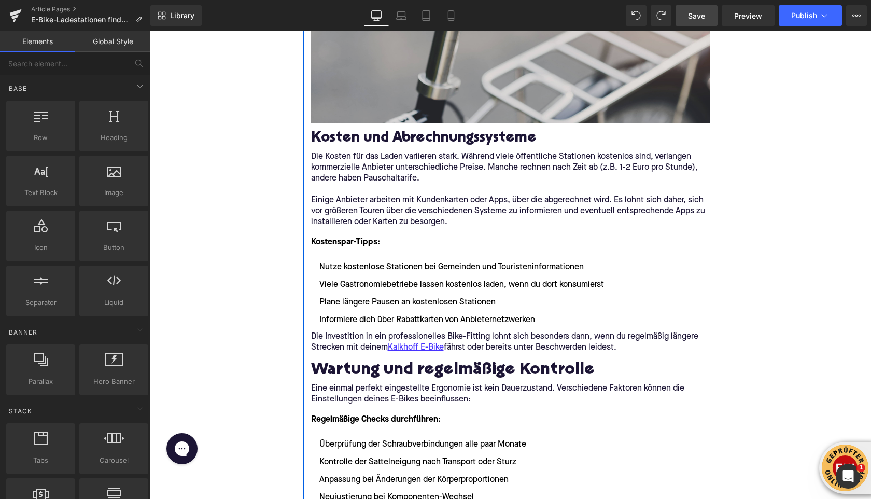
scroll to position [2746, 0]
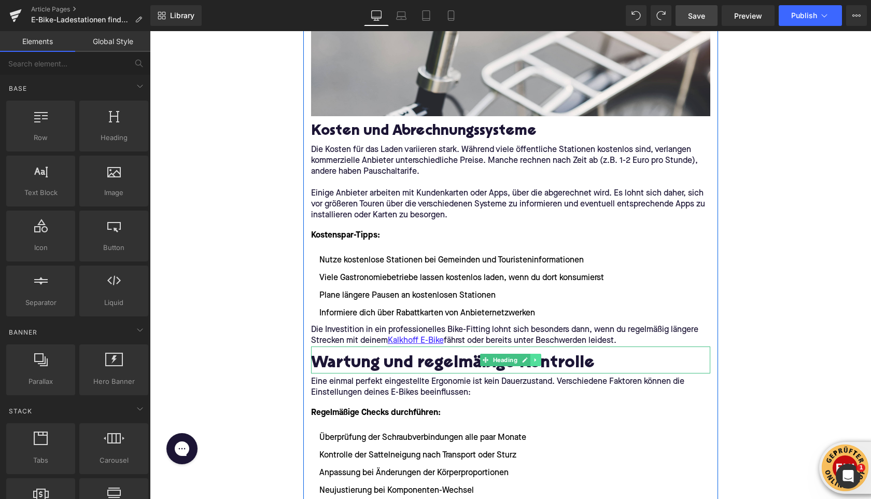
click at [537, 357] on icon at bounding box center [536, 360] width 6 height 6
click at [537, 354] on link at bounding box center [541, 360] width 11 height 12
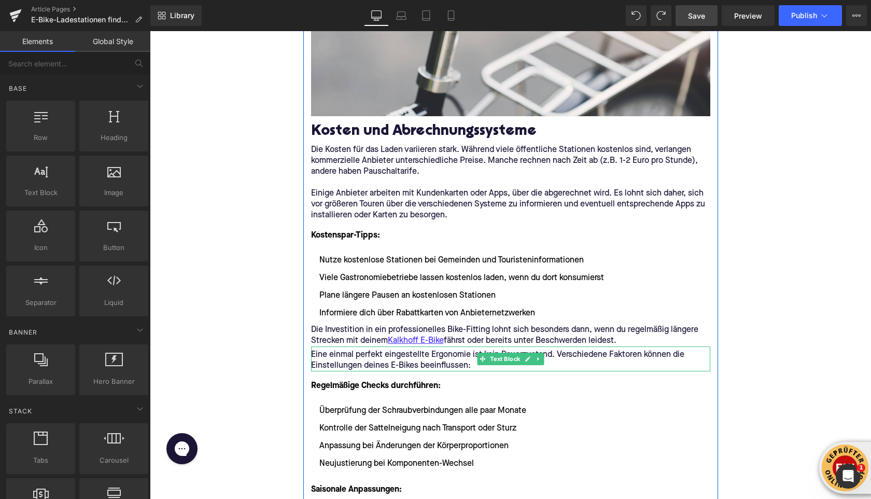
click at [537, 357] on icon at bounding box center [538, 359] width 2 height 4
click at [542, 353] on li at bounding box center [533, 359] width 32 height 12
click at [542, 356] on icon at bounding box center [544, 359] width 6 height 6
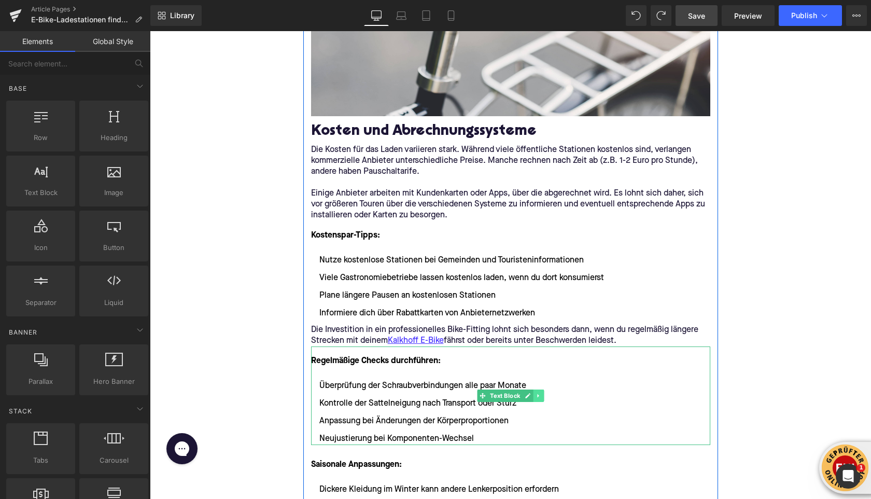
click at [543, 390] on link at bounding box center [538, 396] width 11 height 12
click at [543, 393] on icon at bounding box center [544, 396] width 6 height 6
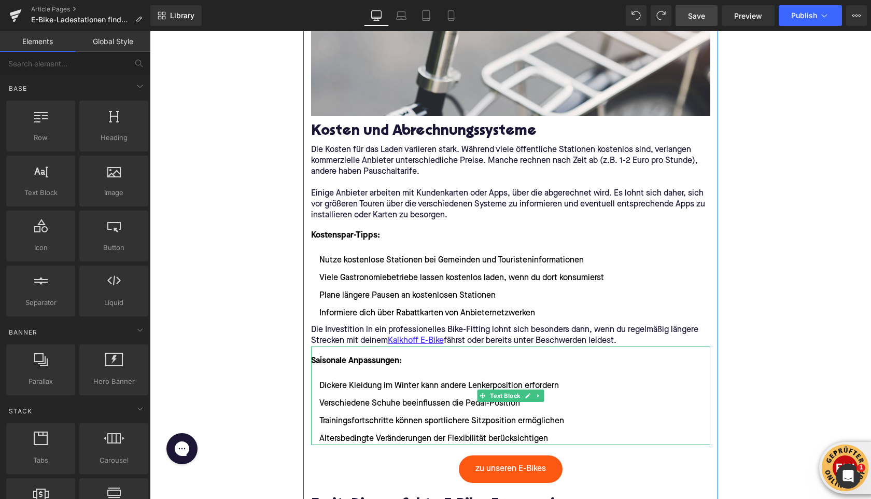
click at [543, 390] on link at bounding box center [538, 396] width 11 height 12
click at [543, 393] on icon at bounding box center [544, 396] width 6 height 6
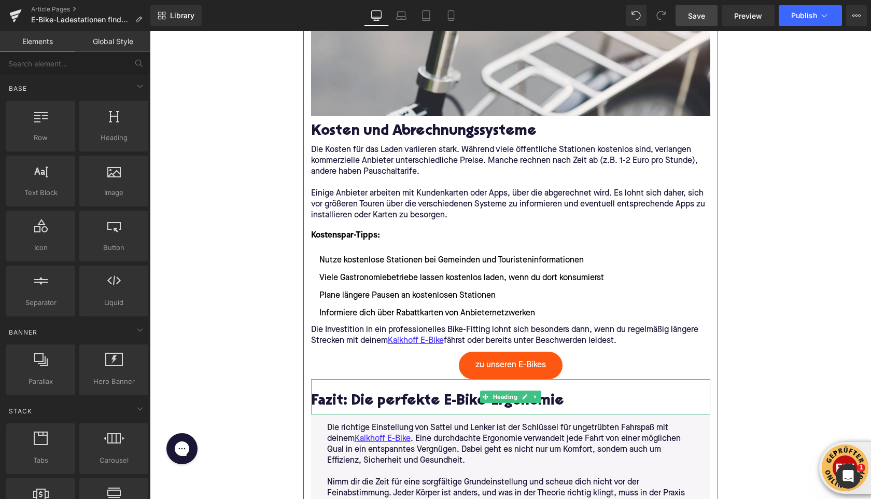
click at [353, 394] on h2 "Fazit: Die perfekte E-Bike-Ergonomie" at bounding box center [510, 402] width 399 height 16
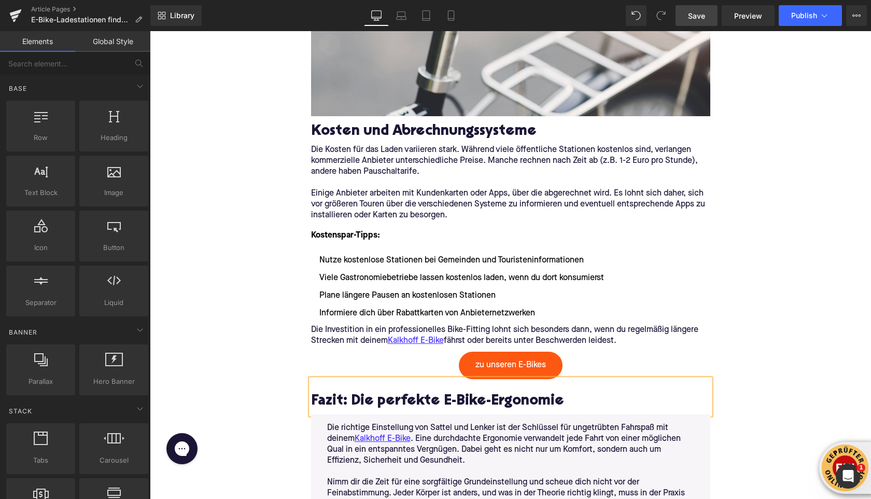
click at [353, 394] on h2 "Fazit: Die perfekte E-Bike-Ergonomie" at bounding box center [510, 402] width 399 height 16
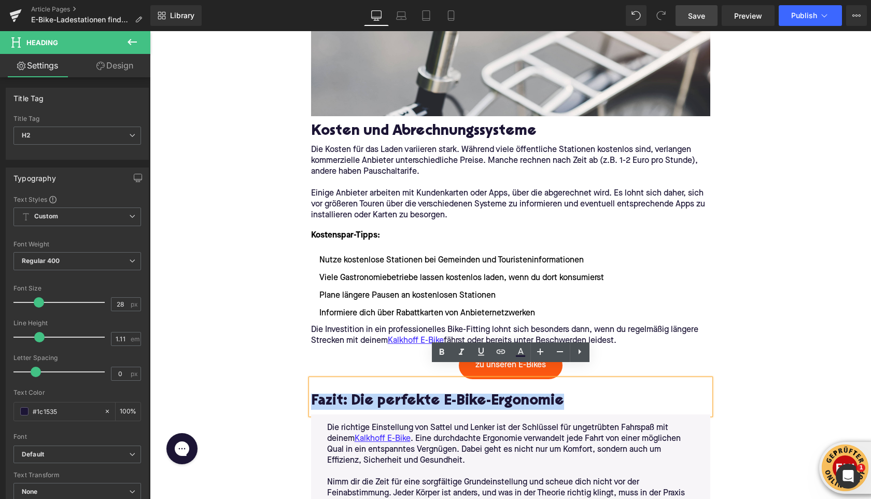
paste div
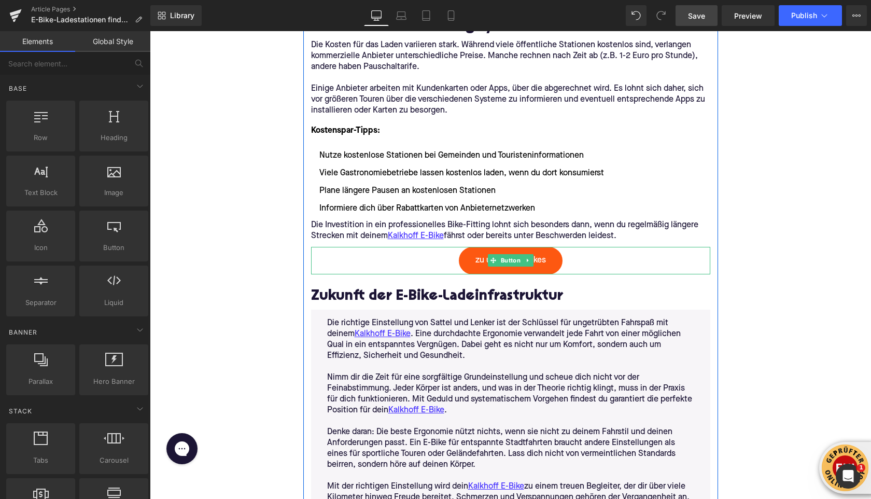
scroll to position [3003, 0]
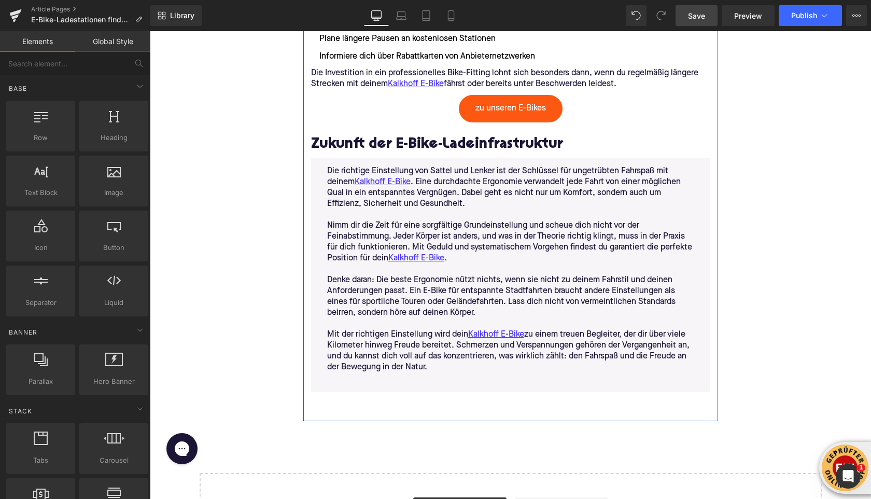
click at [447, 355] on p "Mit der richtigen Einstellung wird dein Kalkhoff E-Bike zu einem treuen Begleit…" at bounding box center [510, 351] width 367 height 44
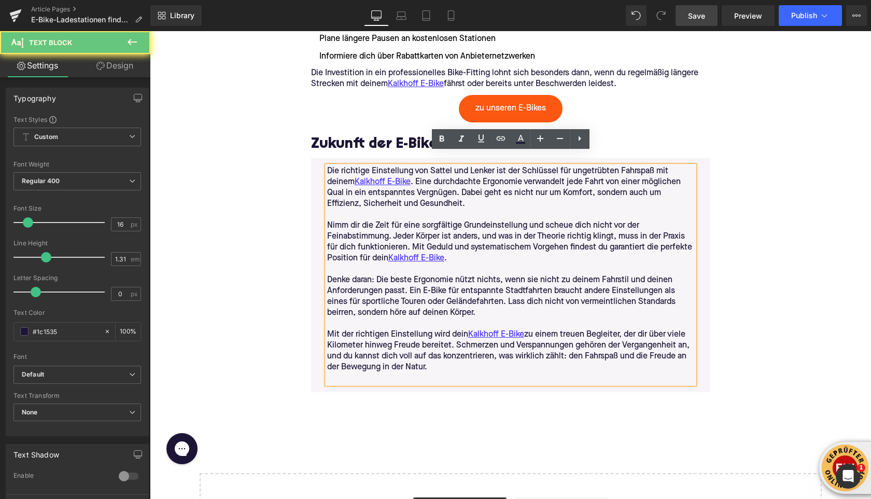
click at [428, 355] on p "Mit der richtigen Einstellung wird dein Kalkhoff E-Bike zu einem treuen Begleit…" at bounding box center [510, 351] width 367 height 44
drag, startPoint x: 428, startPoint y: 355, endPoint x: 328, endPoint y: 162, distance: 216.7
click at [328, 166] on div "Die richtige Einstellung von Sattel und Lenker ist der Schlüssel für ungetrübte…" at bounding box center [510, 275] width 367 height 218
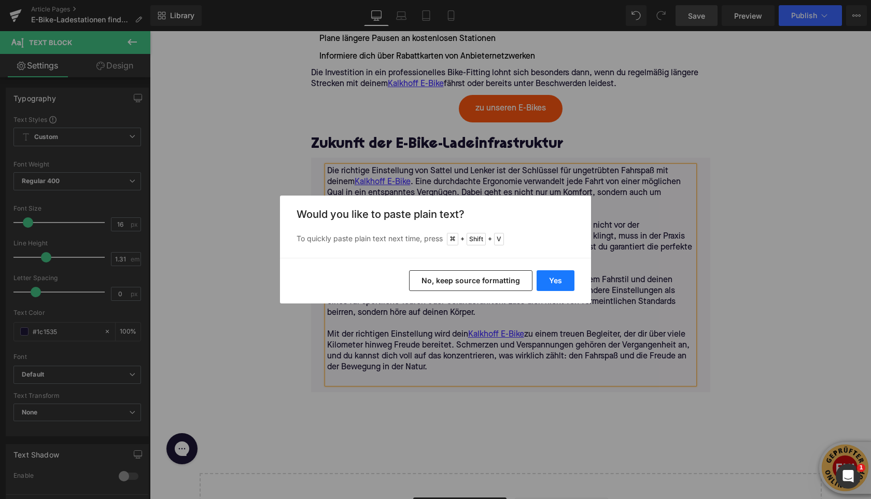
click at [551, 280] on button "Yes" at bounding box center [556, 280] width 38 height 21
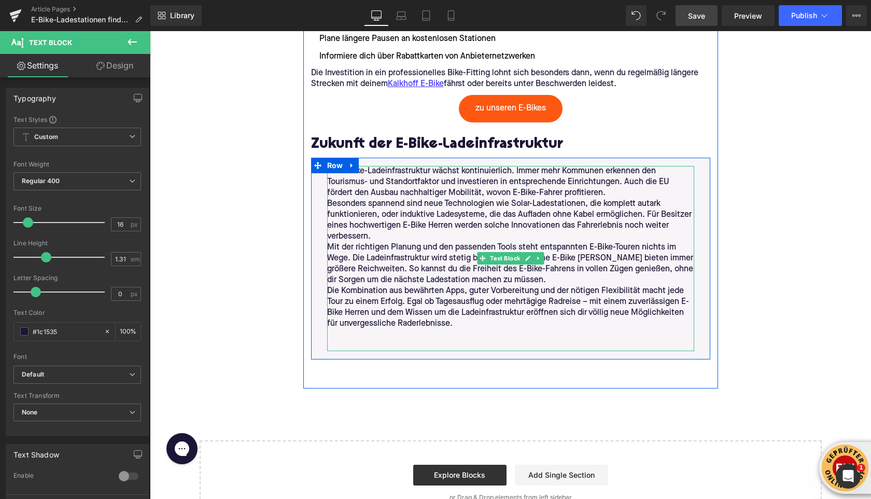
click at [613, 182] on p "Die E-Bike-Ladeinfrastruktur wächst kontinuierlich. Immer mehr Kommunen erkenne…" at bounding box center [510, 182] width 367 height 33
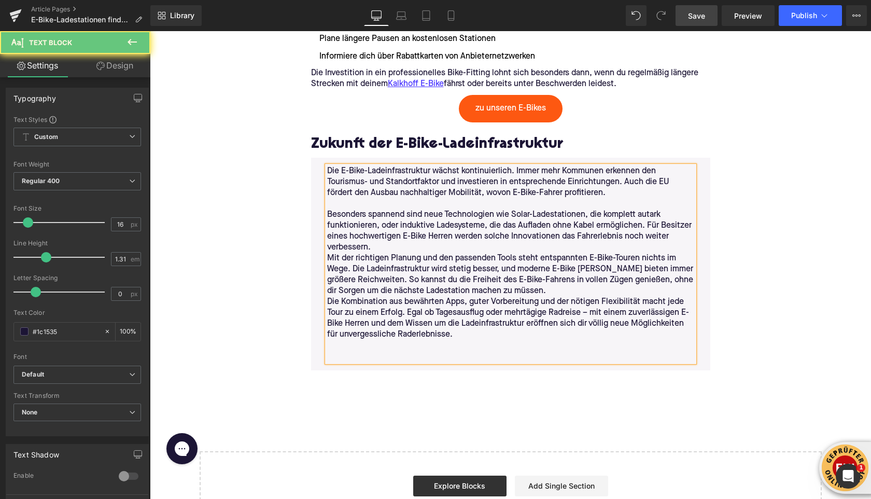
click at [447, 235] on p "Besonders spannend sind neue Technologien wie Solar-Ladestationen, die komplett…" at bounding box center [510, 232] width 367 height 44
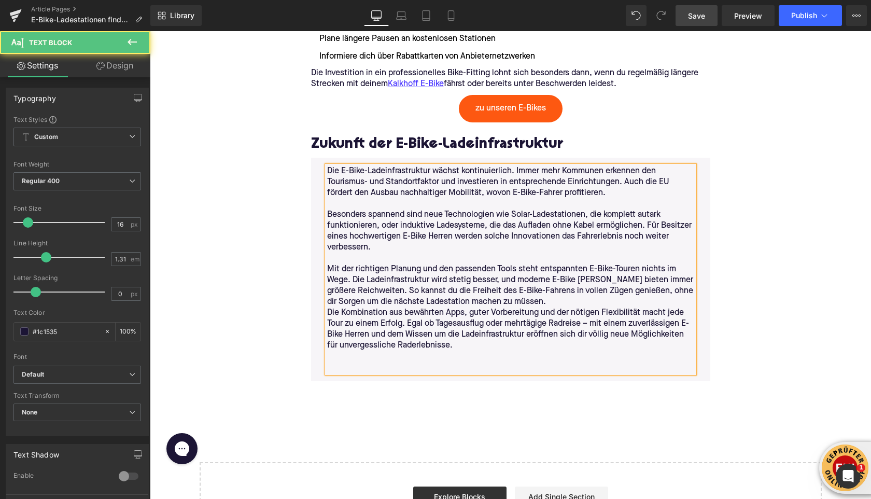
click at [553, 287] on p "Mit der richtigen Planung und den passenden Tools steht entspannten E-Bike-Tour…" at bounding box center [510, 286] width 367 height 44
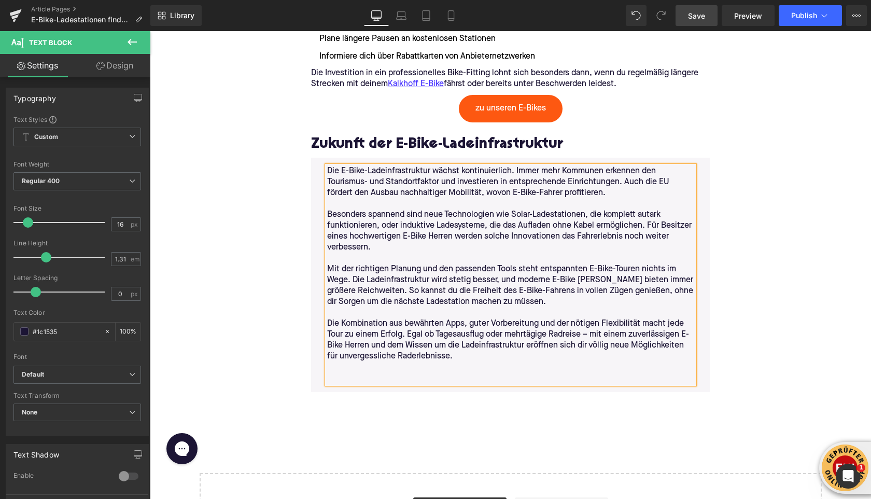
click at [394, 362] on p at bounding box center [510, 367] width 367 height 11
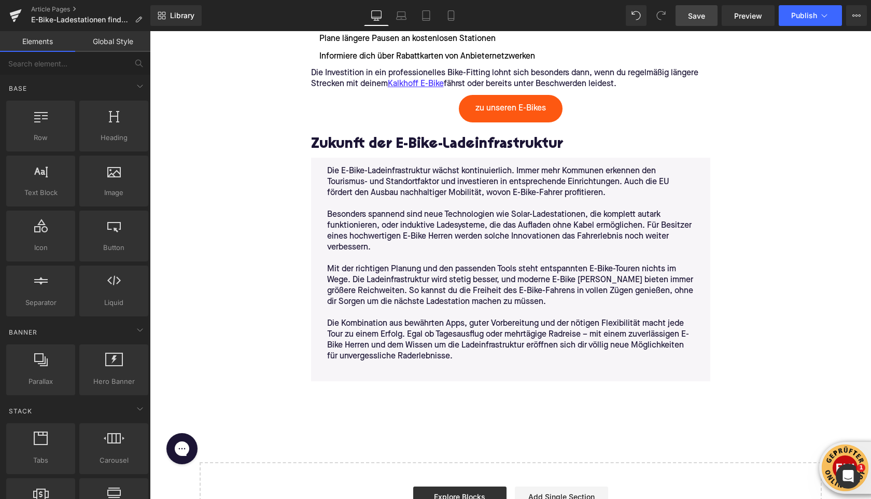
scroll to position [2988, 0]
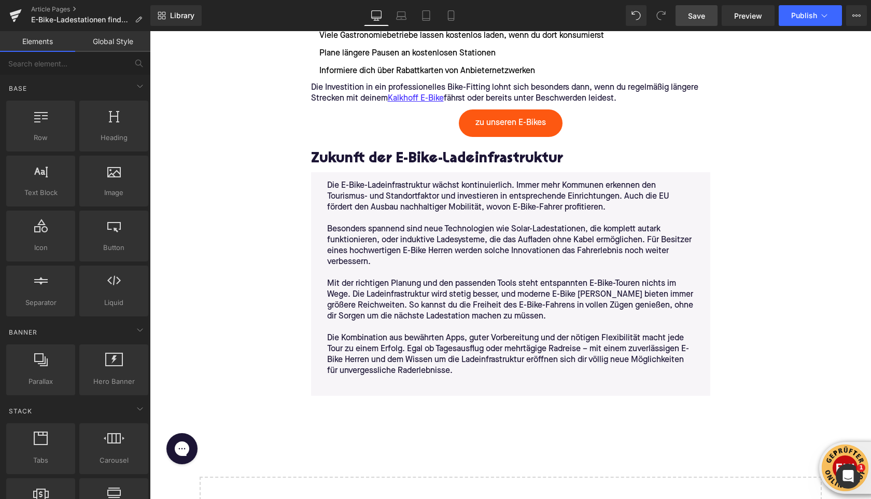
click at [694, 11] on span "Save" at bounding box center [696, 15] width 17 height 11
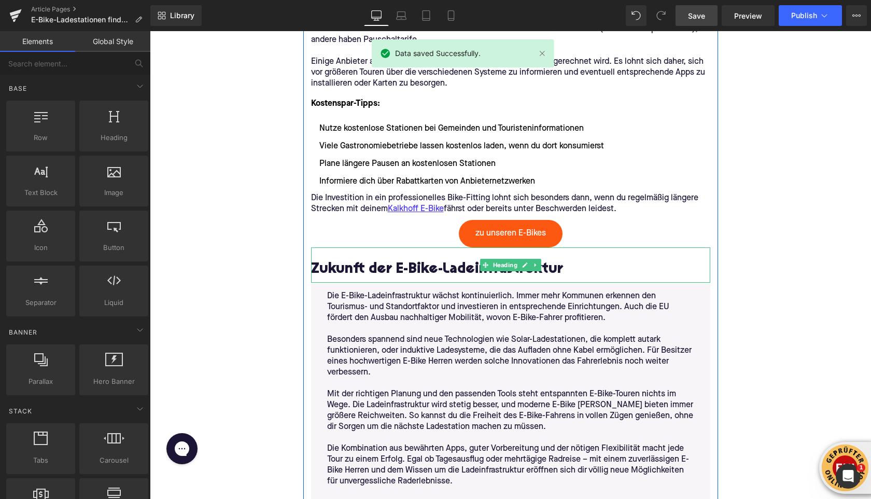
scroll to position [2877, 0]
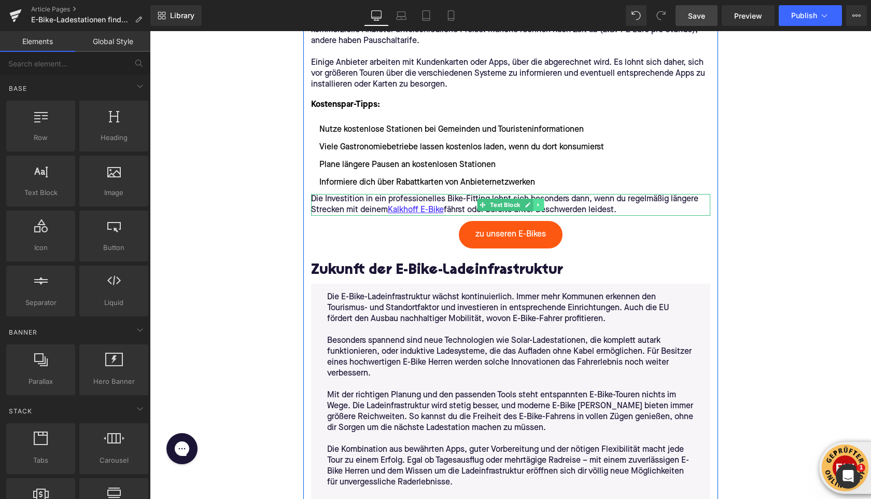
click at [537, 203] on icon at bounding box center [538, 205] width 2 height 4
click at [543, 202] on icon at bounding box center [544, 205] width 6 height 6
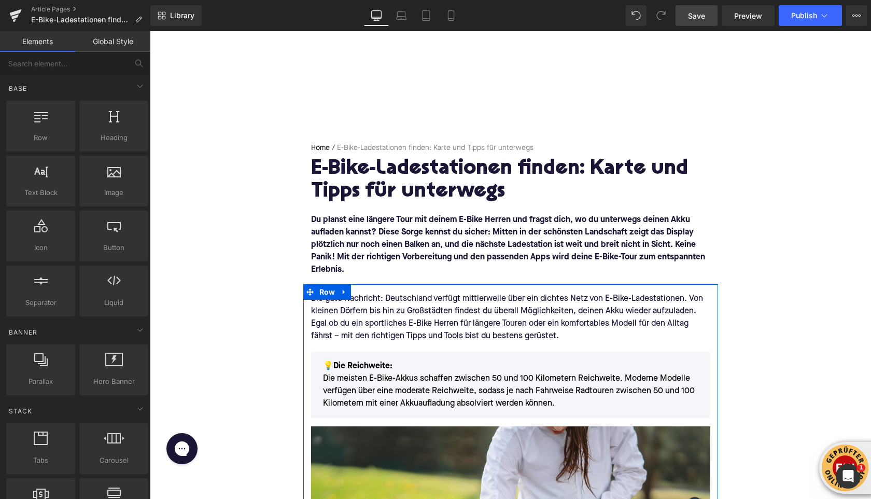
scroll to position [0, 0]
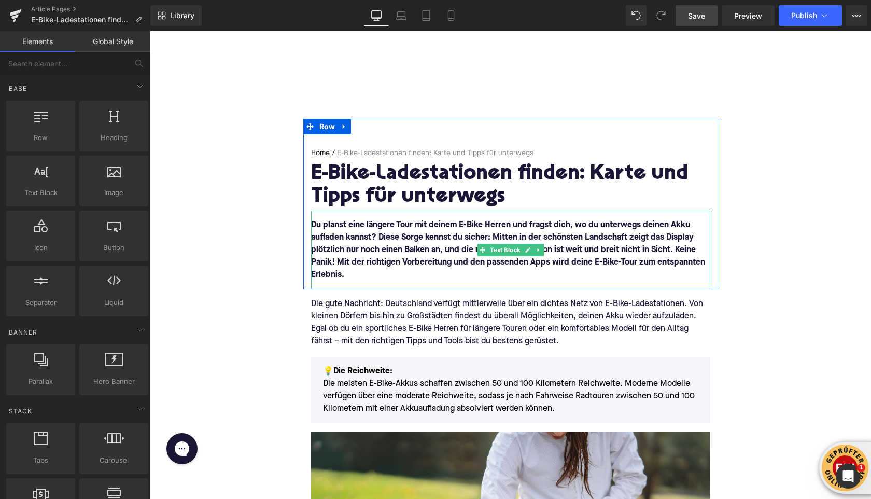
click at [461, 228] on font "Du planst eine längere Tour mit deinem E-Bike Herren und fragst dich, wo du unt…" at bounding box center [508, 250] width 394 height 58
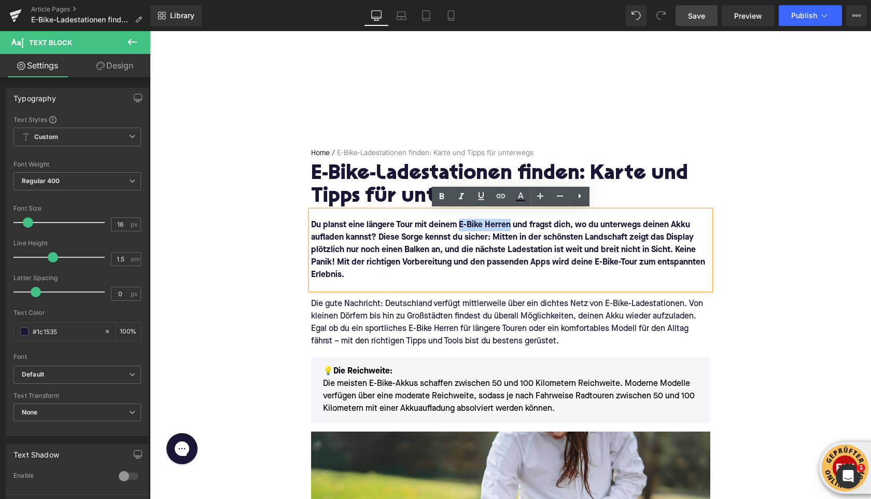
drag, startPoint x: 460, startPoint y: 226, endPoint x: 510, endPoint y: 229, distance: 49.9
click at [510, 229] on font "Du planst eine längere Tour mit deinem E-Bike Herren und fragst dich, wo du unt…" at bounding box center [508, 250] width 394 height 58
click at [502, 200] on icon at bounding box center [501, 196] width 12 height 12
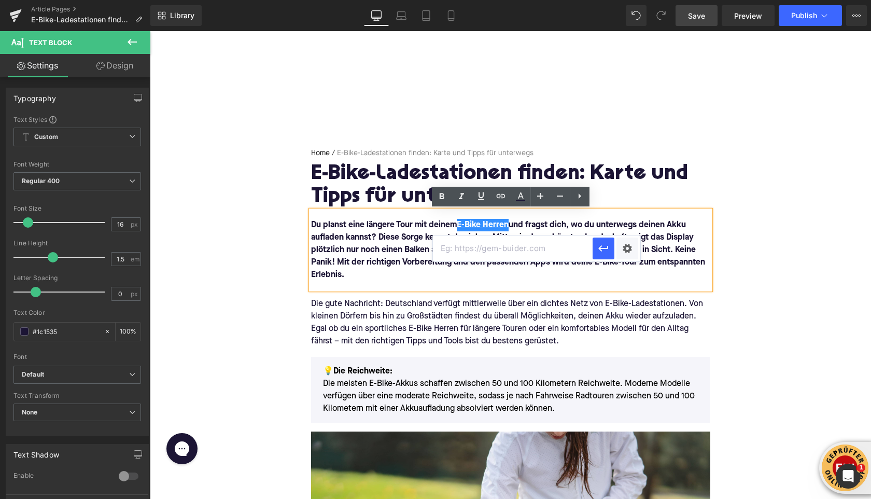
click at [491, 246] on input "text" at bounding box center [513, 248] width 160 height 26
paste input "[URL][DOMAIN_NAME]"
type input "[URL][DOMAIN_NAME]"
click at [608, 251] on icon "button" at bounding box center [604, 248] width 12 height 12
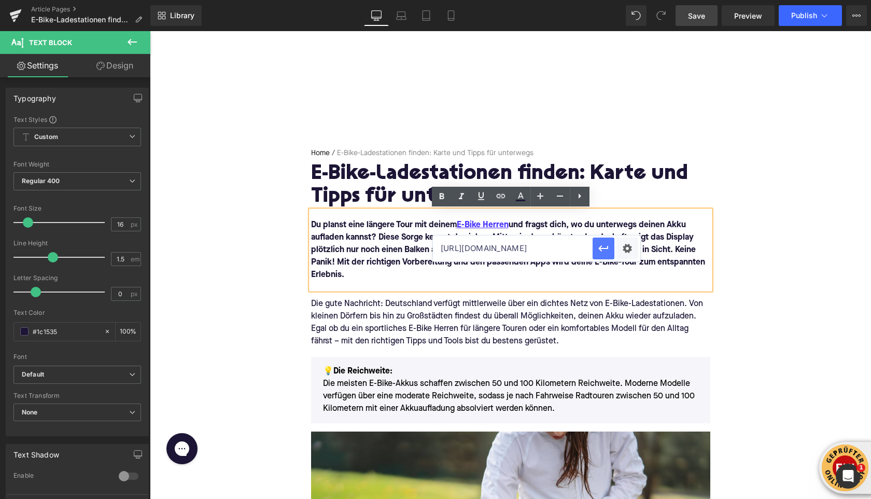
scroll to position [0, 0]
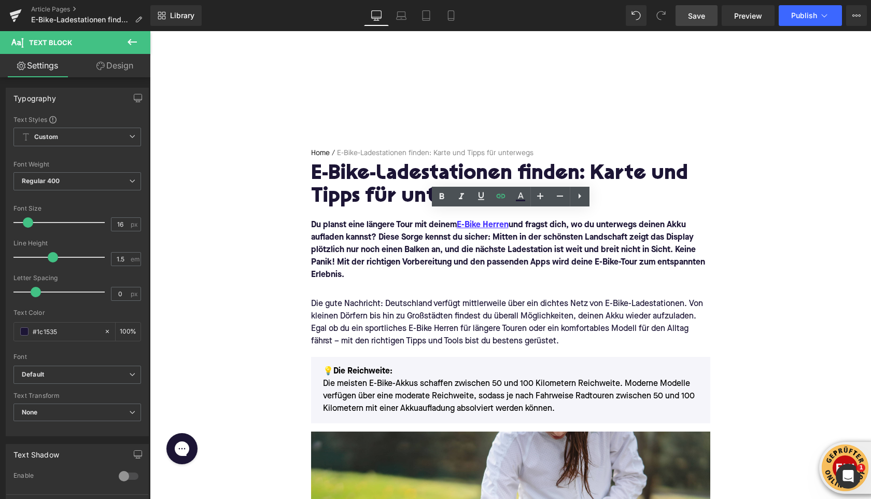
click at [706, 21] on link "Save" at bounding box center [697, 15] width 42 height 21
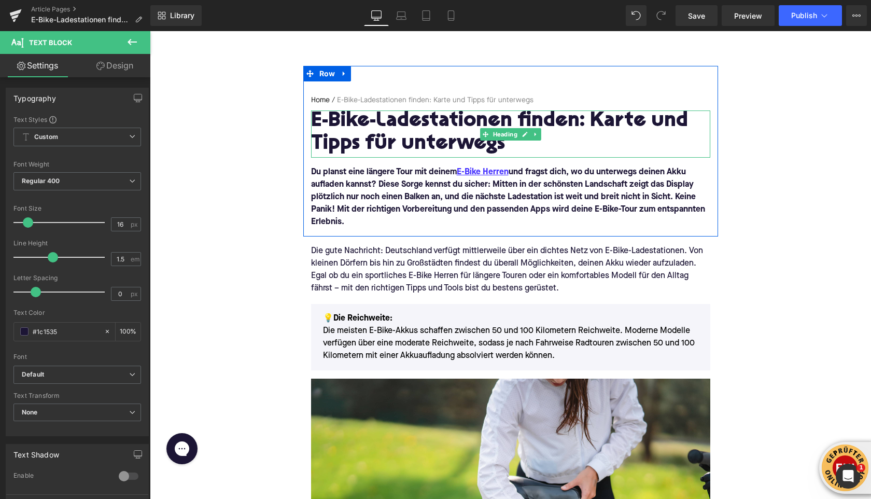
scroll to position [70, 0]
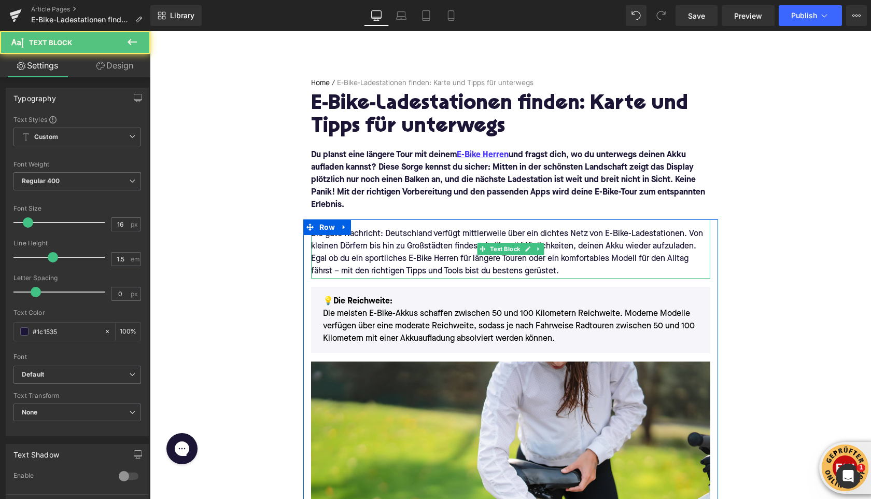
drag, startPoint x: 436, startPoint y: 257, endPoint x: 459, endPoint y: 259, distance: 22.9
click at [459, 259] on div "Die gute Nachricht: Deutschland verfügt mittlerweile über ein dichtes Netz von …" at bounding box center [510, 253] width 399 height 50
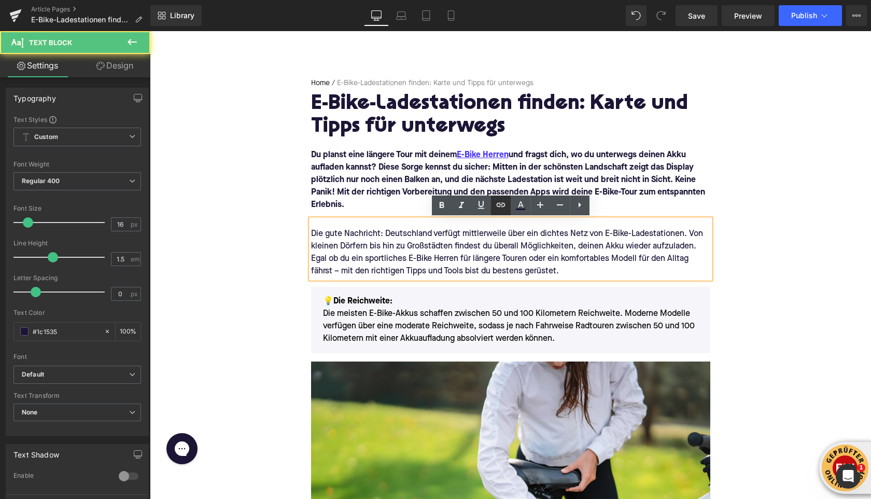
click at [501, 206] on icon at bounding box center [501, 205] width 12 height 12
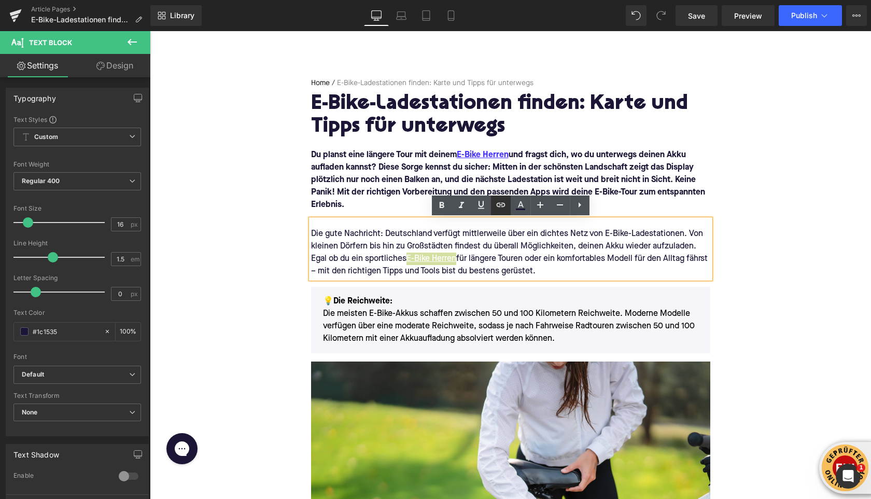
click at [496, 209] on icon at bounding box center [501, 205] width 12 height 12
click at [457, 288] on input "text" at bounding box center [462, 282] width 160 height 26
paste input "[URL][DOMAIN_NAME]"
type input "[URL][DOMAIN_NAME]"
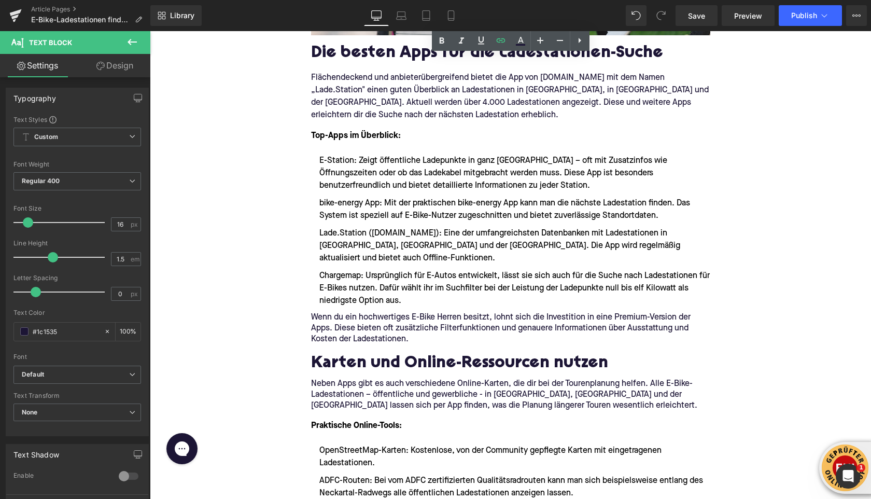
scroll to position [678, 0]
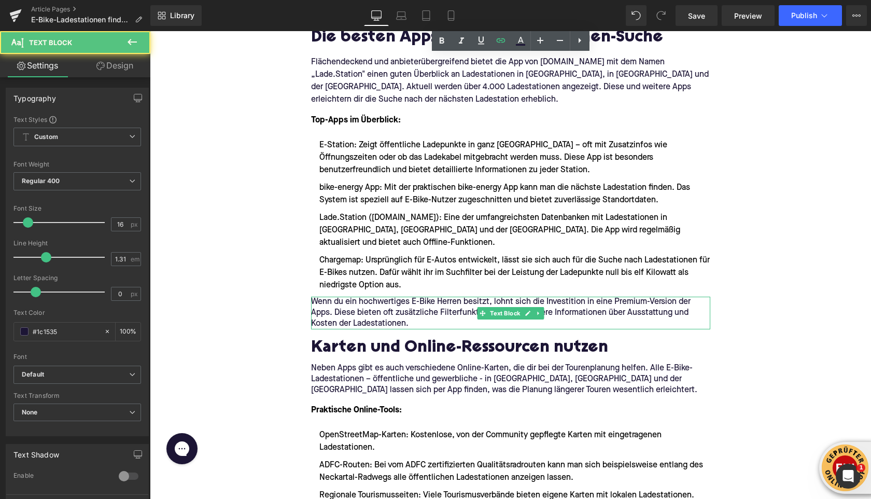
drag, startPoint x: 420, startPoint y: 291, endPoint x: 413, endPoint y: 291, distance: 6.7
click at [413, 297] on p "Wenn du ein hochwertiges E-Bike Herren besitzt, lohnt sich die Investition in e…" at bounding box center [510, 313] width 399 height 33
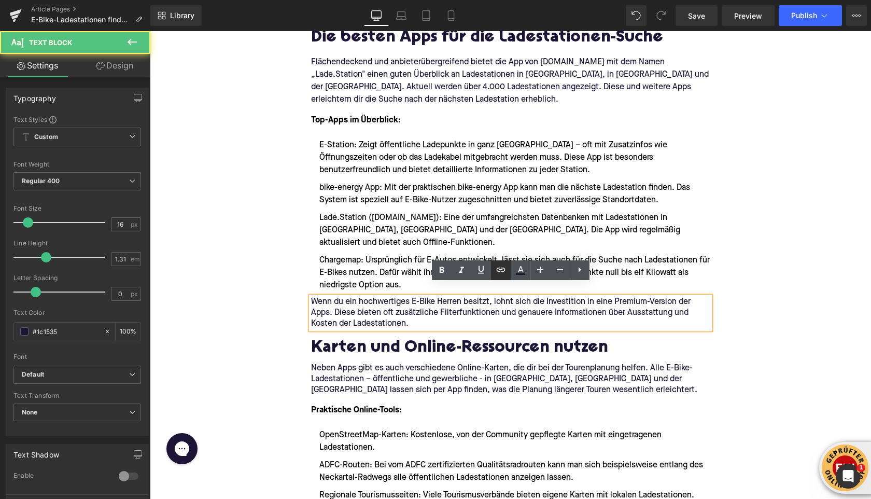
click at [503, 268] on icon at bounding box center [501, 269] width 12 height 12
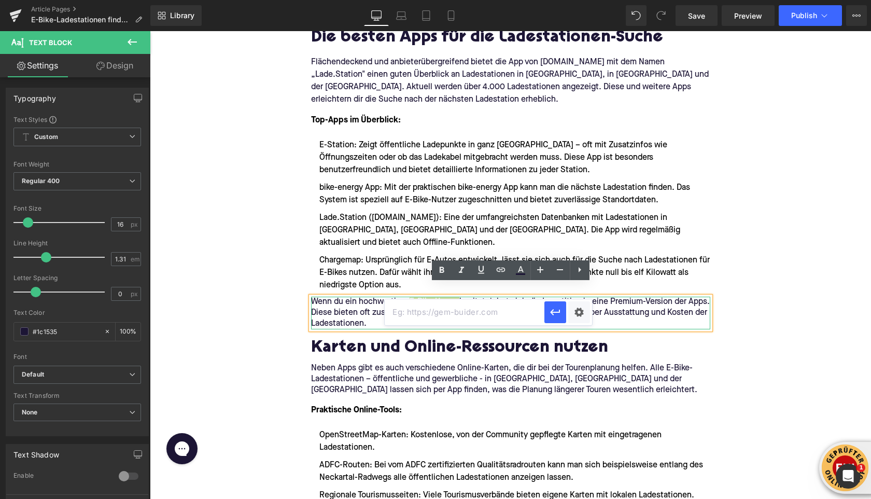
scroll to position [0, 0]
click at [485, 308] on input "text" at bounding box center [465, 312] width 160 height 26
paste input "[URL][DOMAIN_NAME]"
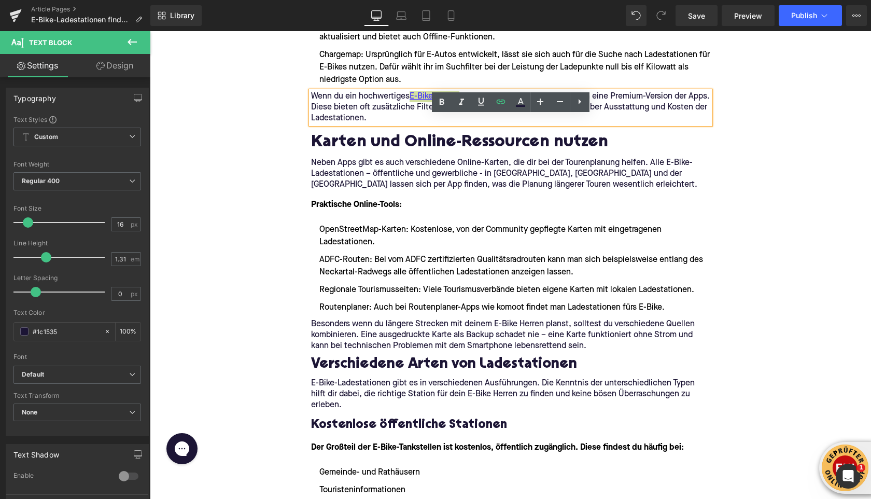
scroll to position [922, 0]
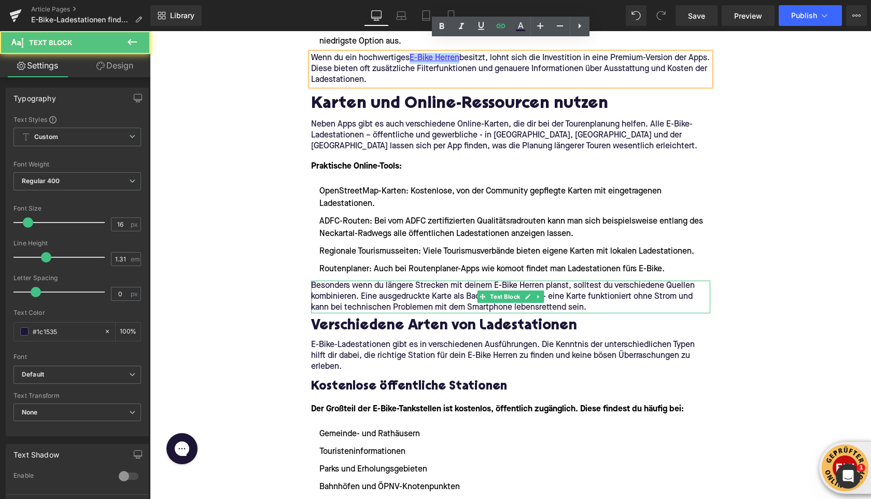
drag, startPoint x: 504, startPoint y: 273, endPoint x: 495, endPoint y: 272, distance: 9.4
click at [495, 281] on p "Besonders wenn du längere Strecken mit deinem E-Bike Herren planst, solltest du…" at bounding box center [510, 297] width 399 height 33
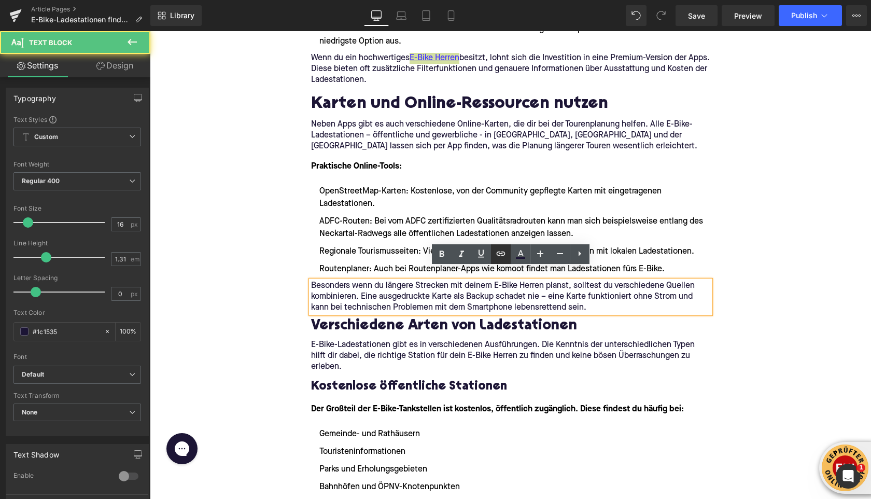
drag, startPoint x: 495, startPoint y: 251, endPoint x: 373, endPoint y: 234, distance: 123.1
click at [495, 251] on icon at bounding box center [501, 253] width 12 height 12
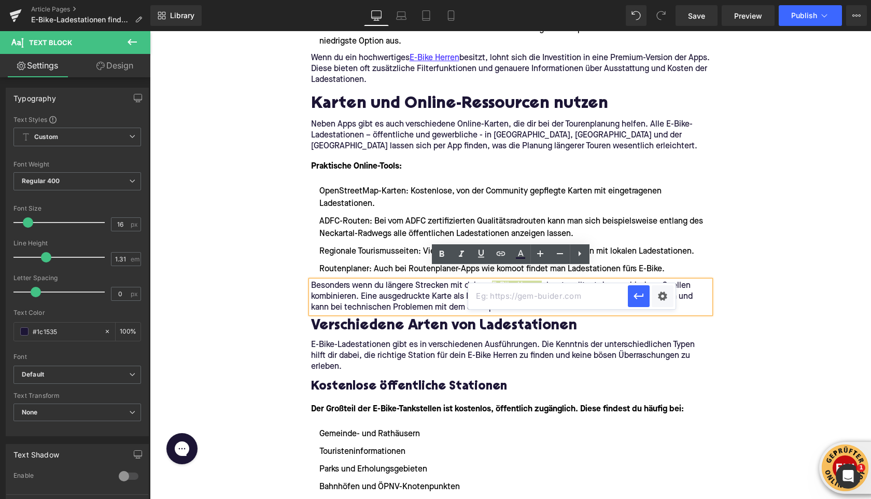
scroll to position [0, 0]
click at [502, 299] on input "text" at bounding box center [548, 296] width 160 height 26
paste input "[URL][DOMAIN_NAME]"
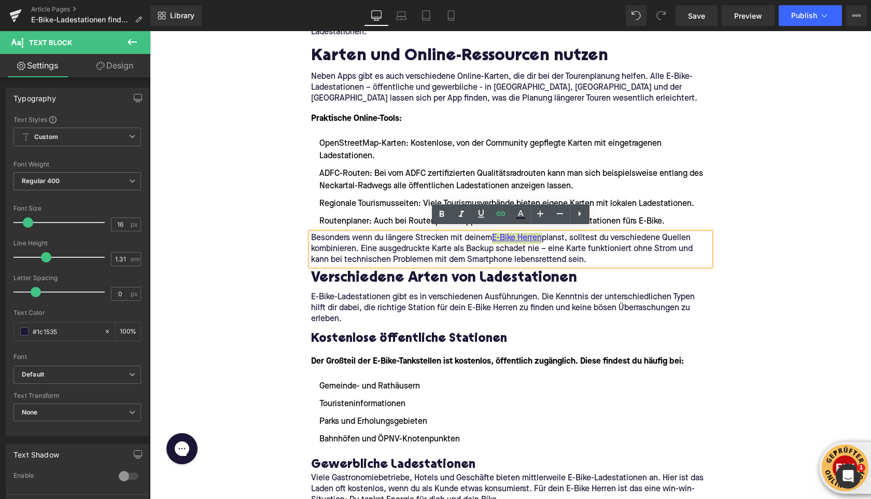
scroll to position [972, 0]
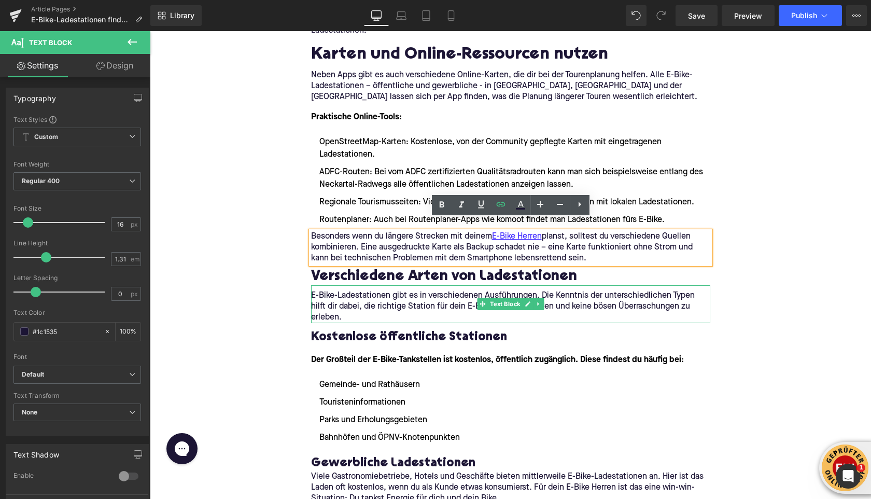
drag, startPoint x: 516, startPoint y: 296, endPoint x: 468, endPoint y: 295, distance: 48.3
click at [467, 295] on p "E-Bike-Ladestationen gibt es in verschiedenen Ausführungen. Die Kenntnis der un…" at bounding box center [510, 306] width 399 height 33
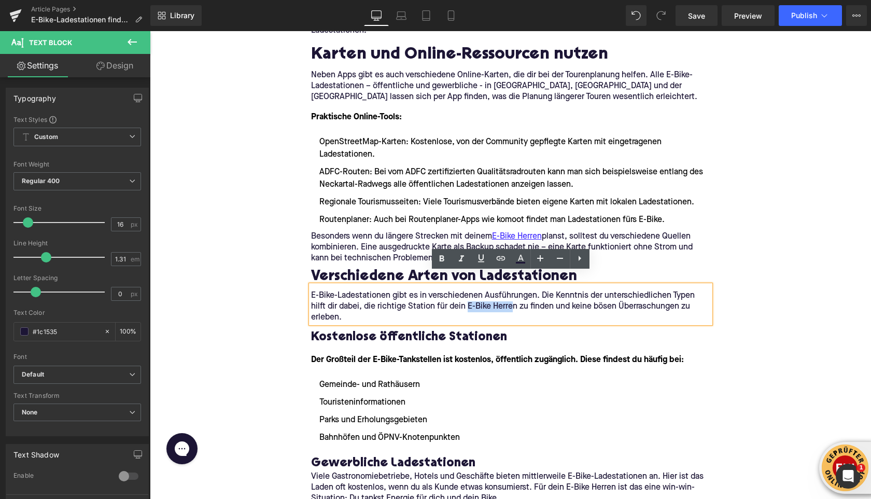
drag, startPoint x: 467, startPoint y: 295, endPoint x: 512, endPoint y: 294, distance: 45.6
click at [512, 294] on p "E-Bike-Ladestationen gibt es in verschiedenen Ausführungen. Die Kenntnis der un…" at bounding box center [510, 306] width 399 height 33
click at [502, 258] on icon at bounding box center [500, 258] width 9 height 4
click at [489, 312] on input "text" at bounding box center [517, 317] width 160 height 26
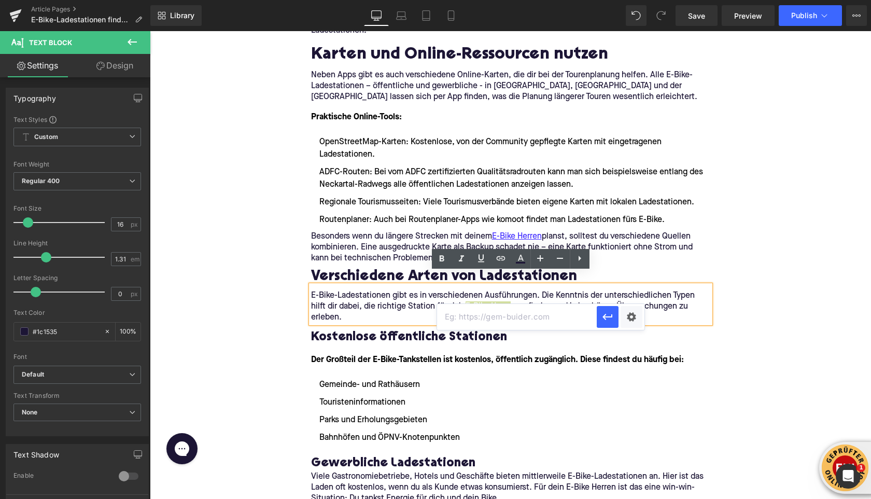
paste input "[URL][DOMAIN_NAME]"
type input "[URL][DOMAIN_NAME]"
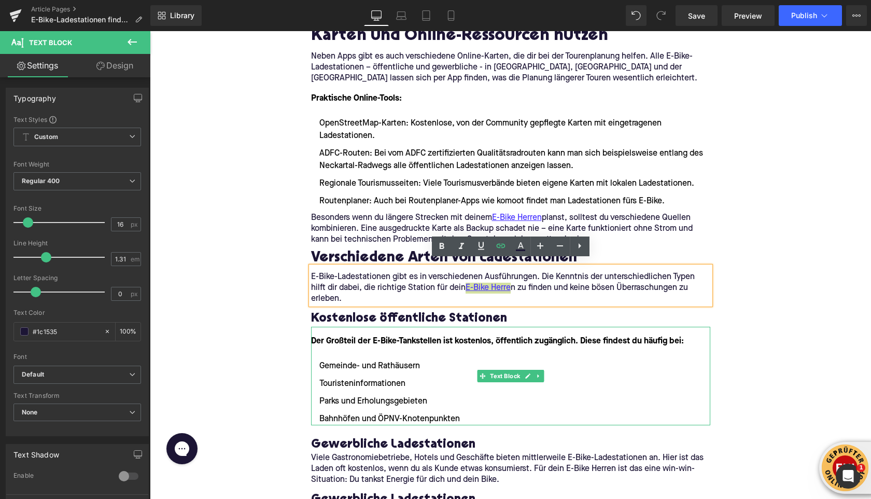
scroll to position [992, 0]
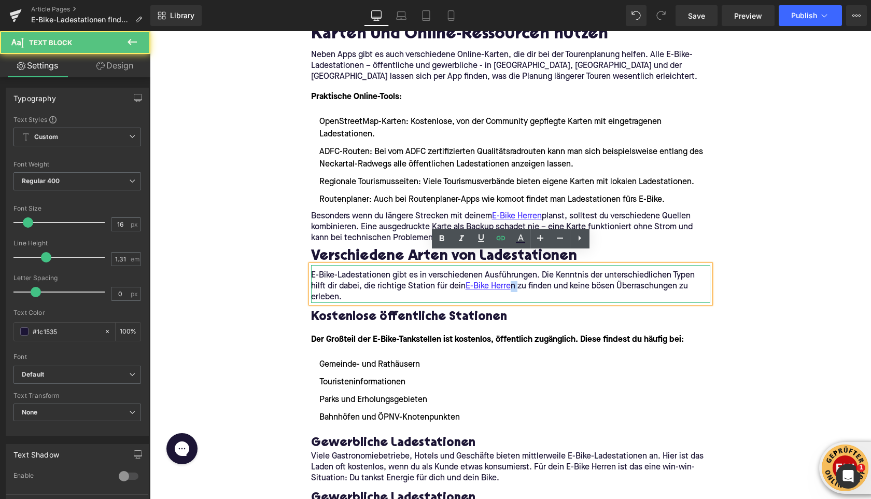
drag, startPoint x: 519, startPoint y: 273, endPoint x: 513, endPoint y: 273, distance: 5.7
click at [513, 273] on p "E-Bike-Ladestationen gibt es in verschiedenen Ausführungen. Die Kenntnis der un…" at bounding box center [510, 286] width 399 height 33
click at [502, 270] on p "E-Bike-Ladestationen gibt es in verschiedenen Ausführungen. Die Kenntnis der un…" at bounding box center [510, 286] width 399 height 33
click at [514, 273] on p "E-Bike-Ladestationen gibt es in verschiedenen Ausführungen. Die Kenntnis der un…" at bounding box center [510, 286] width 399 height 33
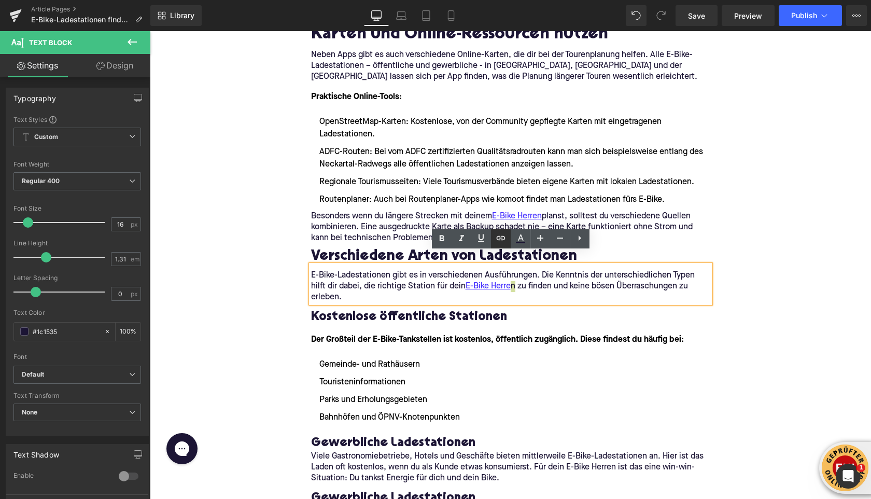
click at [495, 241] on icon at bounding box center [501, 238] width 12 height 12
click at [500, 298] on input "text" at bounding box center [543, 297] width 160 height 26
paste input "[URL][DOMAIN_NAME]"
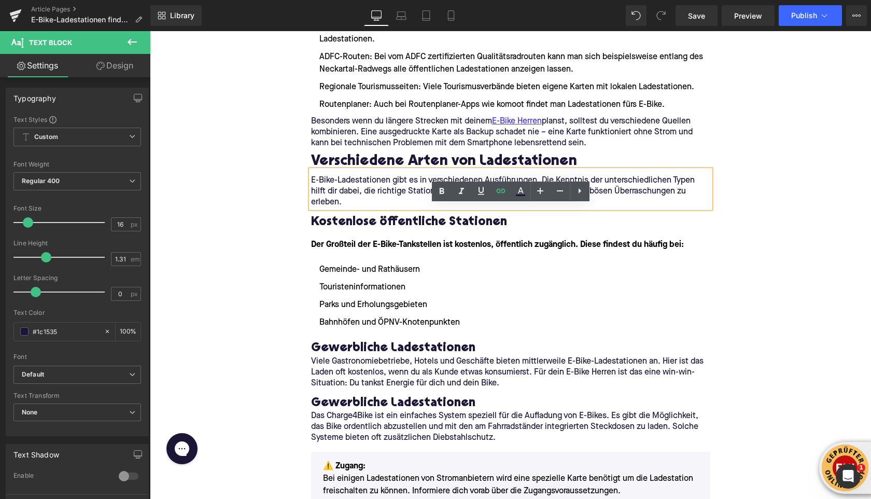
scroll to position [1156, 0]
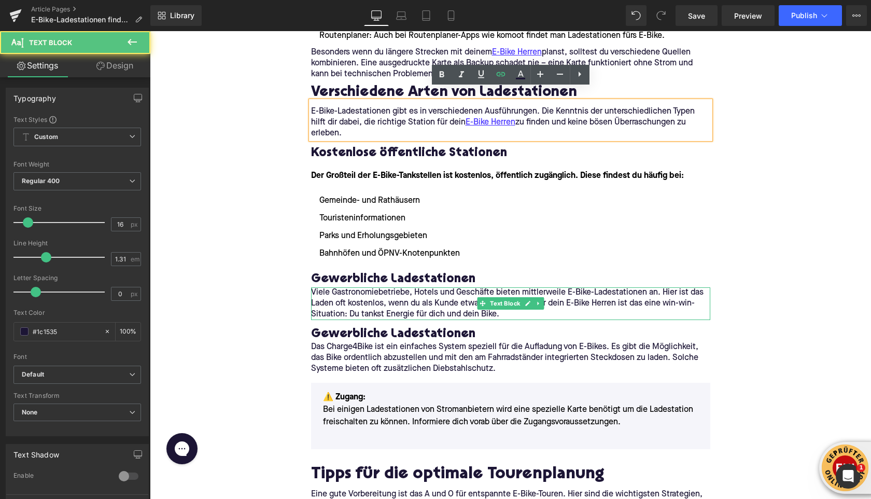
drag, startPoint x: 569, startPoint y: 292, endPoint x: 616, endPoint y: 292, distance: 47.2
click at [616, 292] on p "Viele Gastronomiebetriebe, Hotels und Geschäfte bieten mittlerweile E-Bike-Lade…" at bounding box center [510, 303] width 399 height 33
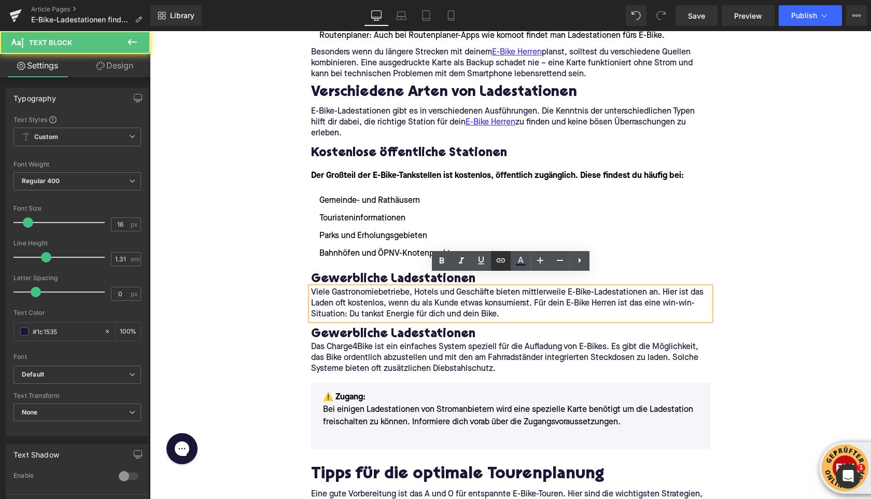
drag, startPoint x: 499, startPoint y: 264, endPoint x: 347, endPoint y: 278, distance: 152.6
click at [499, 264] on icon at bounding box center [501, 260] width 12 height 12
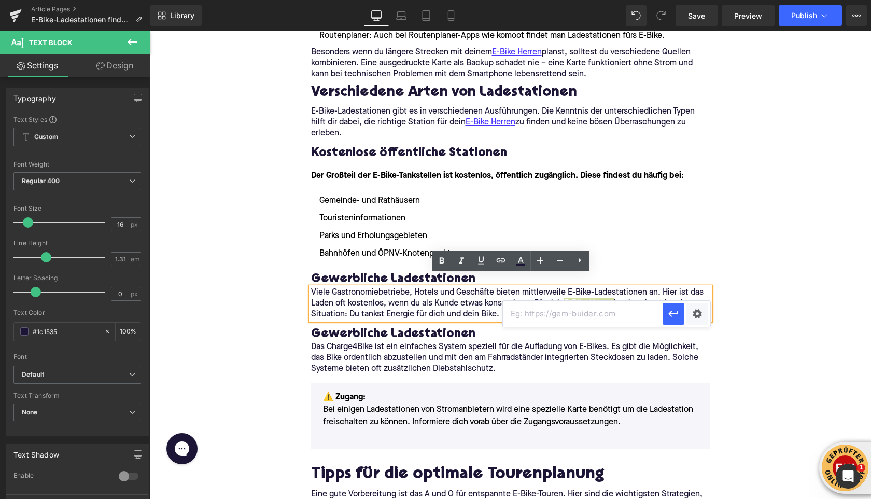
scroll to position [0, 0]
click at [515, 314] on input "text" at bounding box center [583, 314] width 160 height 26
paste input "[URL][DOMAIN_NAME]"
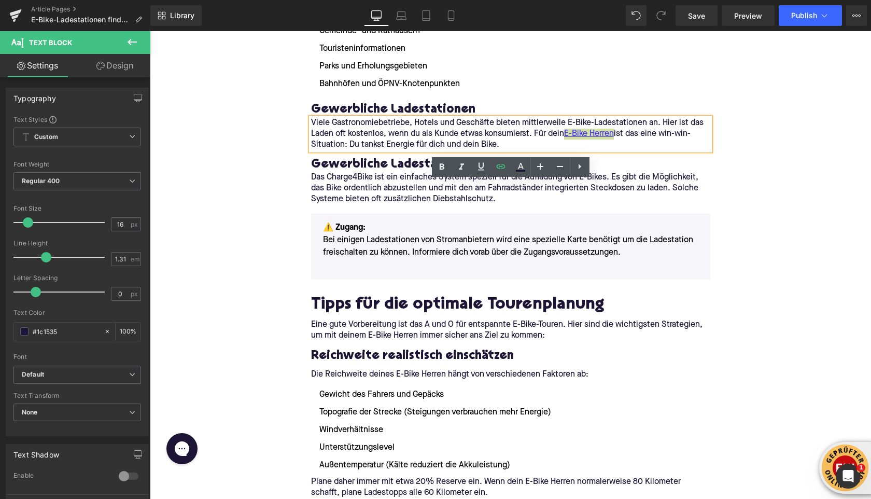
scroll to position [1363, 0]
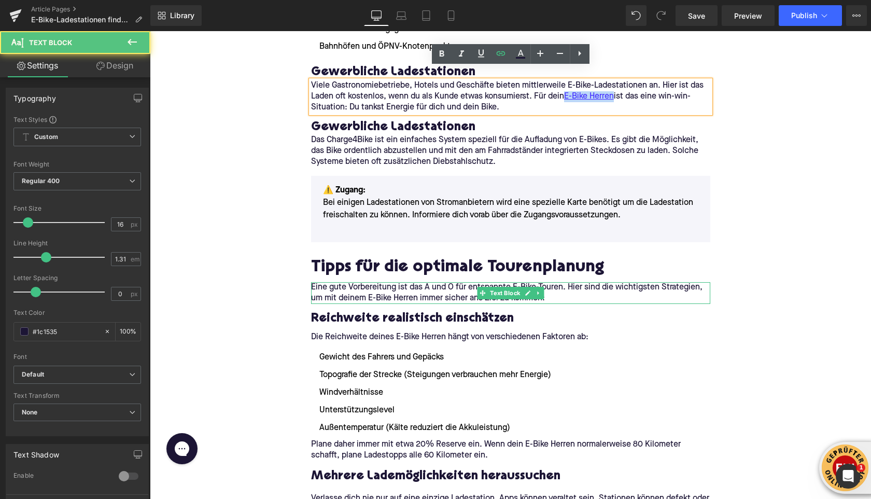
drag, startPoint x: 369, startPoint y: 286, endPoint x: 424, endPoint y: 281, distance: 54.8
click at [418, 287] on p "Eine gute Vorbereitung ist das A und O für entspannte E-Bike-Touren. Hier sind …" at bounding box center [510, 293] width 399 height 22
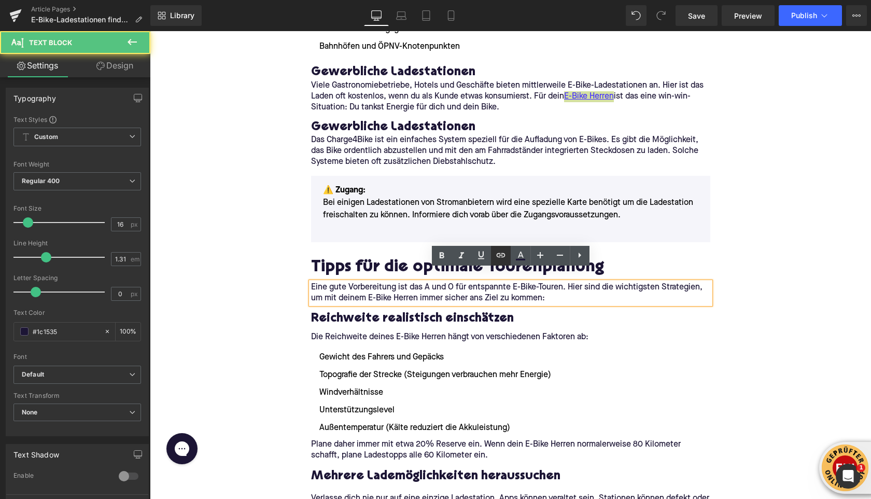
click at [496, 256] on icon at bounding box center [501, 255] width 12 height 12
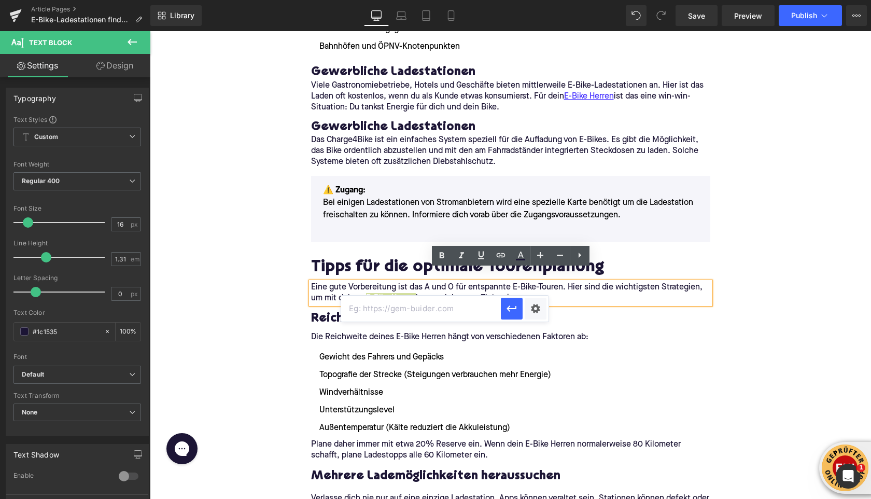
scroll to position [0, 0]
click at [477, 316] on input "text" at bounding box center [421, 309] width 160 height 26
paste input "[URL][DOMAIN_NAME]"
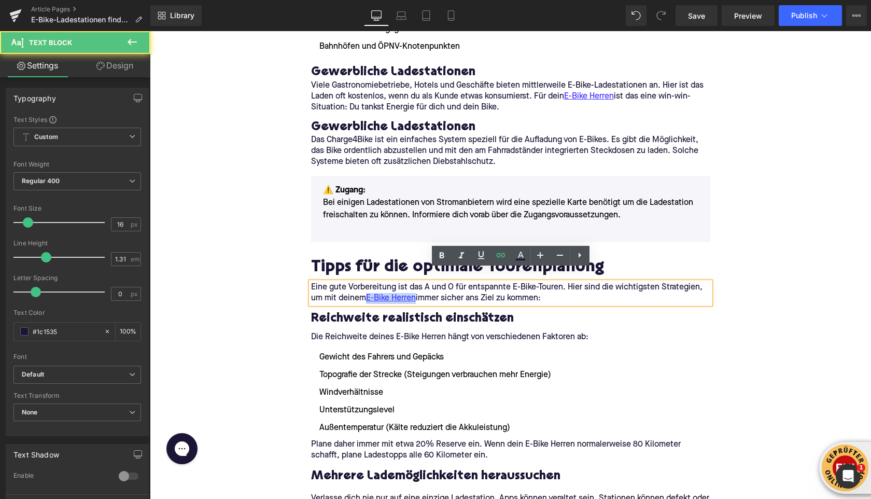
drag, startPoint x: 446, startPoint y: 326, endPoint x: 434, endPoint y: 328, distance: 12.1
click at [434, 332] on p "Die Reichweite deines E-Bike Herren hängt von verschiedenen Faktoren ab:" at bounding box center [510, 337] width 399 height 11
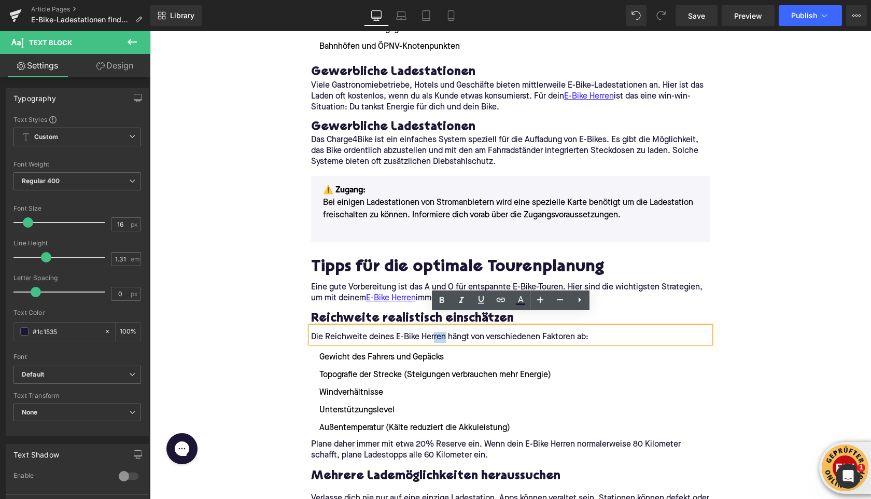
click at [434, 332] on p "Die Reichweite deines E-Bike Herren hängt von verschiedenen Faktoren ab:" at bounding box center [510, 337] width 399 height 11
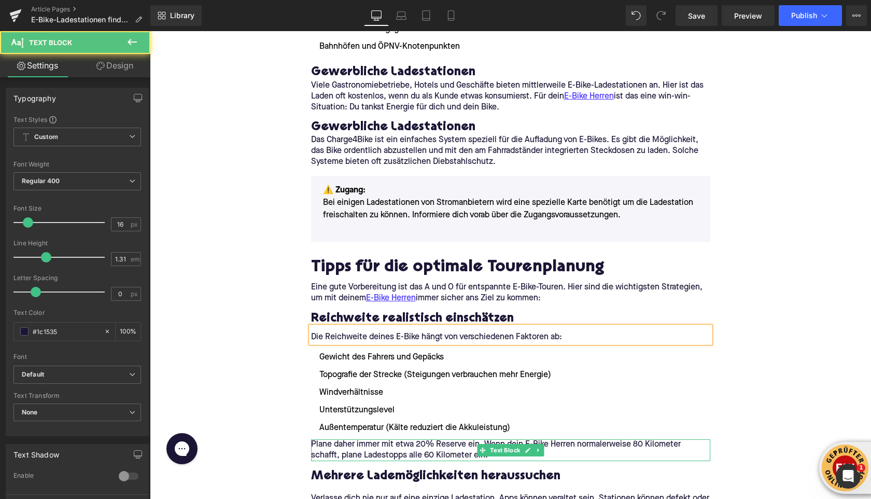
drag, startPoint x: 552, startPoint y: 432, endPoint x: 526, endPoint y: 430, distance: 25.5
click at [526, 439] on p "Plane daher immer mit etwa 20% Reserve ein. Wenn dein E-Bike Herren normalerwei…" at bounding box center [510, 450] width 399 height 22
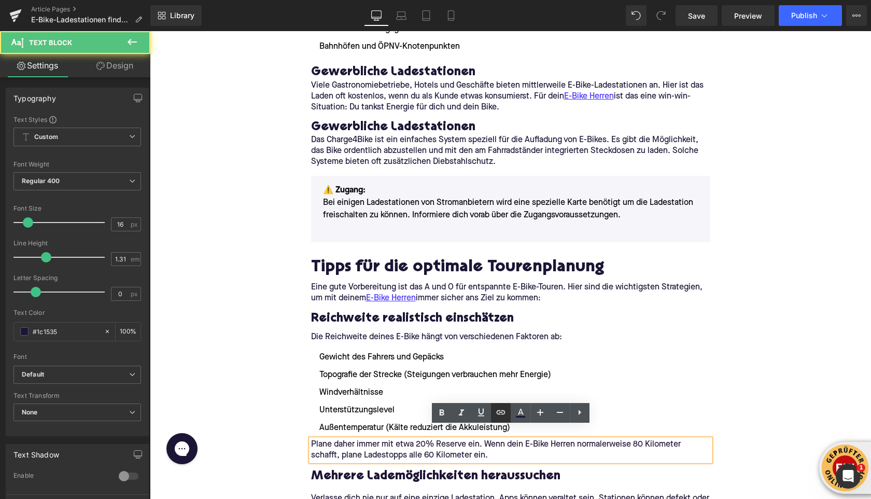
click at [504, 413] on icon at bounding box center [500, 412] width 9 height 4
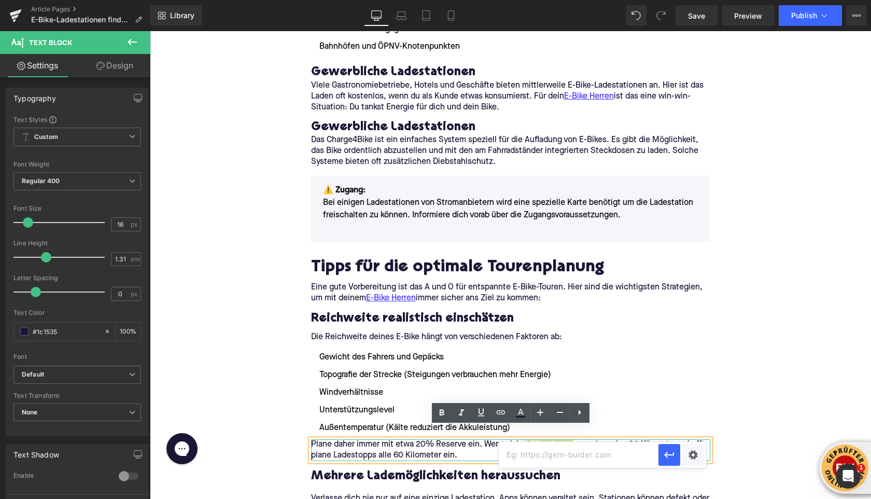
scroll to position [0, 0]
click at [519, 465] on input "text" at bounding box center [579, 455] width 160 height 26
paste input "[URL][DOMAIN_NAME]"
type input "[URL][DOMAIN_NAME]"
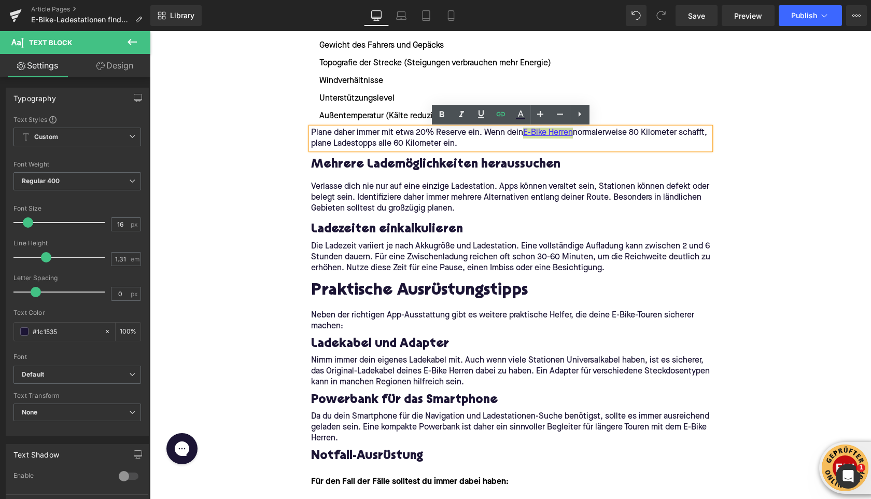
scroll to position [1676, 0]
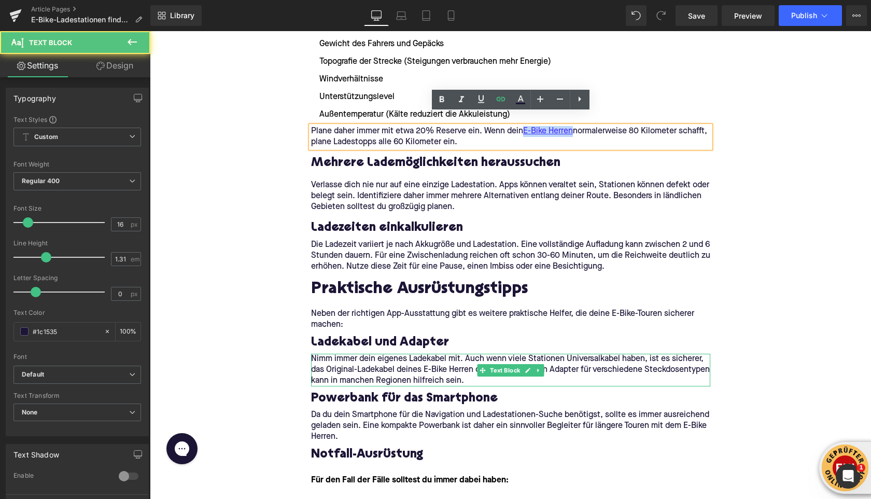
drag, startPoint x: 425, startPoint y: 356, endPoint x: 474, endPoint y: 358, distance: 48.3
click at [474, 358] on p "Nimm immer dein eigenes Ladekabel mit. Auch wenn viele Stationen Universalkabel…" at bounding box center [510, 370] width 399 height 33
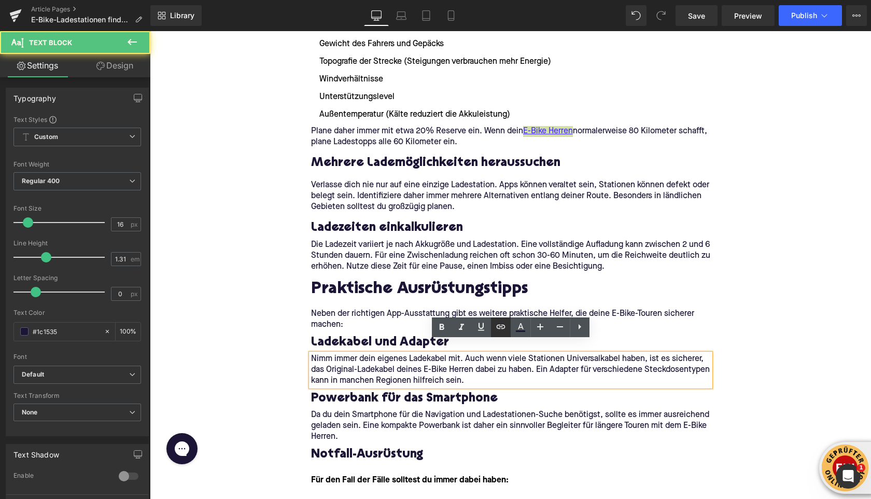
click at [497, 325] on icon at bounding box center [500, 327] width 9 height 4
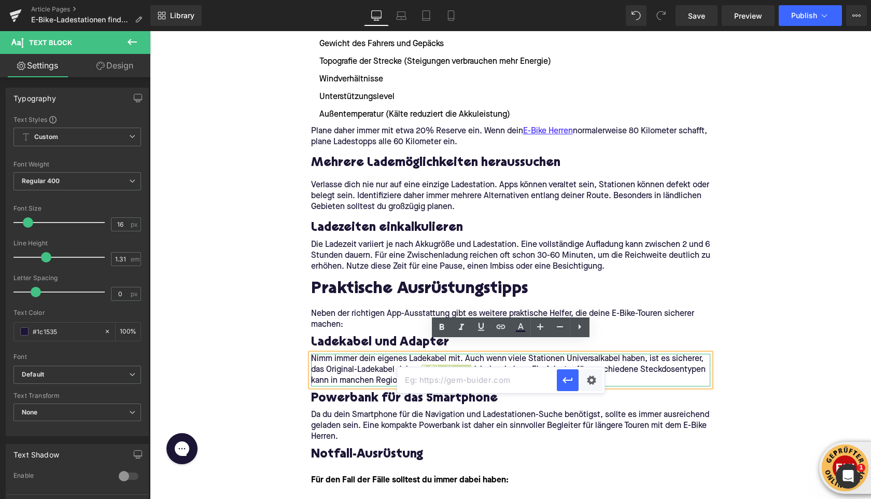
scroll to position [0, 0]
click at [468, 377] on input "text" at bounding box center [477, 380] width 160 height 26
paste input "[URL][DOMAIN_NAME]"
type input "[URL][DOMAIN_NAME]"
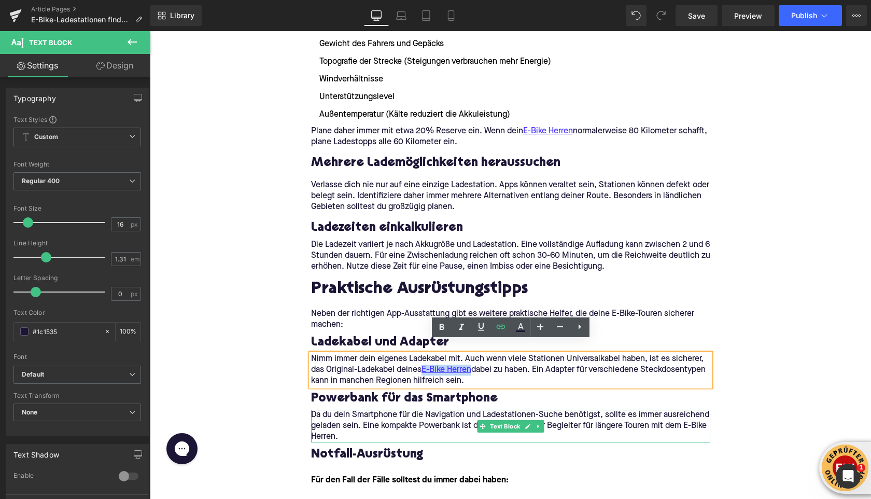
click at [329, 424] on p "Da du dein Smartphone für die Navigation und Ladestationen-Suche benötigst, sol…" at bounding box center [510, 426] width 399 height 33
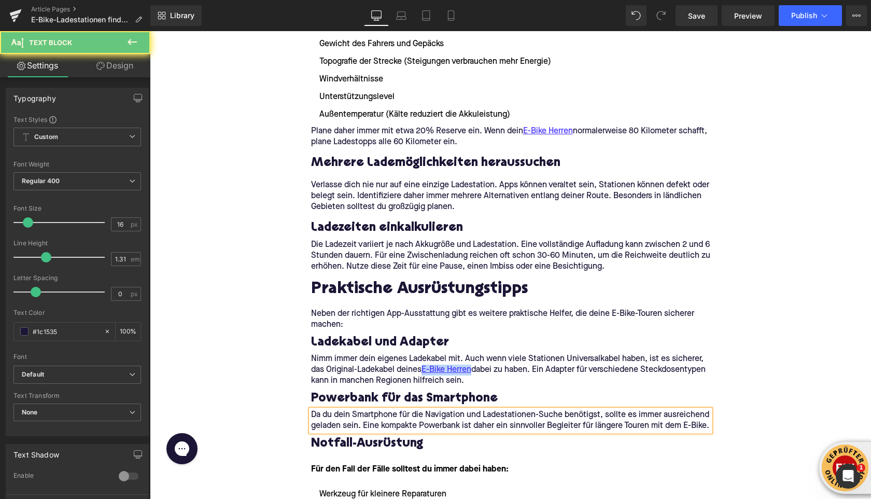
drag, startPoint x: 508, startPoint y: 358, endPoint x: 557, endPoint y: 357, distance: 48.8
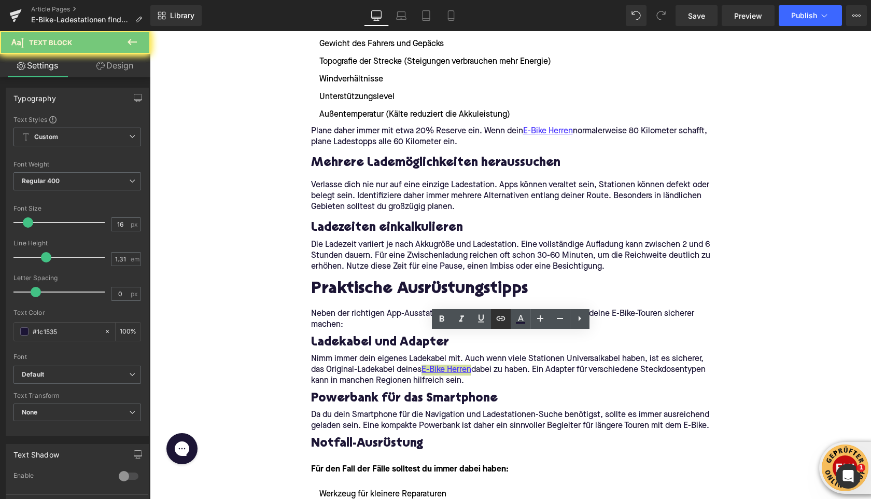
click at [500, 319] on icon at bounding box center [500, 318] width 9 height 4
click at [498, 322] on icon at bounding box center [501, 318] width 12 height 12
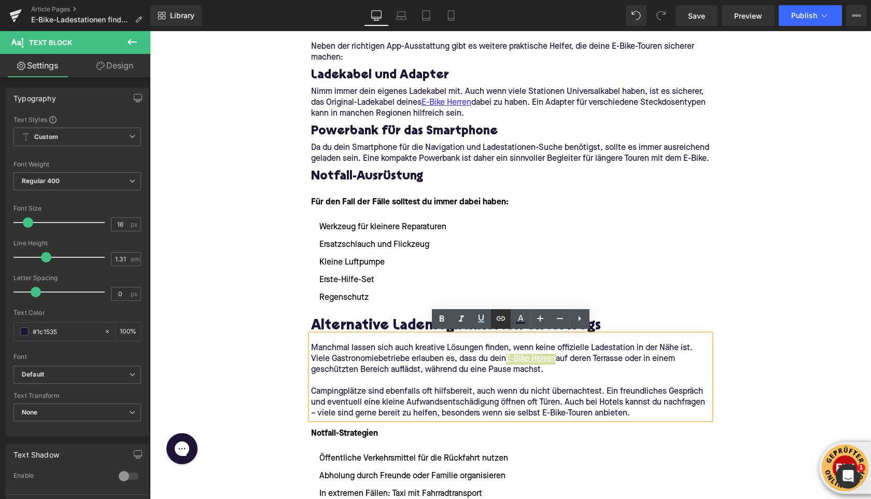
drag, startPoint x: 500, startPoint y: 326, endPoint x: 364, endPoint y: 338, distance: 135.9
click at [500, 326] on link at bounding box center [501, 319] width 20 height 20
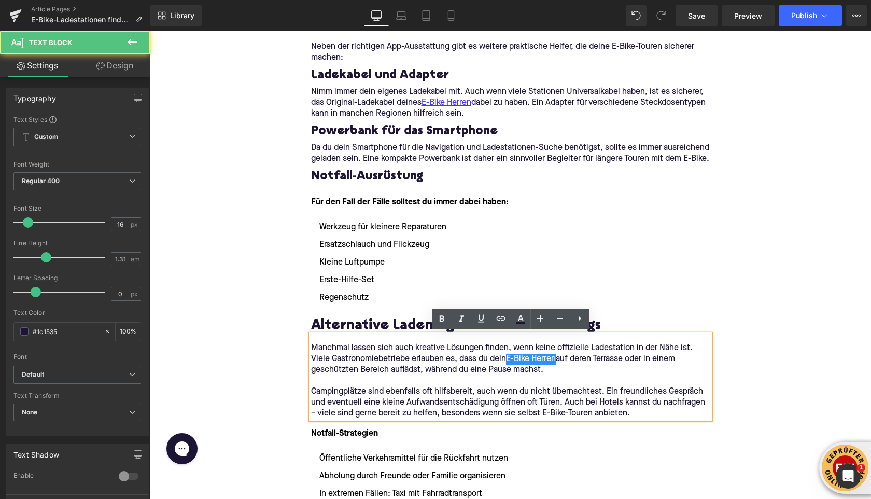
click at [514, 369] on p "Manchmal lassen sich auch kreative Lösungen finden, wenn keine offizielle Lades…" at bounding box center [510, 359] width 399 height 33
click at [515, 391] on p "Campingplätze sind ebenfalls oft hilfsbereit, auch wenn du nicht übernachtest. …" at bounding box center [510, 402] width 399 height 33
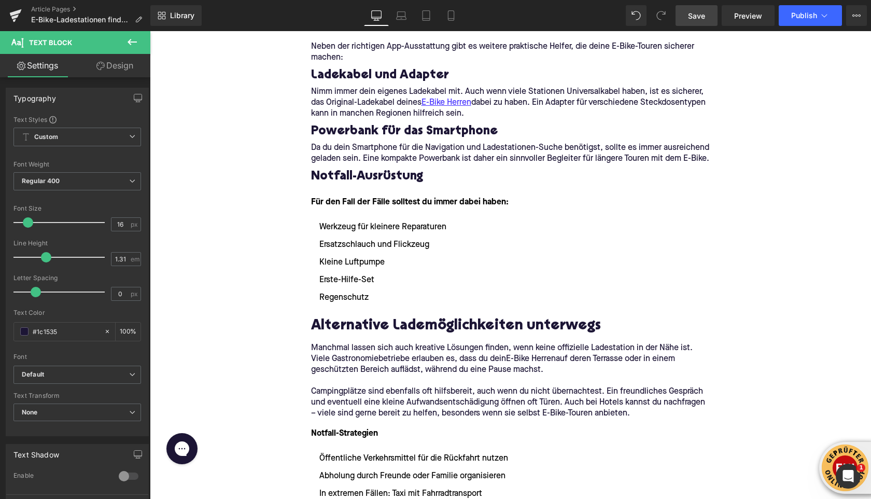
drag, startPoint x: 699, startPoint y: 17, endPoint x: 501, endPoint y: 129, distance: 227.4
click at [699, 17] on span "Save" at bounding box center [696, 15] width 17 height 11
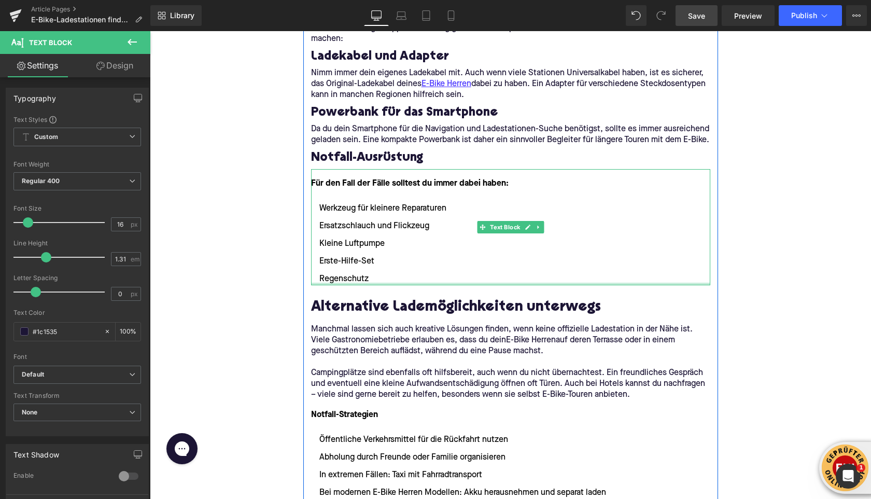
scroll to position [1966, 0]
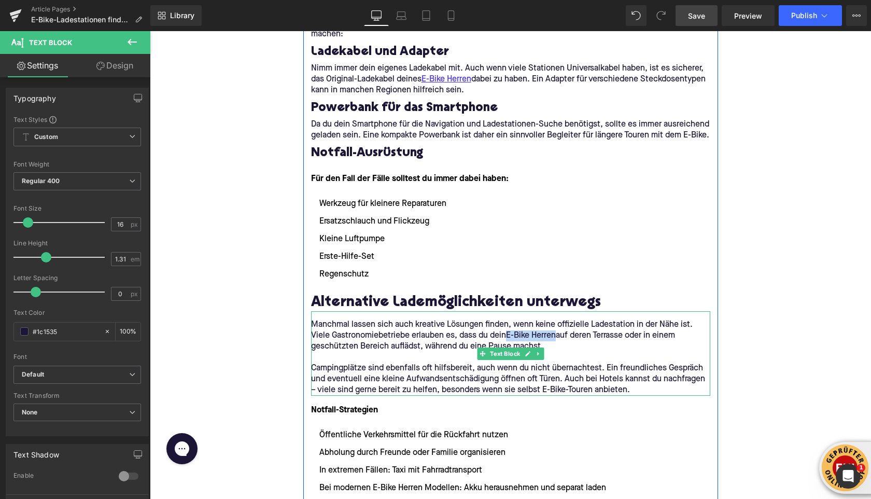
drag, startPoint x: 508, startPoint y: 335, endPoint x: 557, endPoint y: 332, distance: 48.3
click at [557, 332] on p "Manchmal lassen sich auch kreative Lösungen finden, wenn keine offizielle Lades…" at bounding box center [510, 336] width 399 height 33
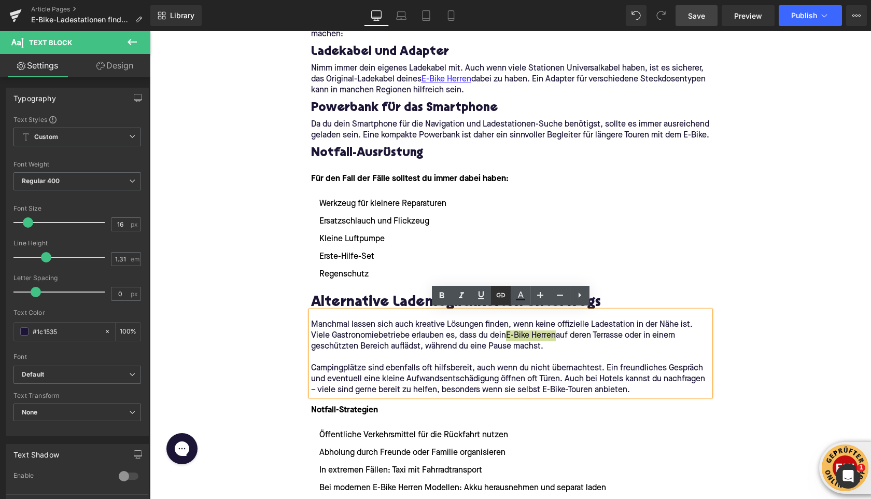
click at [496, 295] on icon at bounding box center [501, 295] width 12 height 12
click at [498, 358] on input "text" at bounding box center [561, 357] width 160 height 26
paste input "[URL][DOMAIN_NAME]"
type input "[URL][DOMAIN_NAME]"
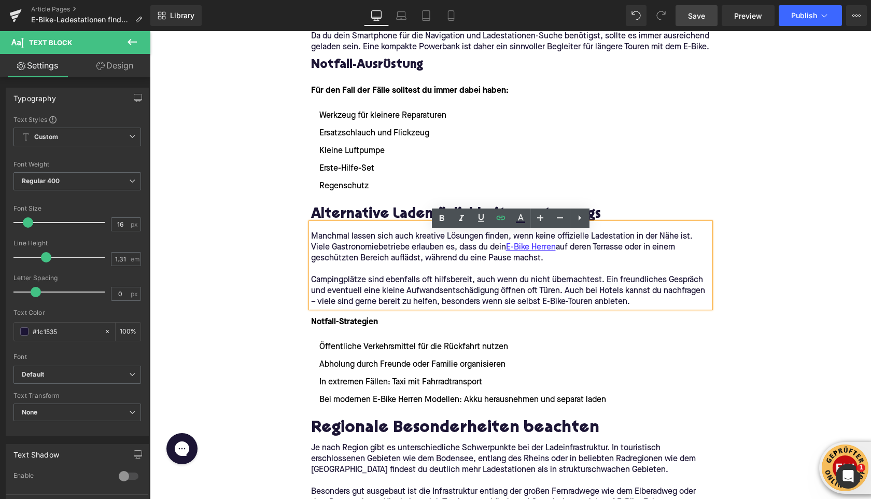
scroll to position [2067, 0]
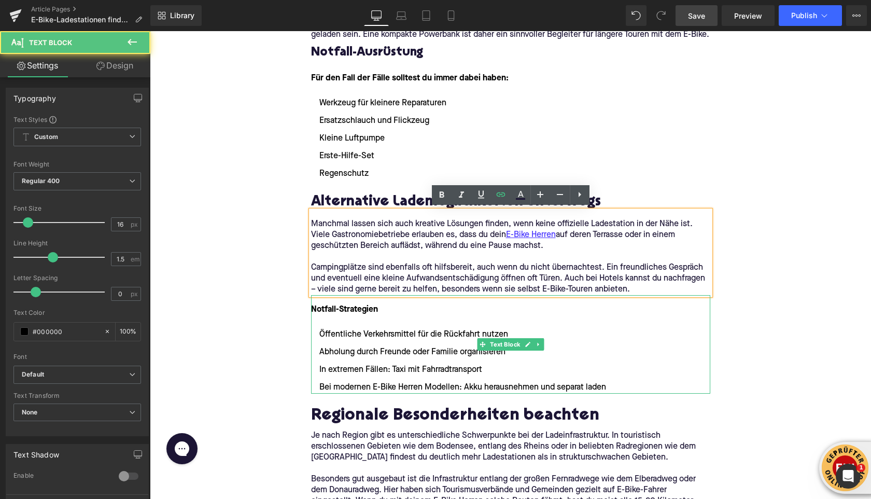
drag, startPoint x: 378, startPoint y: 385, endPoint x: 402, endPoint y: 388, distance: 24.5
click at [402, 388] on li "Bei modernen E-Bike Herren Modellen: Akku herausnehmen und separat laden" at bounding box center [510, 387] width 399 height 12
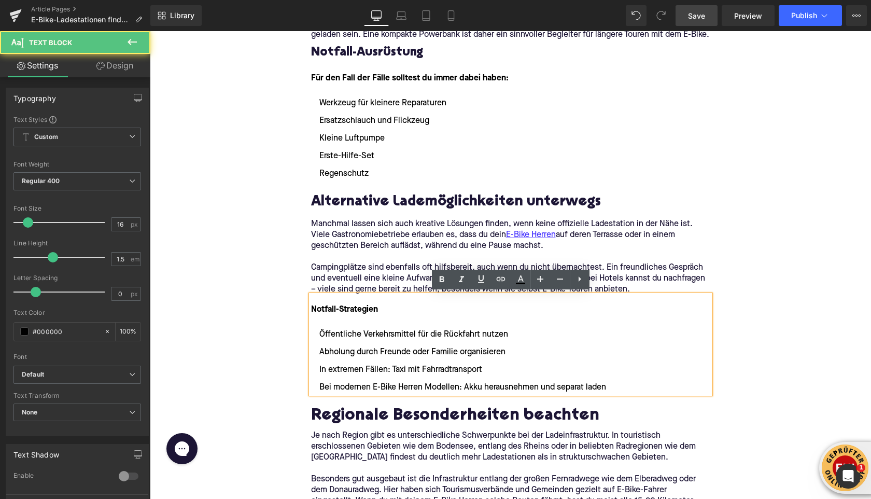
drag, startPoint x: 374, startPoint y: 386, endPoint x: 423, endPoint y: 389, distance: 48.8
click at [422, 389] on li "Bei modernen E-Bike Herren Modellen: Akku herausnehmen und separat laden" at bounding box center [510, 387] width 399 height 12
click at [501, 286] on link at bounding box center [501, 280] width 20 height 20
click at [499, 282] on icon at bounding box center [501, 279] width 12 height 12
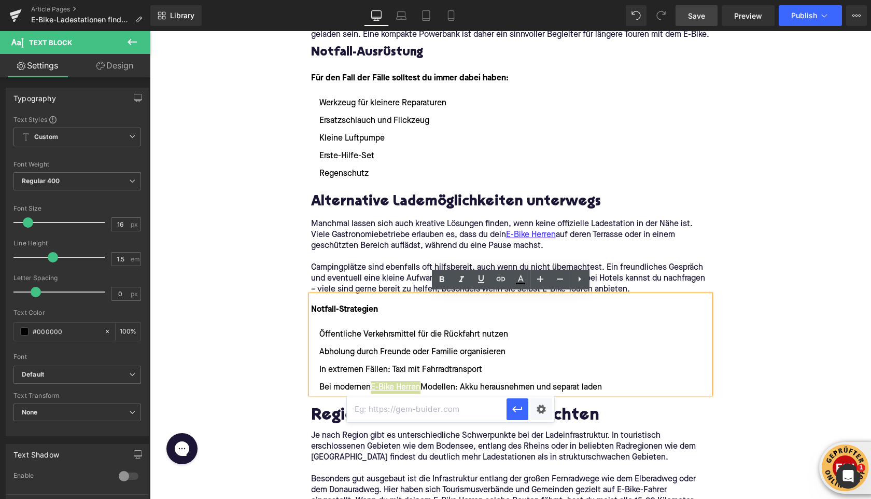
scroll to position [0, 0]
click at [418, 405] on input "text" at bounding box center [427, 409] width 160 height 26
paste input "[URL][DOMAIN_NAME]"
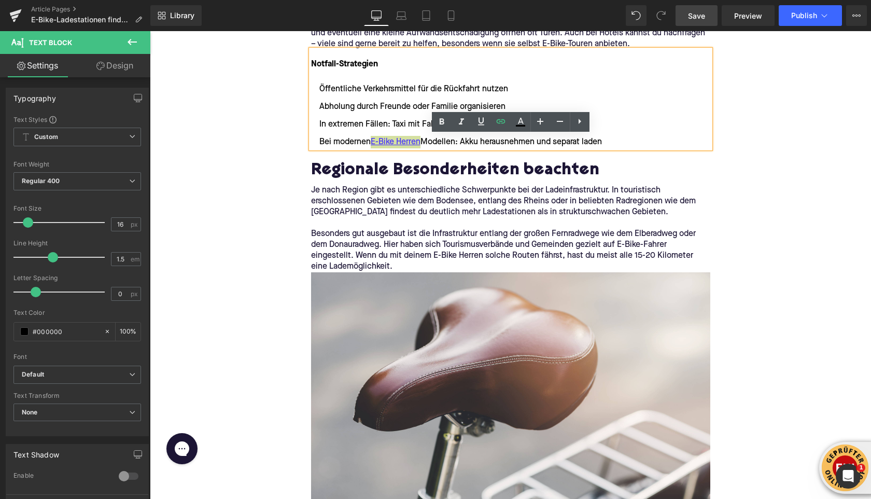
scroll to position [2333, 0]
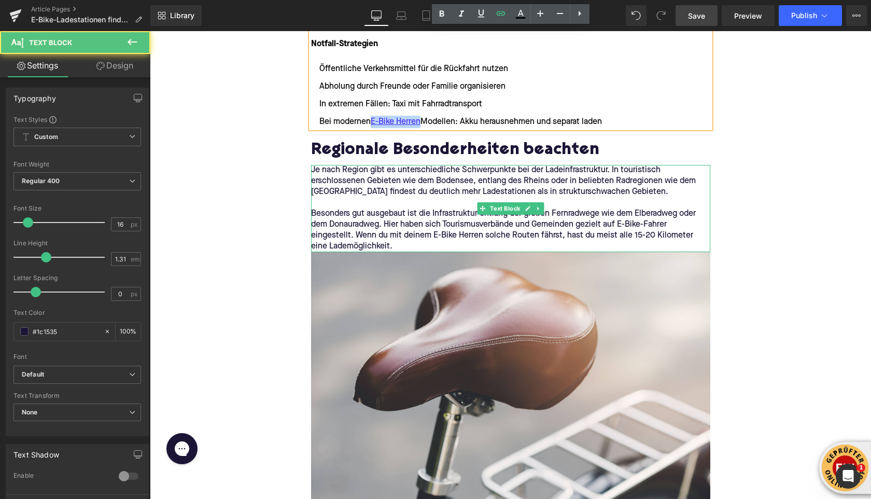
click at [481, 236] on p "Besonders gut ausgebaut ist die Infrastruktur entlang der großen Fernradwege wi…" at bounding box center [510, 231] width 399 height 44
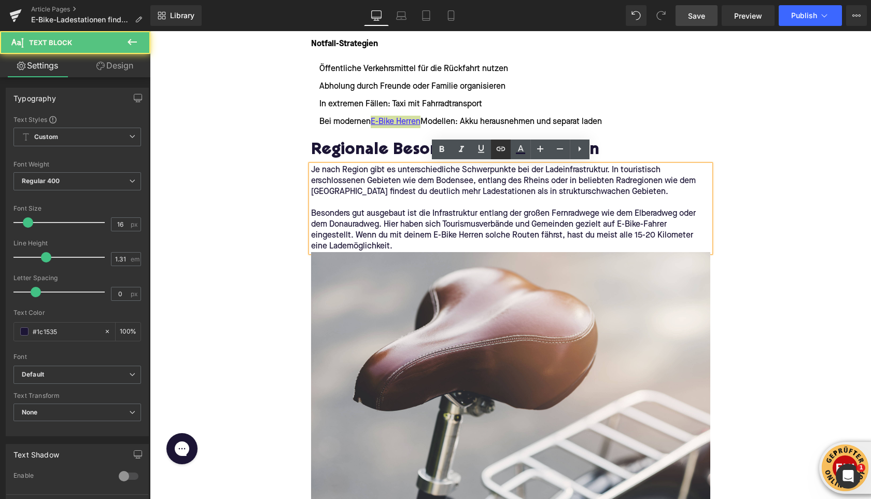
click at [506, 150] on icon at bounding box center [501, 149] width 12 height 12
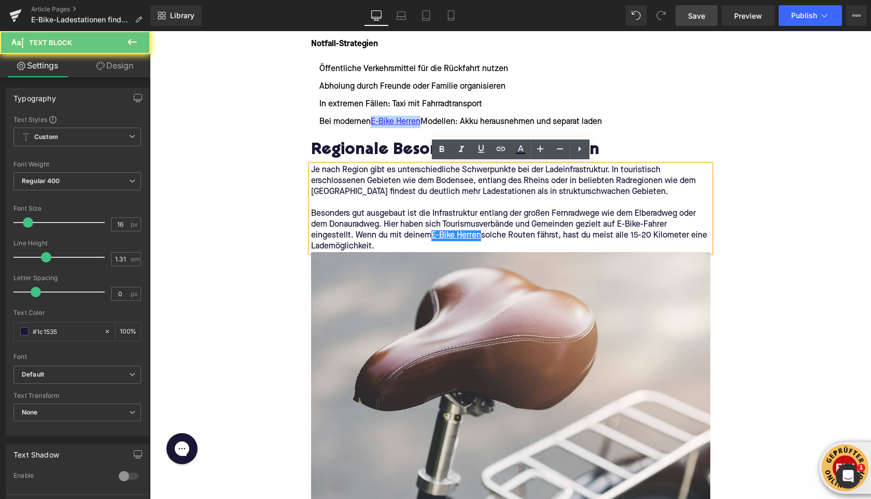
click at [481, 165] on div "Je nach Region gibt es unterschiedliche Schwerpunkte bei der Ladeinfrastruktur.…" at bounding box center [510, 208] width 399 height 87
drag, startPoint x: 499, startPoint y: 150, endPoint x: 338, endPoint y: 128, distance: 162.3
click at [499, 150] on icon at bounding box center [500, 149] width 9 height 4
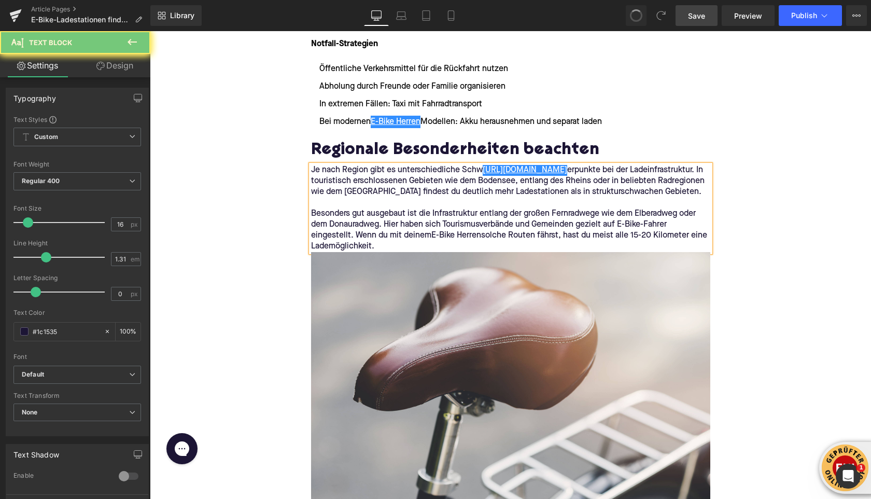
click at [508, 177] on p "Je nach Region gibt es unterschiedliche Schw [URL][DOMAIN_NAME] erpunkte bei de…" at bounding box center [510, 181] width 399 height 33
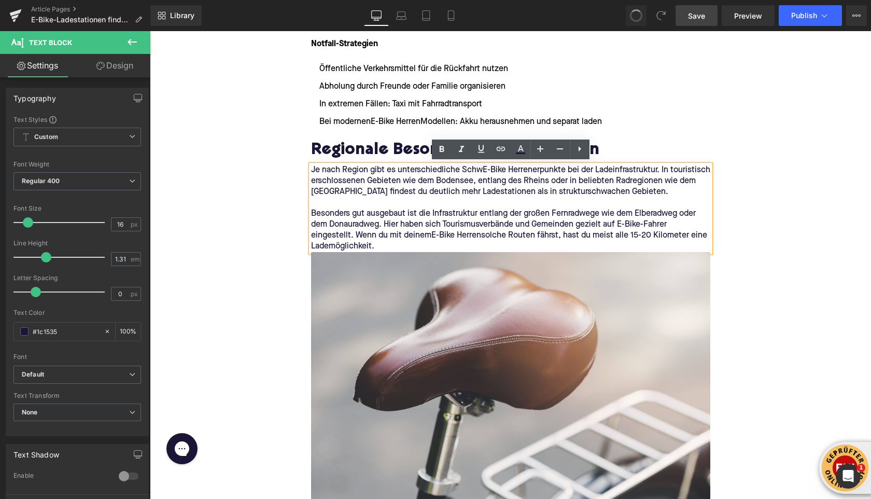
drag, startPoint x: 482, startPoint y: 169, endPoint x: 533, endPoint y: 331, distance: 170.3
click at [533, 198] on p "Je nach Region gibt es unterschiedliche Schw E-Bike Herren erpunkte bei der Lad…" at bounding box center [510, 181] width 399 height 33
drag, startPoint x: 433, startPoint y: 362, endPoint x: 482, endPoint y: 364, distance: 49.3
click at [482, 252] on p "Besonders gut ausgebaut ist die Infrastruktur entlang der großen Fernradwege wi…" at bounding box center [510, 231] width 399 height 44
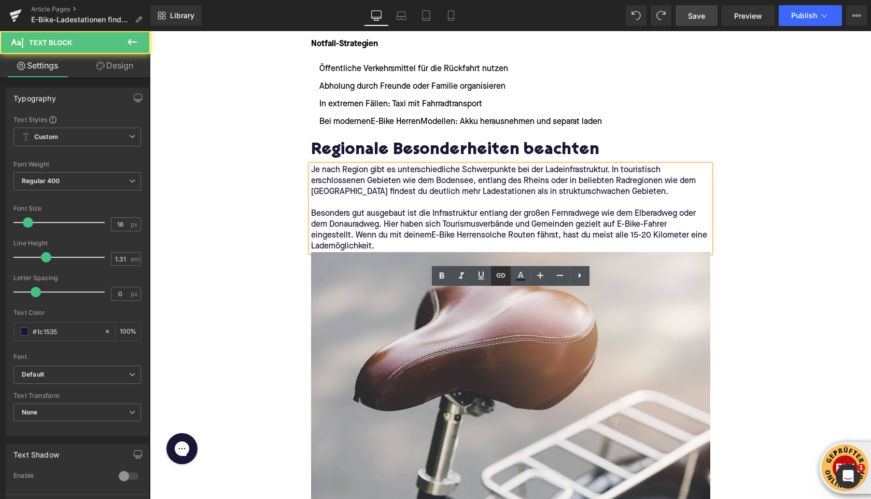
click at [501, 273] on icon at bounding box center [501, 275] width 12 height 12
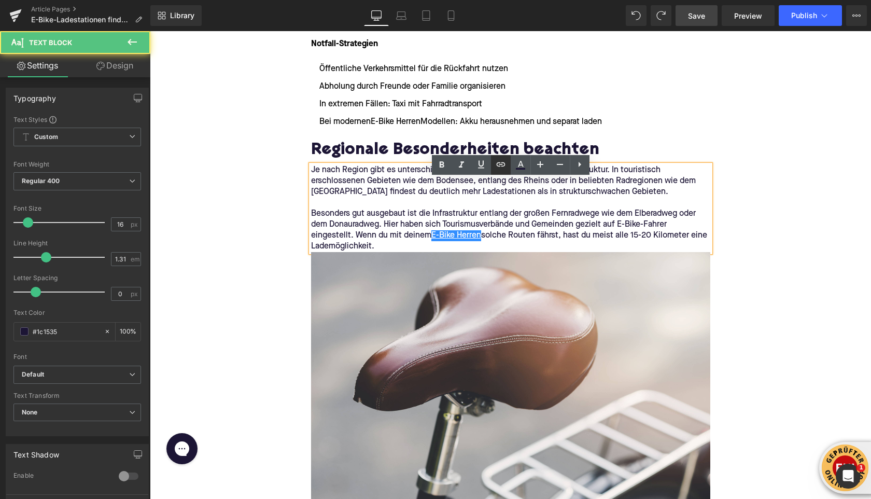
click at [500, 169] on icon at bounding box center [501, 164] width 12 height 12
click at [493, 239] on p "Besonders gut ausgebaut ist die Infrastruktur entlang der großen Fernradwege wi…" at bounding box center [510, 231] width 399 height 44
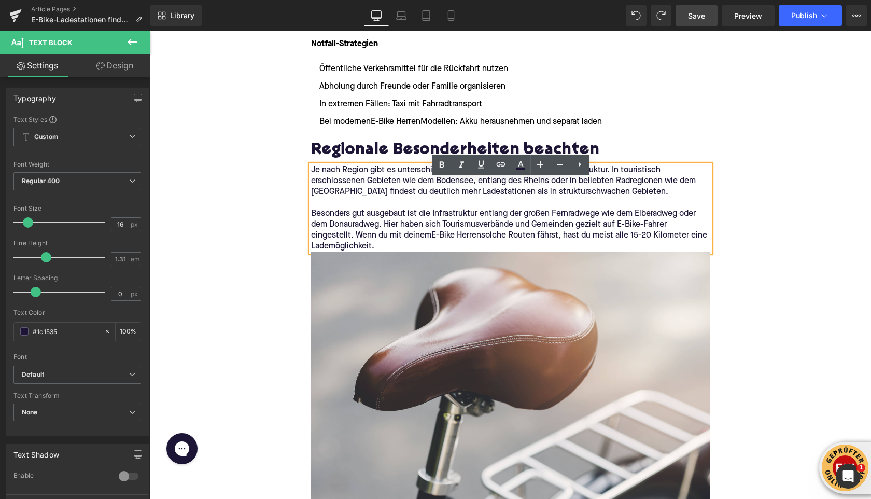
scroll to position [0, 0]
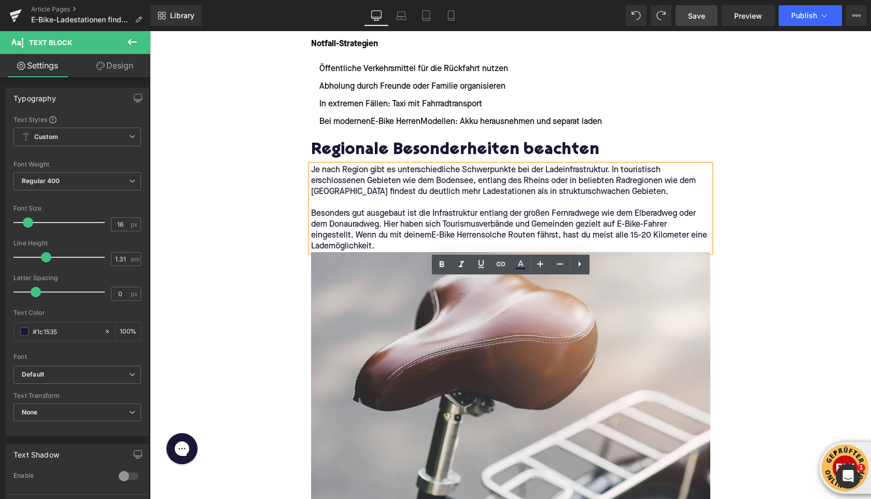
click at [704, 19] on span "Save" at bounding box center [696, 15] width 17 height 11
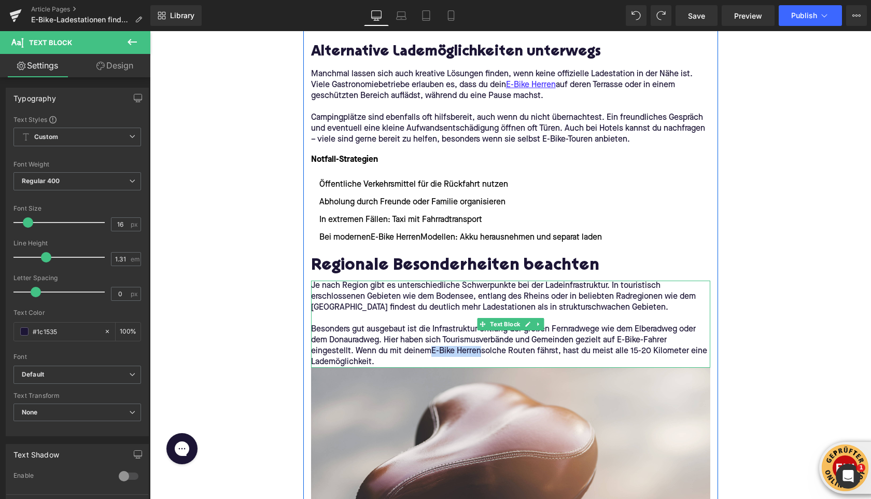
drag, startPoint x: 434, startPoint y: 350, endPoint x: 481, endPoint y: 352, distance: 47.7
click at [481, 352] on p "Besonders gut ausgebaut ist die Infrastruktur entlang der großen Fernradwege wi…" at bounding box center [510, 346] width 399 height 44
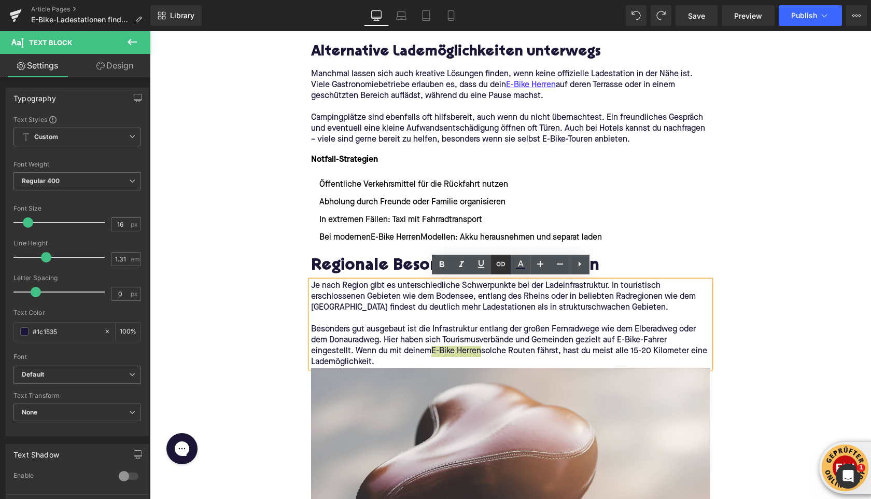
click at [500, 264] on icon at bounding box center [500, 264] width 9 height 4
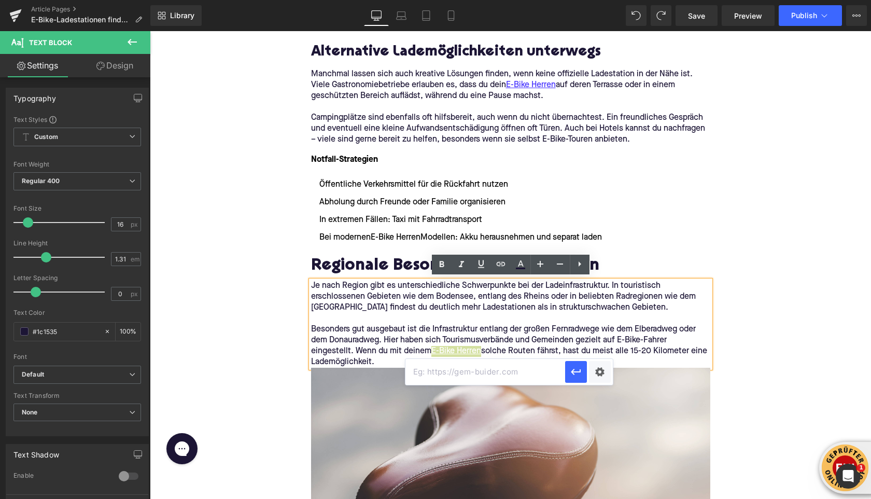
click at [467, 384] on input "text" at bounding box center [486, 372] width 160 height 26
paste input "[URL][DOMAIN_NAME]"
type input "[URL][DOMAIN_NAME]"
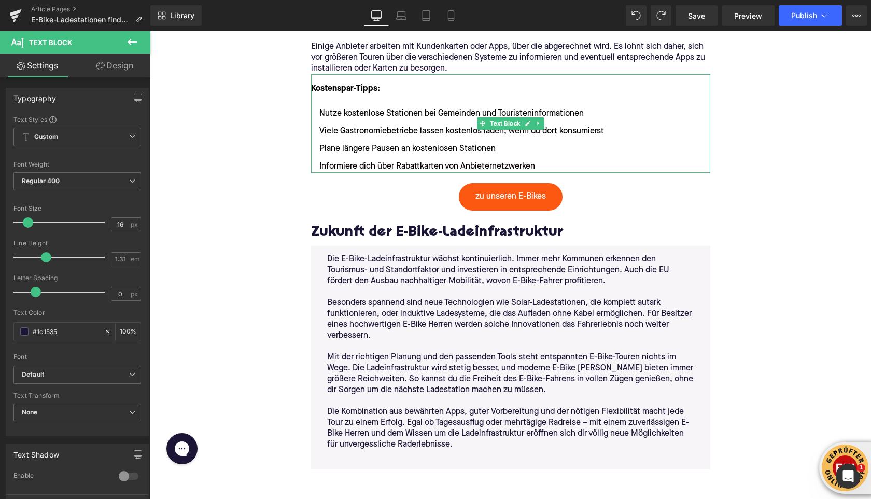
scroll to position [2940, 0]
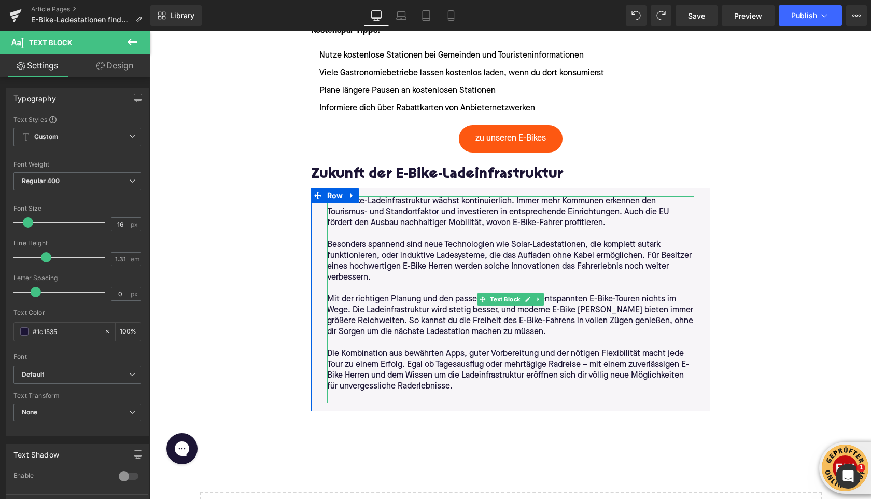
drag, startPoint x: 453, startPoint y: 250, endPoint x: 404, endPoint y: 248, distance: 49.8
click at [404, 248] on p "Besonders spannend sind neue Technologien wie Solar-Ladestationen, die komplett…" at bounding box center [510, 262] width 367 height 44
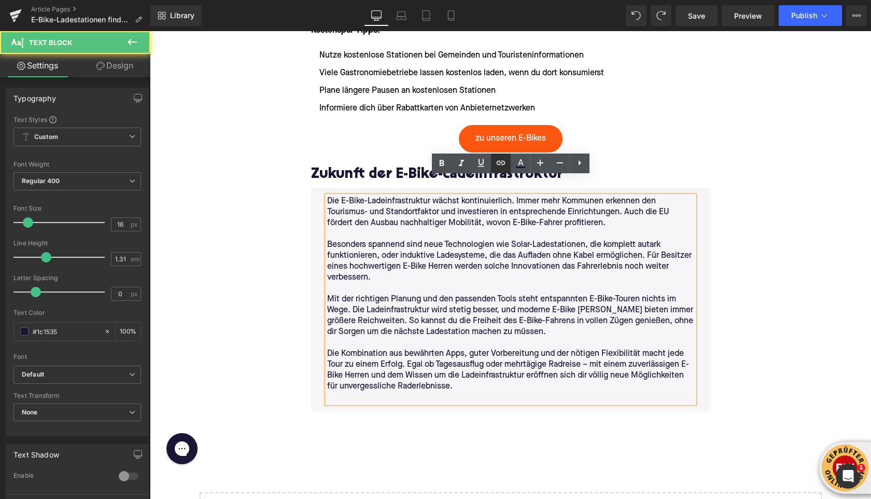
click at [500, 164] on icon at bounding box center [501, 163] width 12 height 12
drag, startPoint x: 498, startPoint y: 168, endPoint x: 344, endPoint y: 147, distance: 155.4
click at [498, 168] on icon at bounding box center [501, 163] width 12 height 12
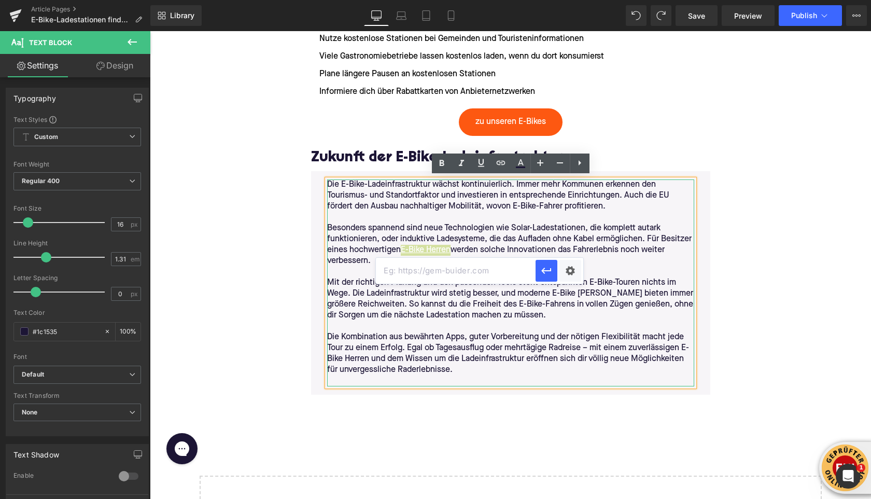
scroll to position [0, 0]
click at [394, 279] on input "text" at bounding box center [456, 271] width 160 height 26
paste input "[URL][DOMAIN_NAME]"
type input "[URL][DOMAIN_NAME]"
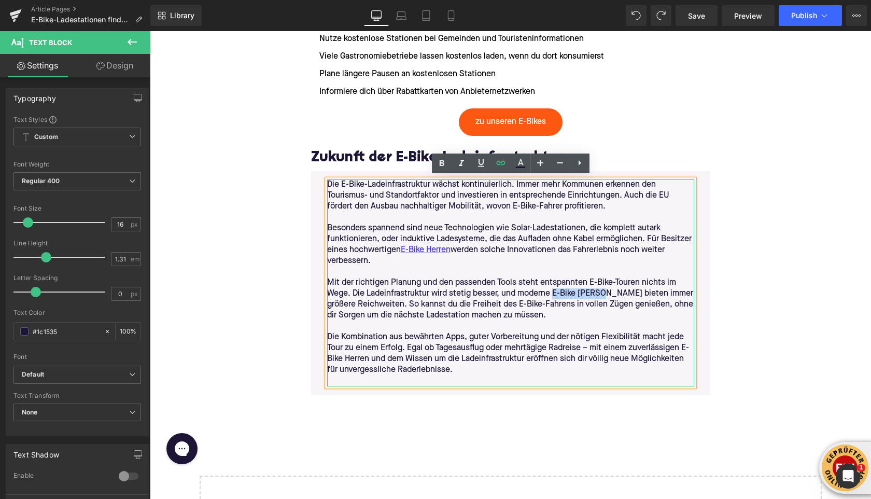
drag, startPoint x: 555, startPoint y: 293, endPoint x: 603, endPoint y: 294, distance: 48.3
click at [603, 294] on p "Mit der richtigen Planung und den passenden Tools steht entspannten E-Bike-Tour…" at bounding box center [510, 300] width 367 height 44
click at [497, 164] on icon at bounding box center [500, 163] width 9 height 4
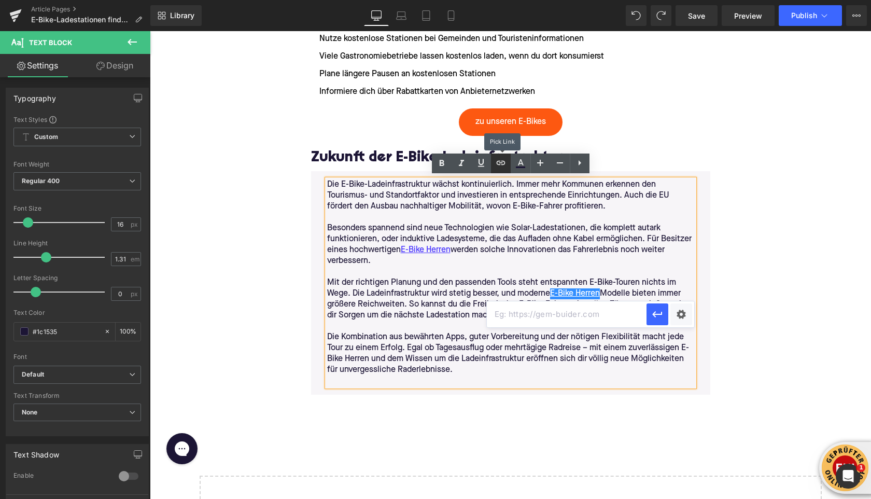
scroll to position [0, 0]
click at [530, 303] on input "text" at bounding box center [567, 314] width 160 height 26
paste input "[URL][DOMAIN_NAME]"
type input "[URL][DOMAIN_NAME]"
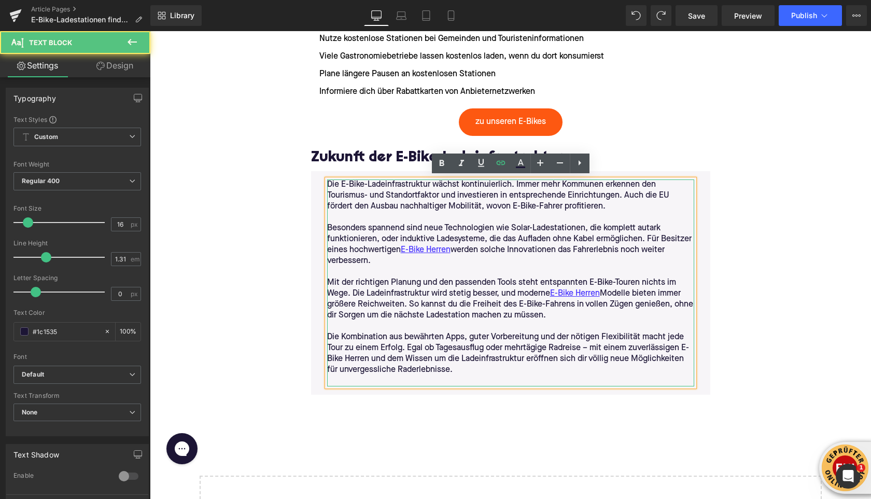
click at [353, 356] on p "Die Kombination aus bewährten Apps, guter Vorbereitung und der nötigen Flexibil…" at bounding box center [510, 354] width 367 height 44
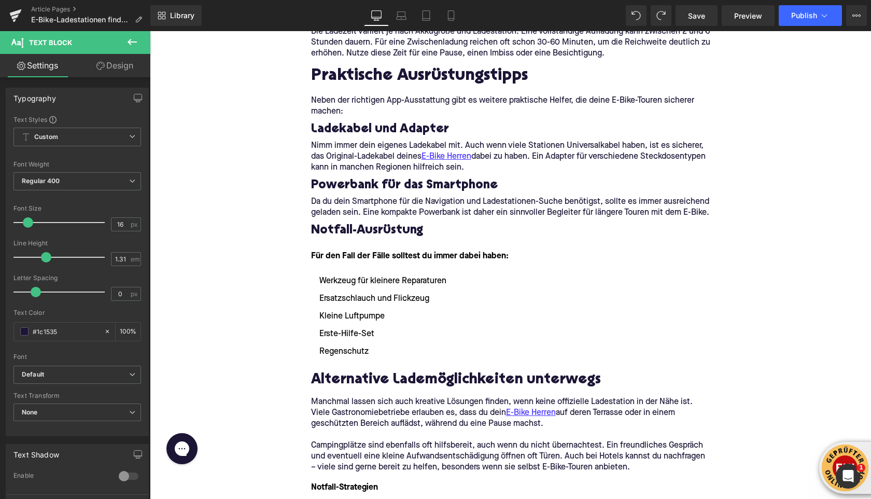
scroll to position [1887, 0]
